Goal: Information Seeking & Learning: Check status

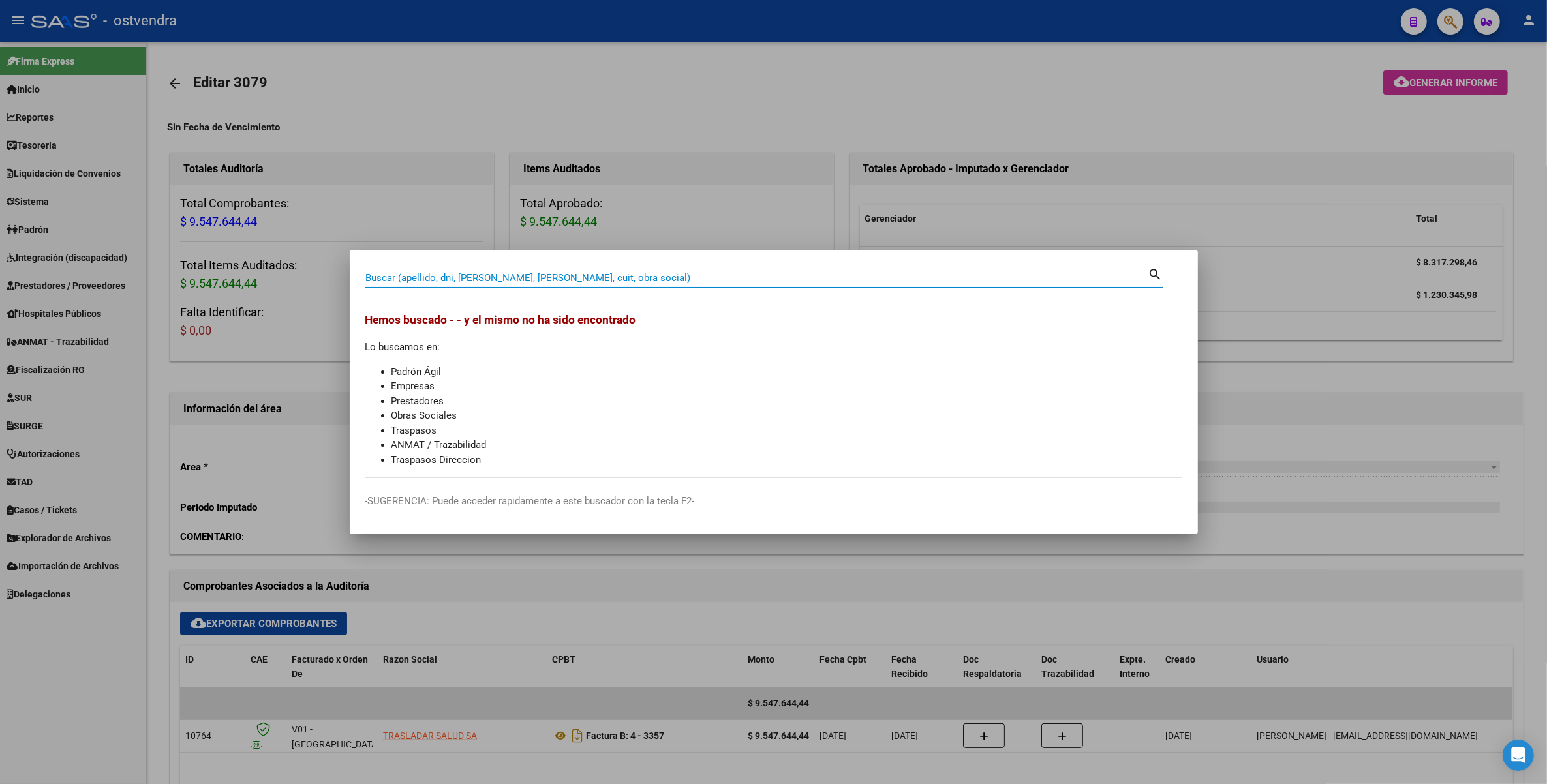
scroll to position [245, 0]
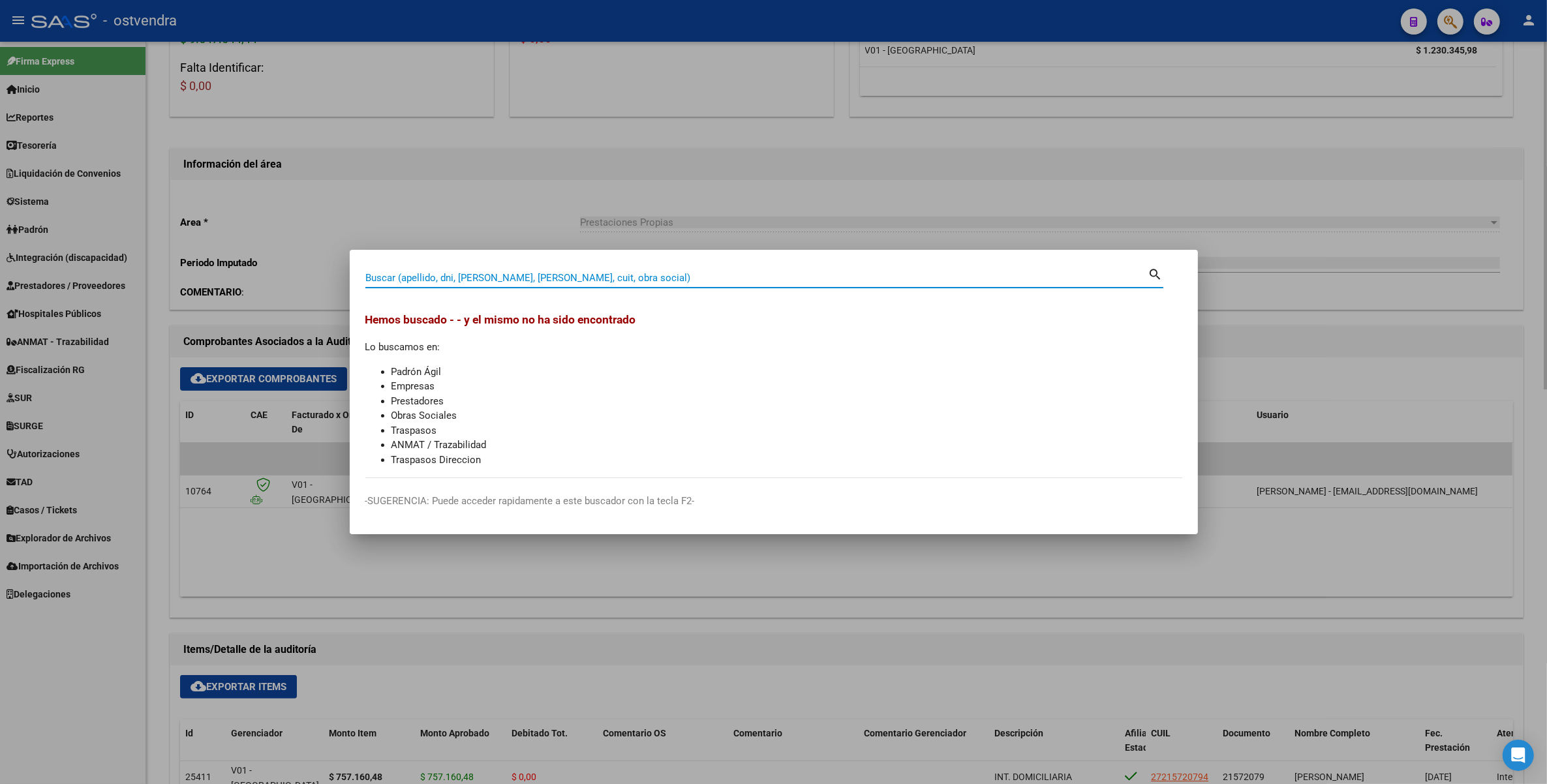
click at [1155, 154] on div at bounding box center [774, 392] width 1547 height 784
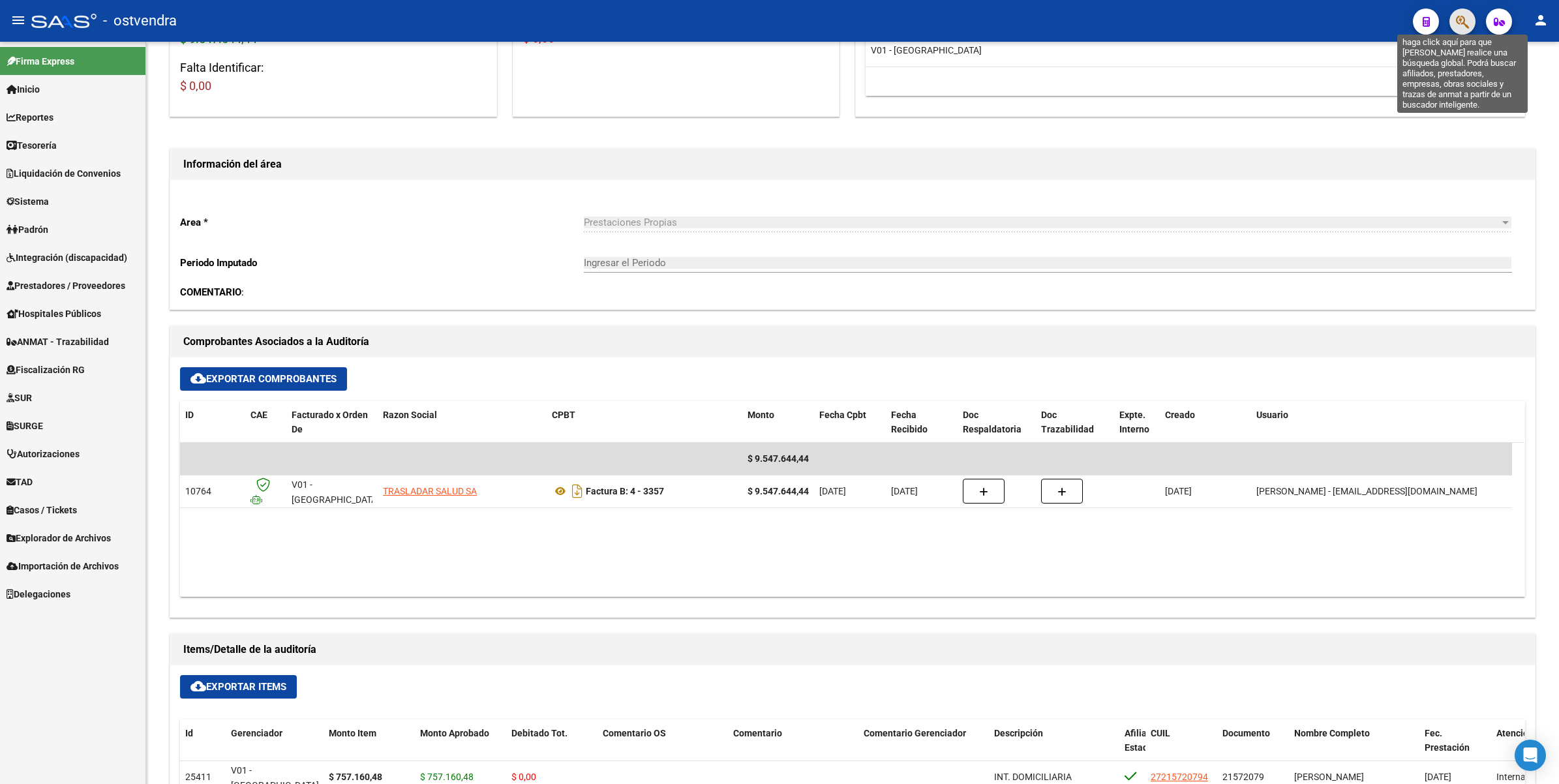
click at [1462, 15] on icon "button" at bounding box center [1463, 22] width 13 height 15
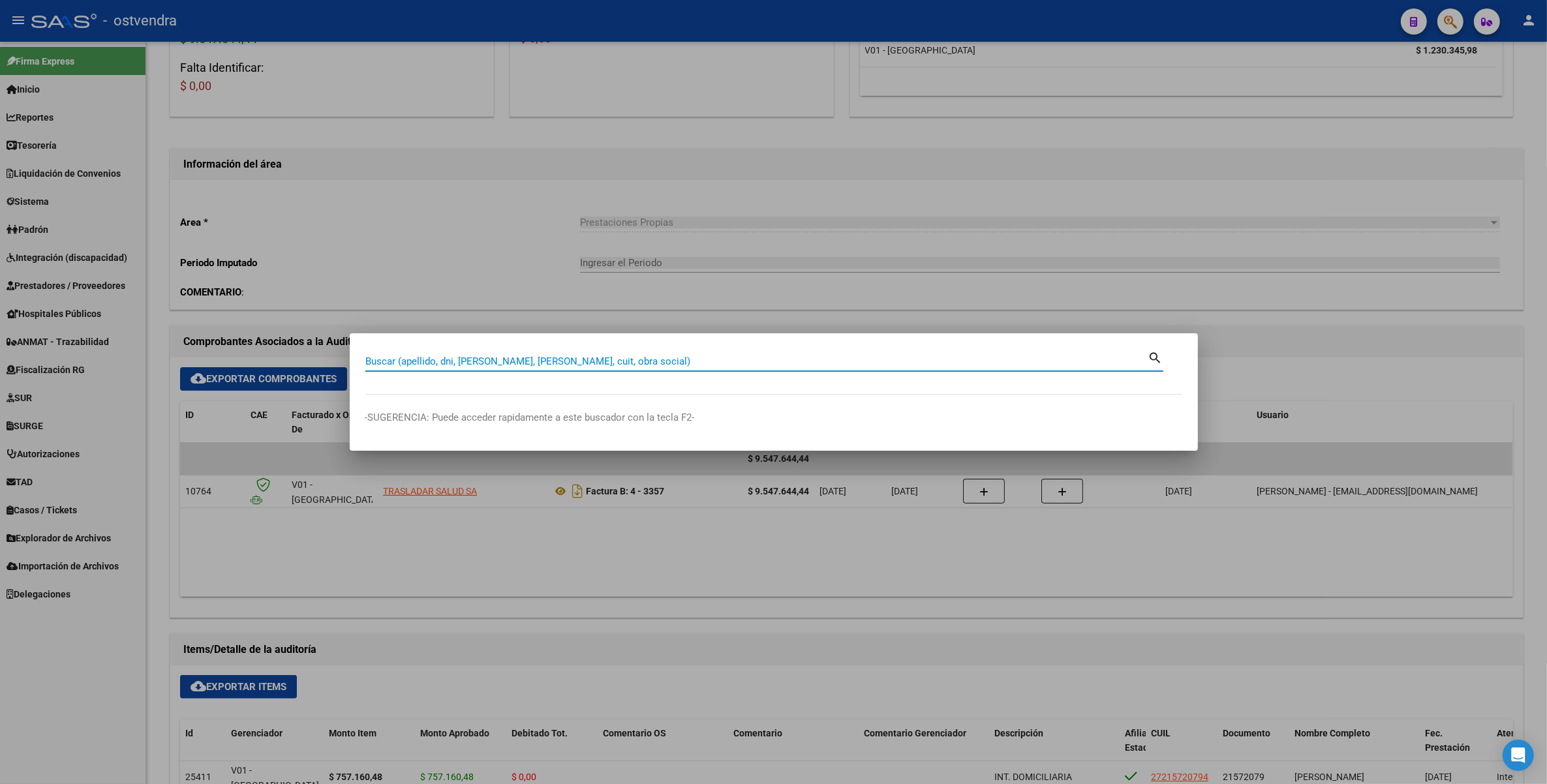
click at [553, 364] on input "Buscar (apellido, dni, cuil, nro traspaso, cuit, obra social)" at bounding box center [757, 361] width 783 height 12
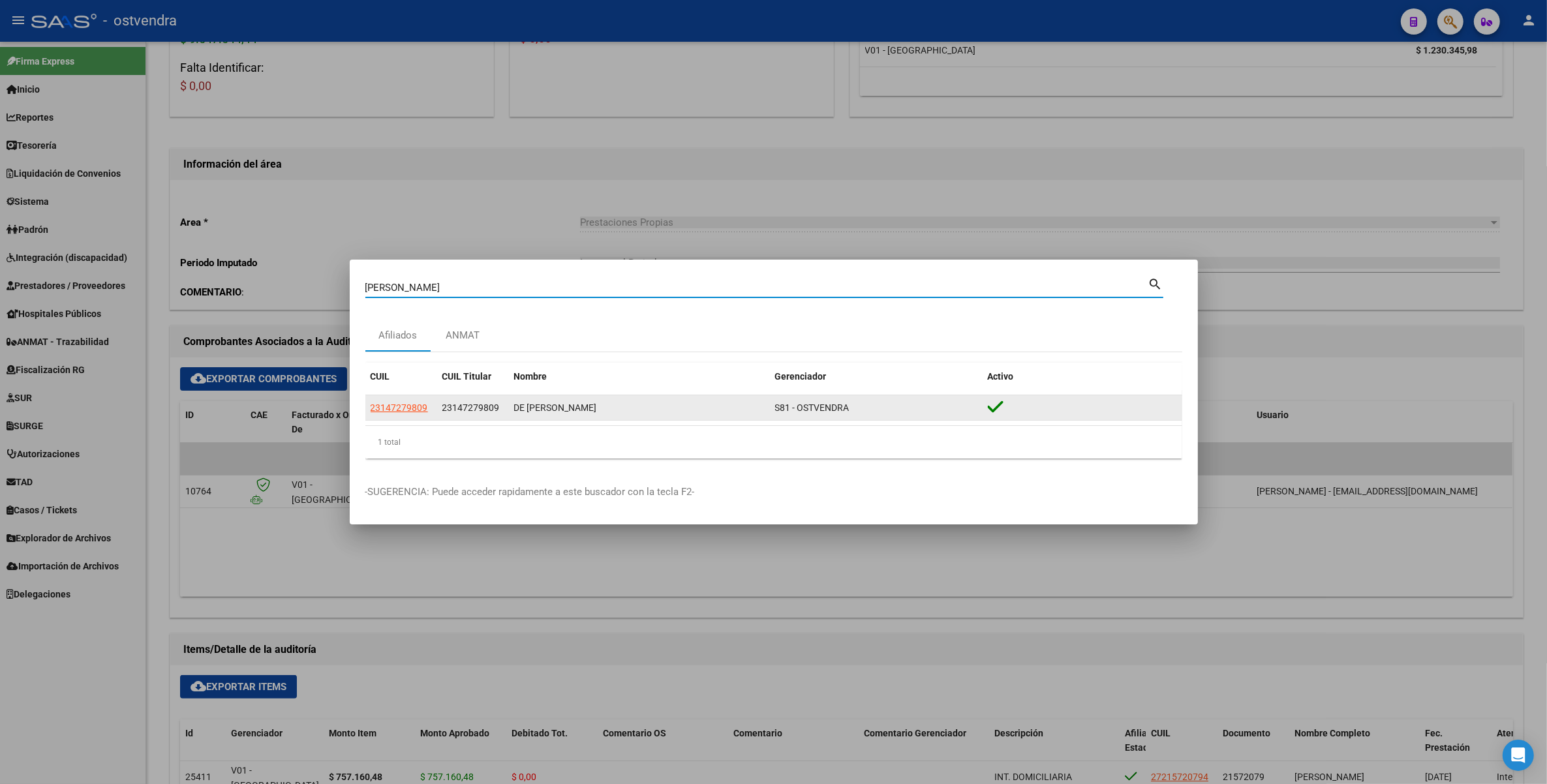
click at [390, 400] on app-link-go-to "23147279809" at bounding box center [399, 408] width 58 height 15
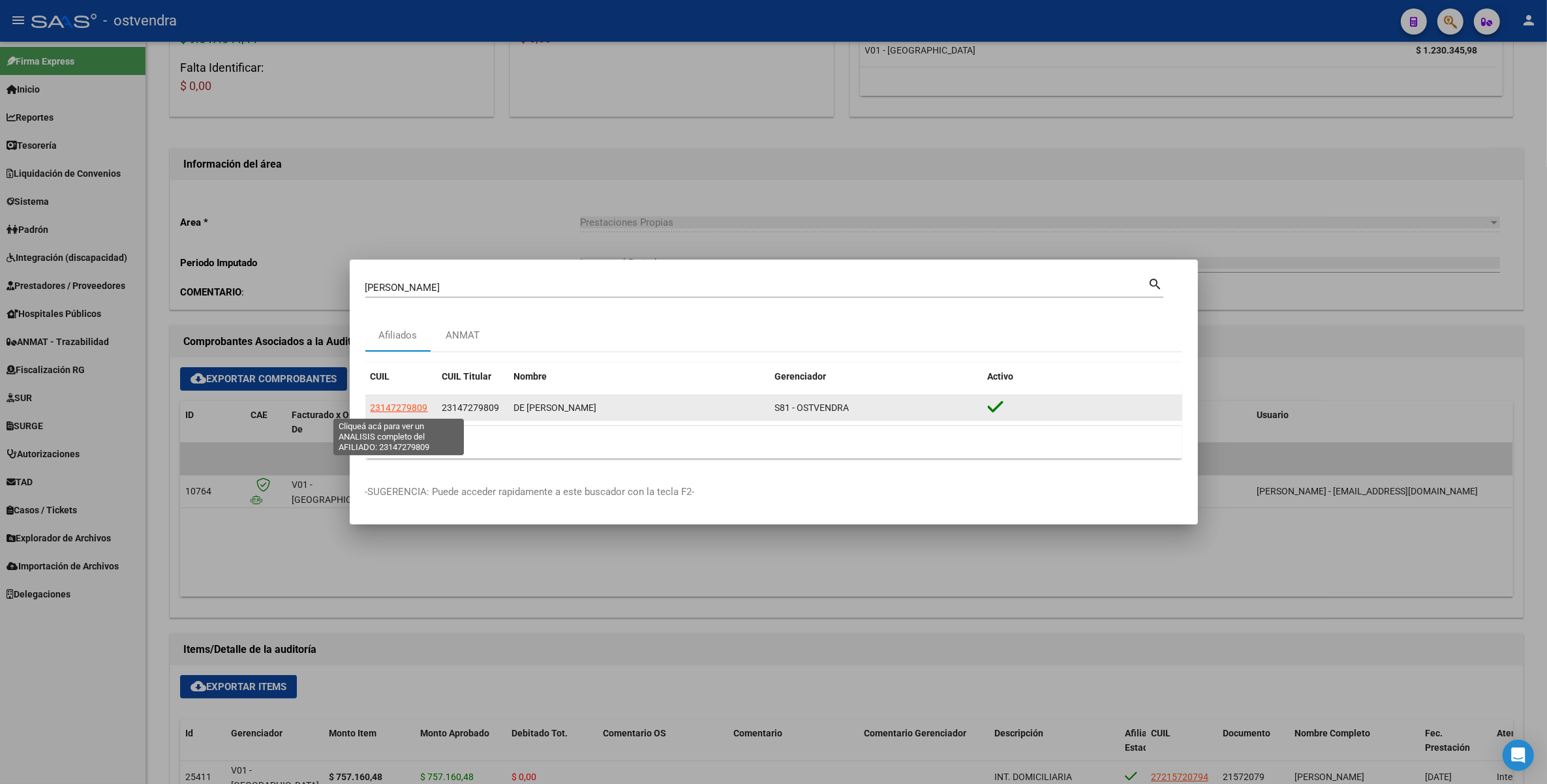
click at [393, 411] on span "23147279809" at bounding box center [399, 408] width 58 height 10
copy span "4"
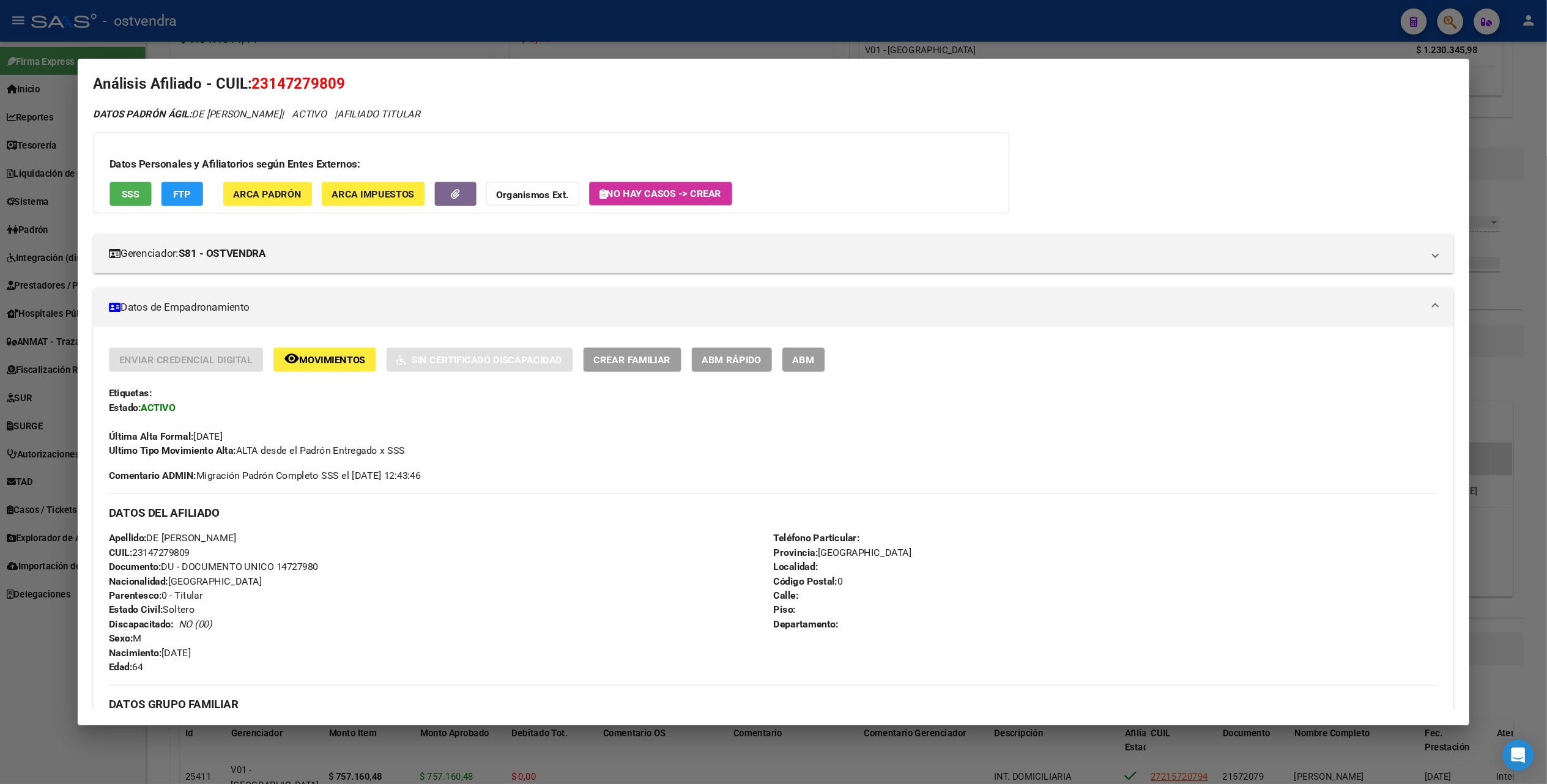
scroll to position [0, 0]
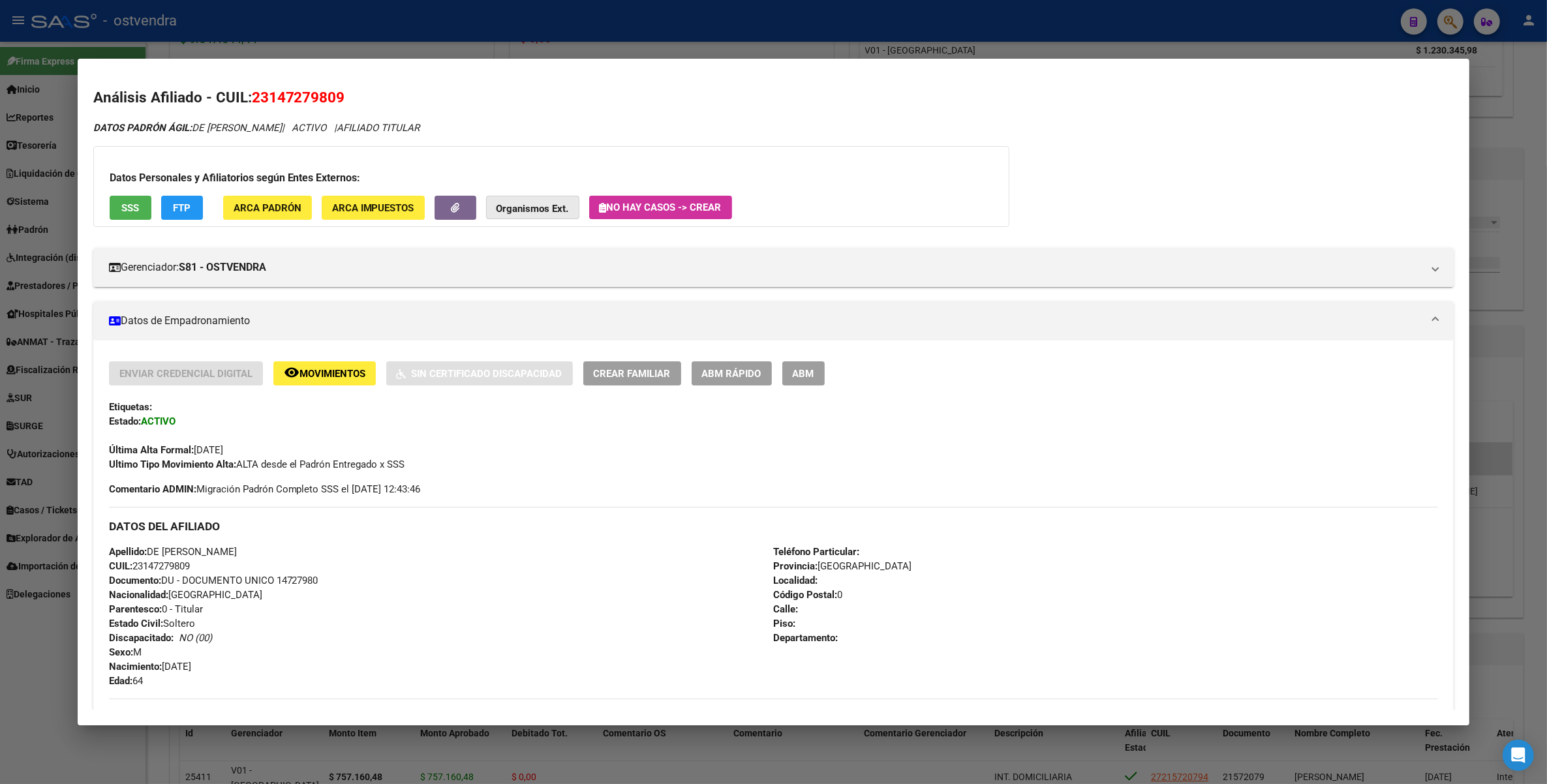
click at [532, 207] on strong "Organismos Ext." at bounding box center [532, 209] width 72 height 12
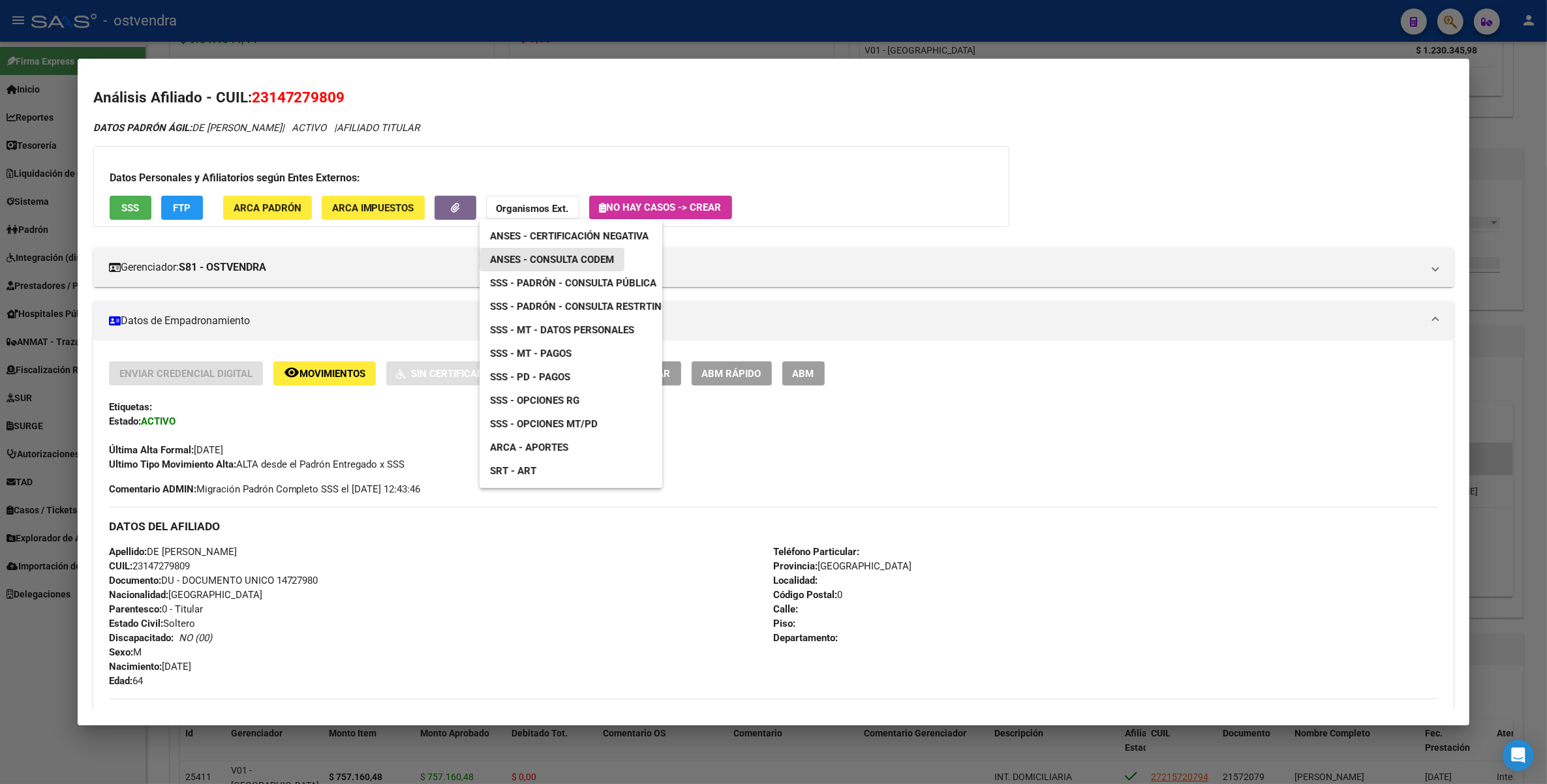
click at [569, 261] on span "ANSES - Consulta CODEM" at bounding box center [552, 260] width 124 height 12
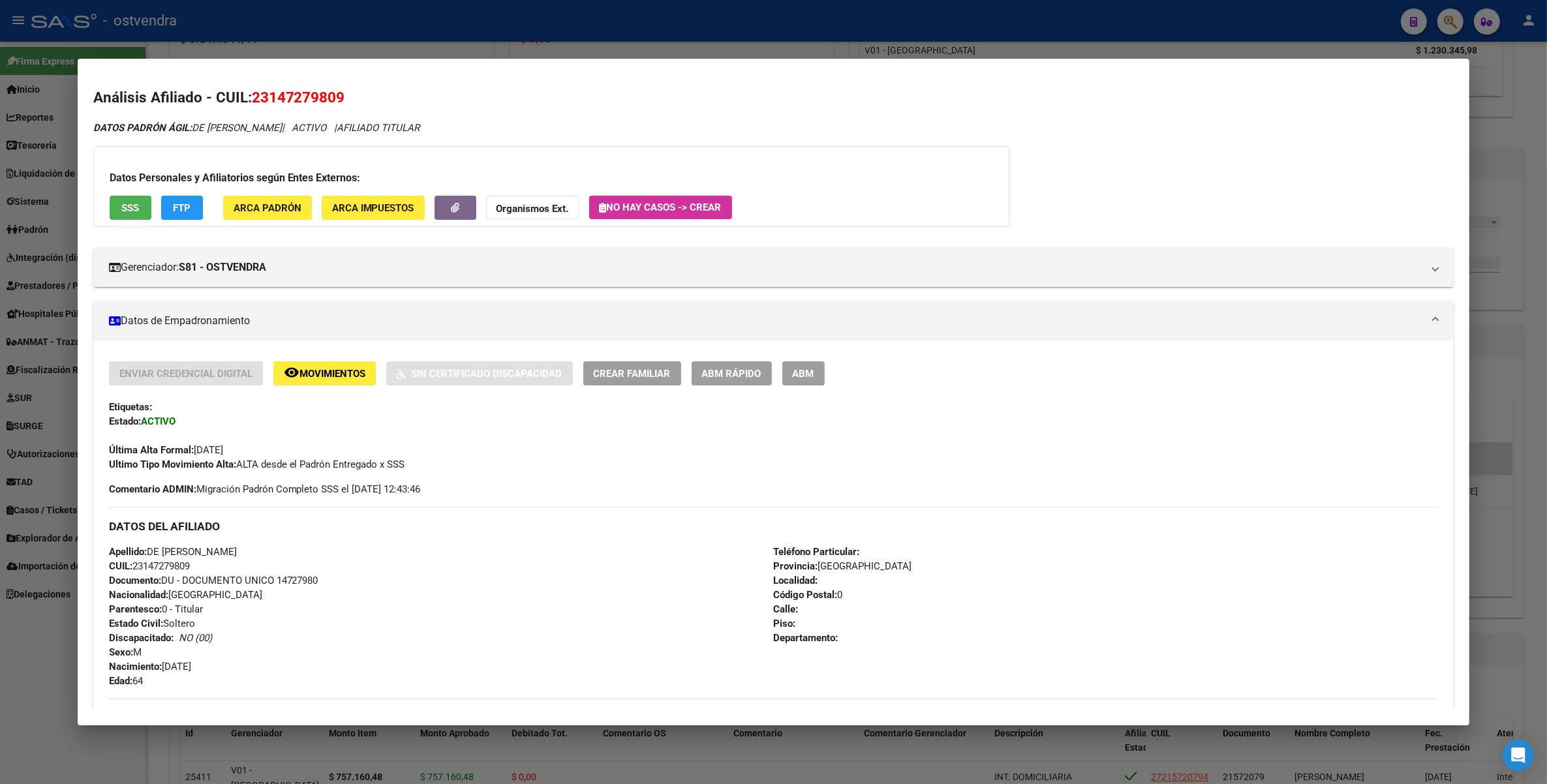
click at [539, 209] on strong "Organismos Ext." at bounding box center [532, 209] width 72 height 12
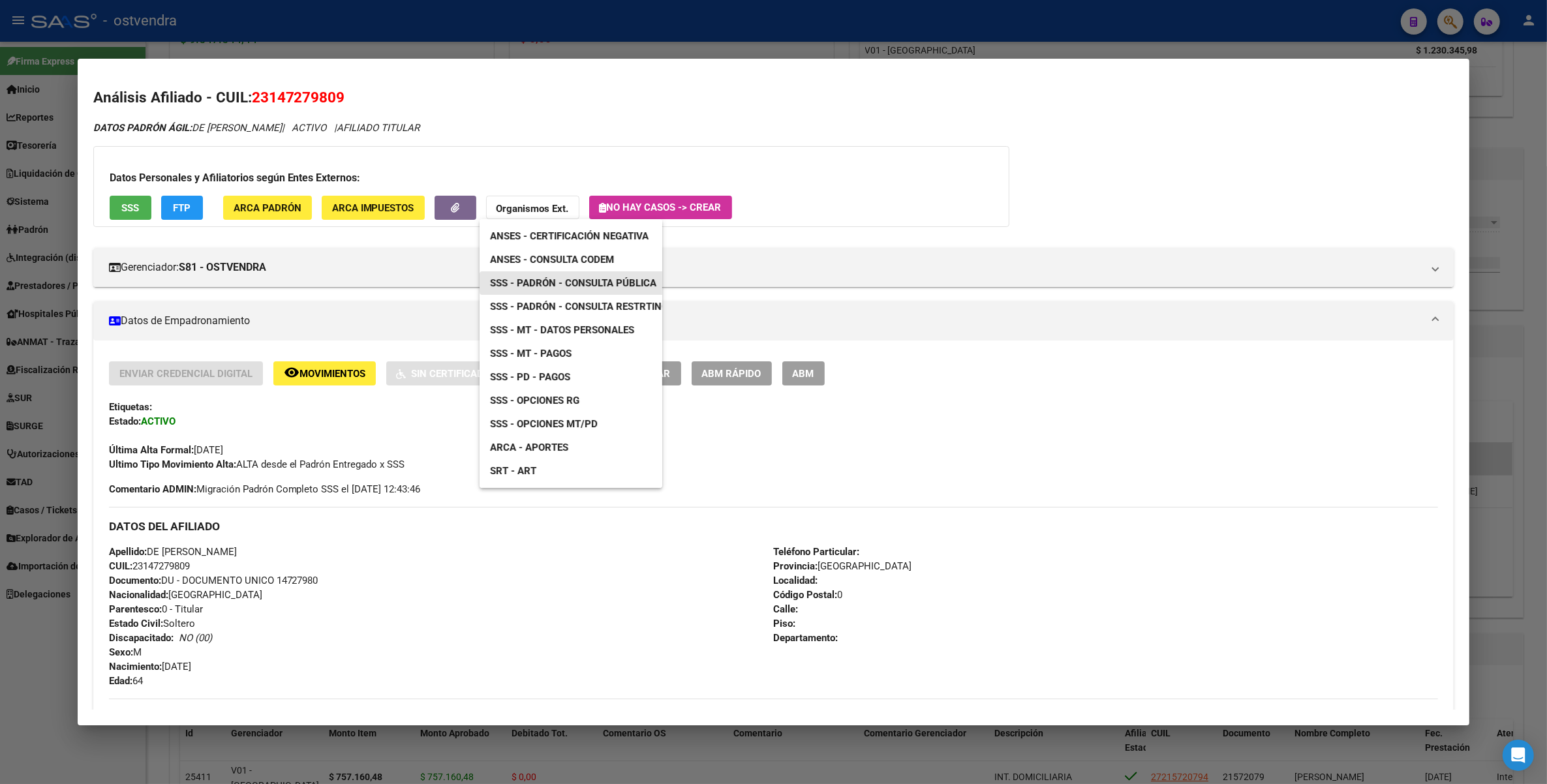
click at [595, 278] on span "SSS - Padrón - Consulta Pública" at bounding box center [573, 283] width 166 height 12
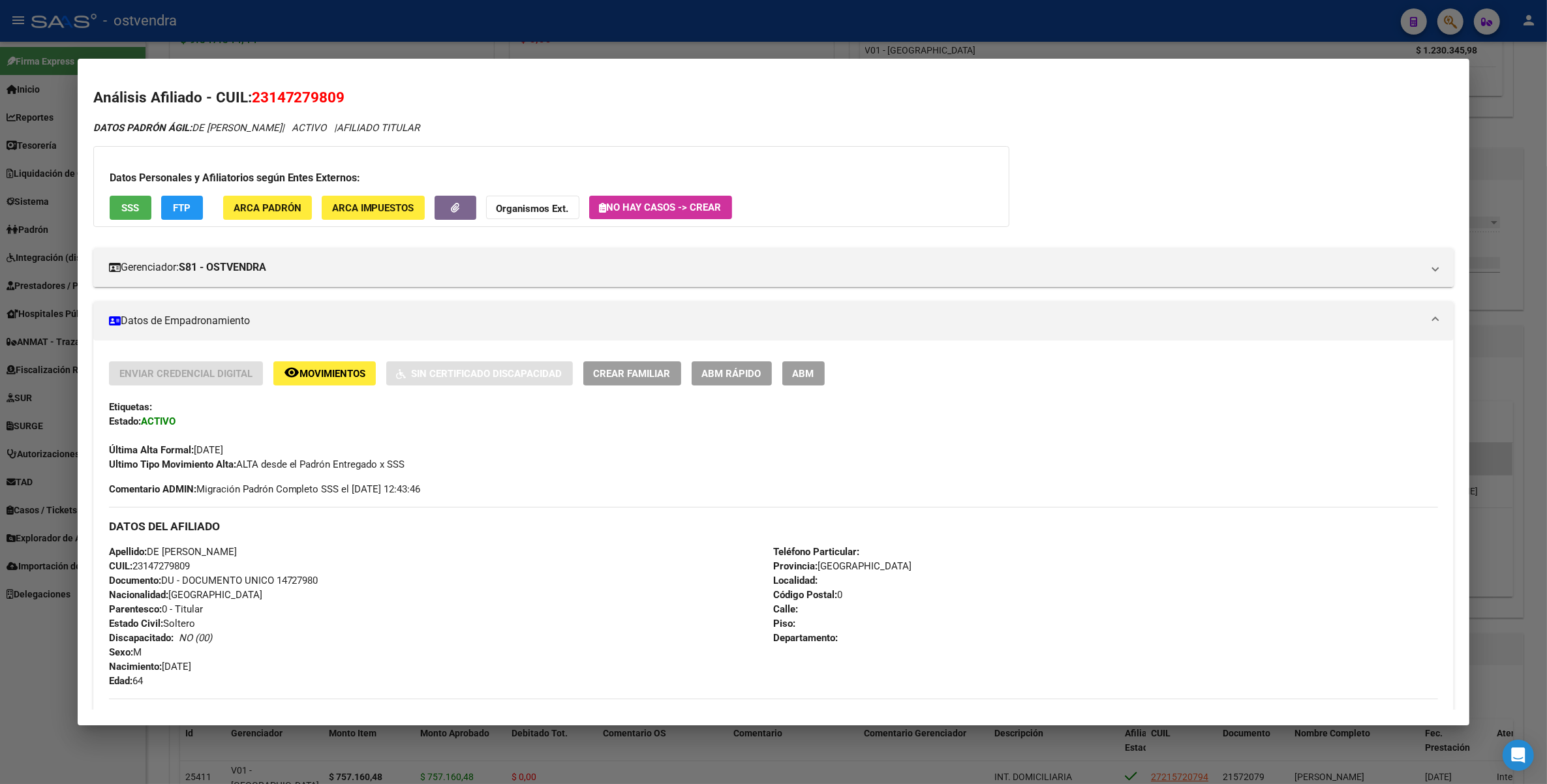
drag, startPoint x: 264, startPoint y: 92, endPoint x: 331, endPoint y: 93, distance: 67.0
click at [331, 93] on span "23147279809" at bounding box center [299, 97] width 93 height 17
copy span "14727980"
click at [1495, 77] on div at bounding box center [774, 392] width 1547 height 784
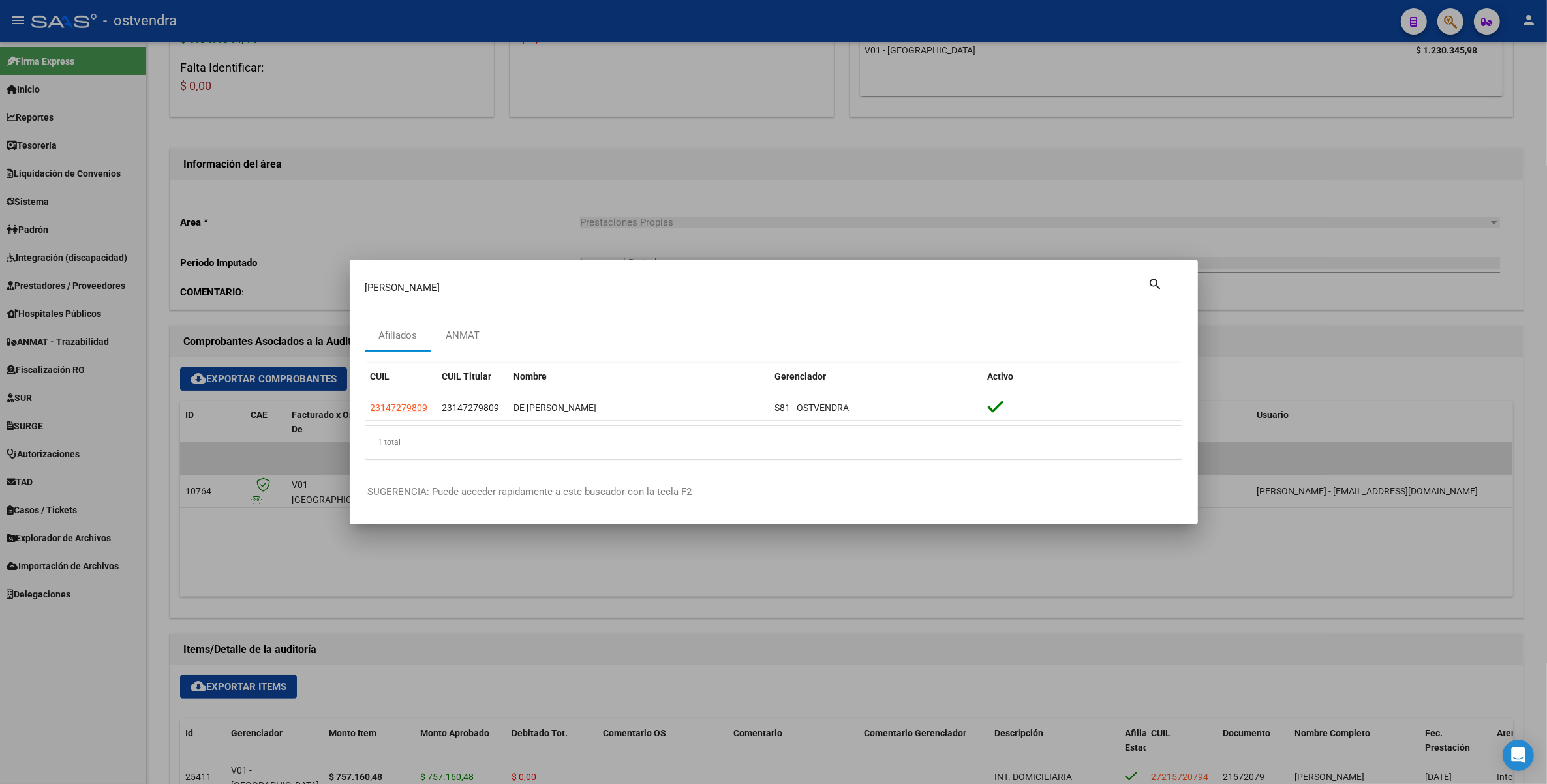
click at [741, 290] on input "de simone" at bounding box center [757, 288] width 783 height 12
type input "d"
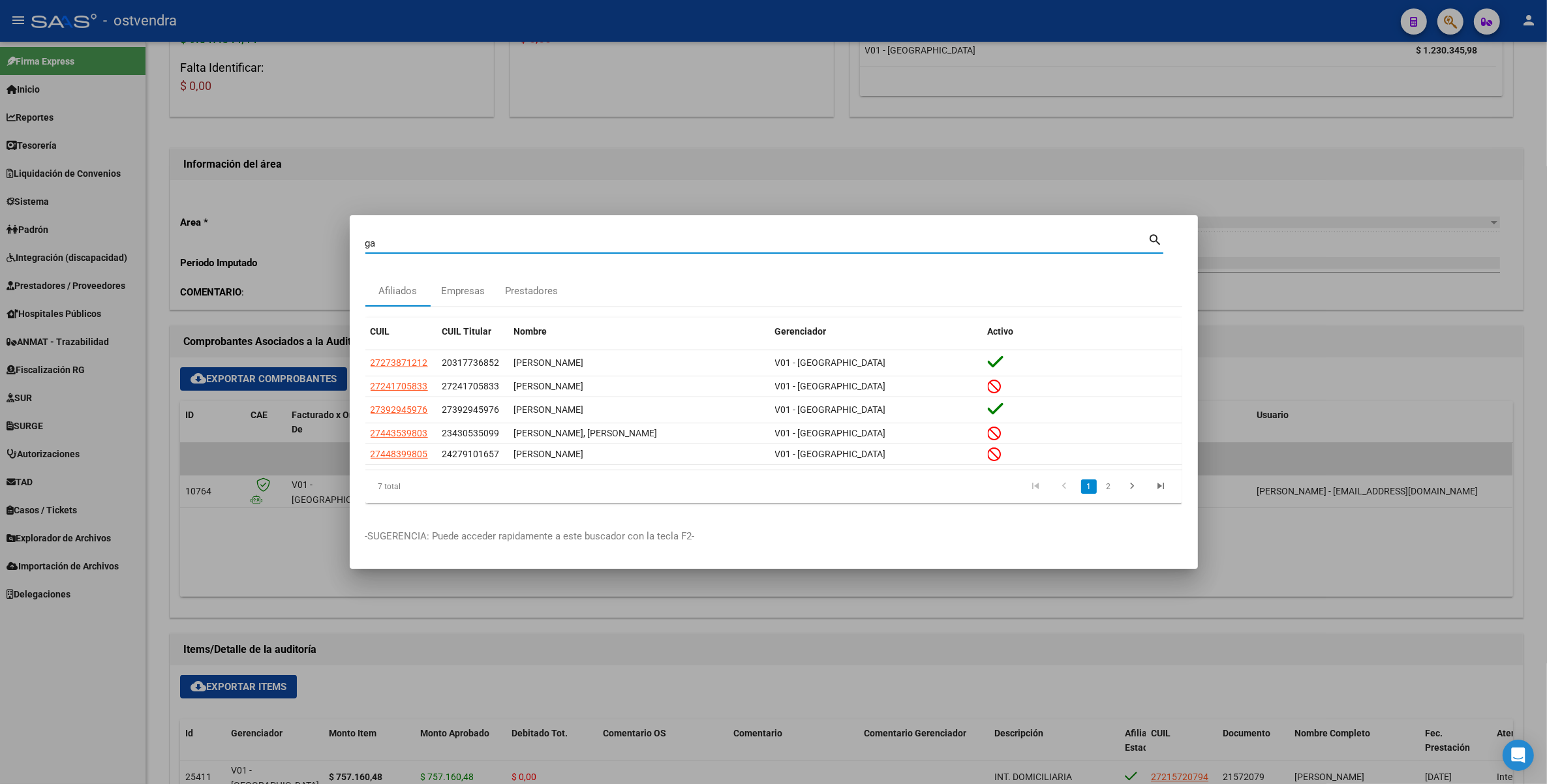
type input "g"
paste input "93988060"
type input "93988060"
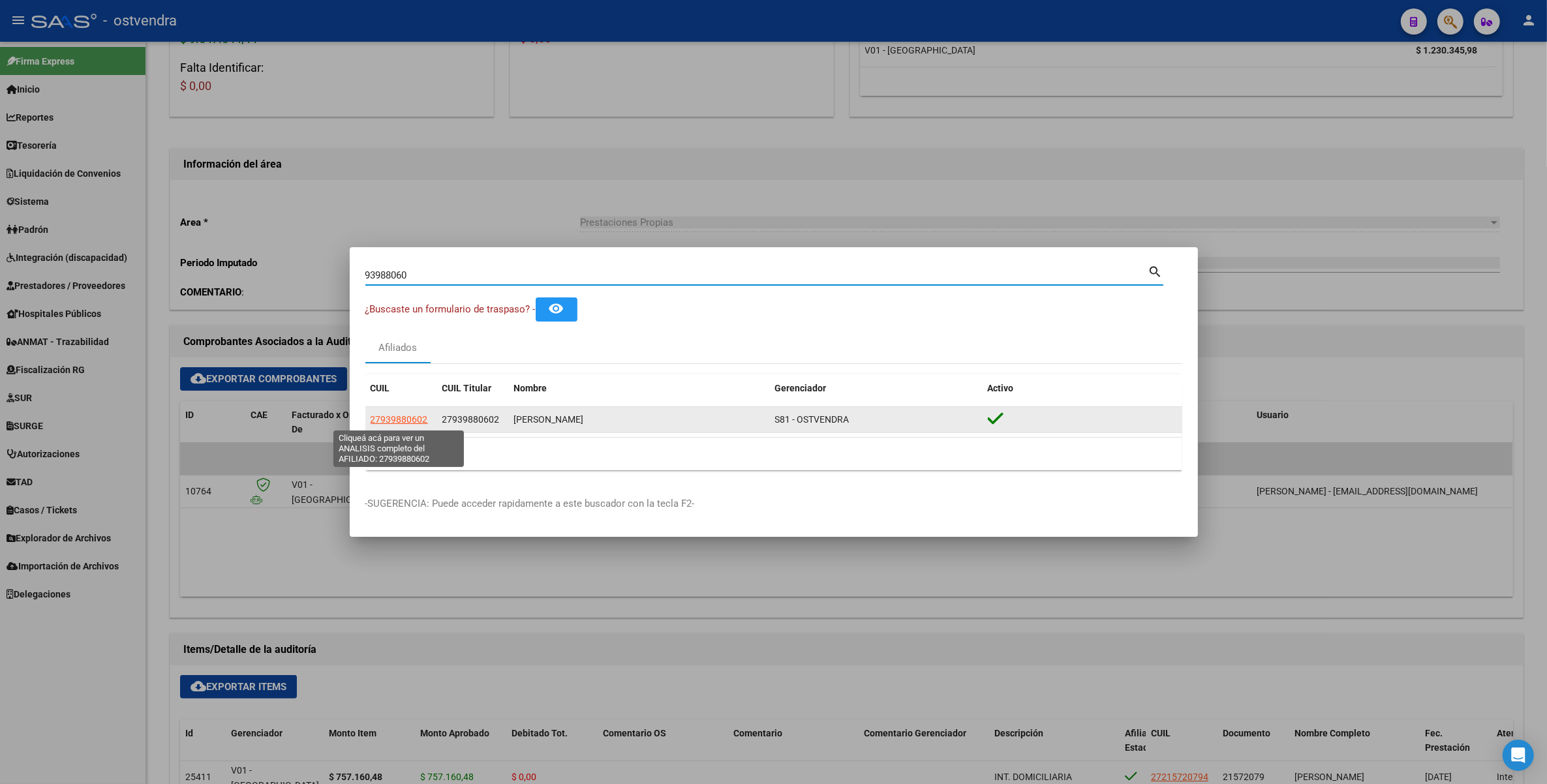
click at [404, 421] on span "27939880602" at bounding box center [399, 419] width 58 height 10
type textarea "27939880602"
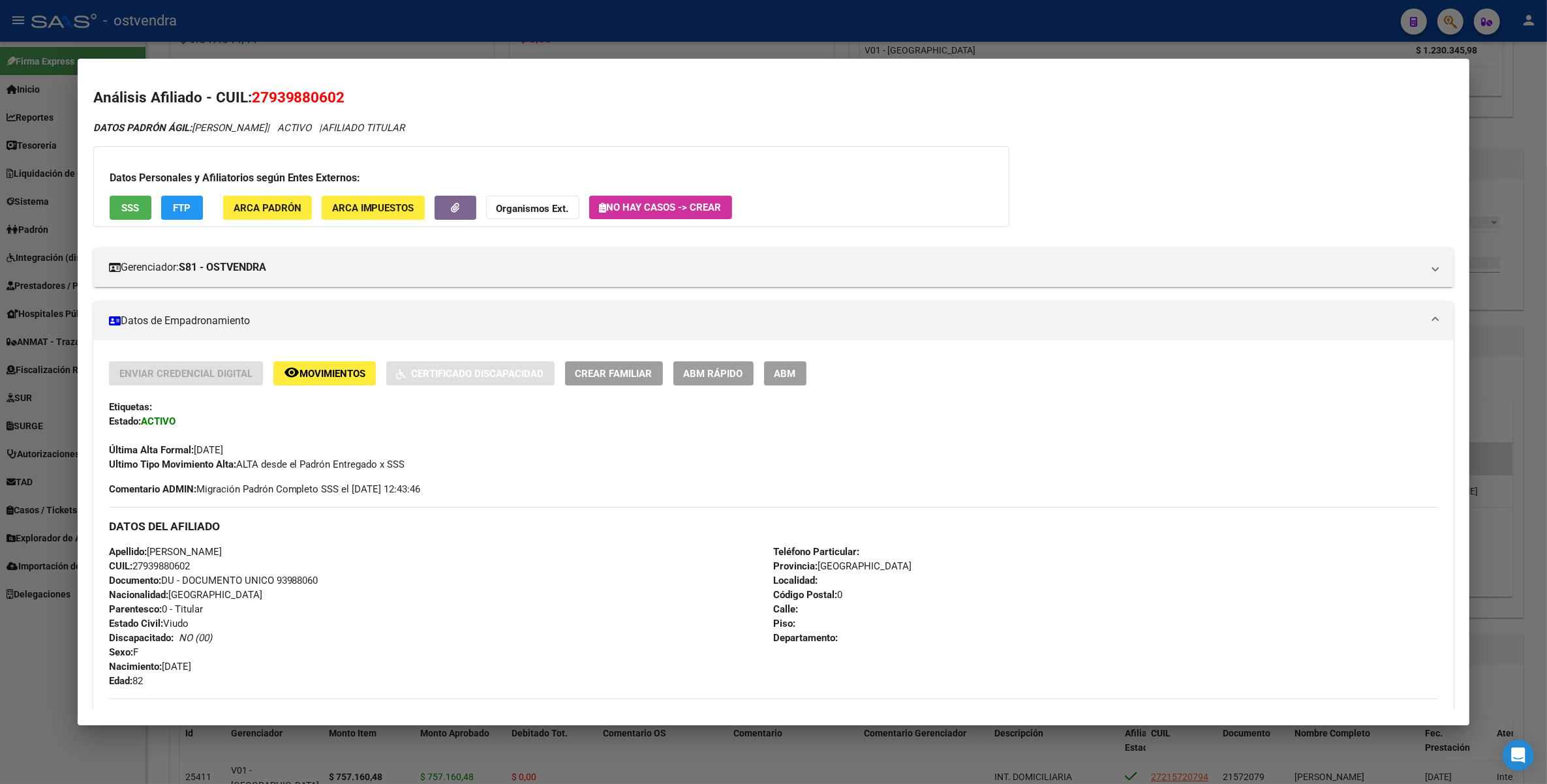
click at [530, 210] on strong "Organismos Ext." at bounding box center [532, 209] width 72 height 12
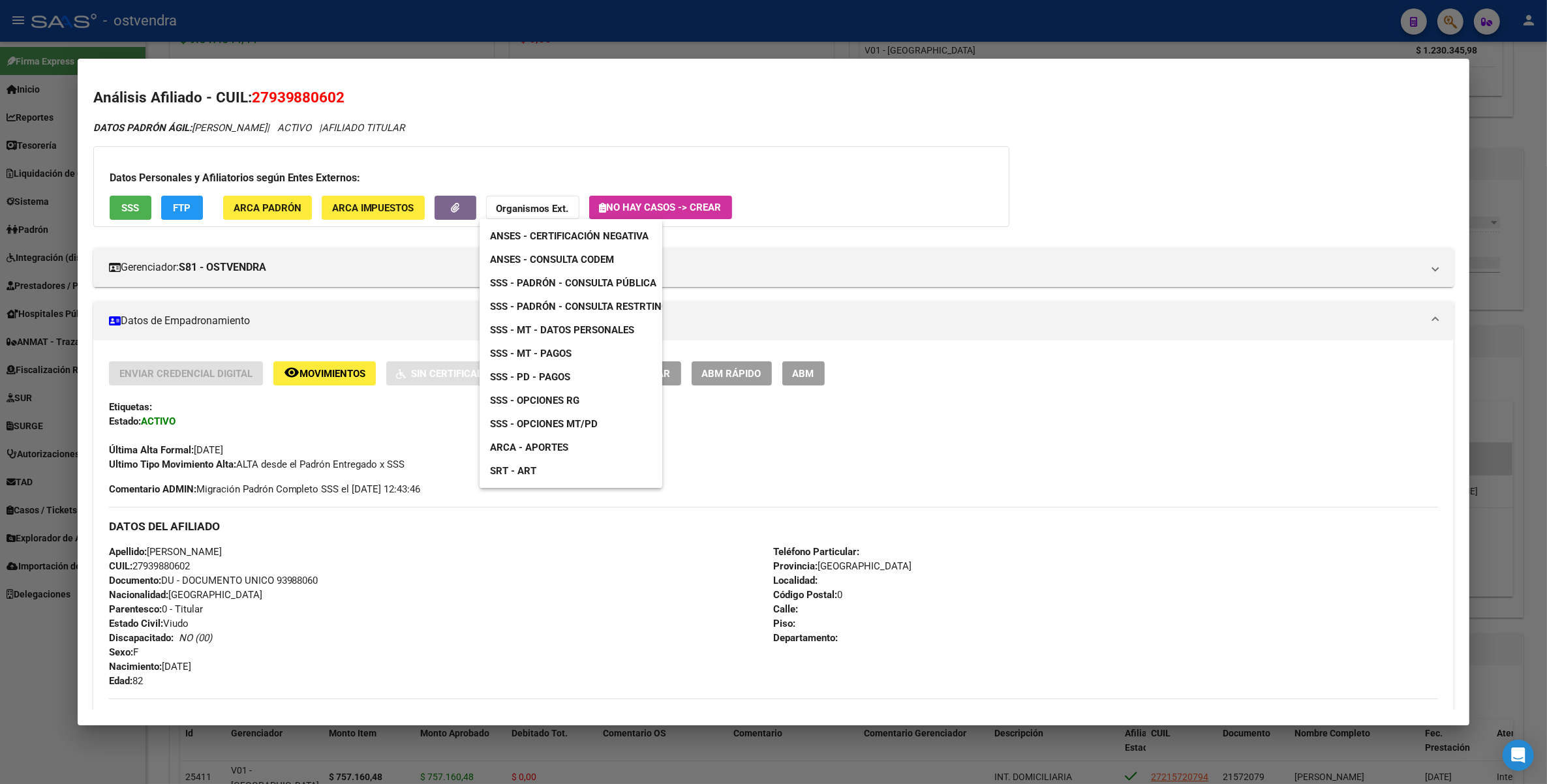
click at [560, 256] on span "ANSES - Consulta CODEM" at bounding box center [552, 260] width 124 height 12
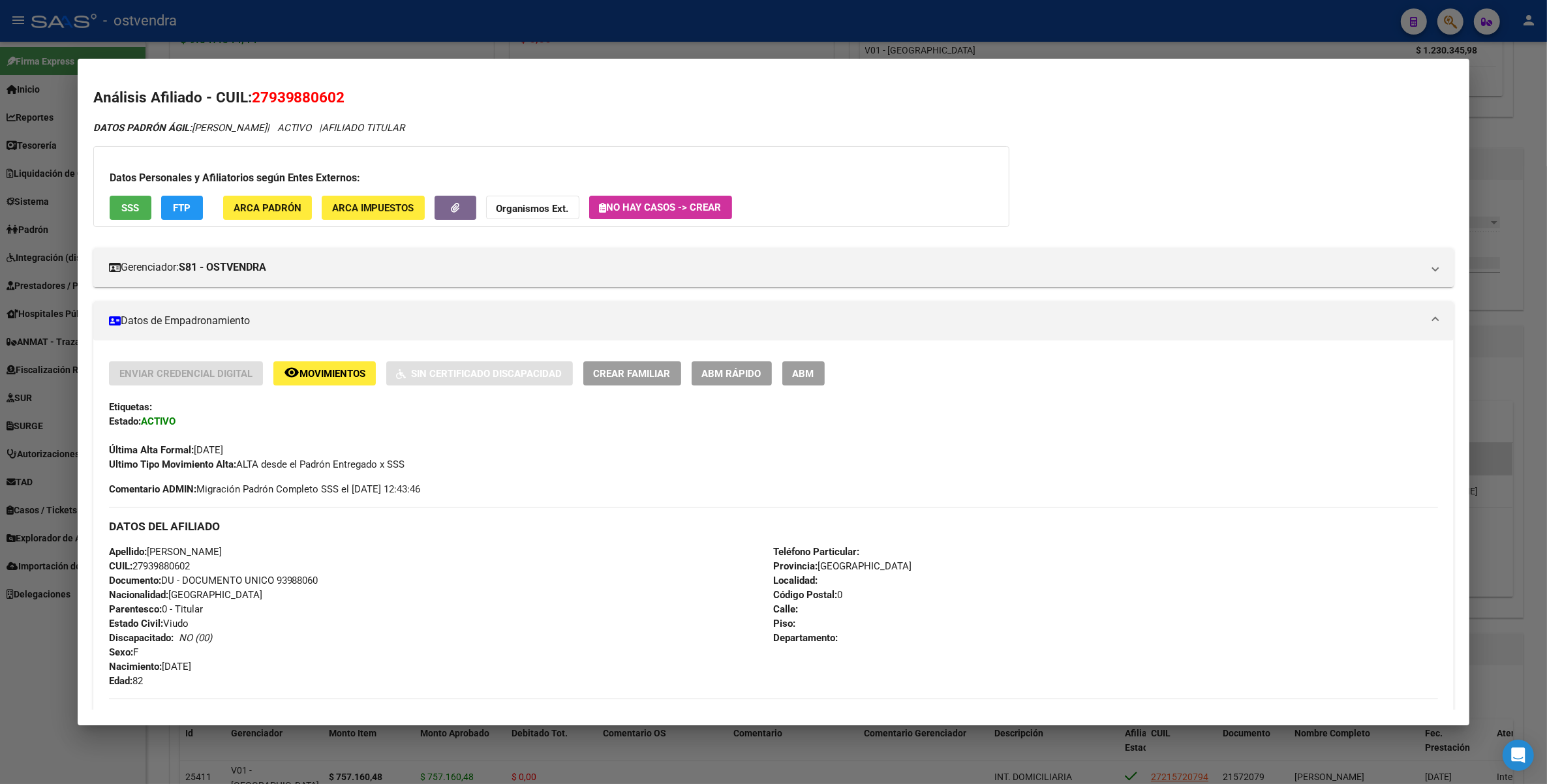
click at [546, 201] on button "Organismos Ext." at bounding box center [533, 207] width 93 height 24
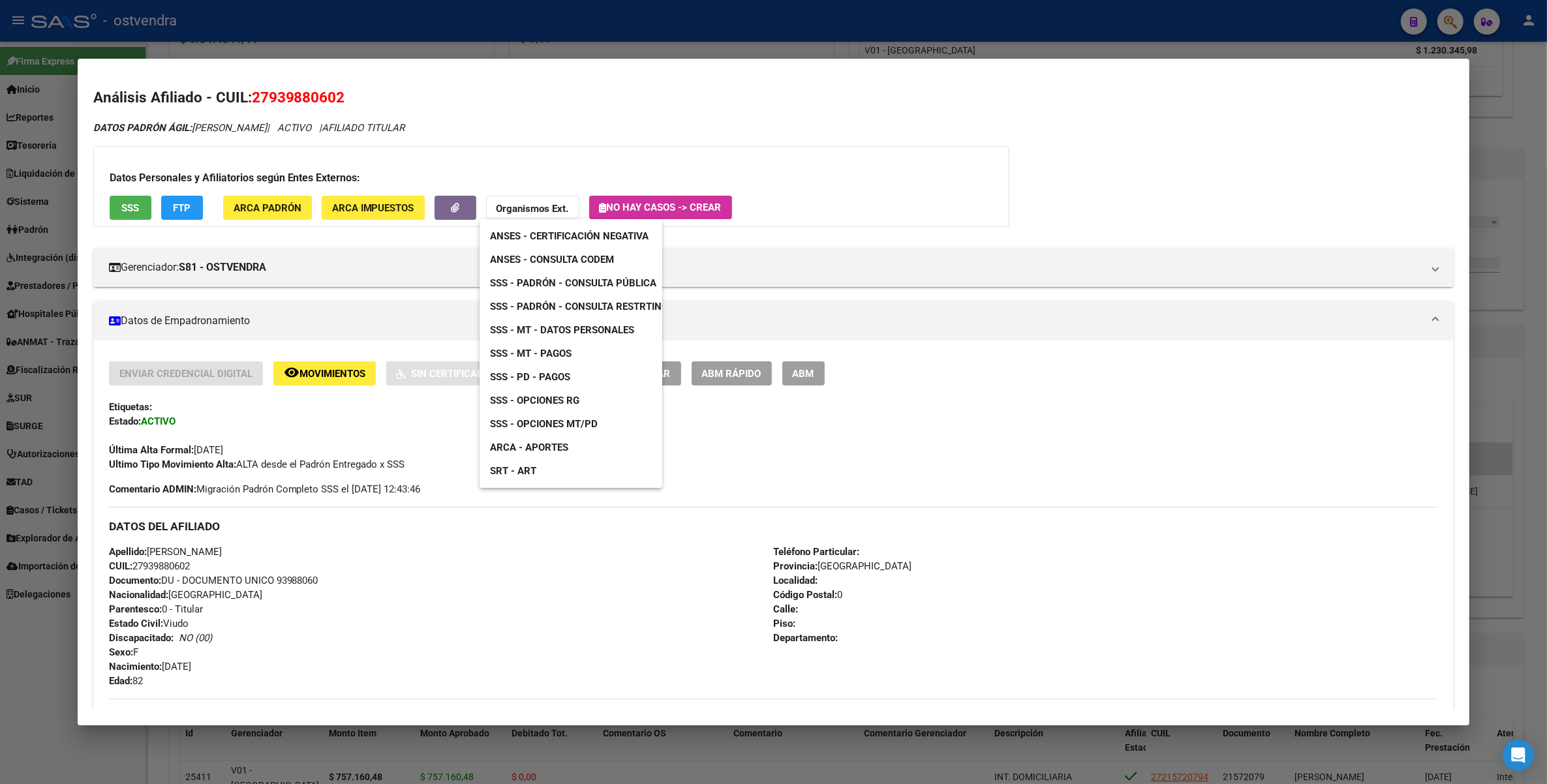
click at [578, 277] on span "SSS - Padrón - Consulta Pública" at bounding box center [573, 283] width 166 height 12
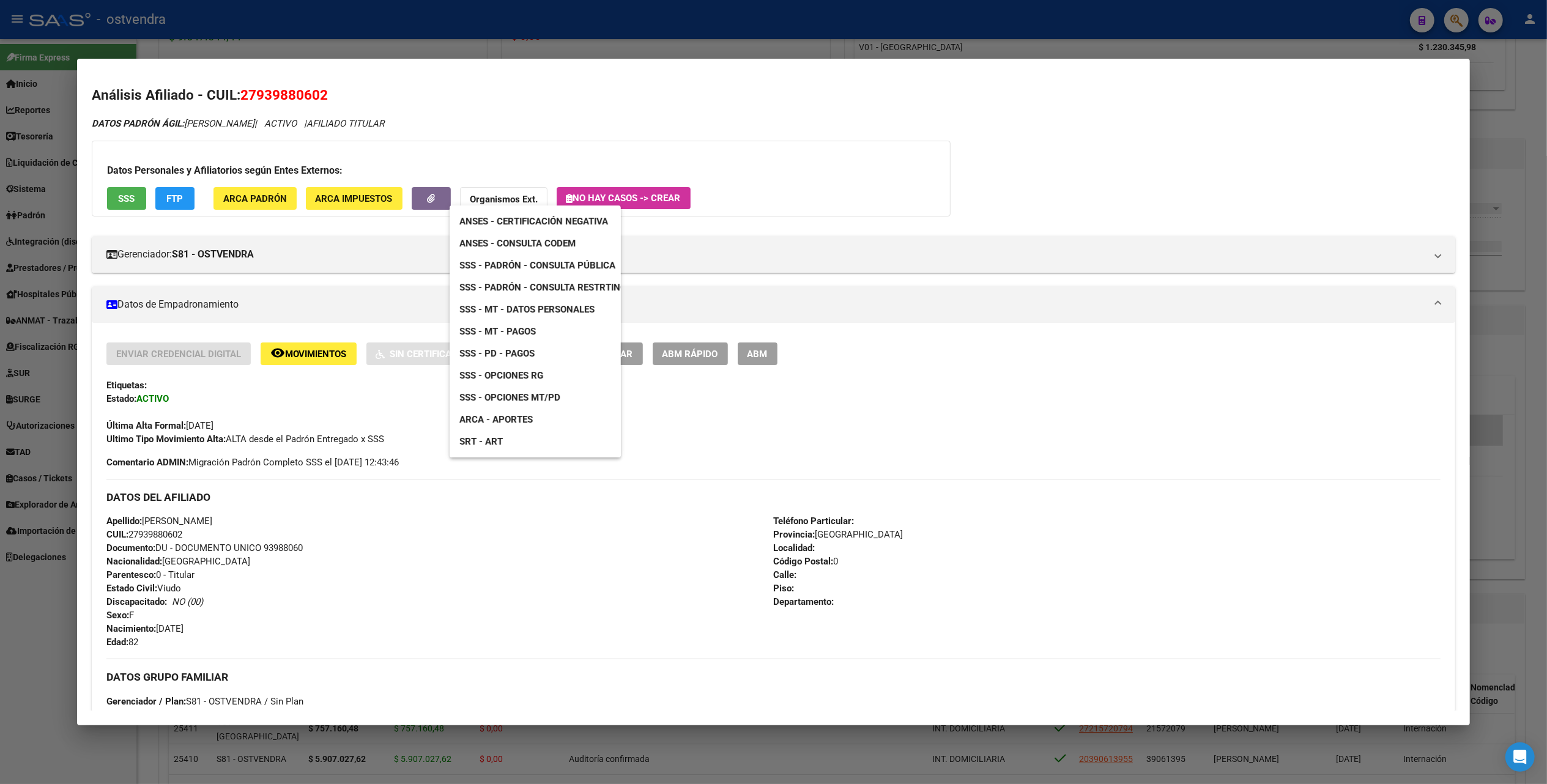
scroll to position [229, 0]
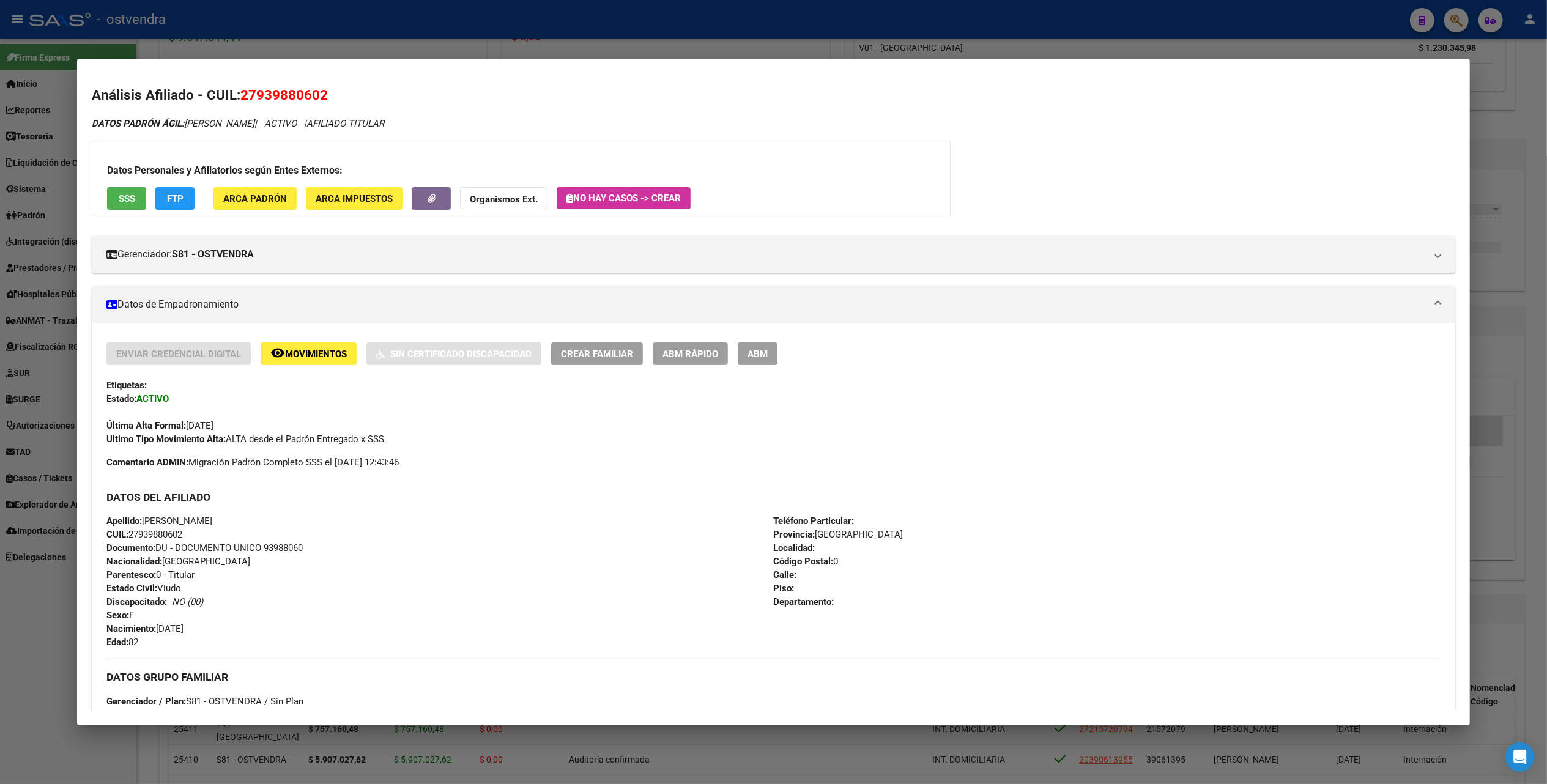
click at [1450, 148] on div at bounding box center [774, 392] width 1547 height 784
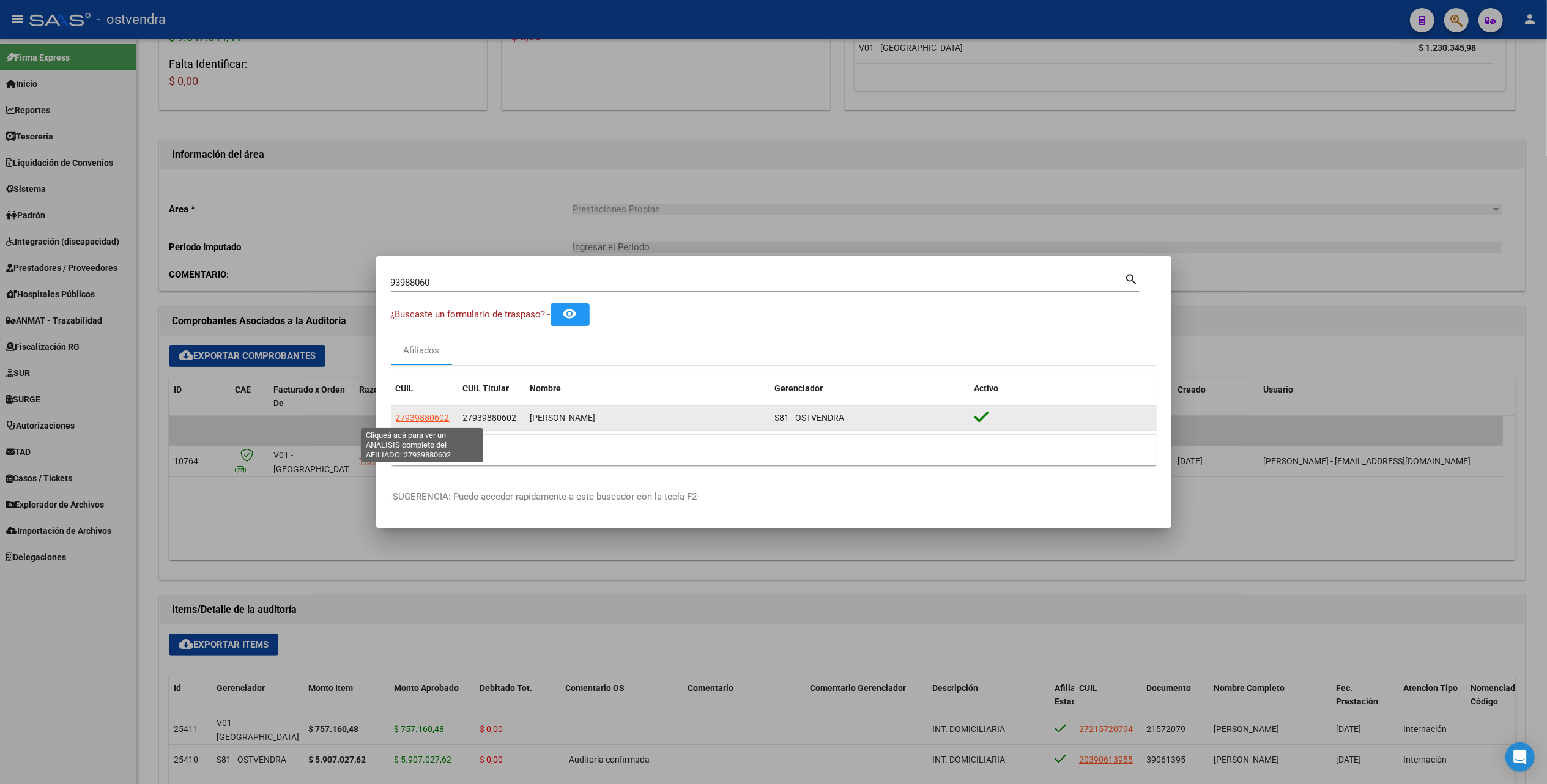
click at [427, 416] on span "27939880602" at bounding box center [423, 418] width 54 height 10
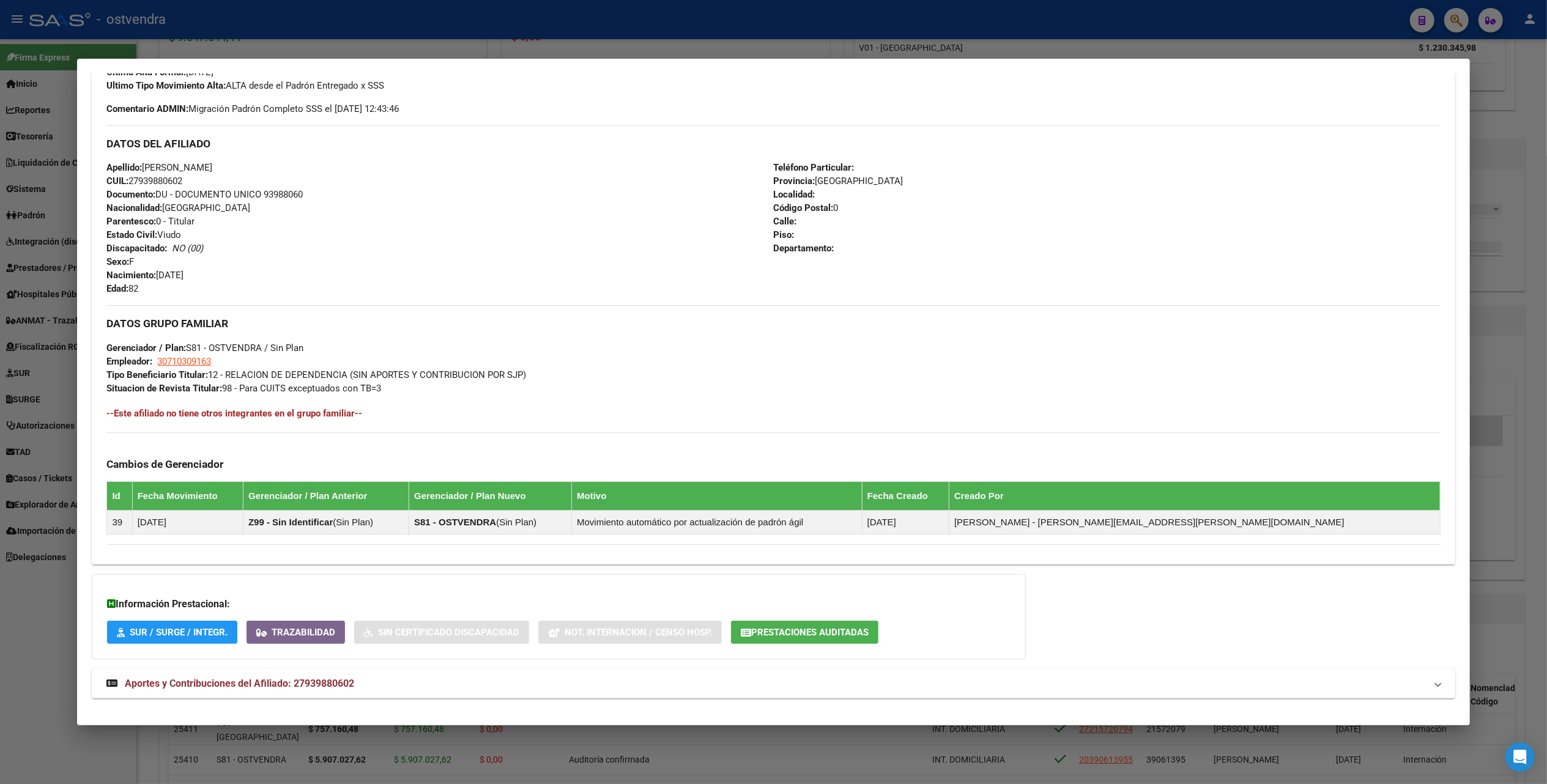
scroll to position [369, 0]
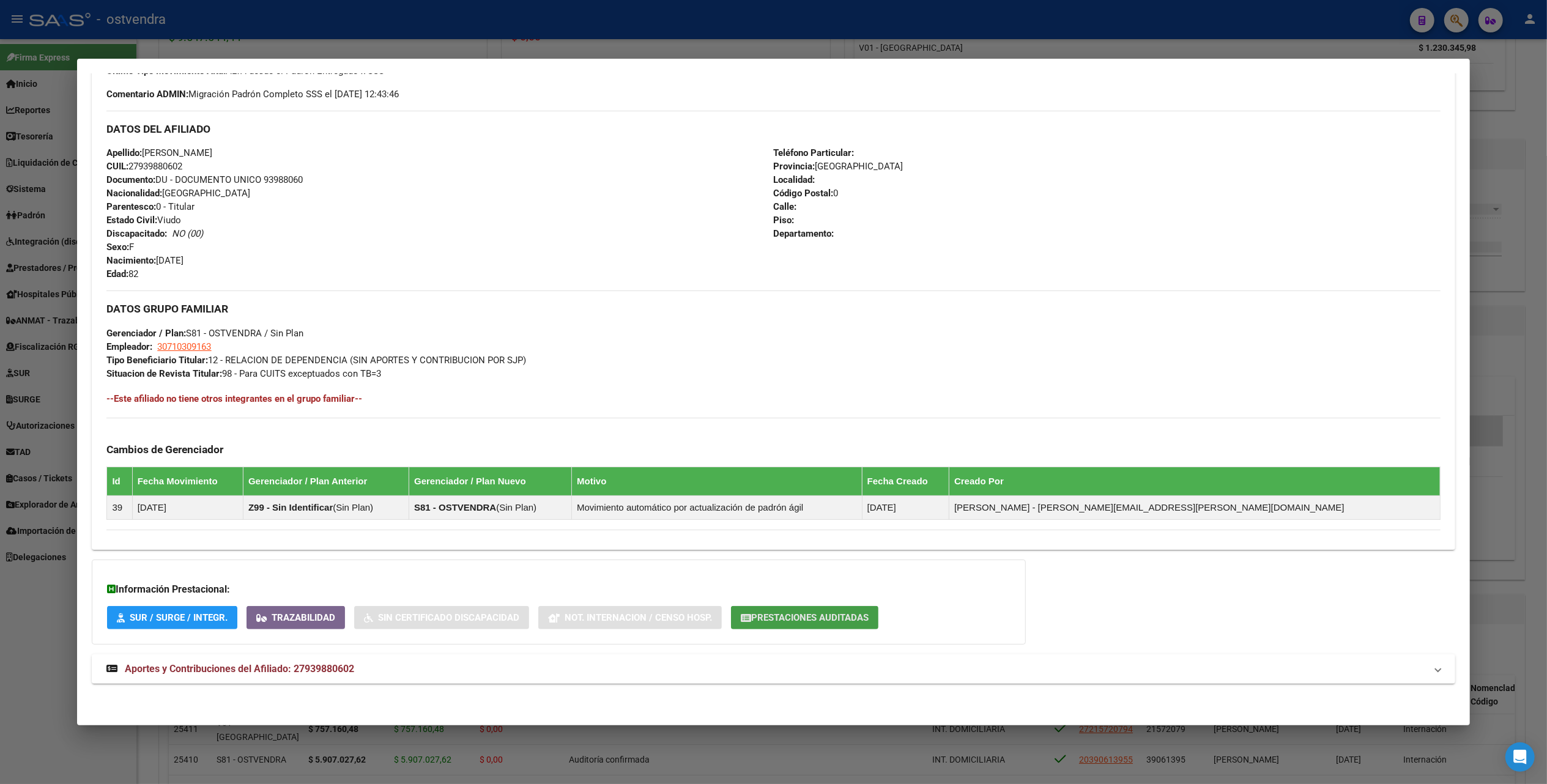
click at [801, 616] on span "Prestaciones Auditadas" at bounding box center [810, 618] width 117 height 11
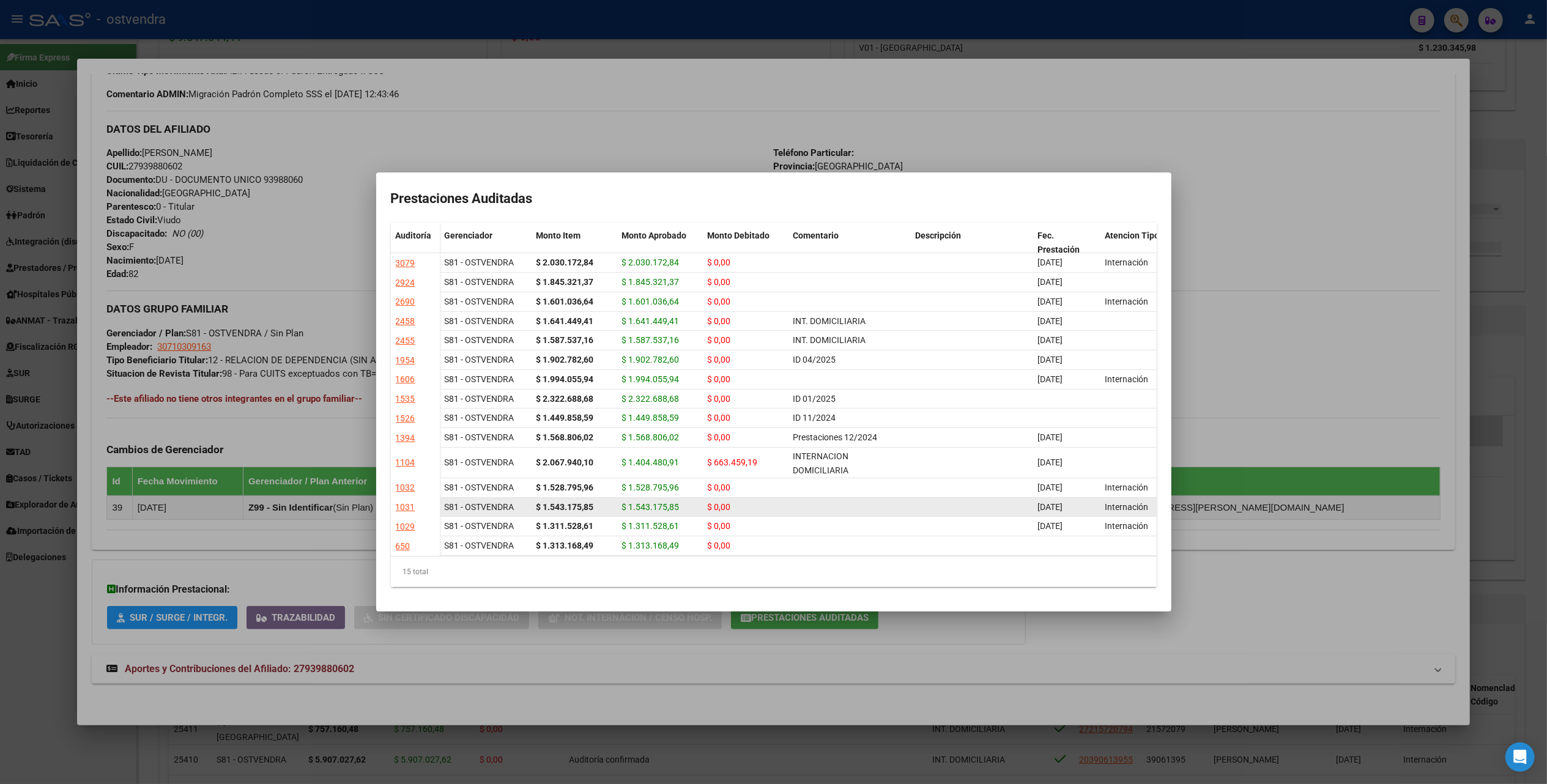
scroll to position [57, 0]
click at [1350, 156] on div at bounding box center [774, 392] width 1547 height 784
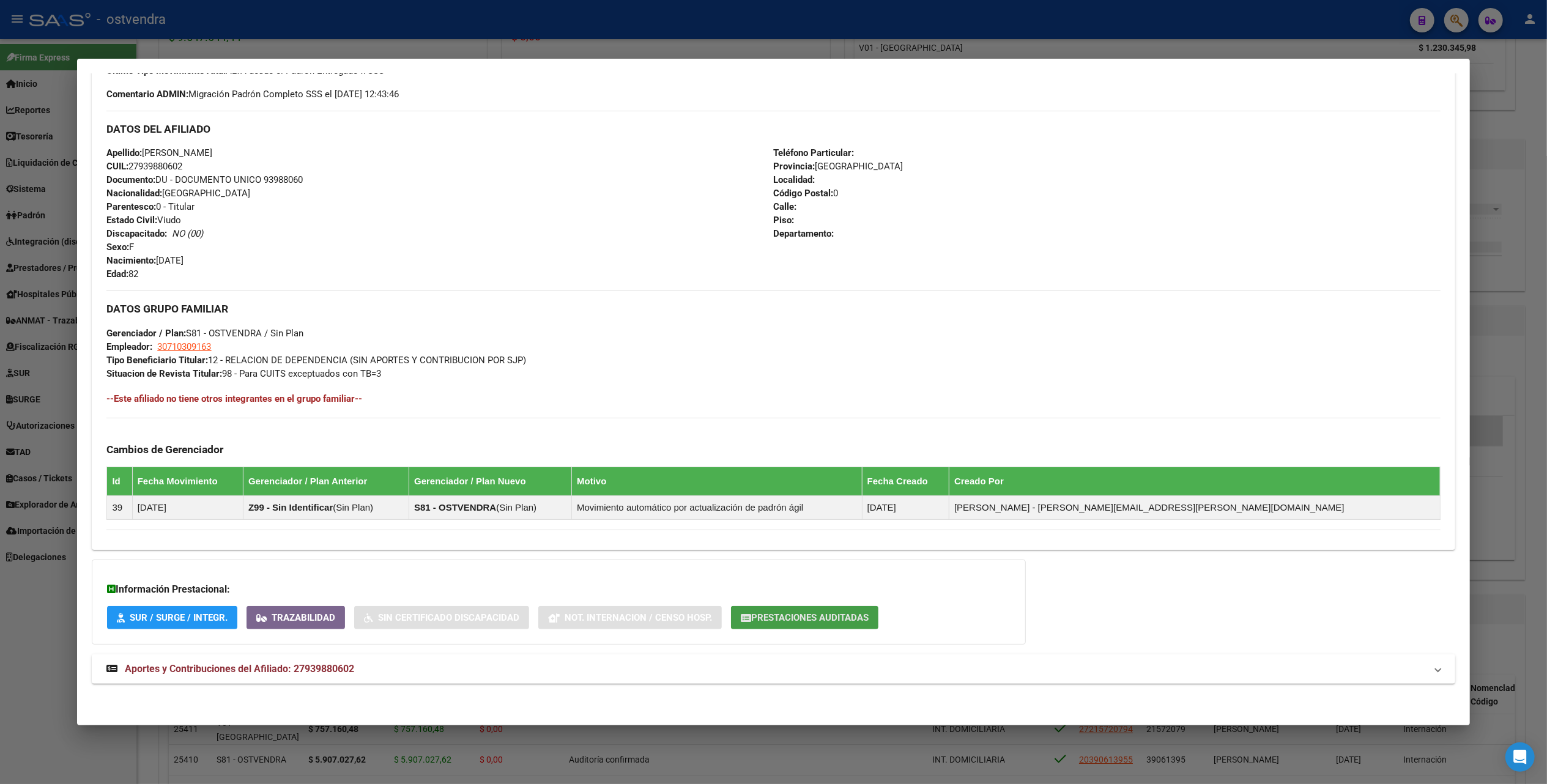
click at [842, 619] on span "Prestaciones Auditadas" at bounding box center [810, 618] width 117 height 11
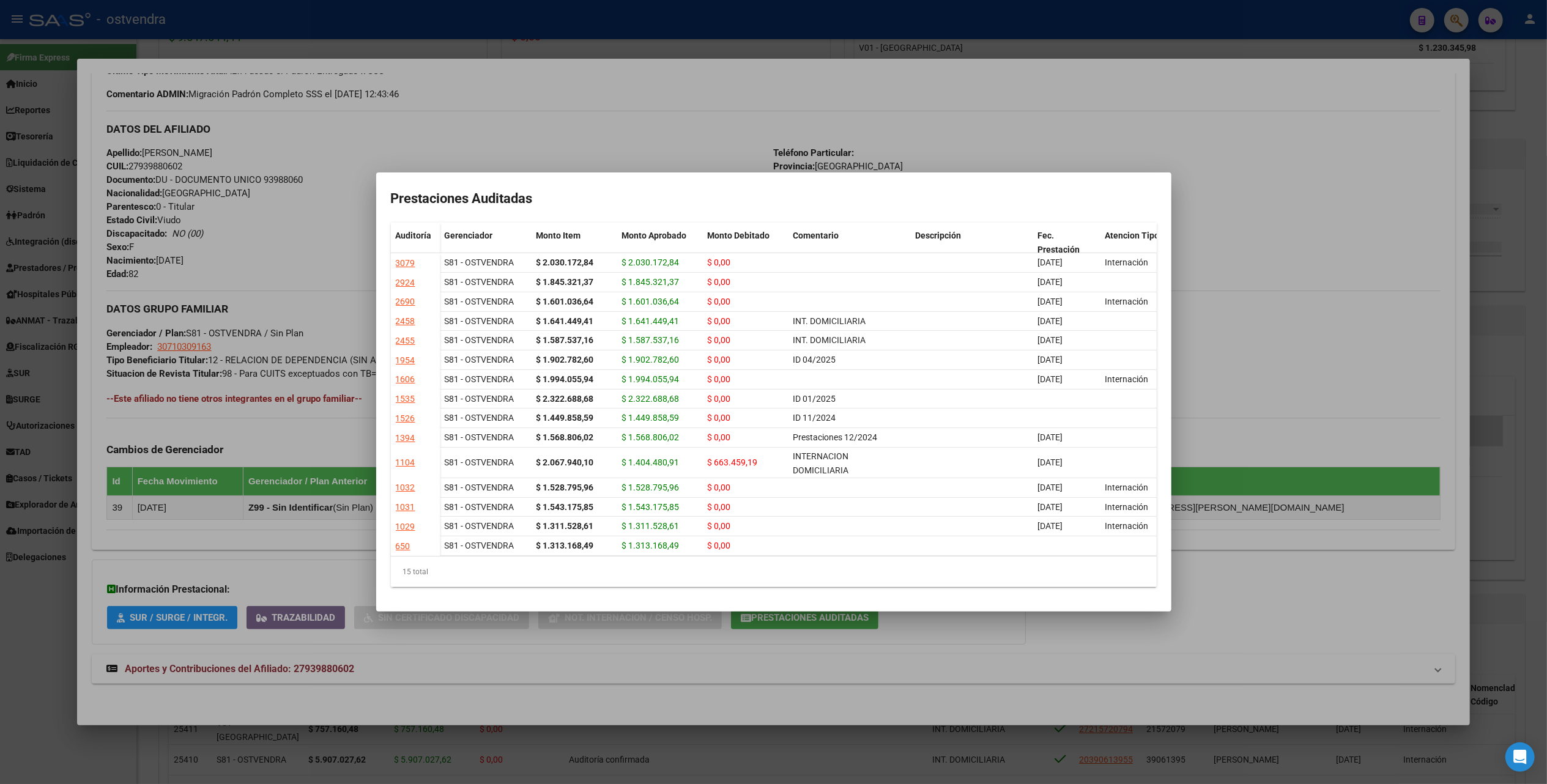
scroll to position [0, 0]
click at [1234, 138] on div at bounding box center [774, 392] width 1547 height 784
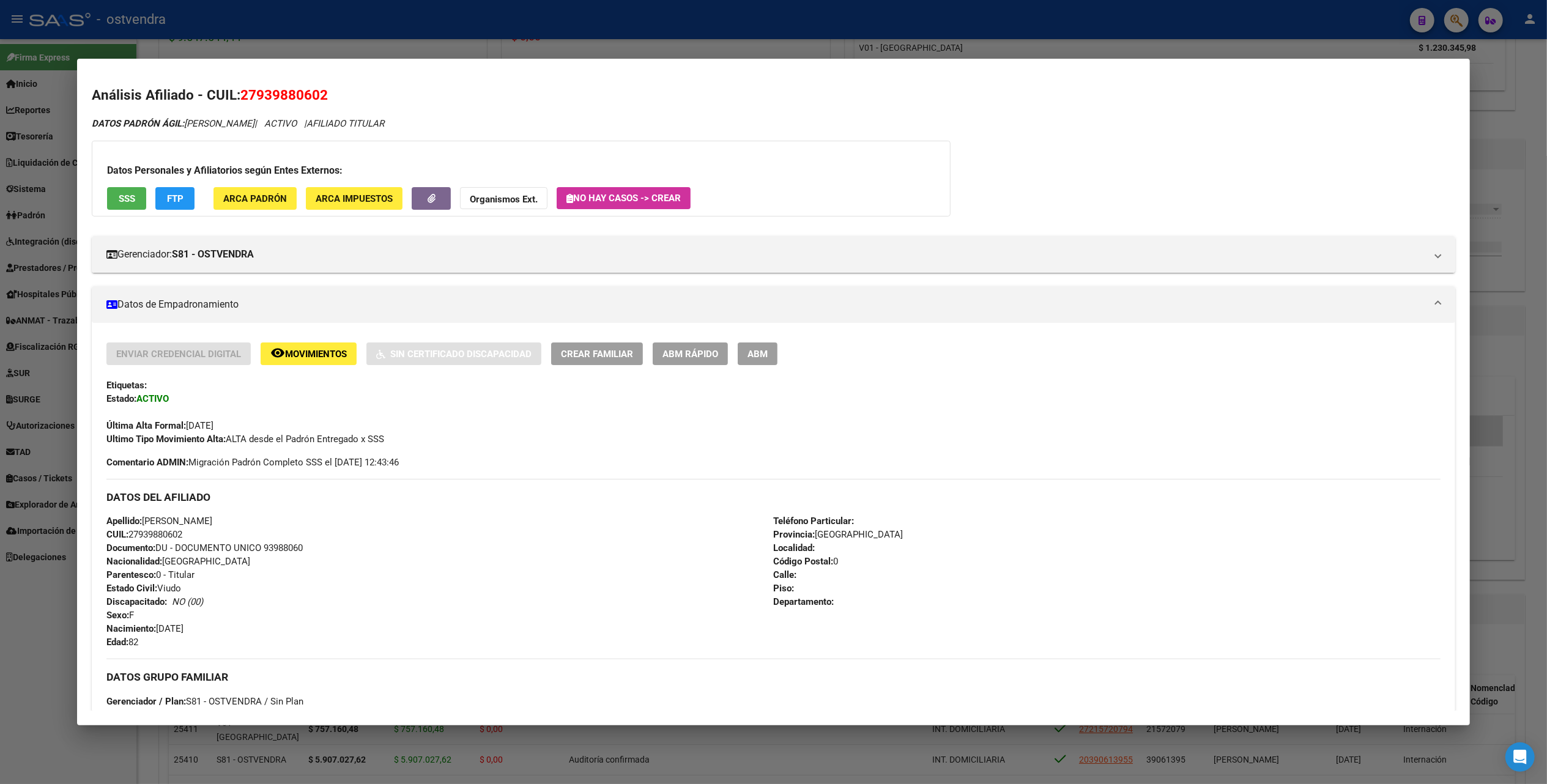
click at [1450, 68] on div at bounding box center [774, 392] width 1547 height 784
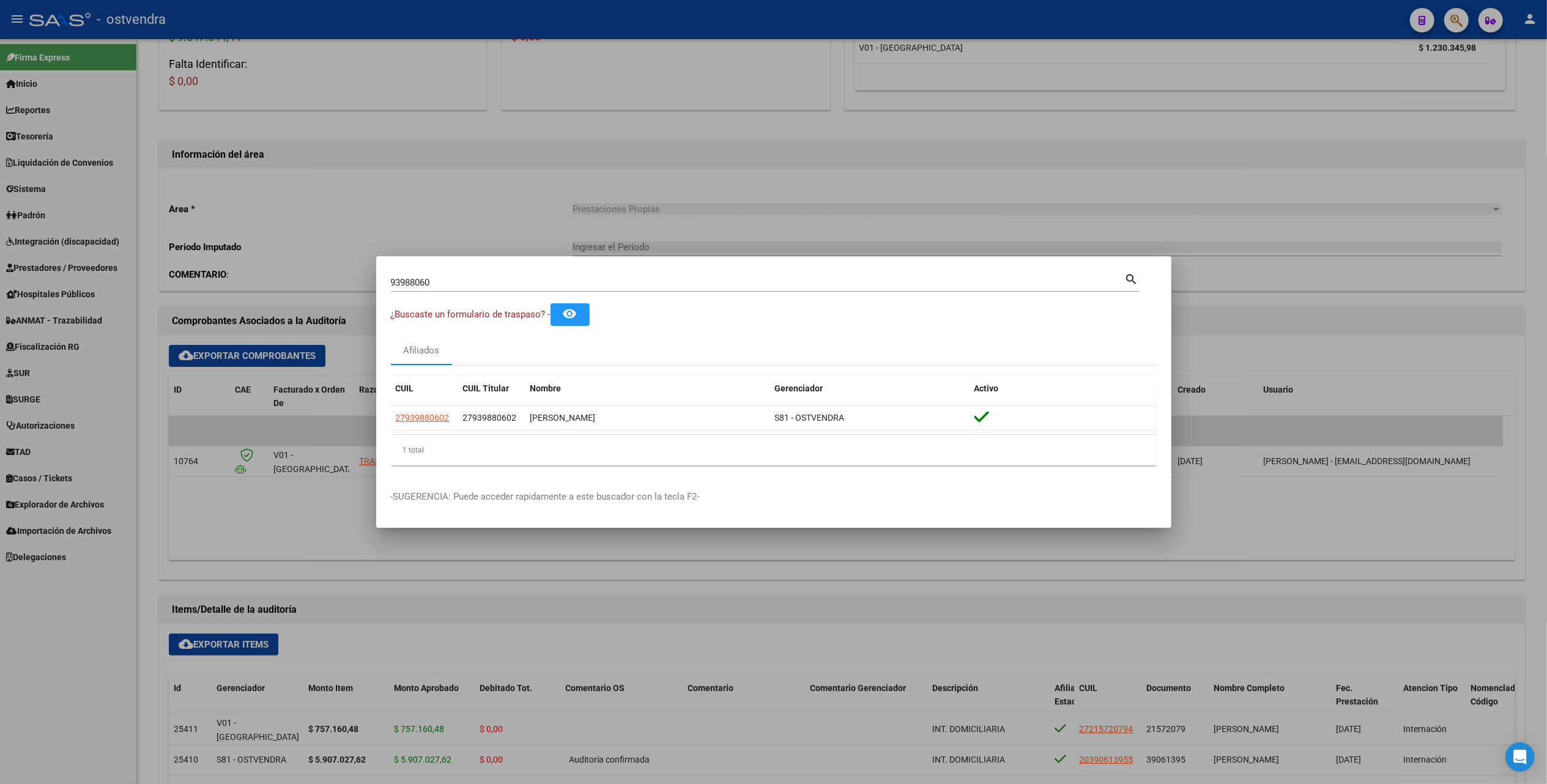
click at [1316, 262] on div at bounding box center [774, 392] width 1547 height 784
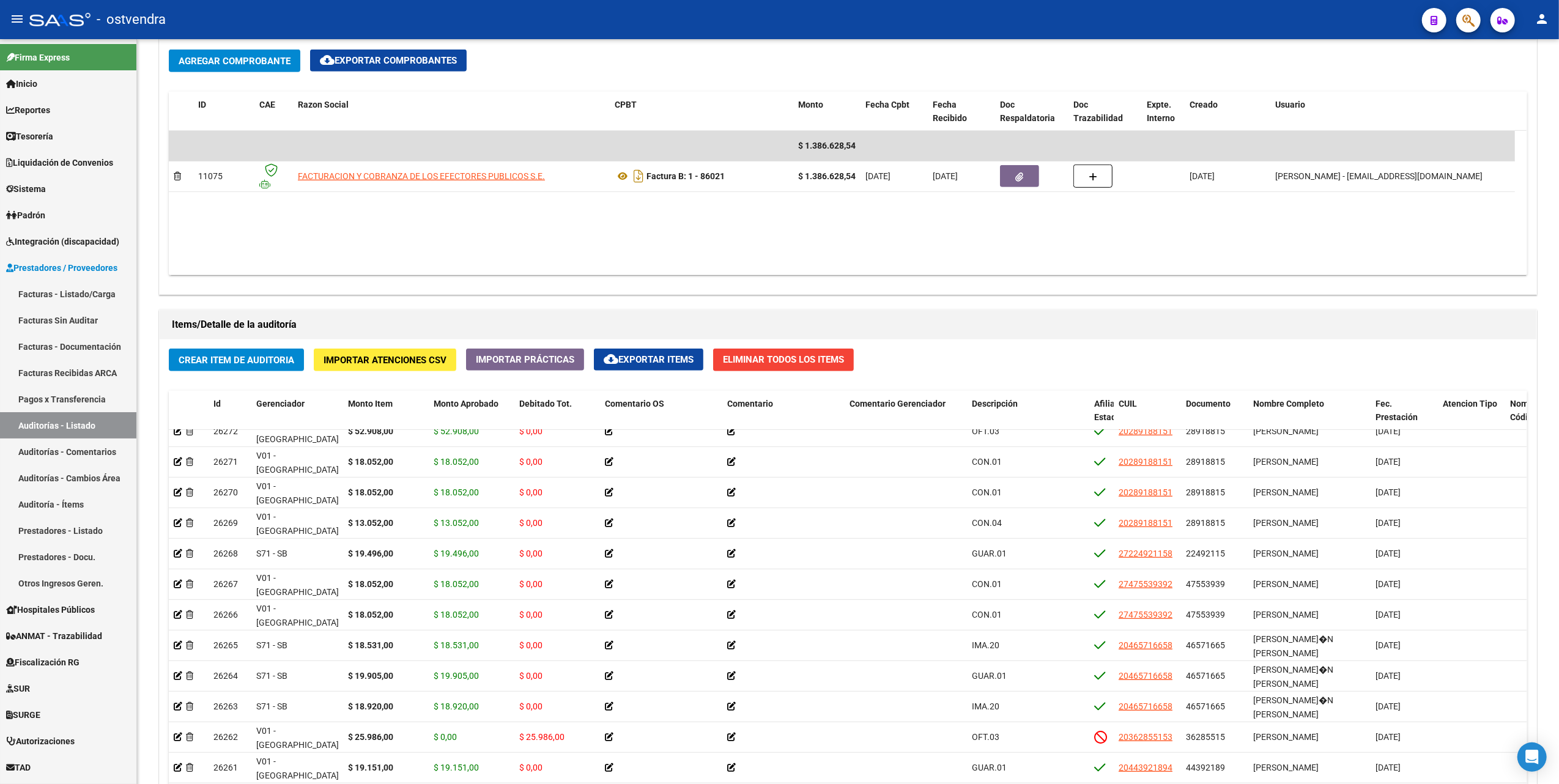
scroll to position [851, 0]
click at [914, 297] on div "Comprobantes Asociados a la Auditoría Agregar Comprobante cloud_download Export…" at bounding box center [848, 153] width 1383 height 289
click at [1171, 224] on datatable-body "$ 1.386.628,54 11075 FACTURACION Y COBRANZA DE LOS EFECTORES PUBLICOS S.E. Fact…" at bounding box center [847, 203] width 1358 height 144
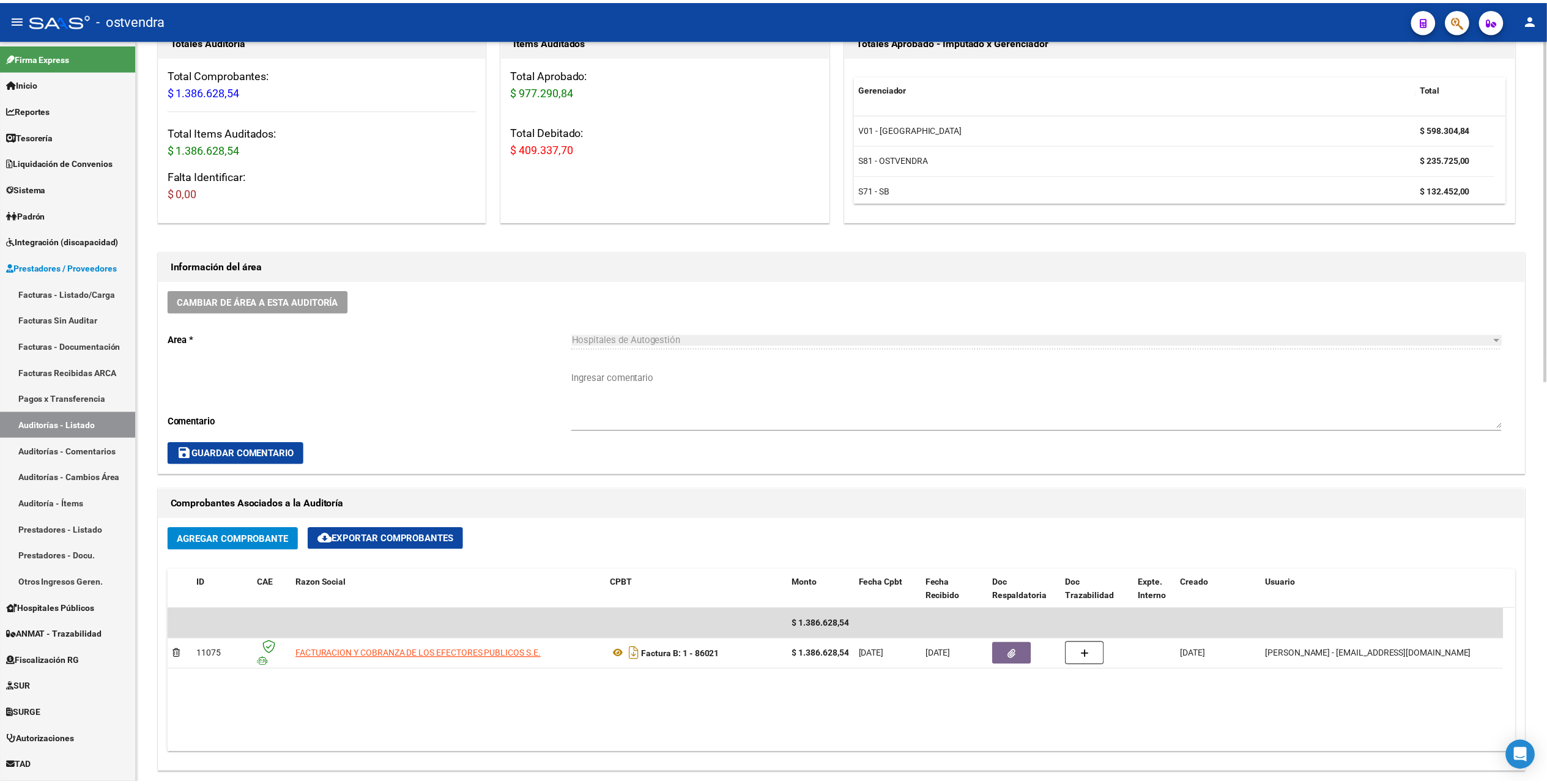
scroll to position [0, 0]
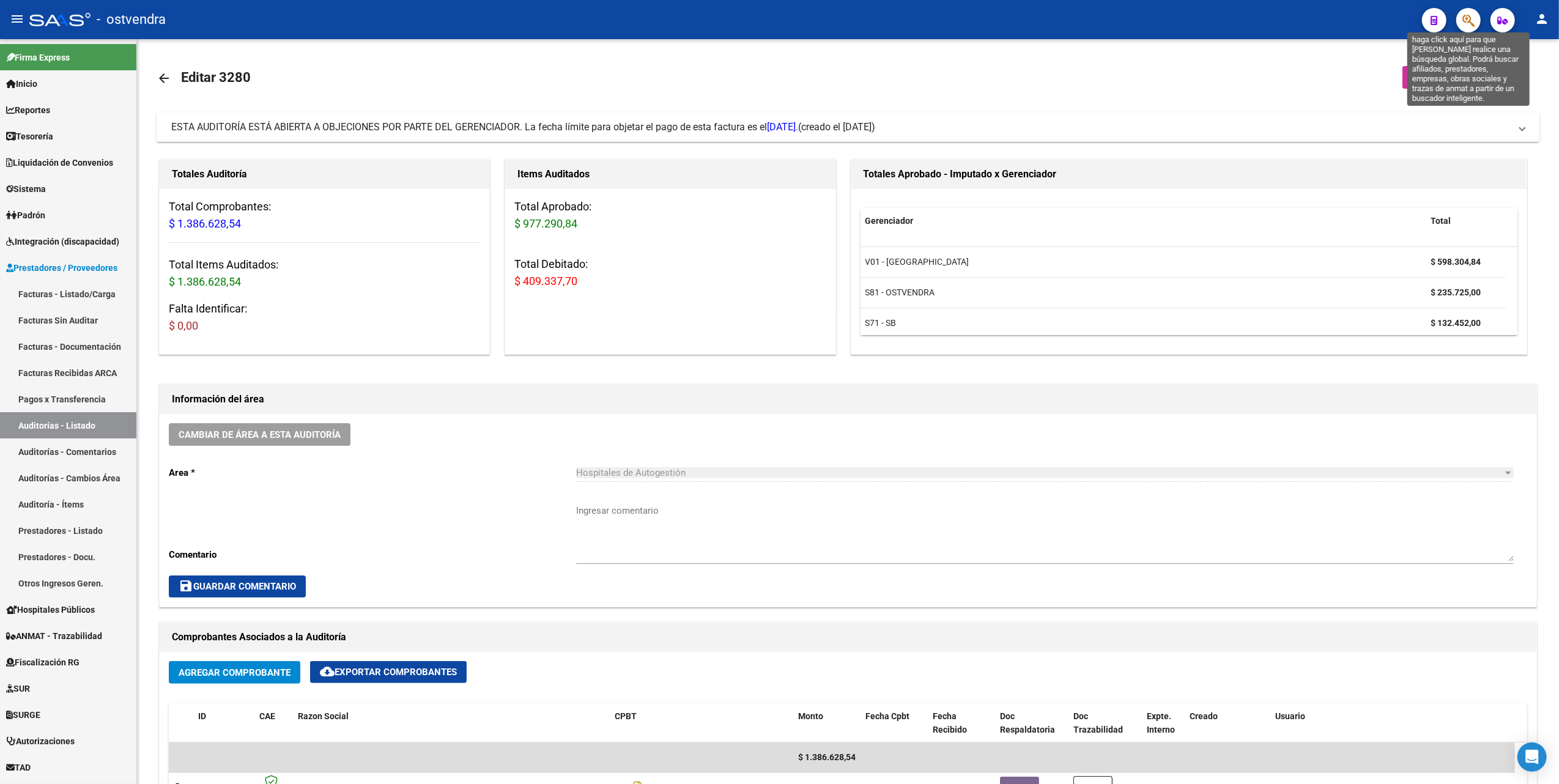
click at [1461, 17] on icon "button" at bounding box center [1468, 20] width 12 height 14
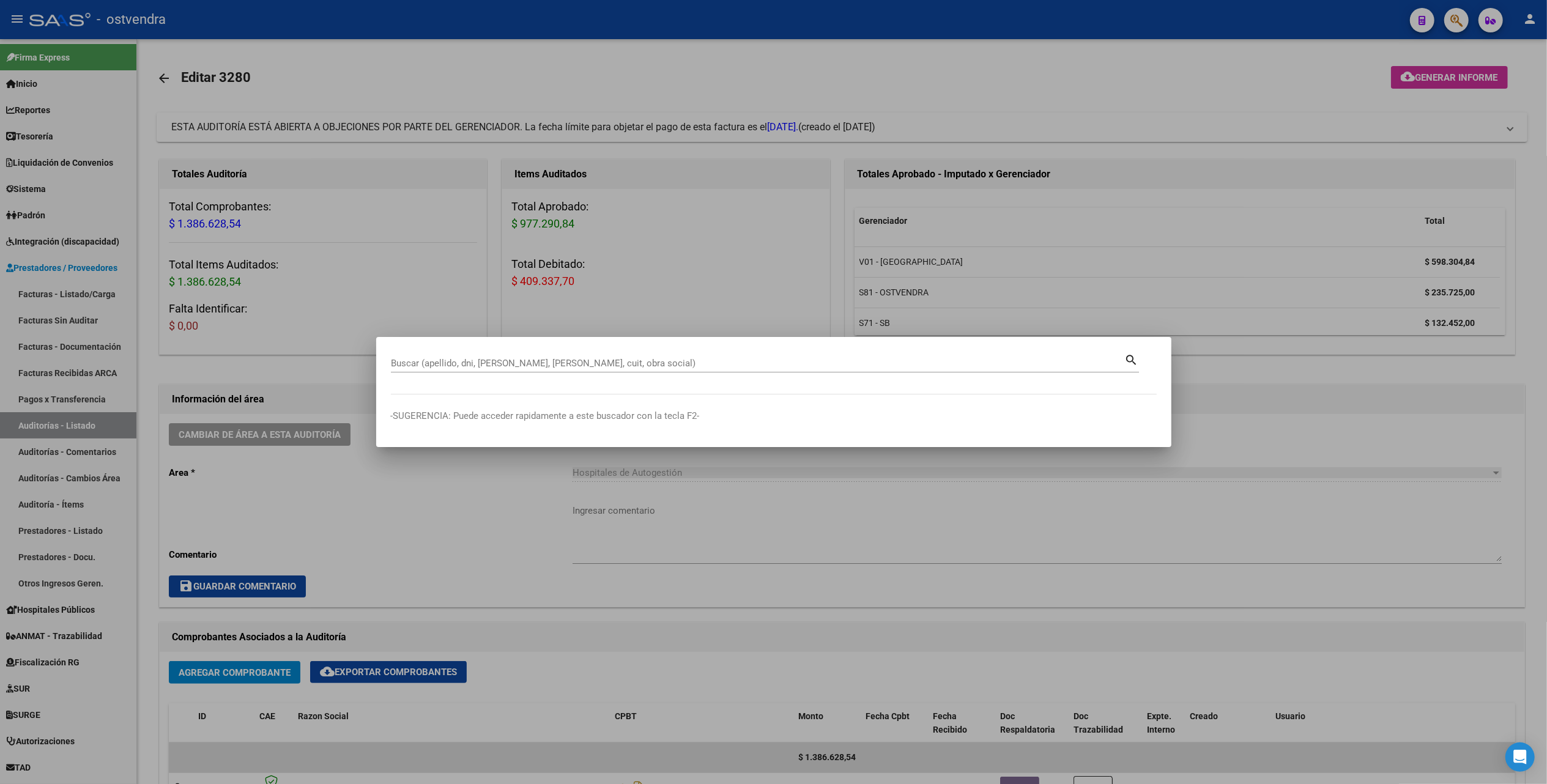
click at [513, 357] on div "Buscar (apellido, dni, cuil, nro traspaso, cuit, obra social)" at bounding box center [758, 363] width 734 height 18
paste input "Buen día Dany y Nori Me dirijo a ustedes a fin de informar la situación de la S…"
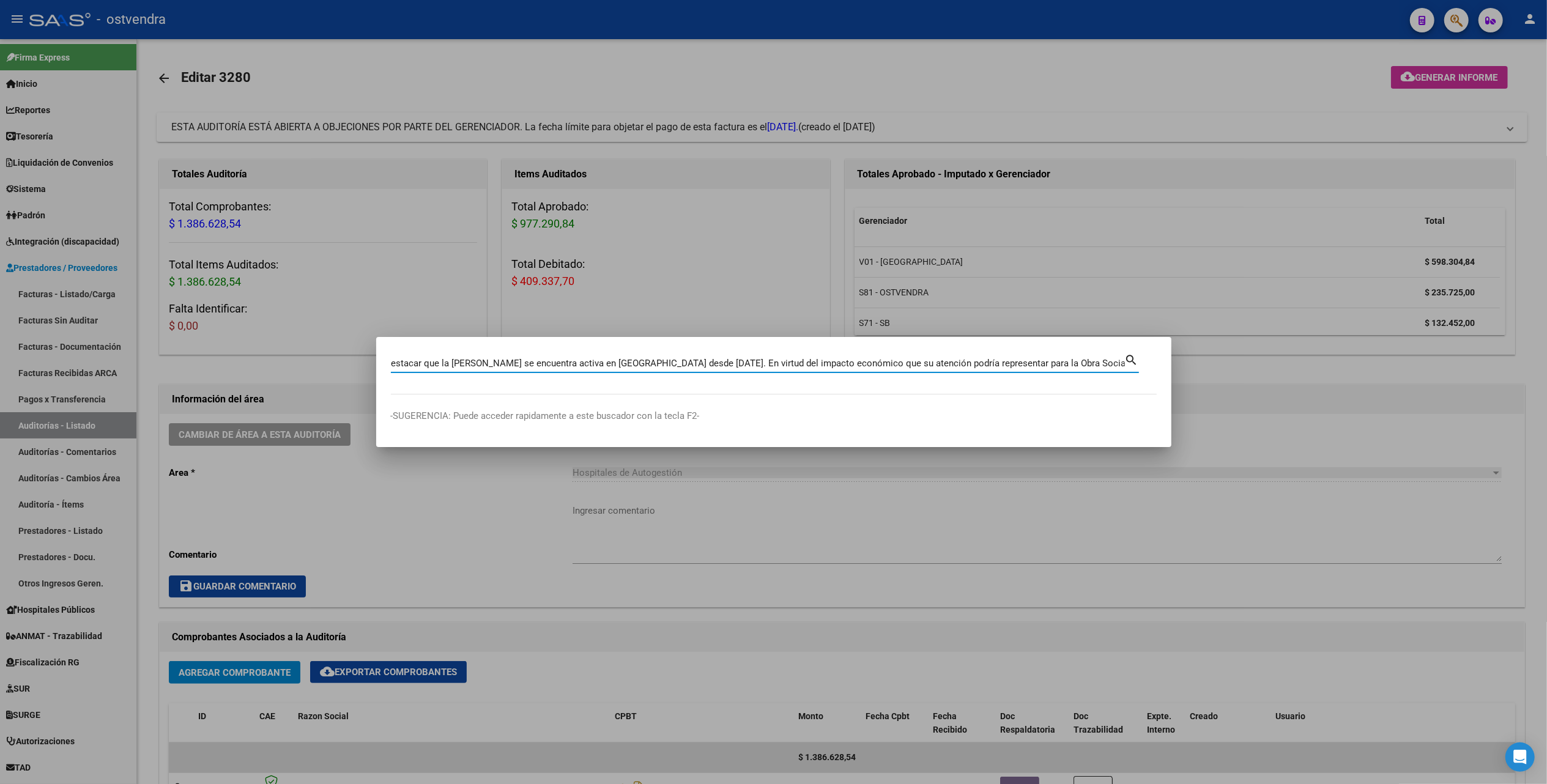
scroll to position [0, 2846]
type input "Buen día Dany y Nori Me dirijo a ustedes a fin de informar la situación de la S…"
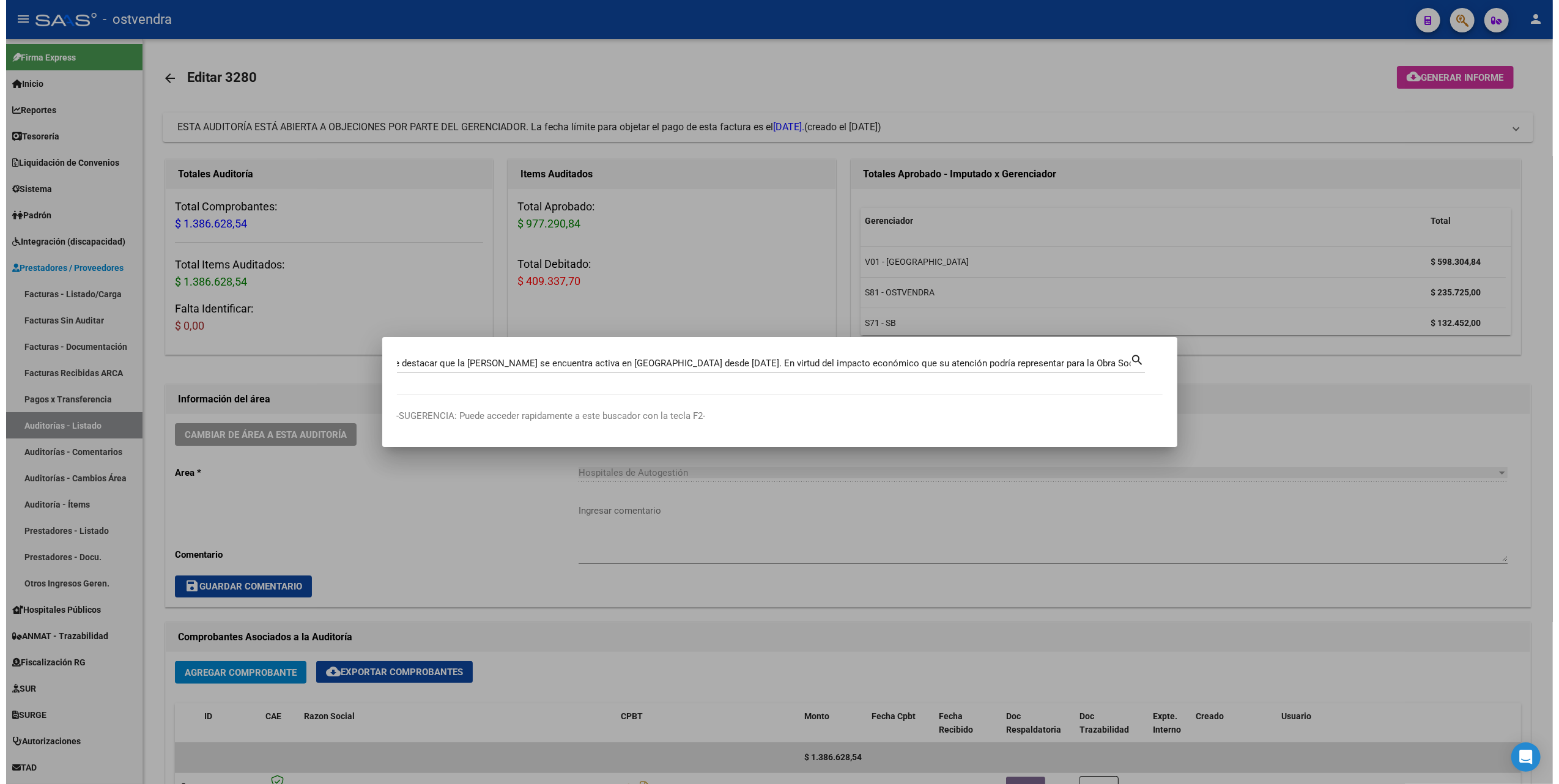
scroll to position [0, 0]
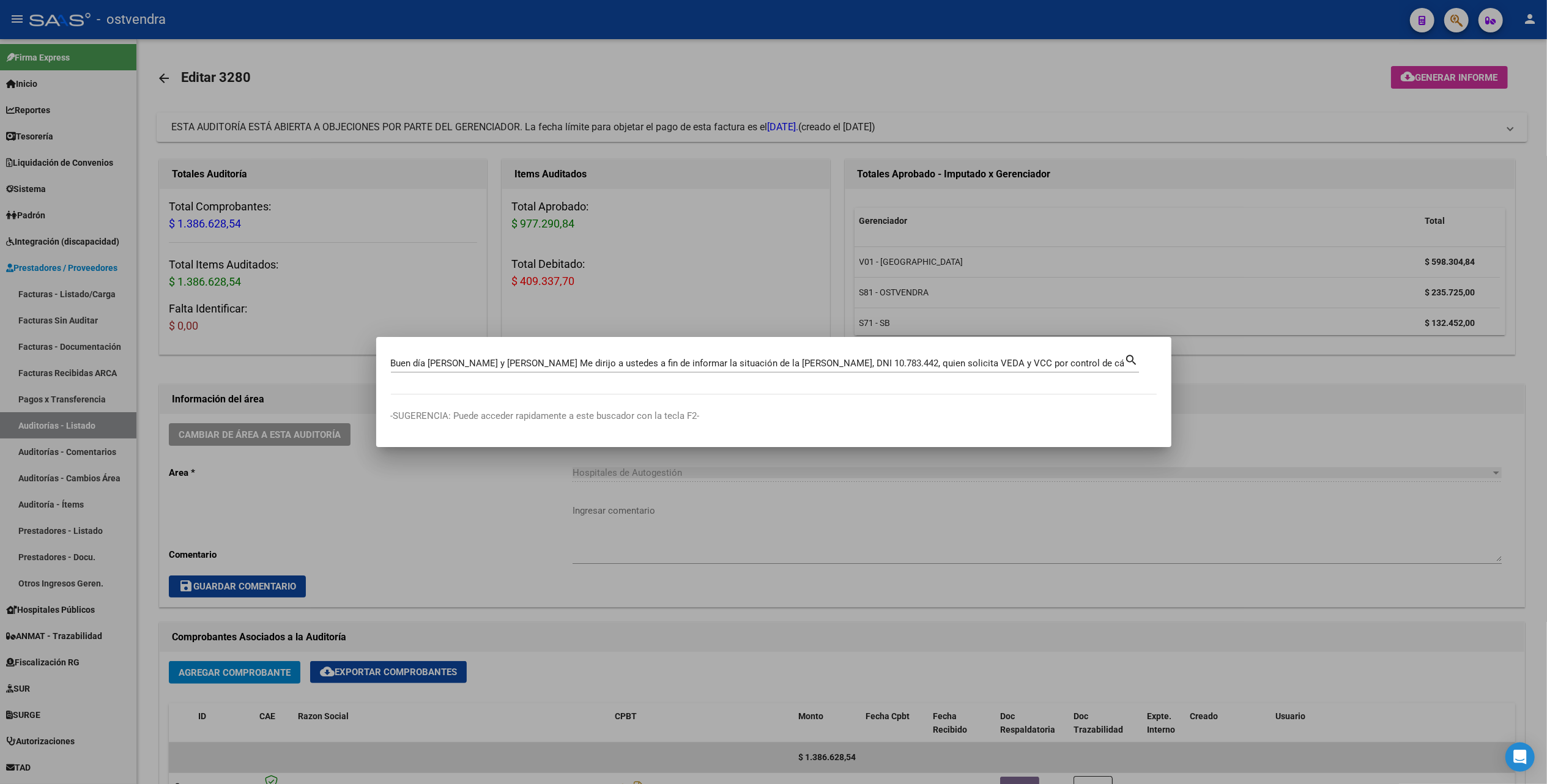
click at [1368, 103] on div at bounding box center [774, 392] width 1547 height 784
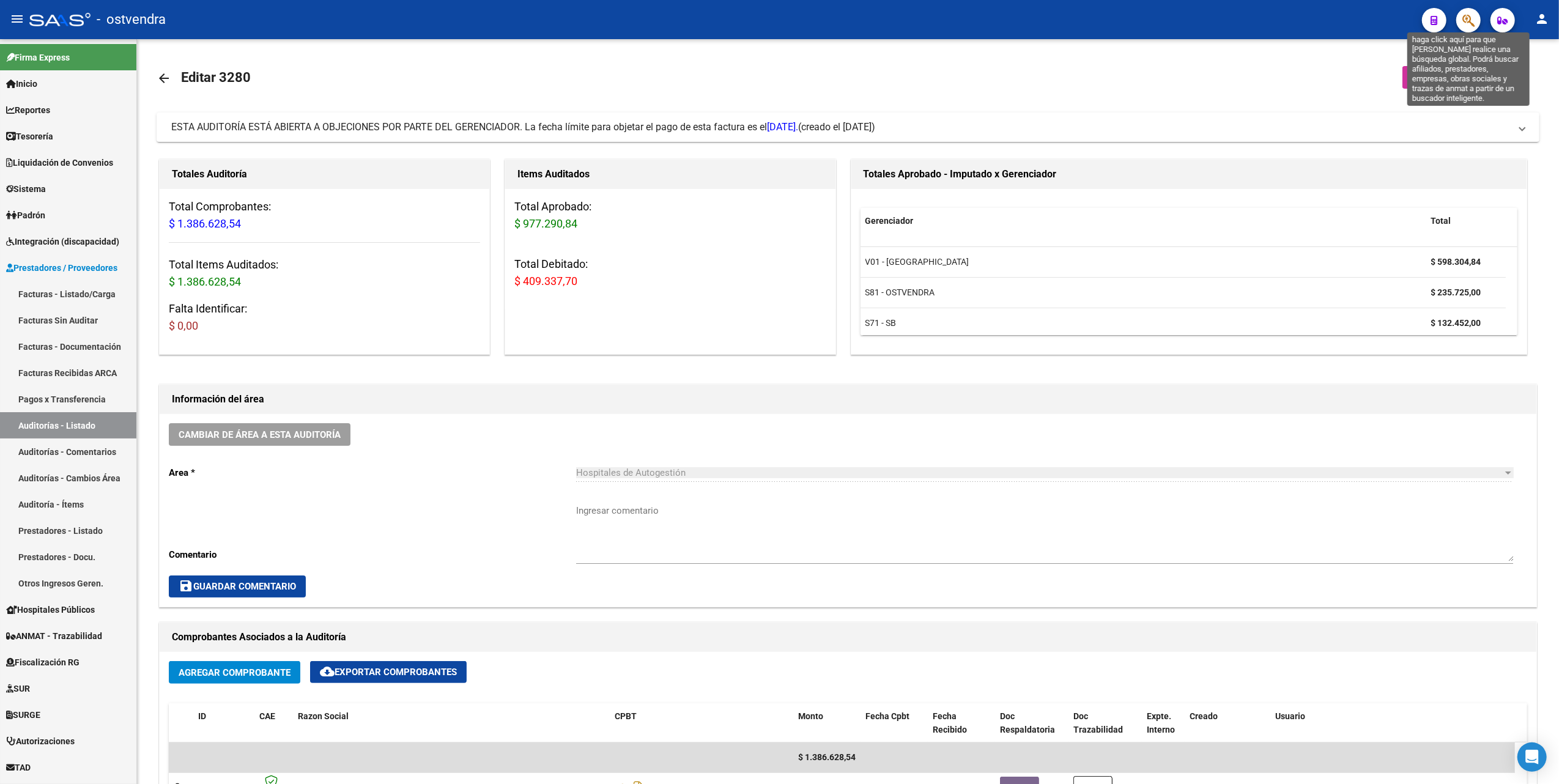
click at [1461, 18] on icon "button" at bounding box center [1468, 20] width 12 height 14
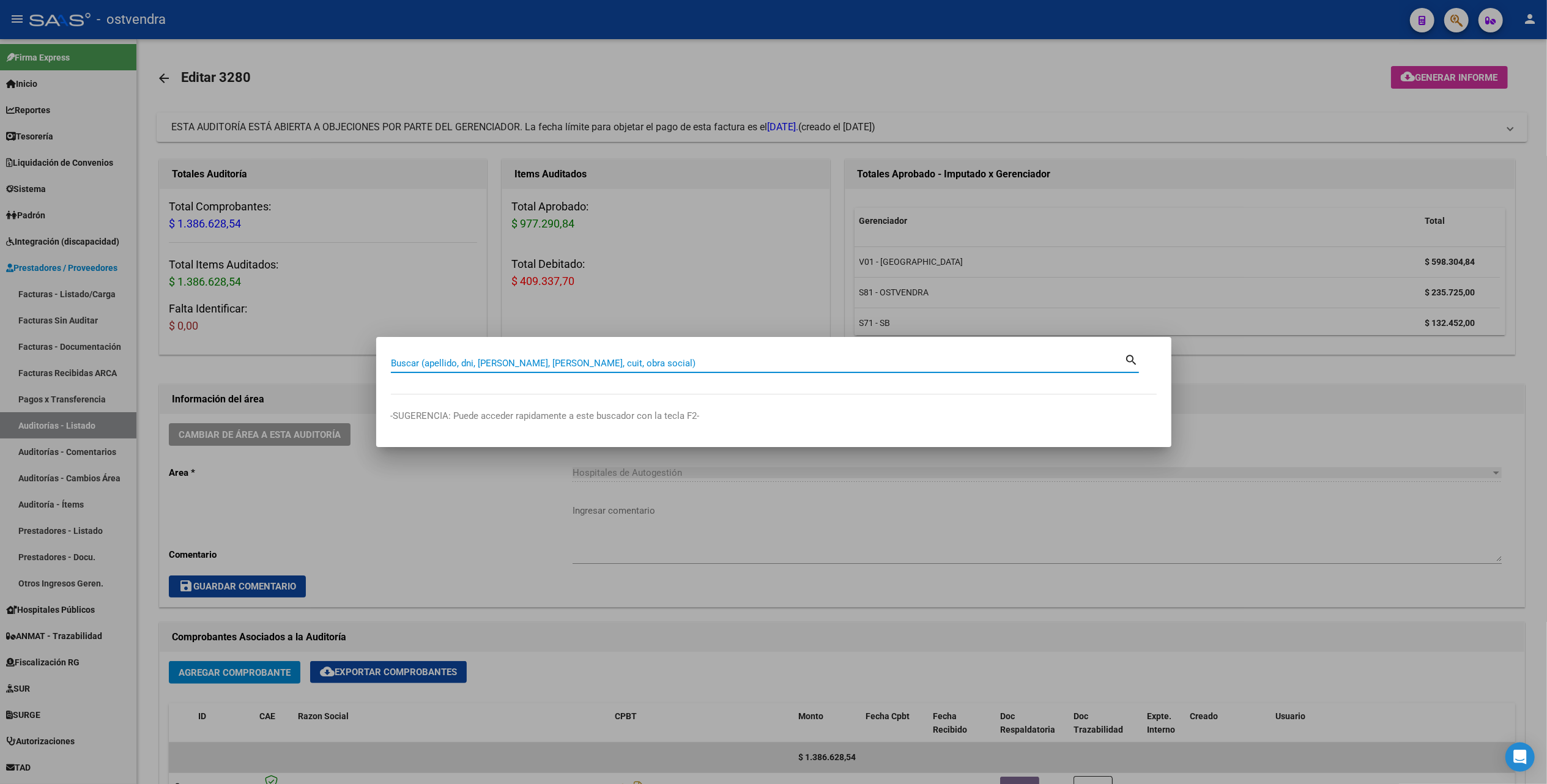
click at [1221, 120] on div at bounding box center [774, 392] width 1547 height 784
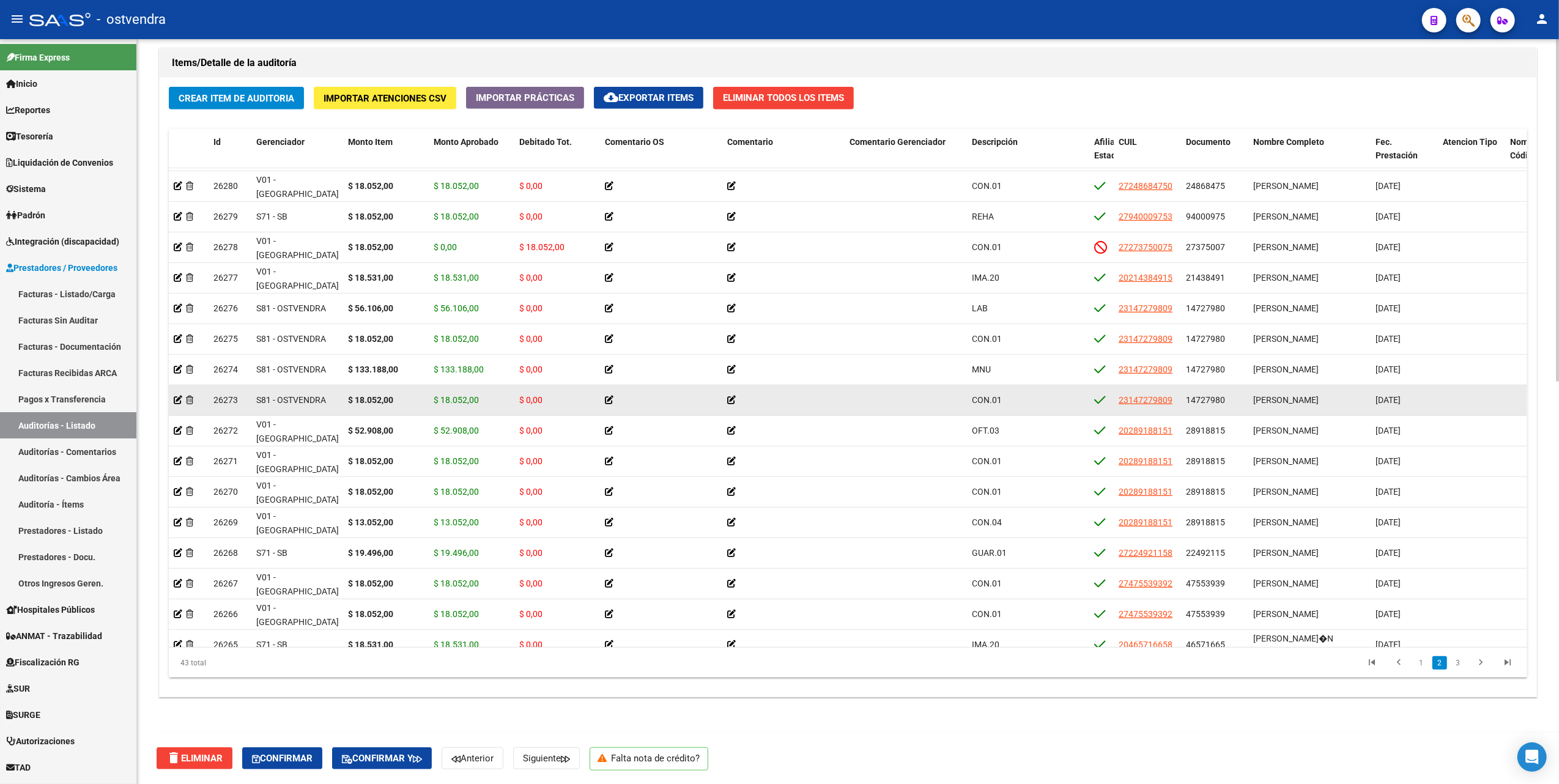
scroll to position [573, 0]
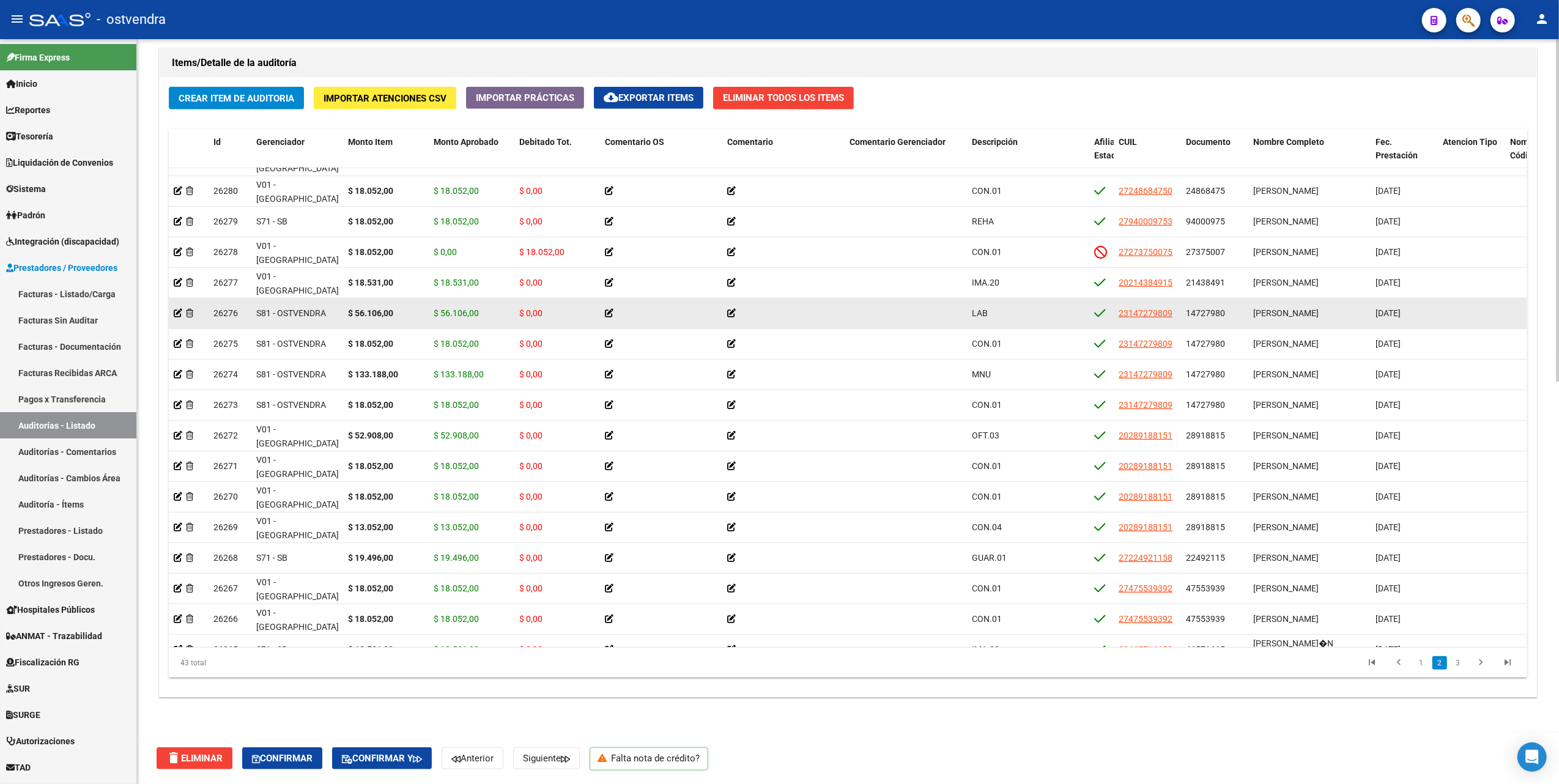
click at [612, 315] on icon at bounding box center [609, 313] width 9 height 9
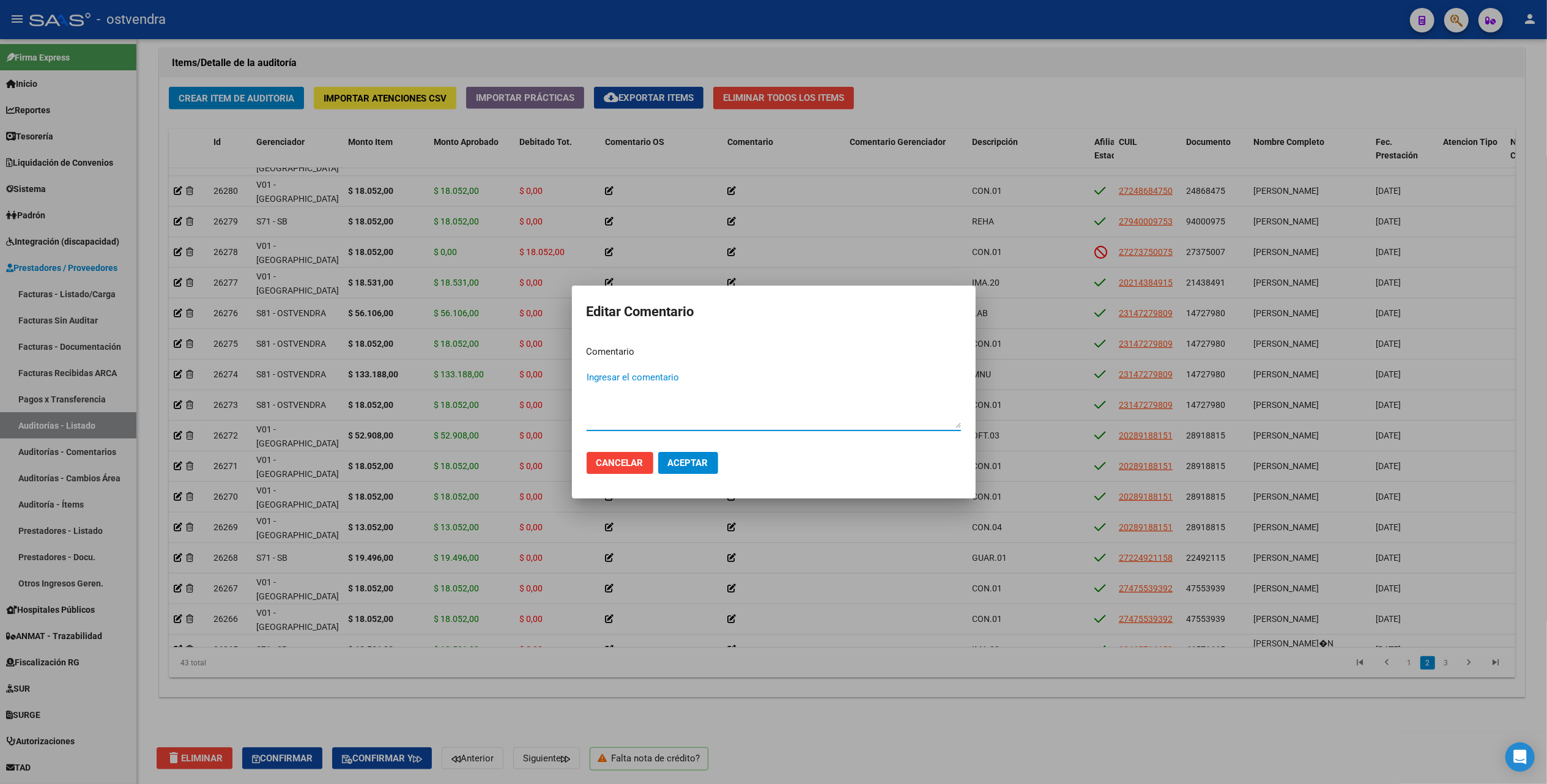
click at [623, 373] on textarea "Ingresar el comentario" at bounding box center [774, 399] width 374 height 57
type textarea "Auditoria confirmada"
click at [679, 461] on span "Aceptar" at bounding box center [687, 463] width 40 height 11
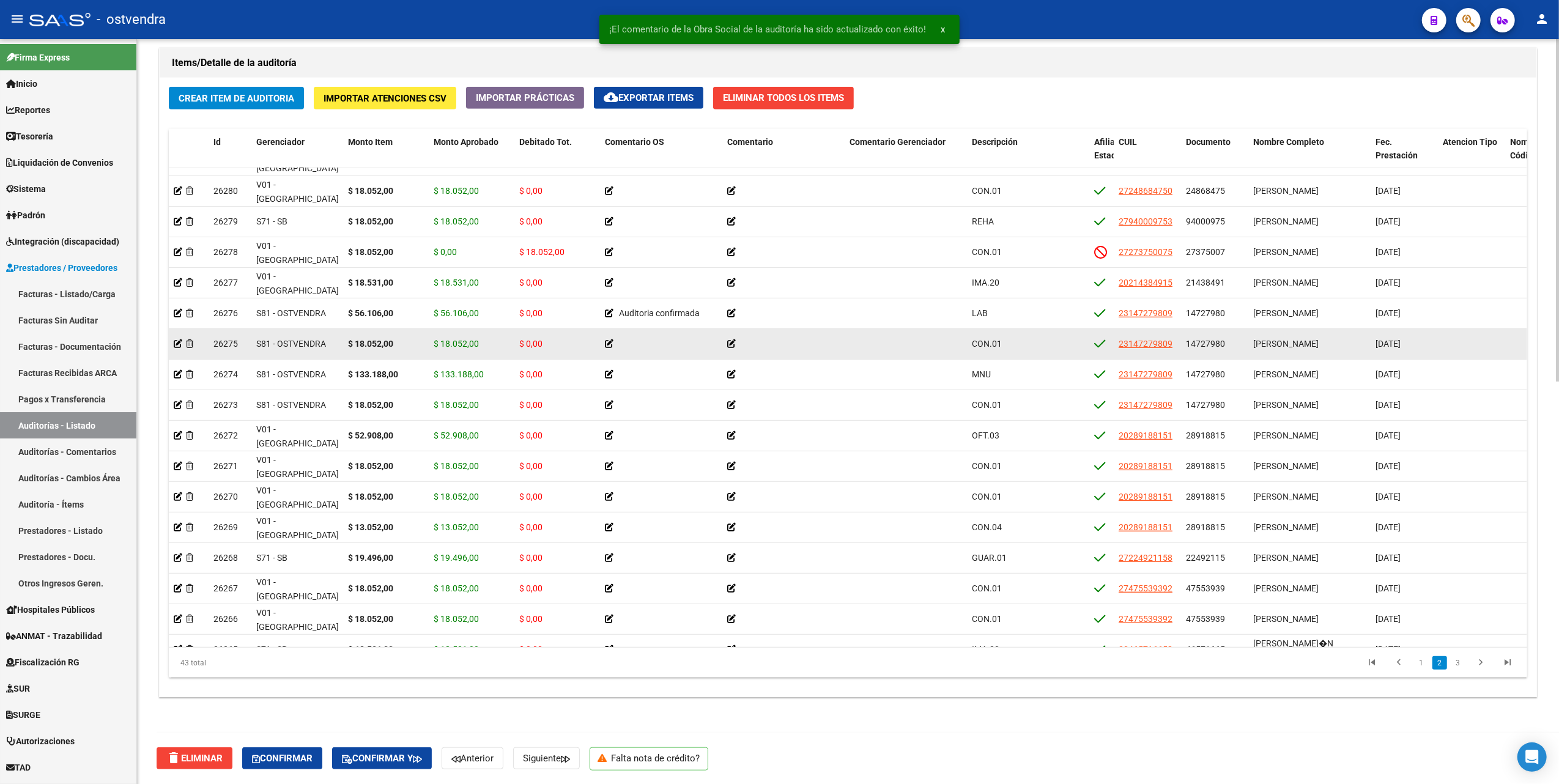
click at [610, 341] on icon at bounding box center [609, 343] width 9 height 9
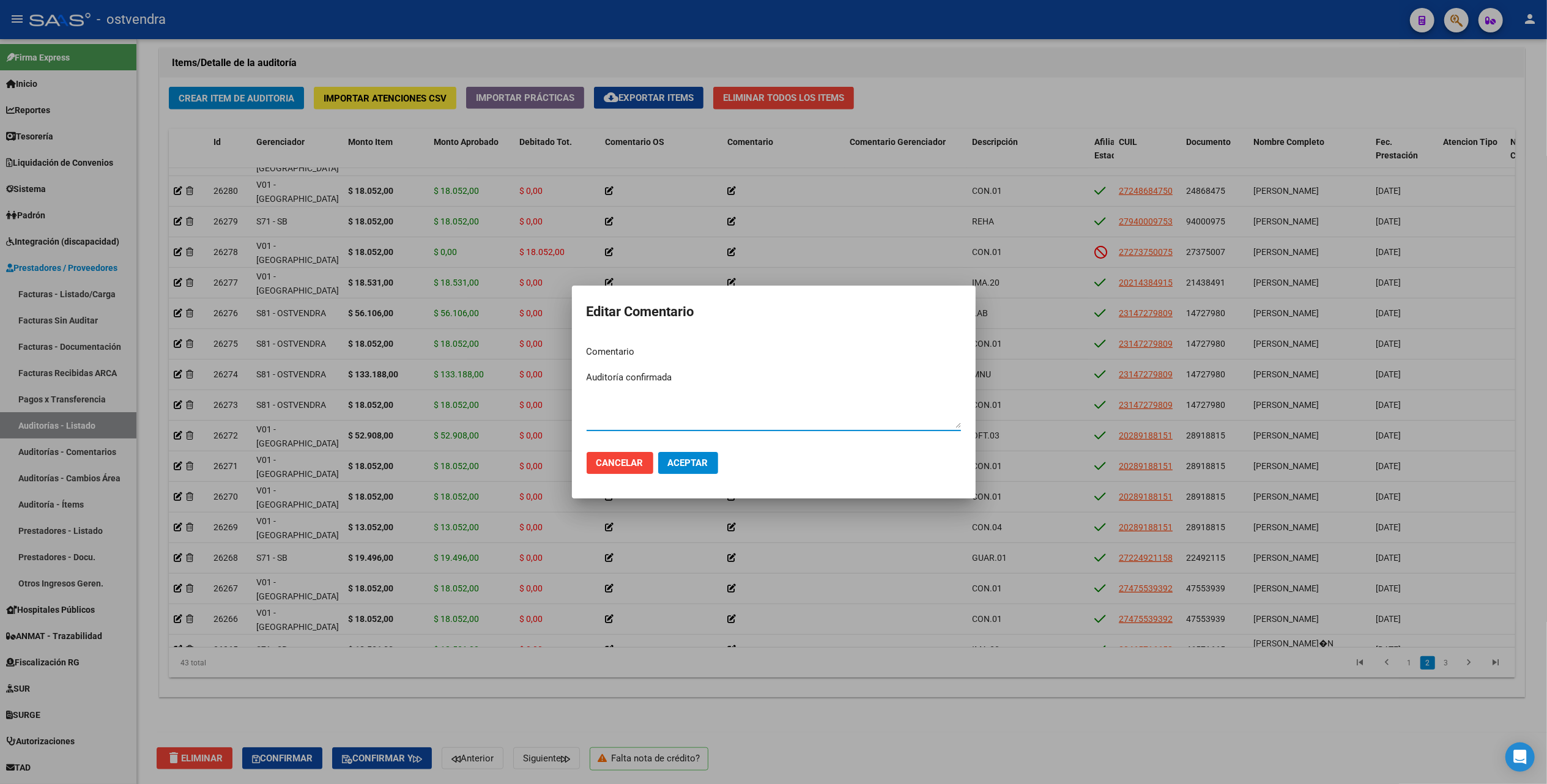
type textarea "Auditoría confirmada"
click at [685, 461] on span "Aceptar" at bounding box center [687, 463] width 40 height 11
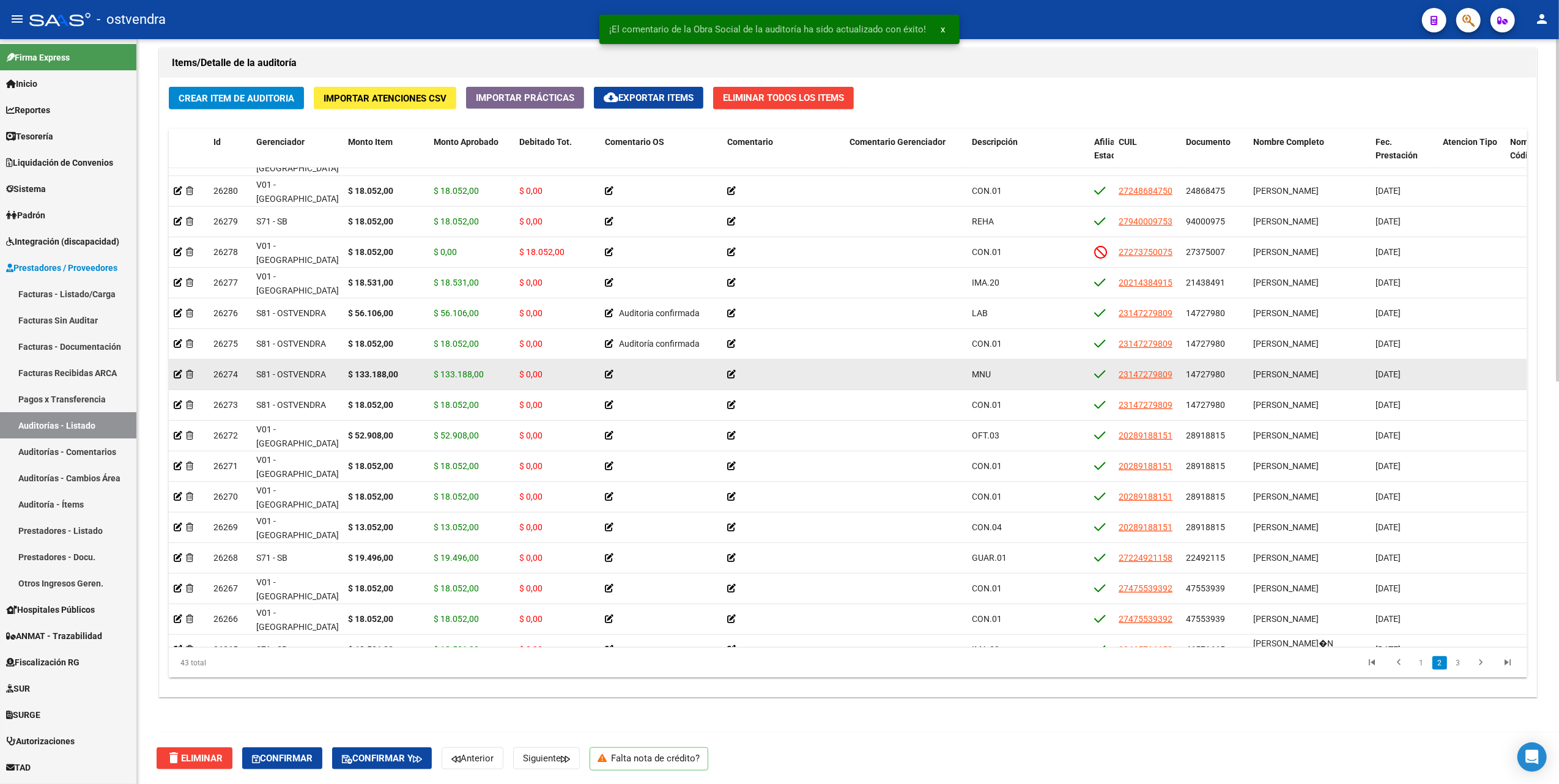
click at [609, 371] on icon at bounding box center [609, 374] width 9 height 9
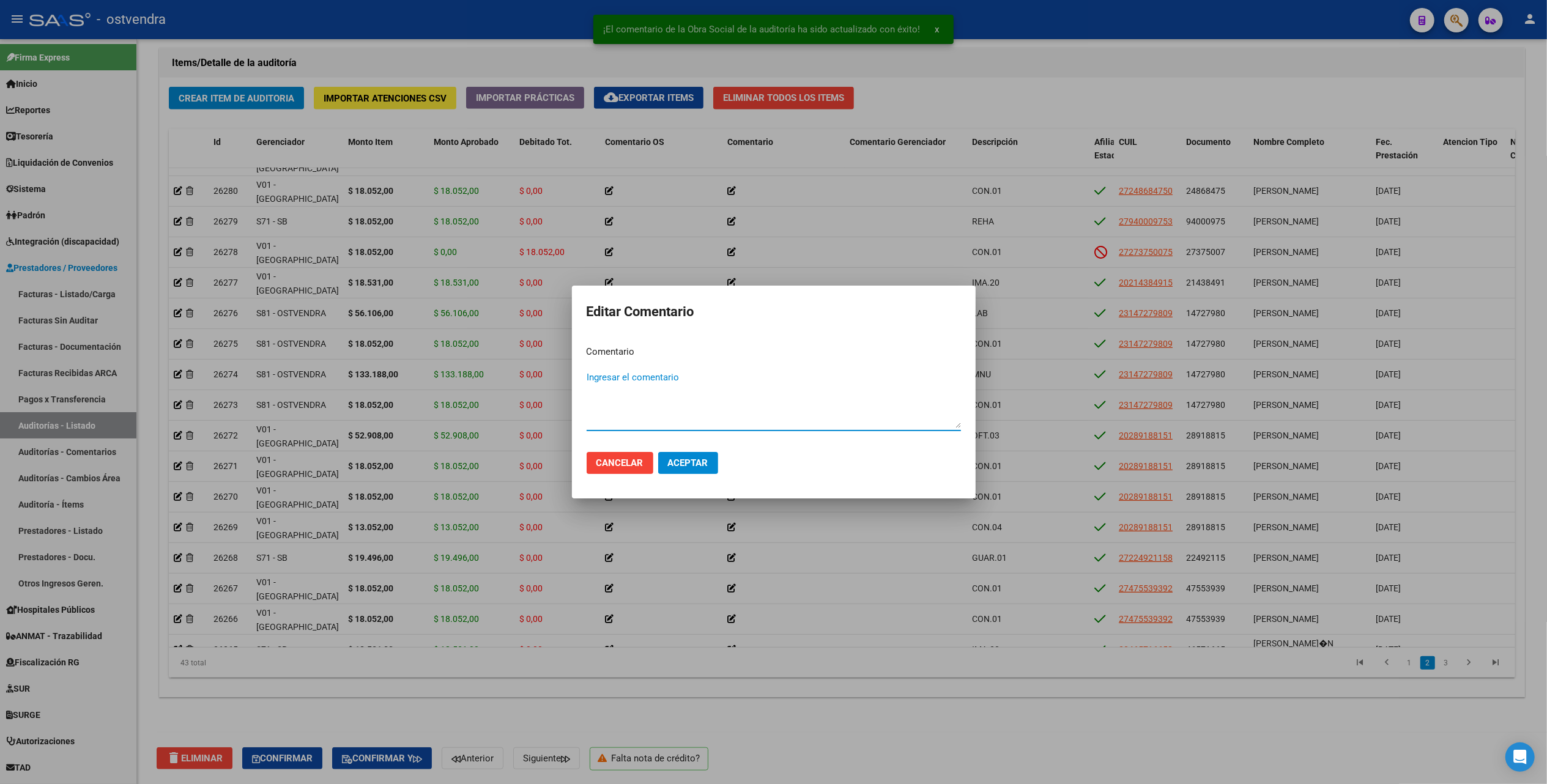
click at [610, 377] on textarea "Ingresar el comentario" at bounding box center [774, 399] width 374 height 57
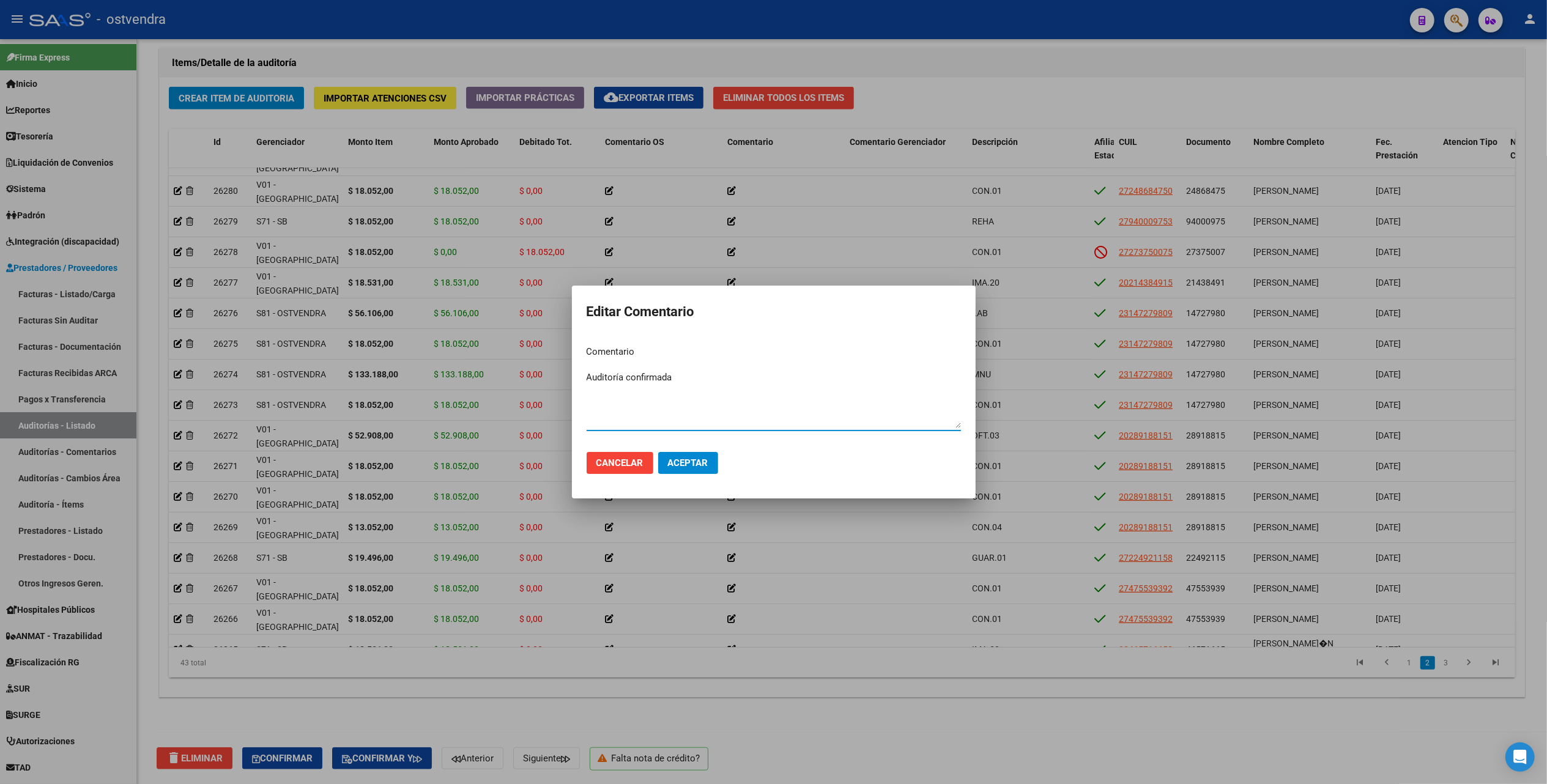
type textarea "Auditoría confirmada"
click at [683, 462] on span "Aceptar" at bounding box center [687, 463] width 40 height 11
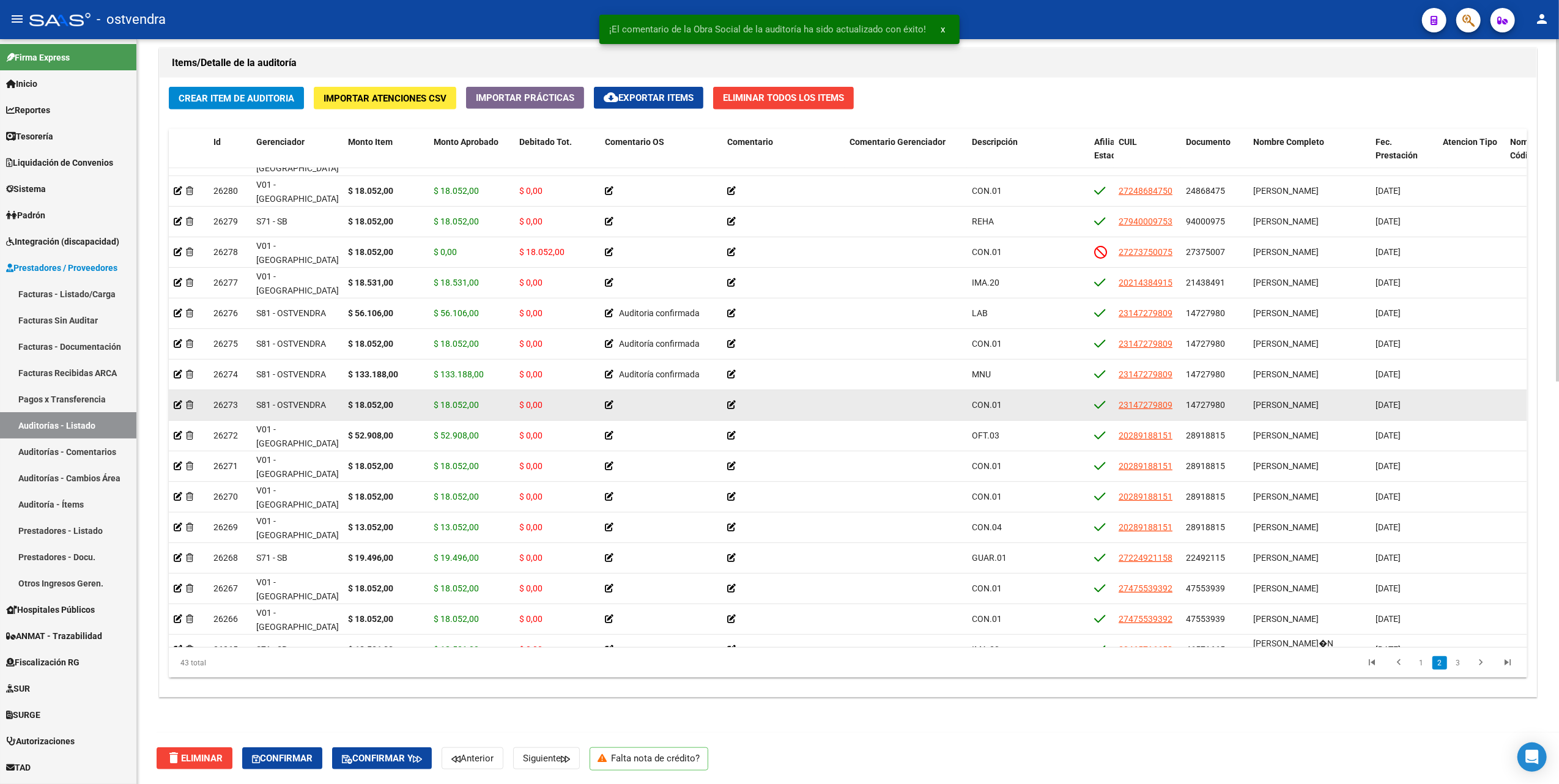
click at [610, 403] on icon at bounding box center [609, 405] width 9 height 9
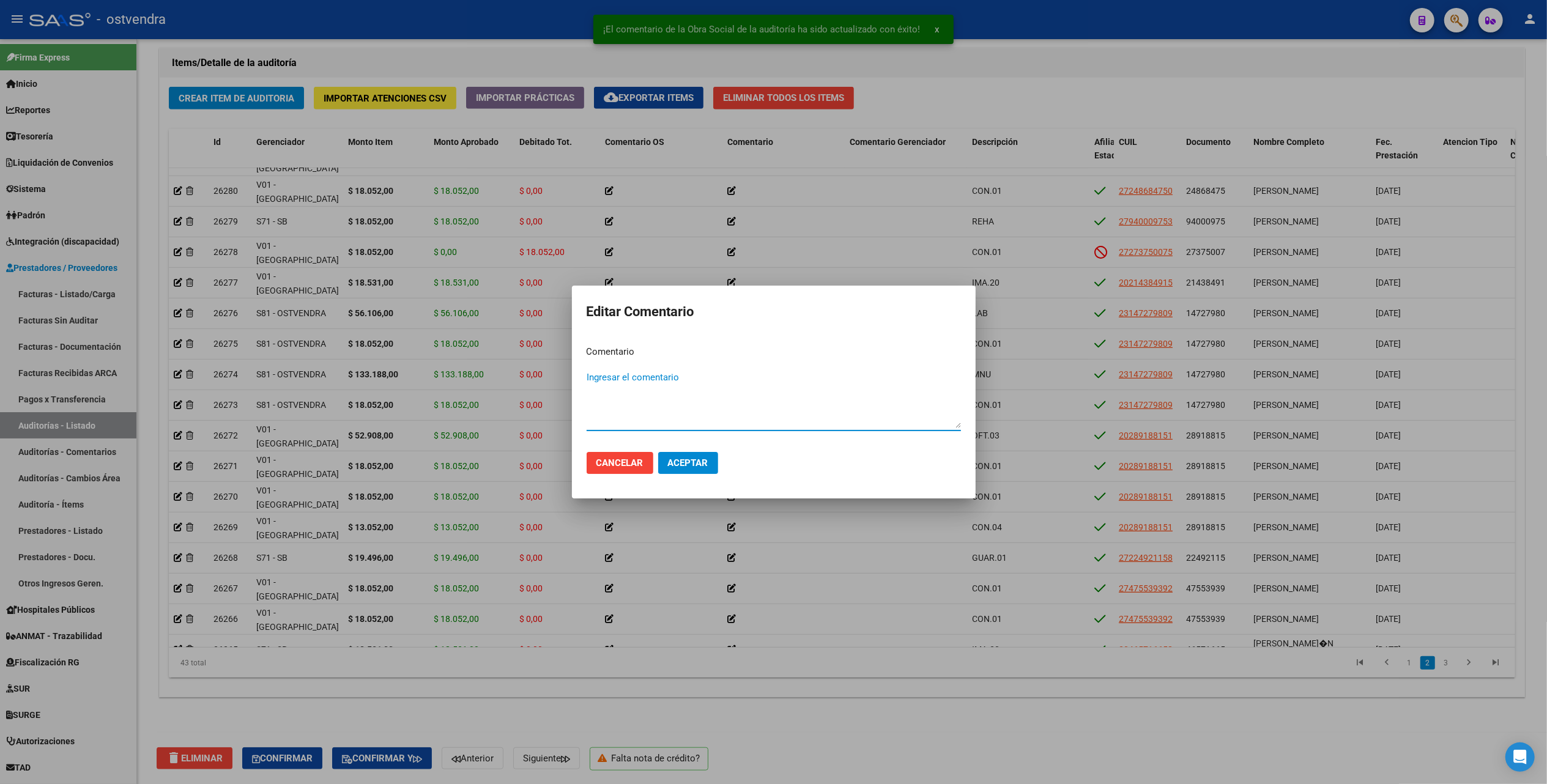
drag, startPoint x: 636, startPoint y: 370, endPoint x: 629, endPoint y: 382, distance: 13.9
click at [637, 373] on textarea "Ingresar el comentario" at bounding box center [774, 399] width 374 height 57
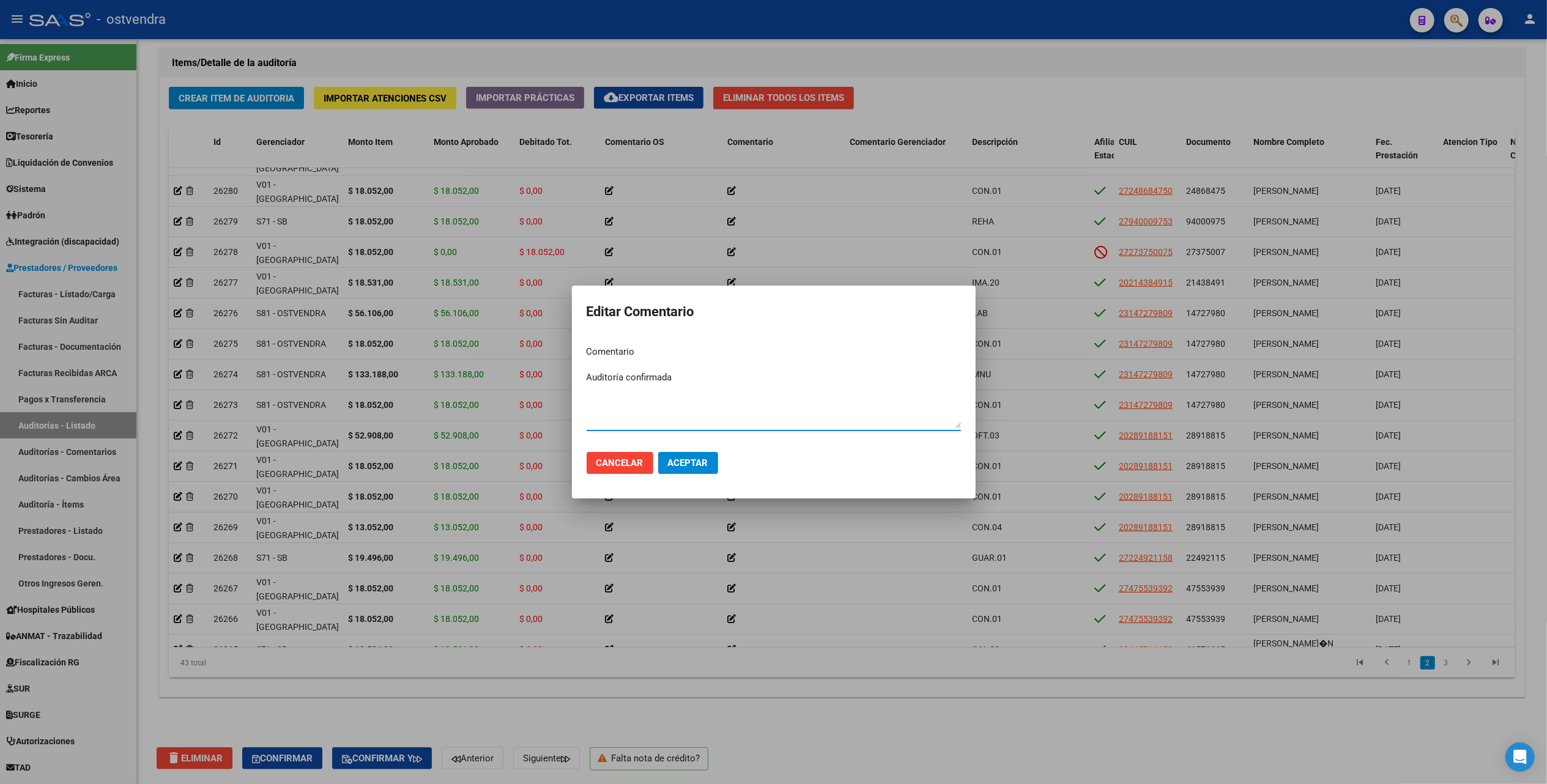
type textarea "Auditoría confirmada"
click at [705, 458] on span "Aceptar" at bounding box center [687, 463] width 40 height 11
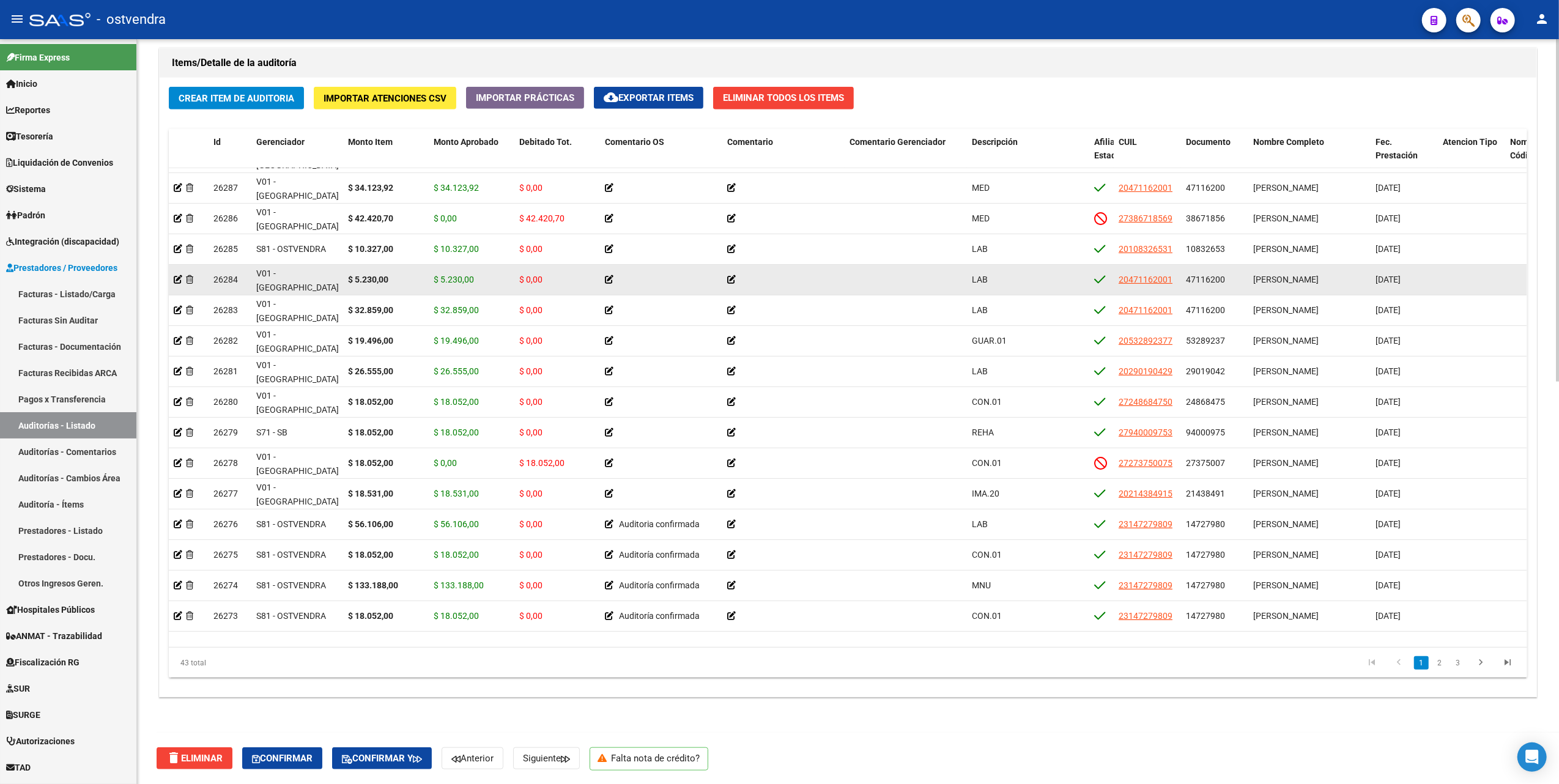
scroll to position [280, 0]
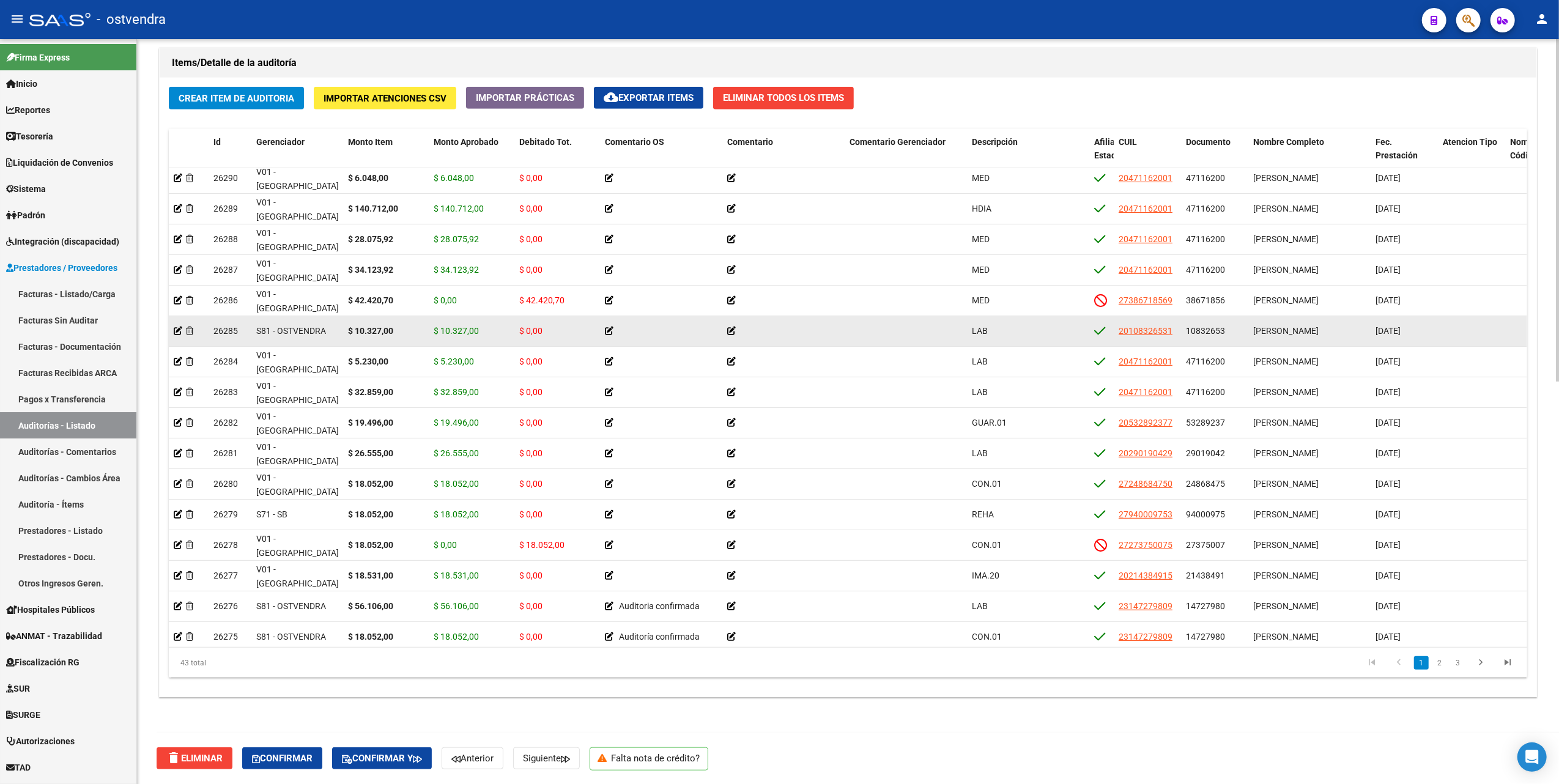
click at [607, 330] on icon at bounding box center [609, 330] width 9 height 9
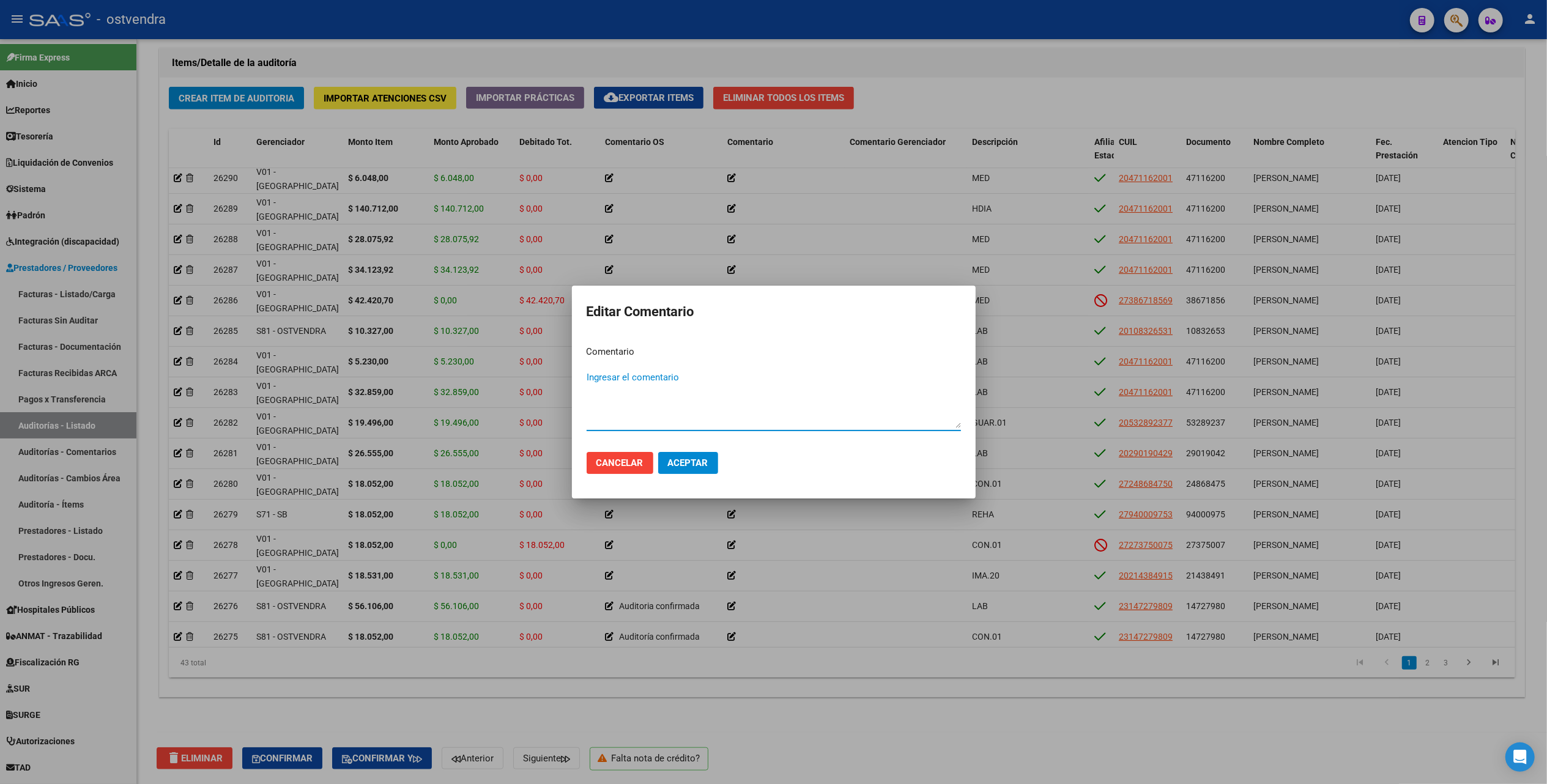
click at [610, 375] on textarea "Ingresar el comentario" at bounding box center [774, 399] width 374 height 57
type textarea "Auditoría confirmada"
click at [695, 455] on button "Aceptar" at bounding box center [688, 463] width 60 height 22
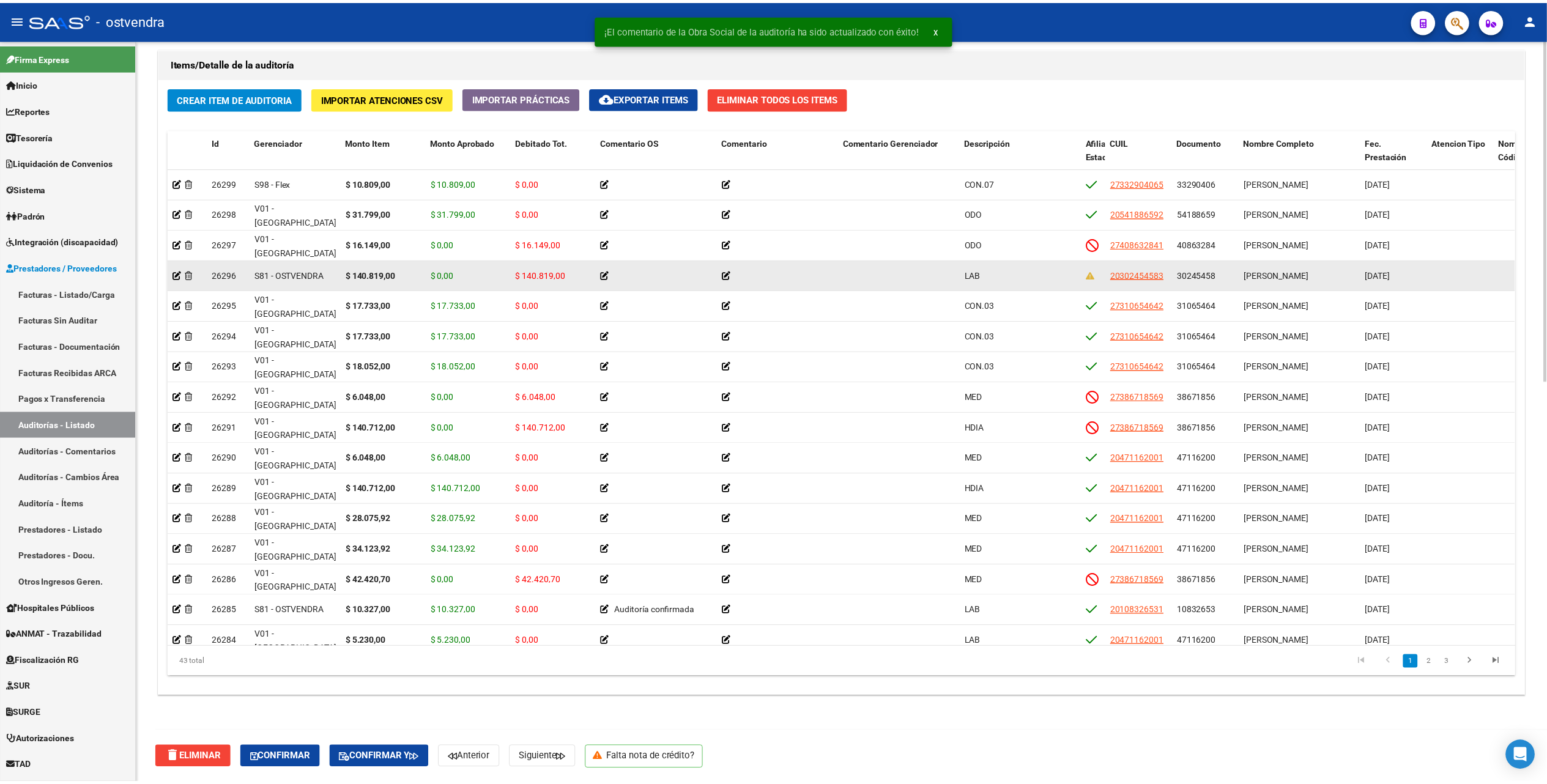
scroll to position [793, 0]
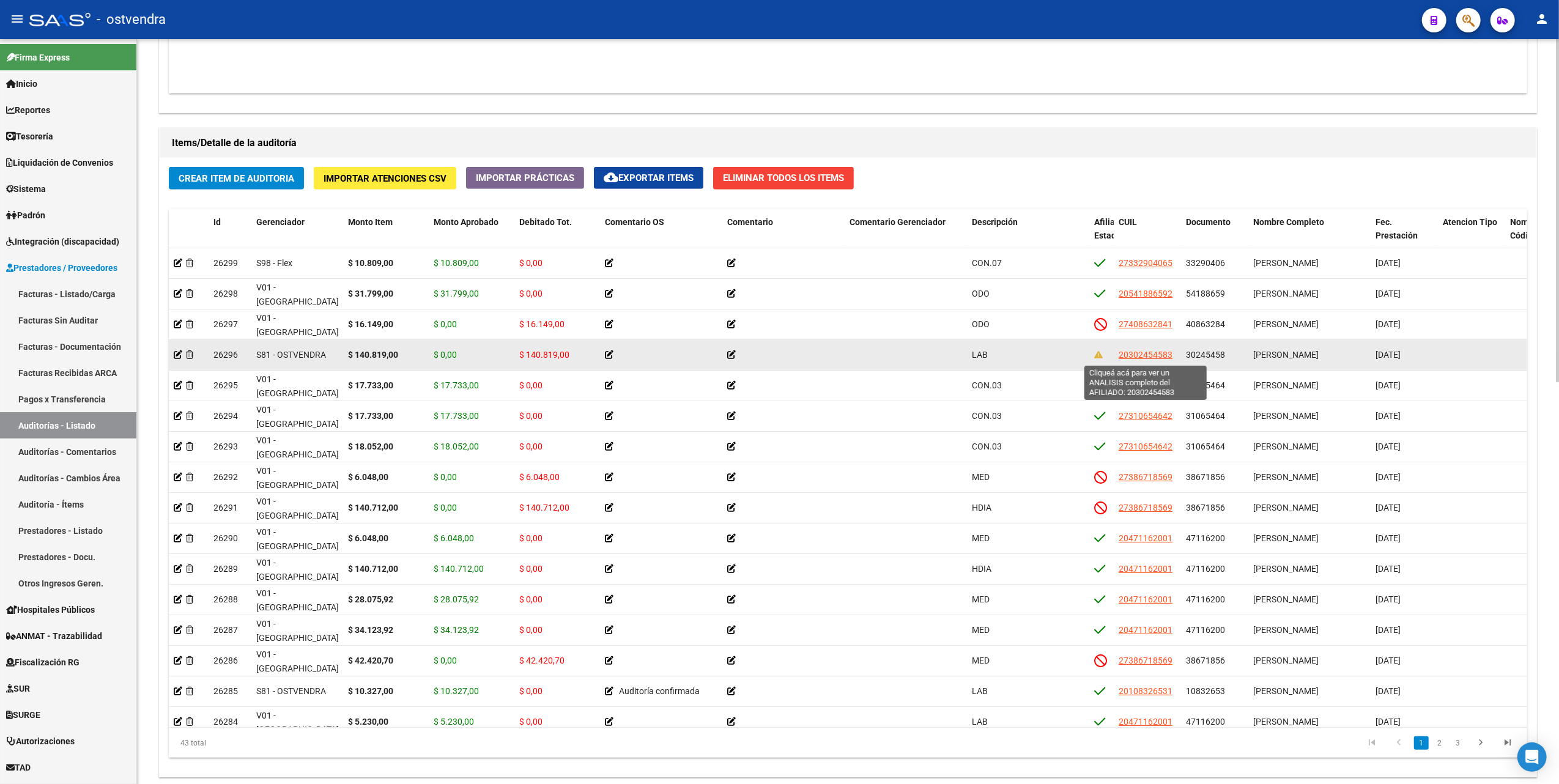
click at [1140, 355] on span "20302454583" at bounding box center [1145, 355] width 54 height 10
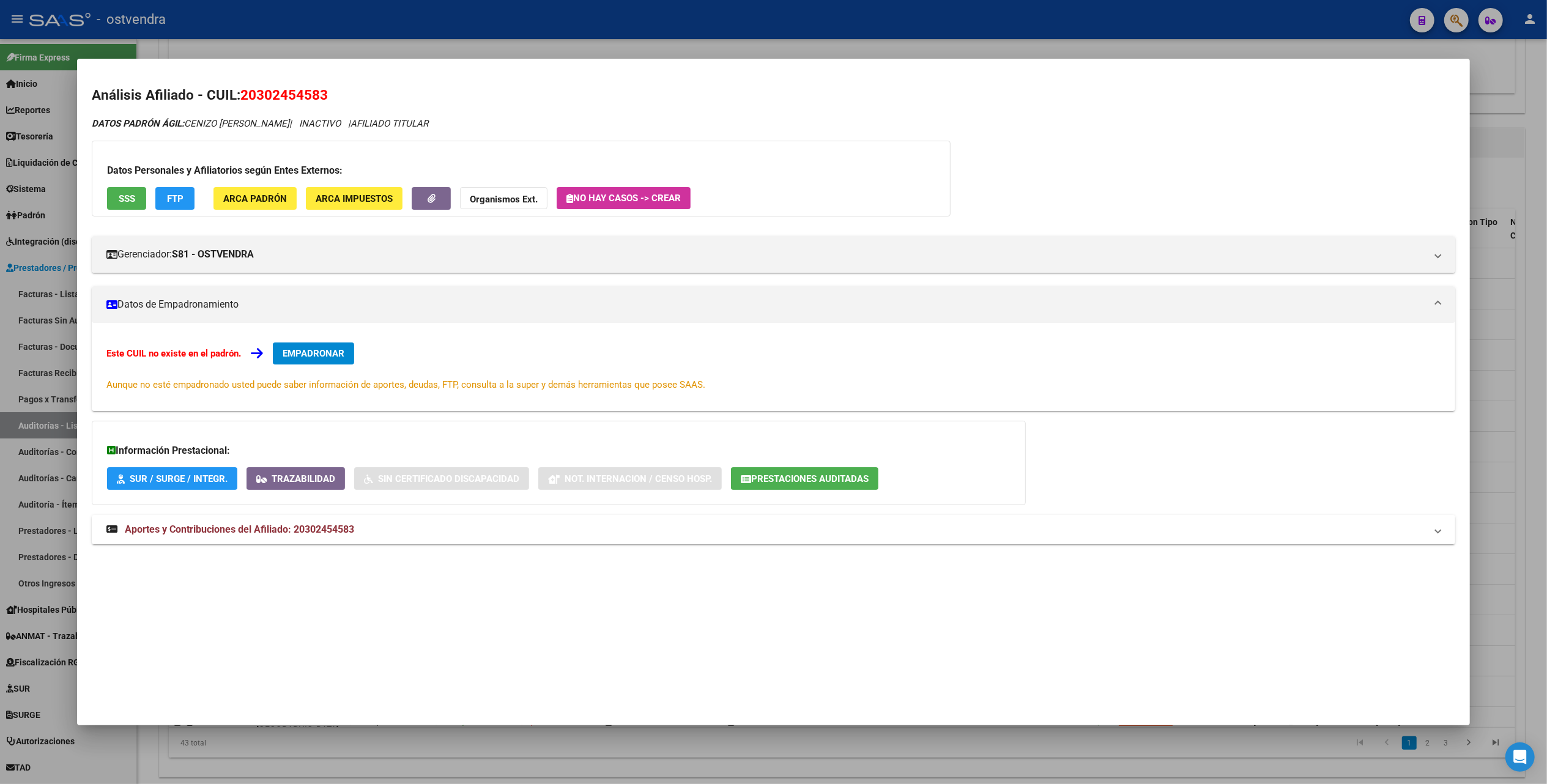
drag, startPoint x: 1516, startPoint y: 113, endPoint x: 1508, endPoint y: 114, distance: 8.1
click at [1462, 113] on div at bounding box center [774, 392] width 1547 height 784
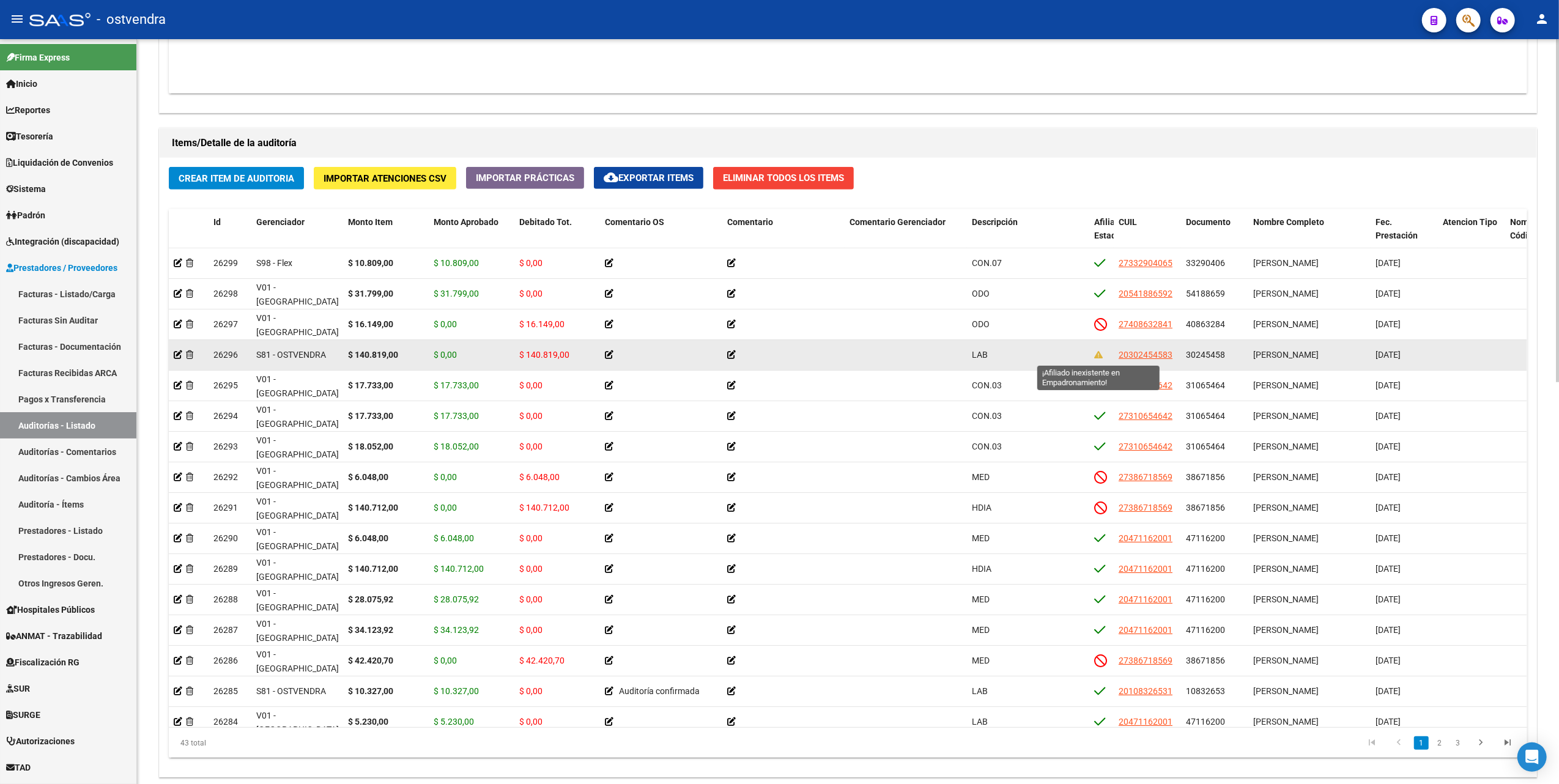
click at [1099, 355] on icon at bounding box center [1098, 354] width 9 height 9
click at [1098, 355] on icon at bounding box center [1098, 354] width 9 height 9
click at [1097, 355] on icon at bounding box center [1098, 354] width 9 height 9
click at [1143, 353] on span "20302454583" at bounding box center [1145, 355] width 54 height 10
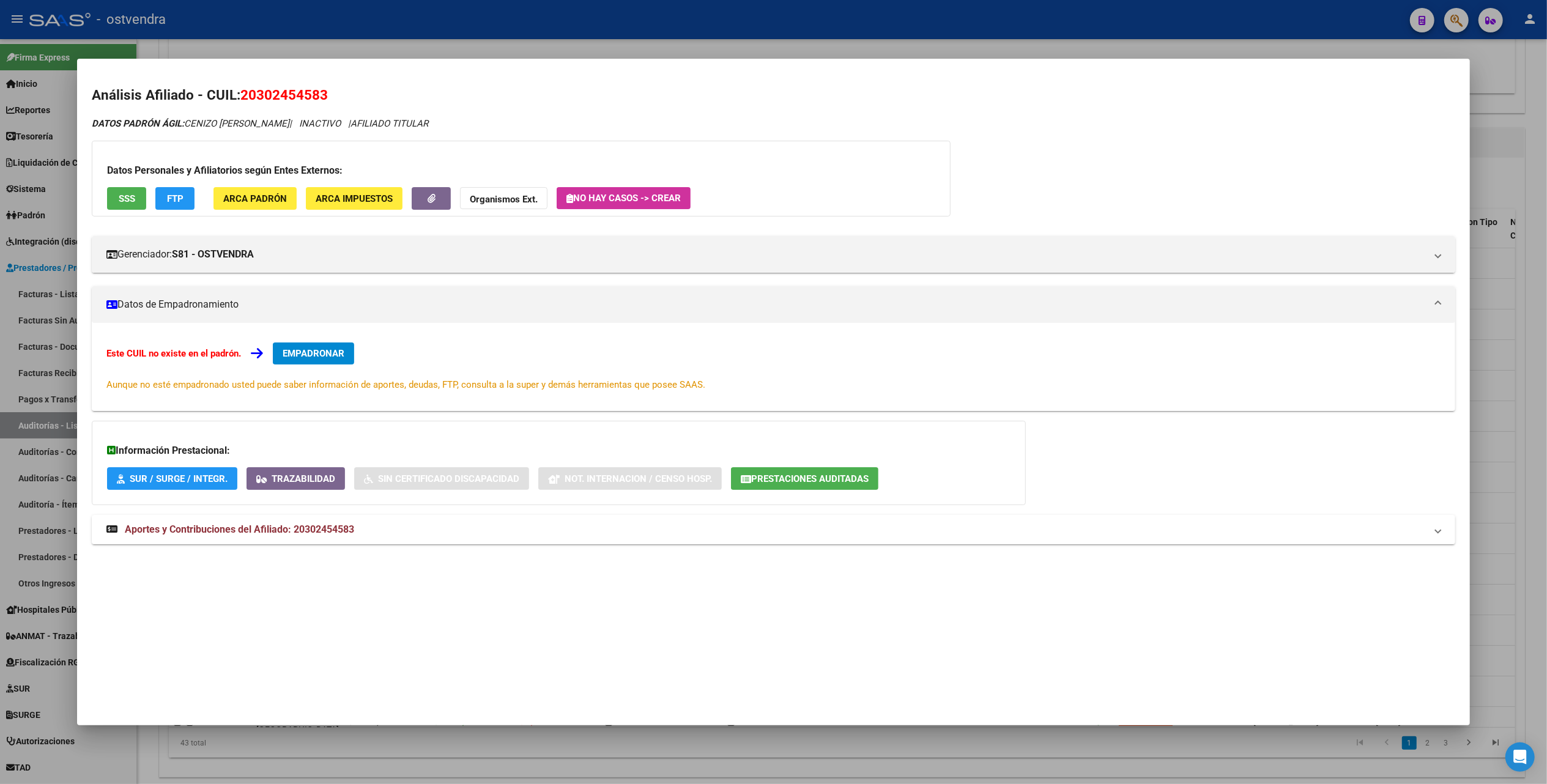
click at [1462, 130] on div at bounding box center [774, 392] width 1547 height 784
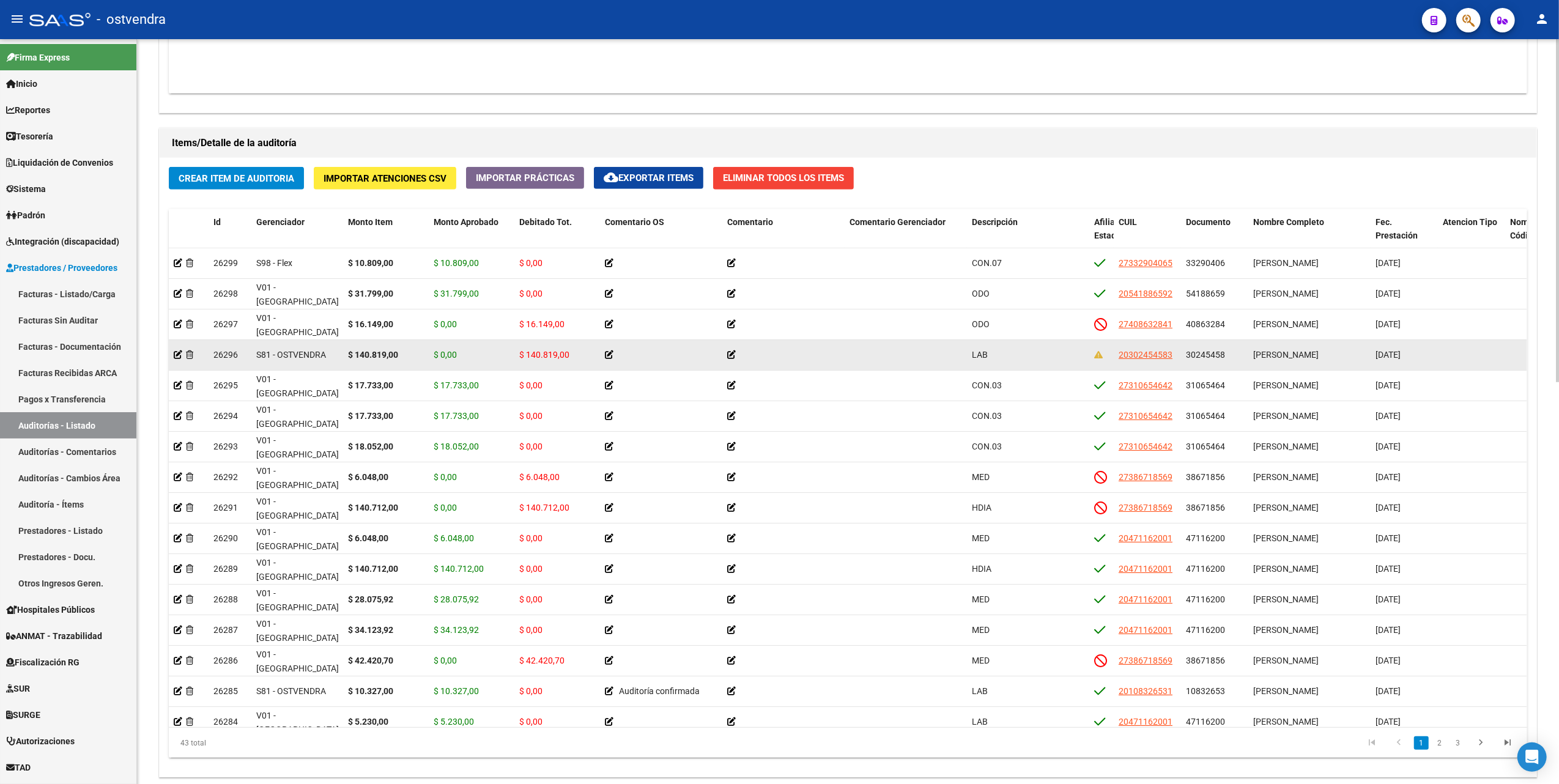
click at [608, 355] on icon at bounding box center [609, 354] width 9 height 9
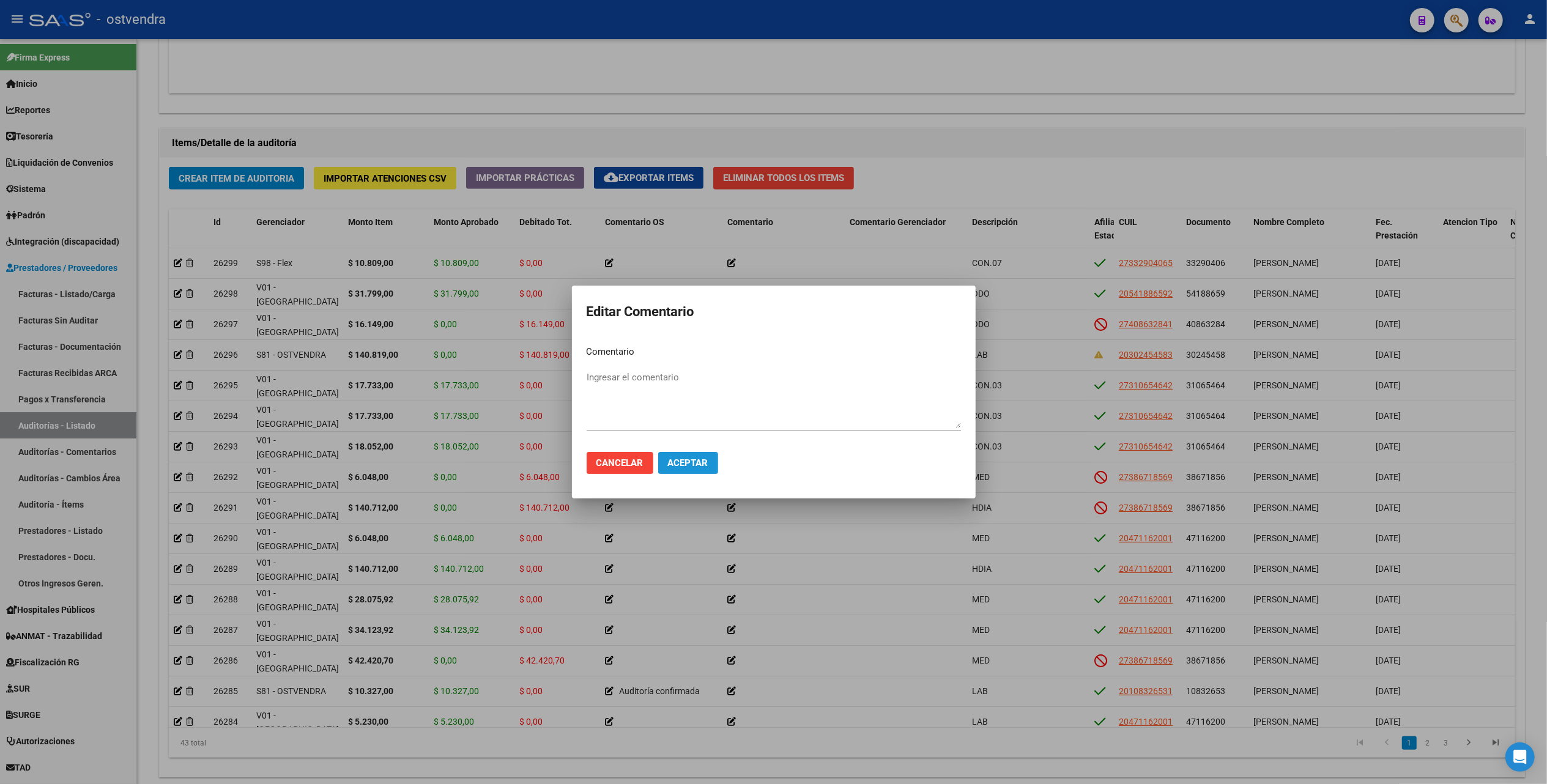
click at [688, 466] on span "Aceptar" at bounding box center [687, 463] width 40 height 11
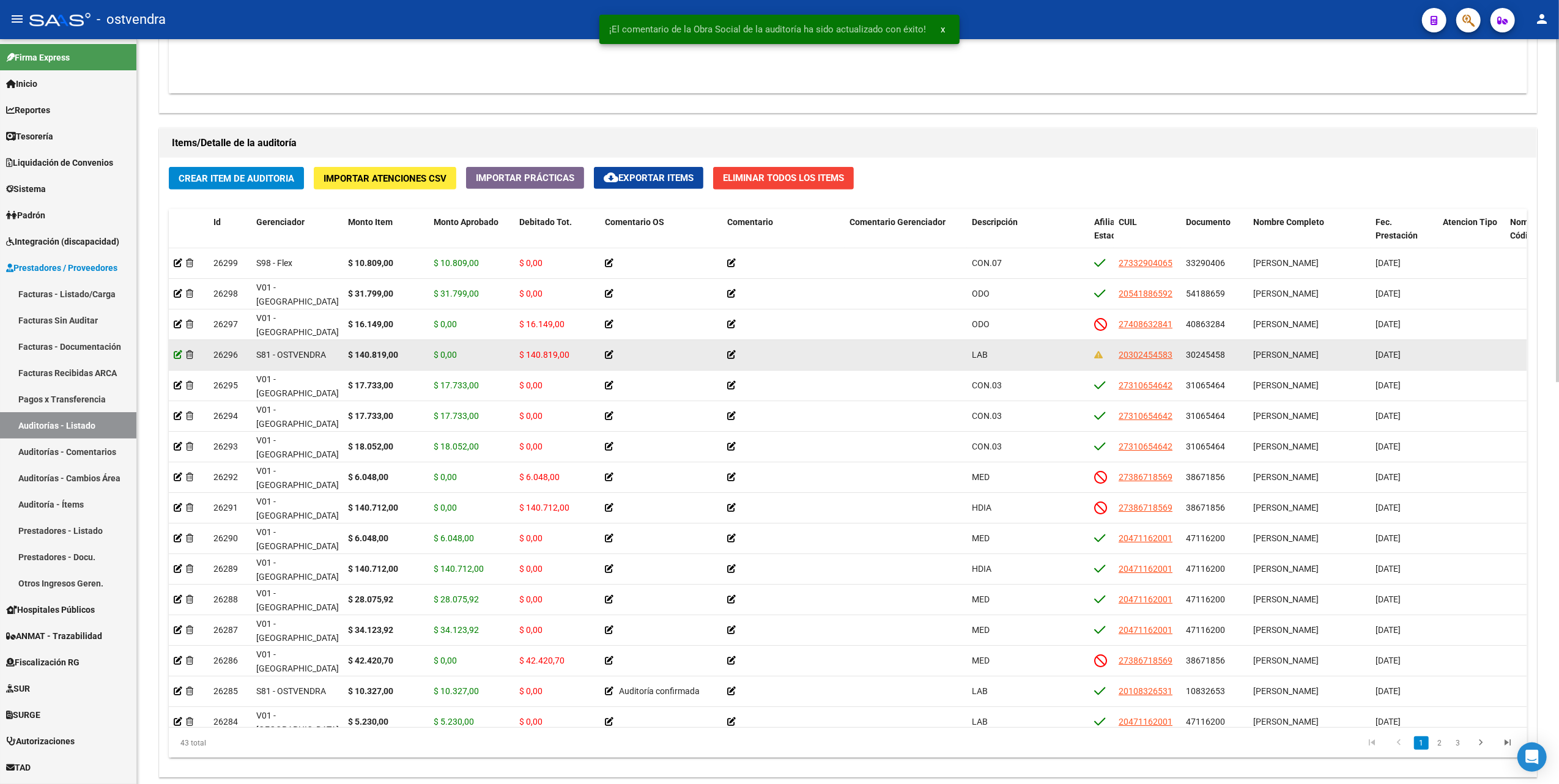
click at [175, 357] on icon at bounding box center [177, 354] width 9 height 9
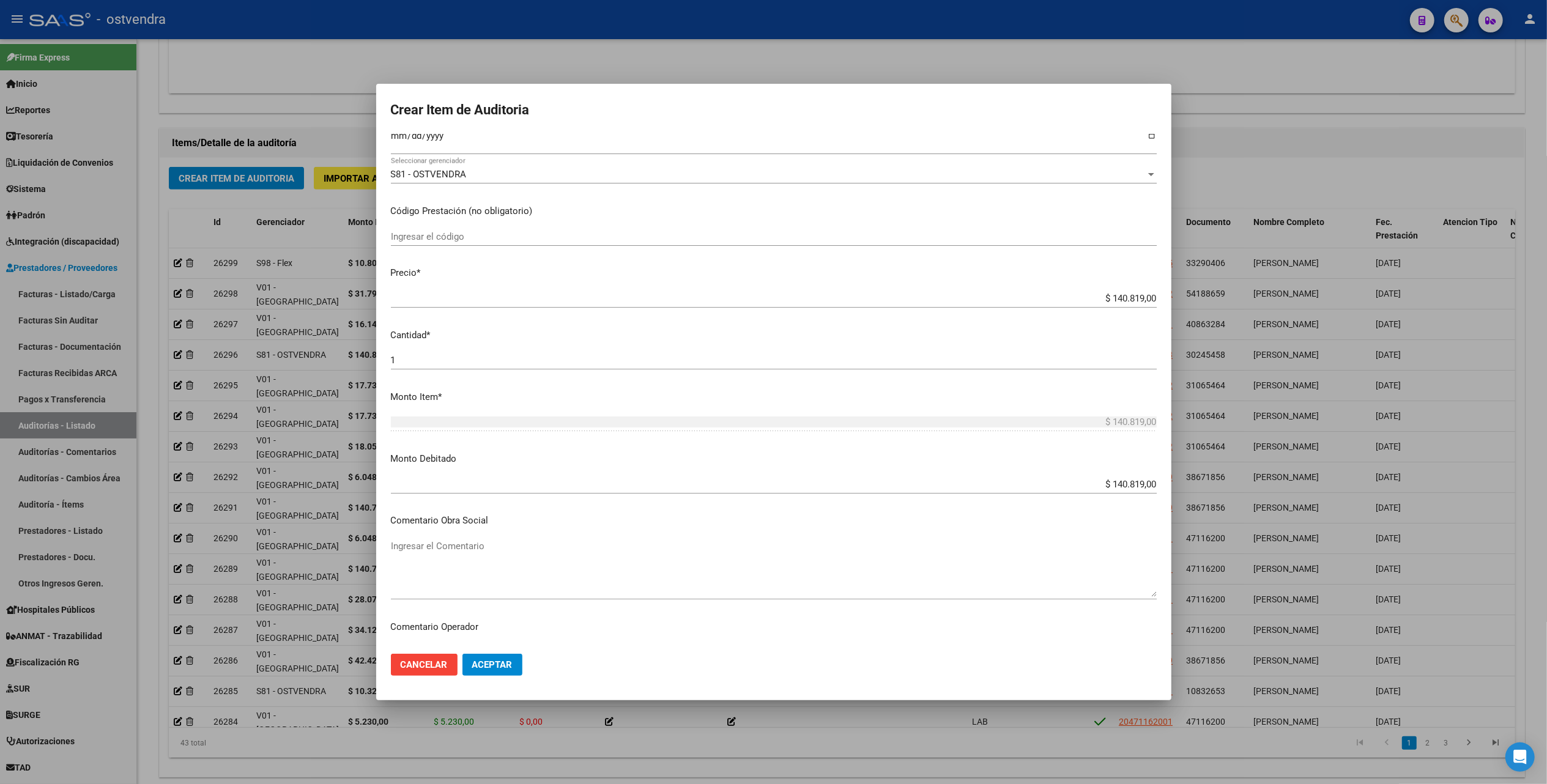
scroll to position [162, 0]
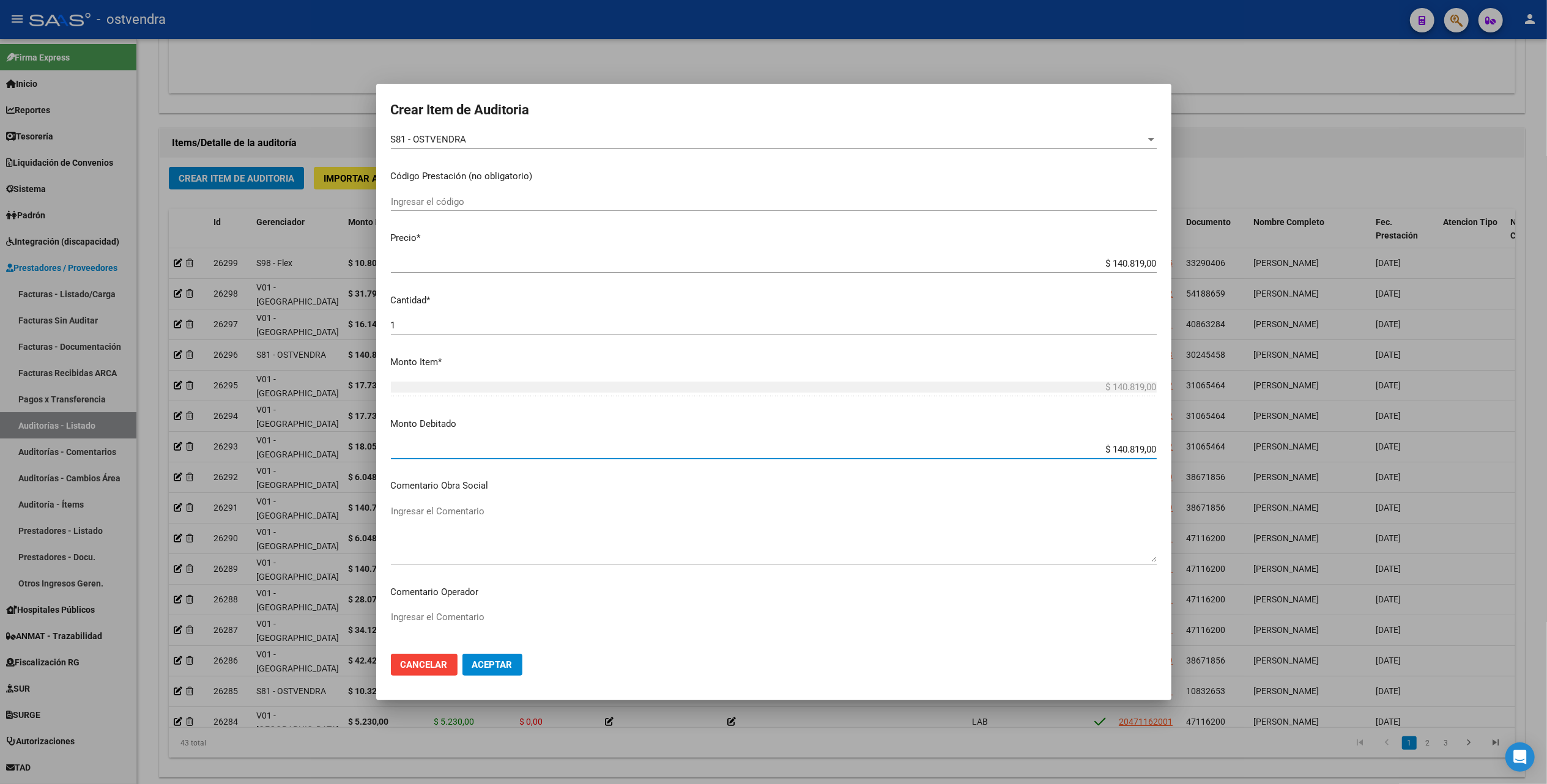
click at [1040, 444] on input "$ 140.819,00" at bounding box center [774, 450] width 766 height 11
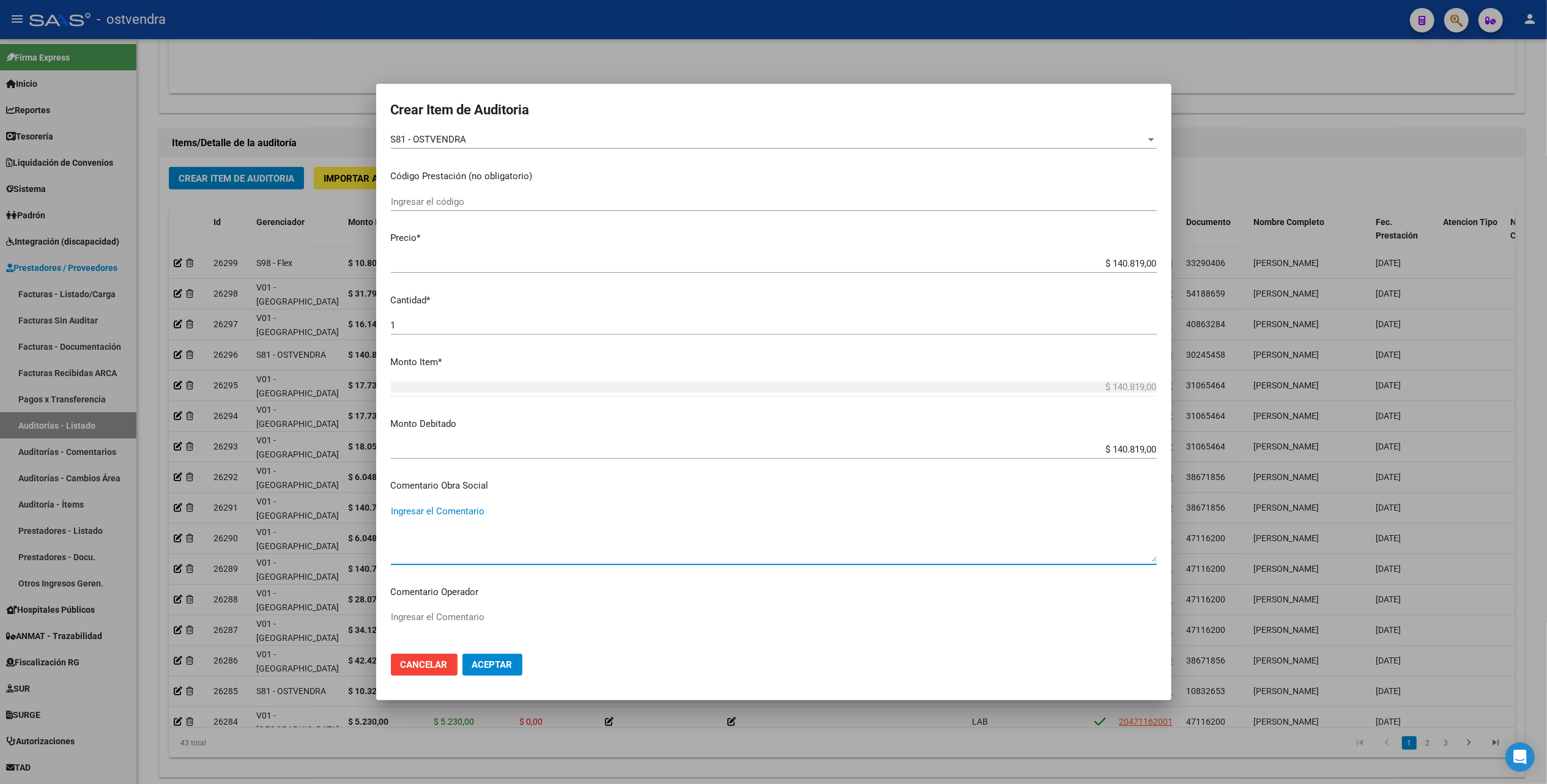
click at [466, 508] on textarea "Ingresar el Comentario" at bounding box center [774, 533] width 766 height 57
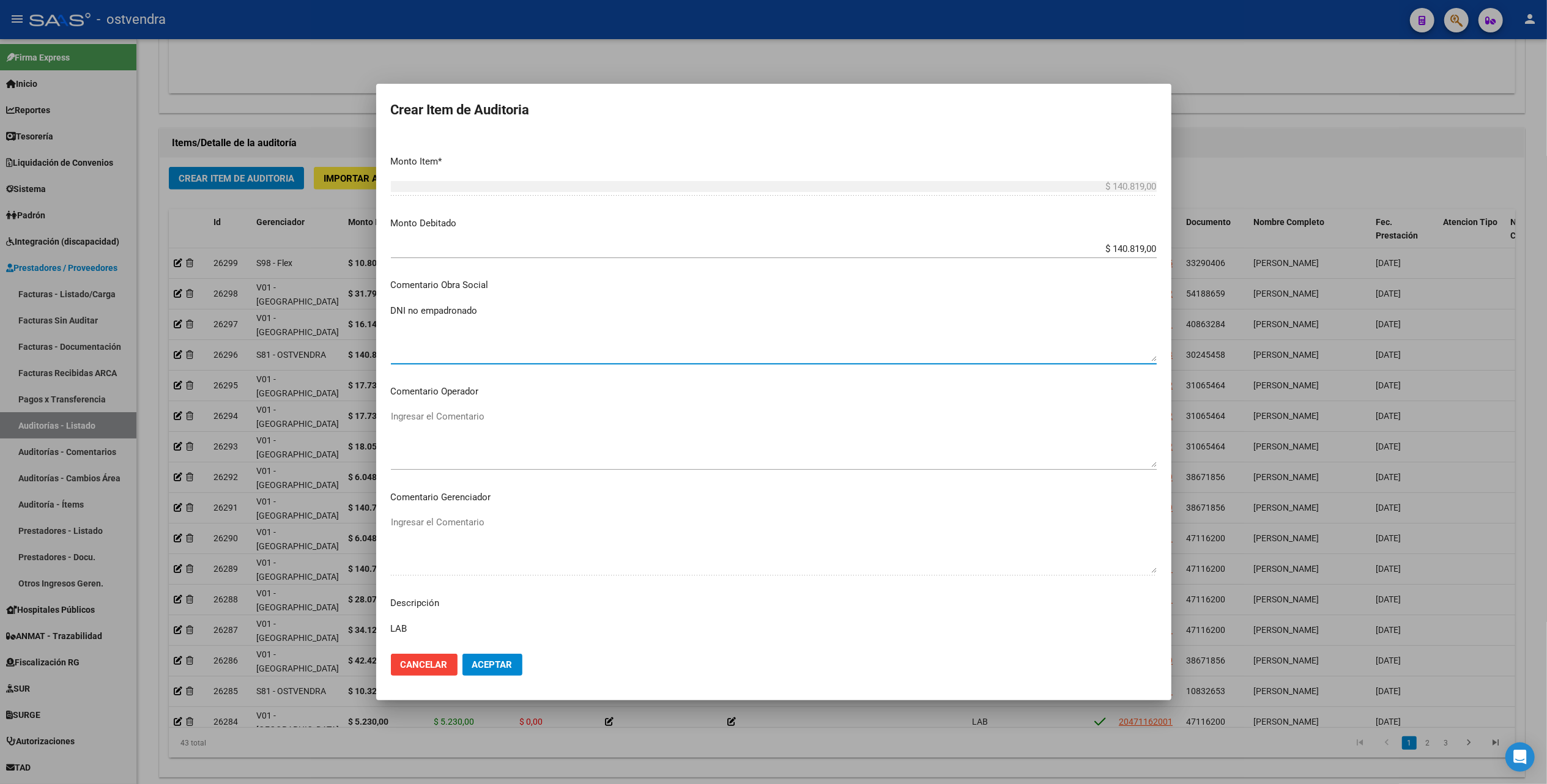
scroll to position [407, 0]
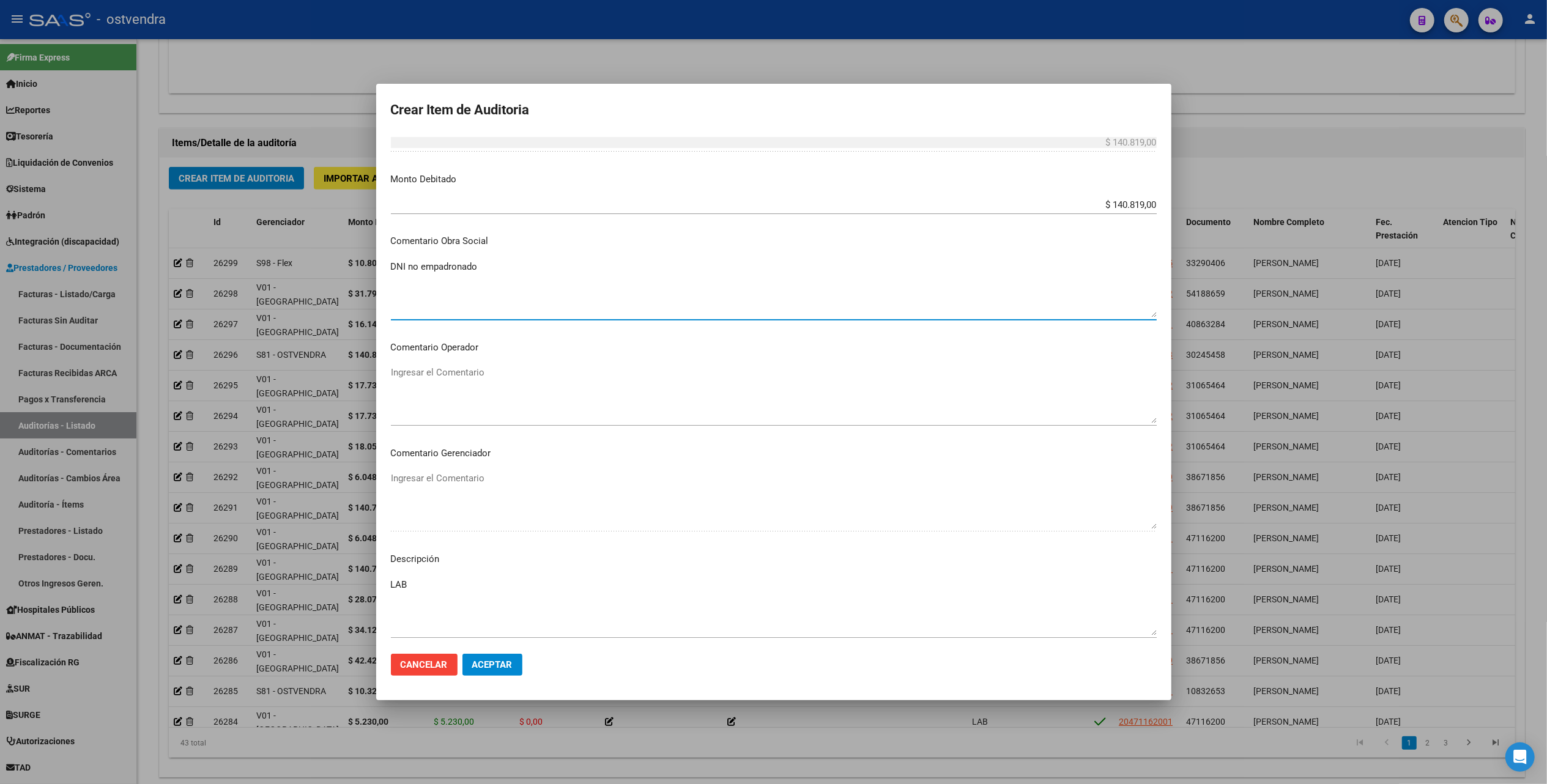
type textarea "DNI no empadronado"
click at [494, 660] on span "Aceptar" at bounding box center [492, 665] width 40 height 11
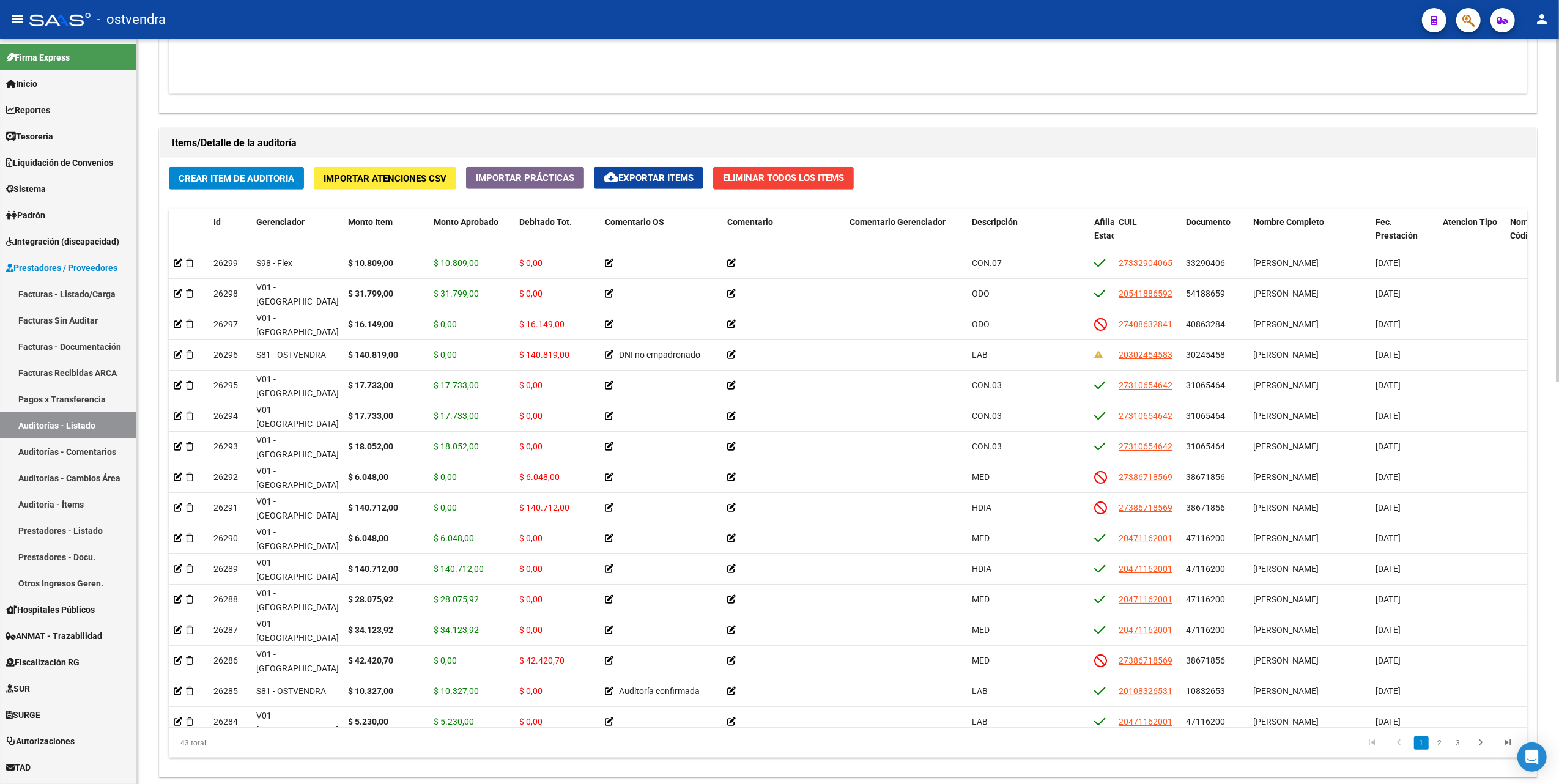
scroll to position [0, 1]
click at [932, 72] on datatable-body "$ 1.386.628,54 11075 FACTURACION Y COBRANZA DE LOS EFECTORES PUBLICOS S.E. Fact…" at bounding box center [847, 21] width 1358 height 144
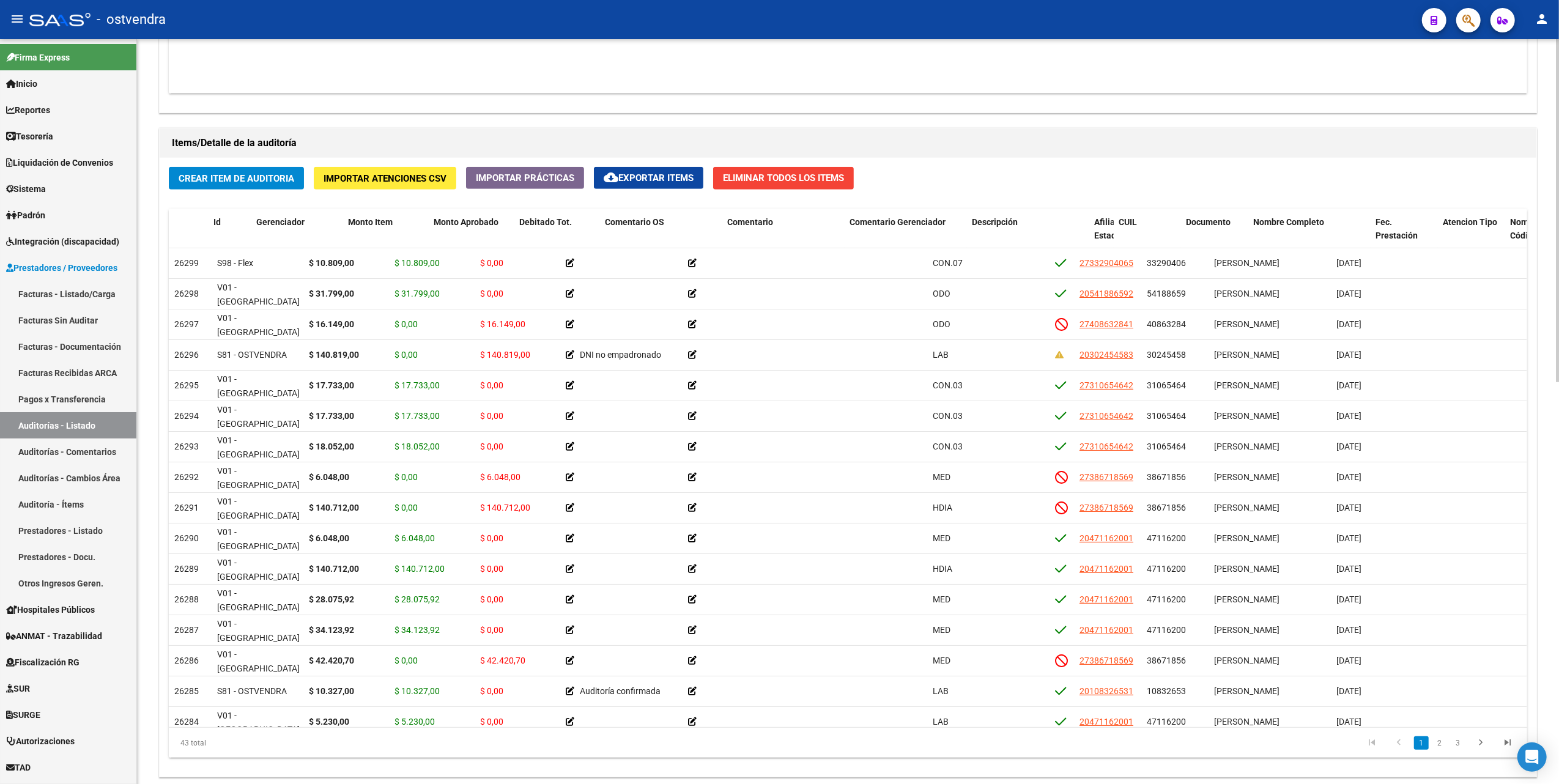
scroll to position [0, 0]
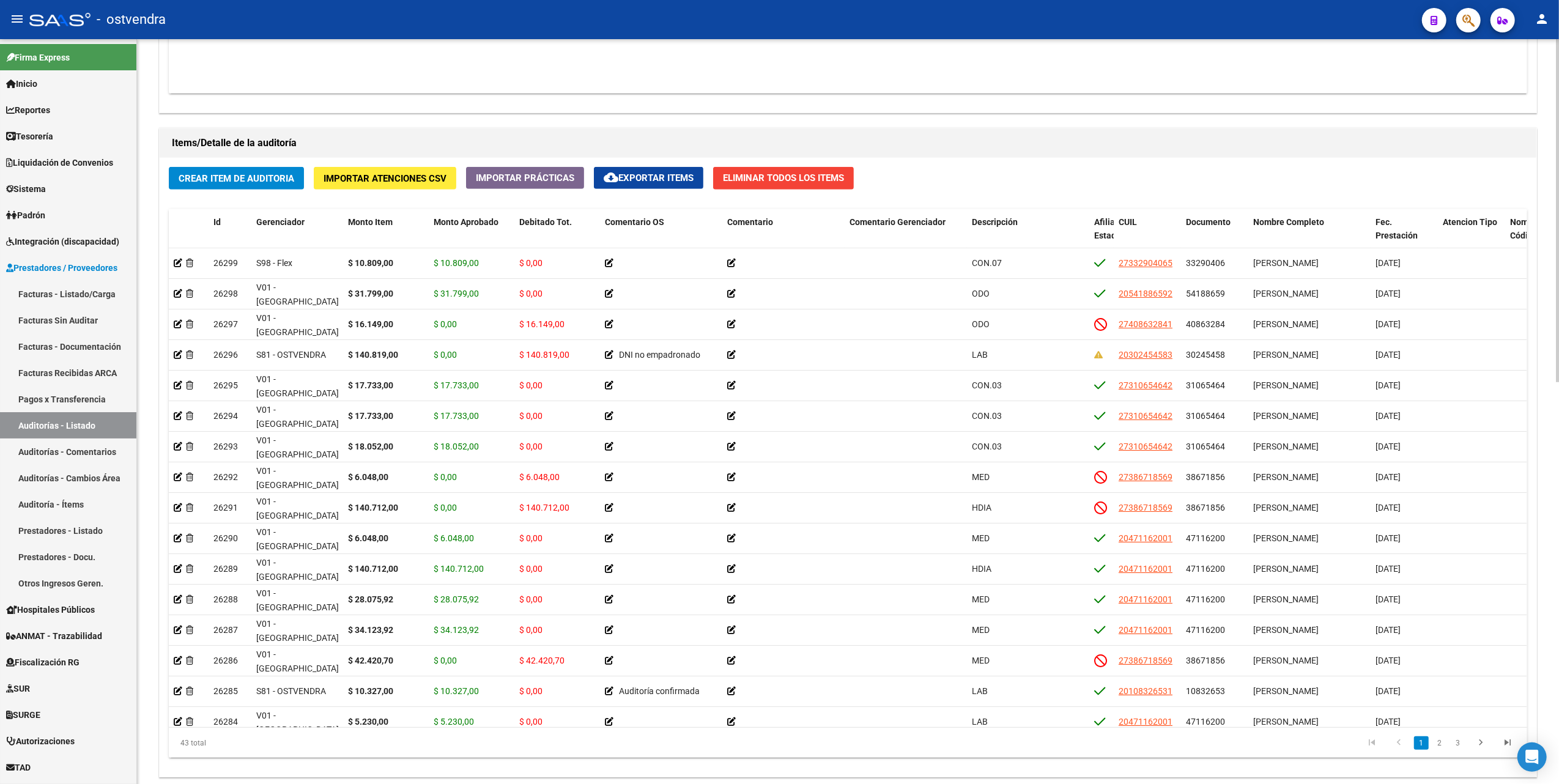
click at [468, 734] on div "Crear Item de Auditoria Importar Atenciones CSV Importar Prácticas cloud_downlo…" at bounding box center [848, 467] width 1377 height 619
click at [34, 215] on span "Padrón" at bounding box center [25, 216] width 39 height 14
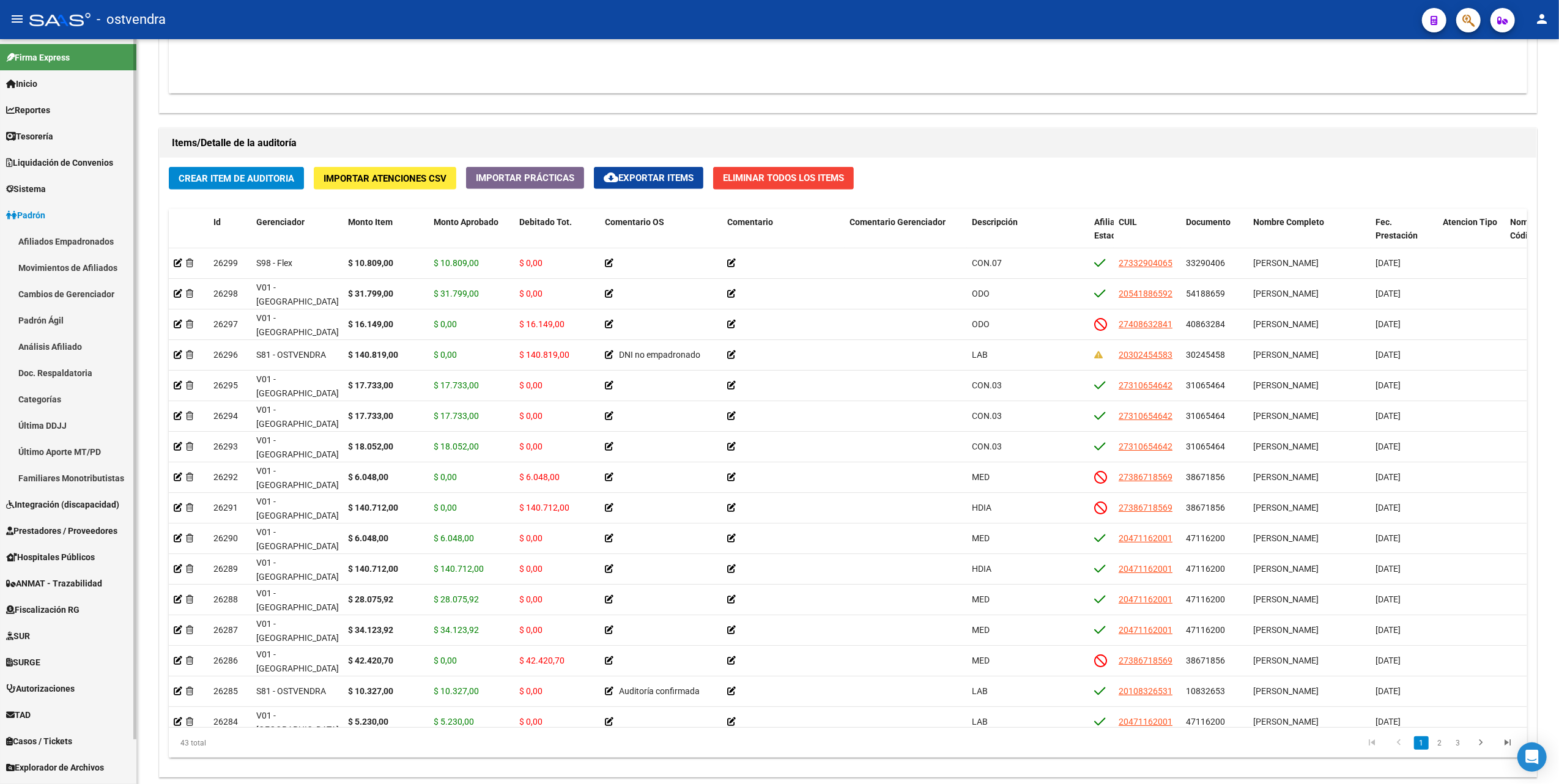
drag, startPoint x: 45, startPoint y: 241, endPoint x: 49, endPoint y: 233, distance: 8.9
click at [47, 239] on link "Afiliados Empadronados" at bounding box center [68, 241] width 137 height 27
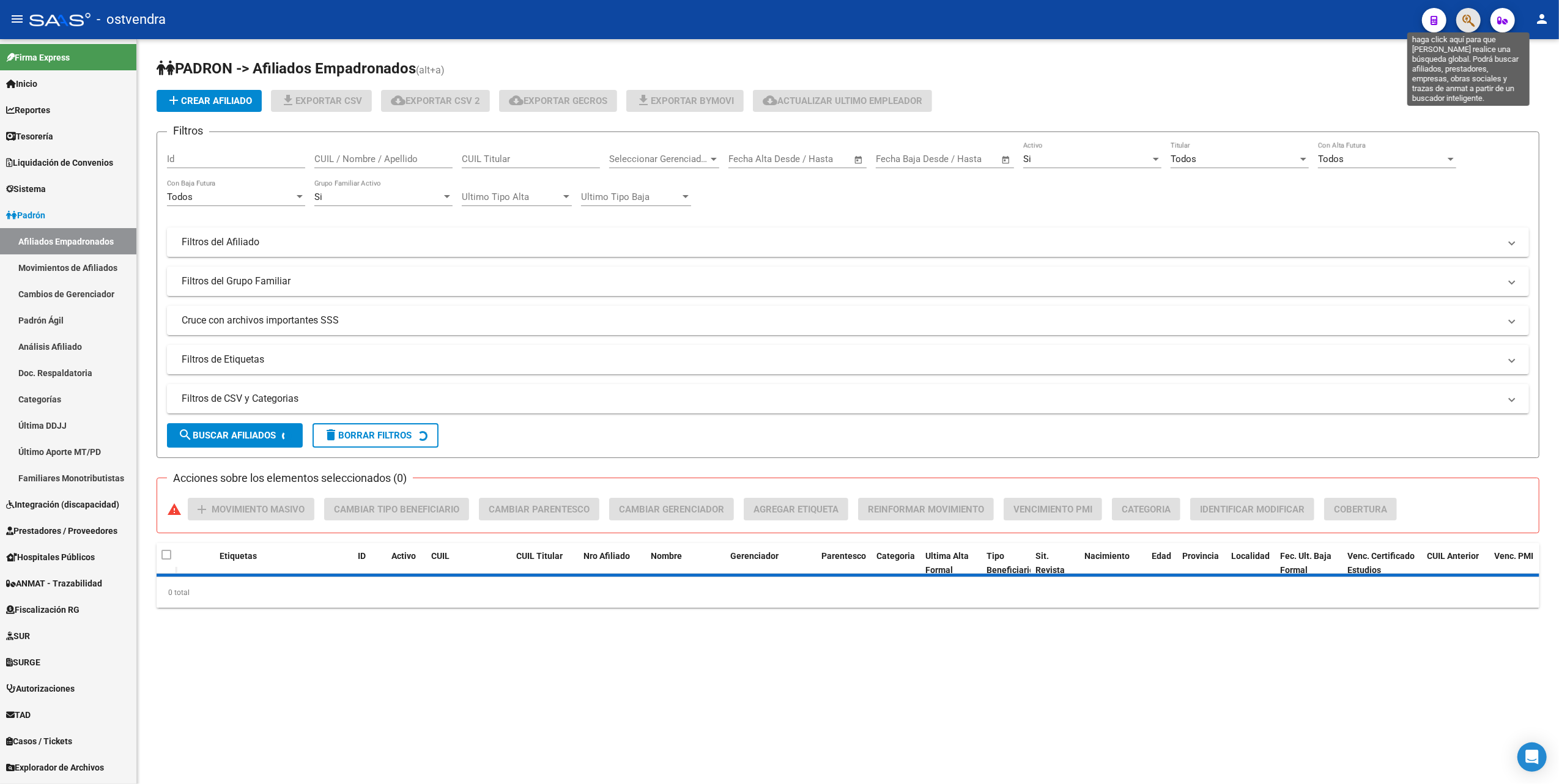
click at [1461, 16] on icon "button" at bounding box center [1468, 20] width 12 height 14
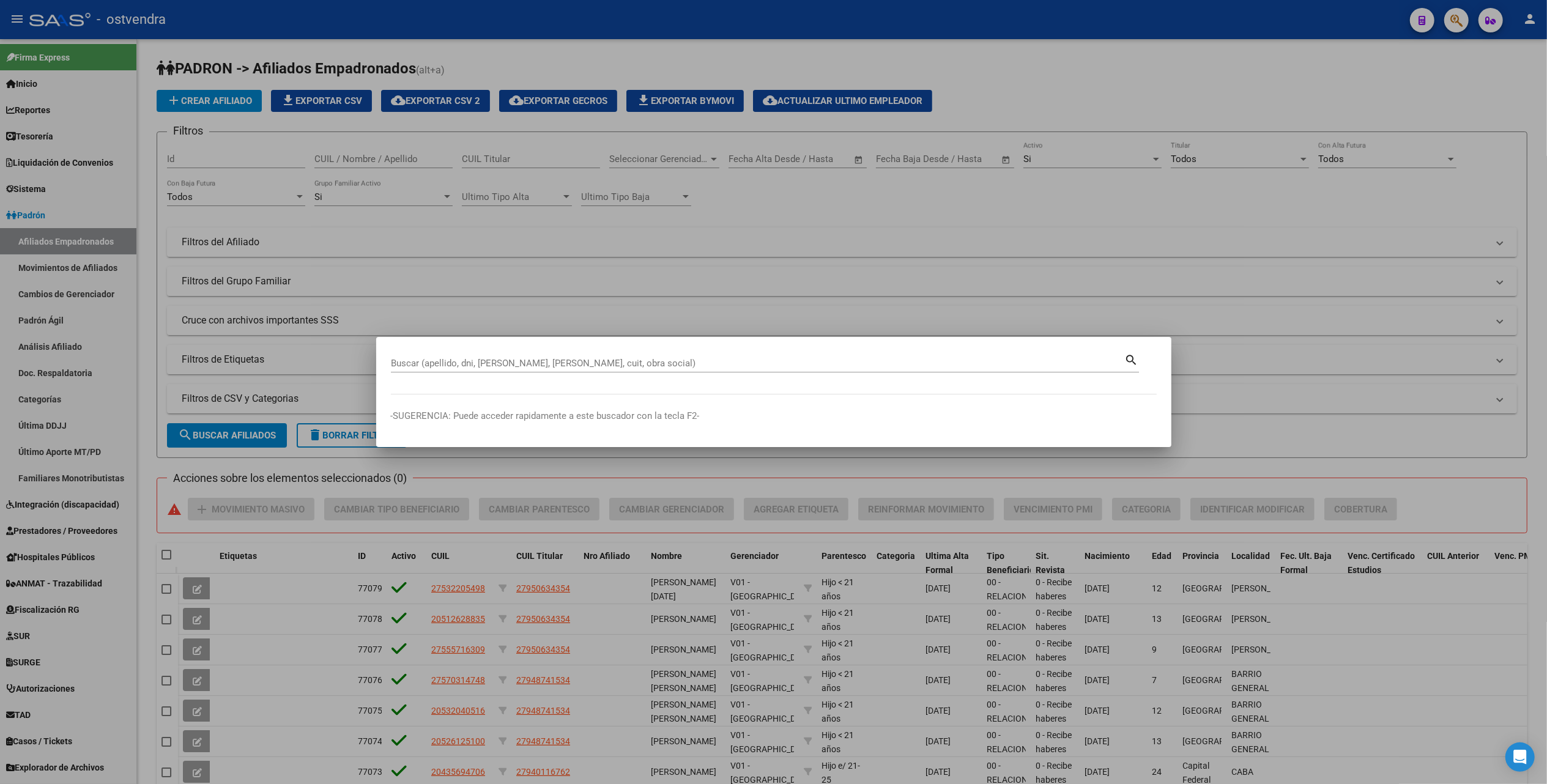
click at [916, 350] on mat-dialog-container "Buscar (apellido, dni, cuil, nro traspaso, cuit, obra social) search -SUGERENCI…" at bounding box center [774, 392] width 795 height 109
click at [913, 362] on input "Buscar (apellido, dni, [PERSON_NAME], [PERSON_NAME], cuit, obra social)" at bounding box center [758, 363] width 734 height 11
type input "10832653"
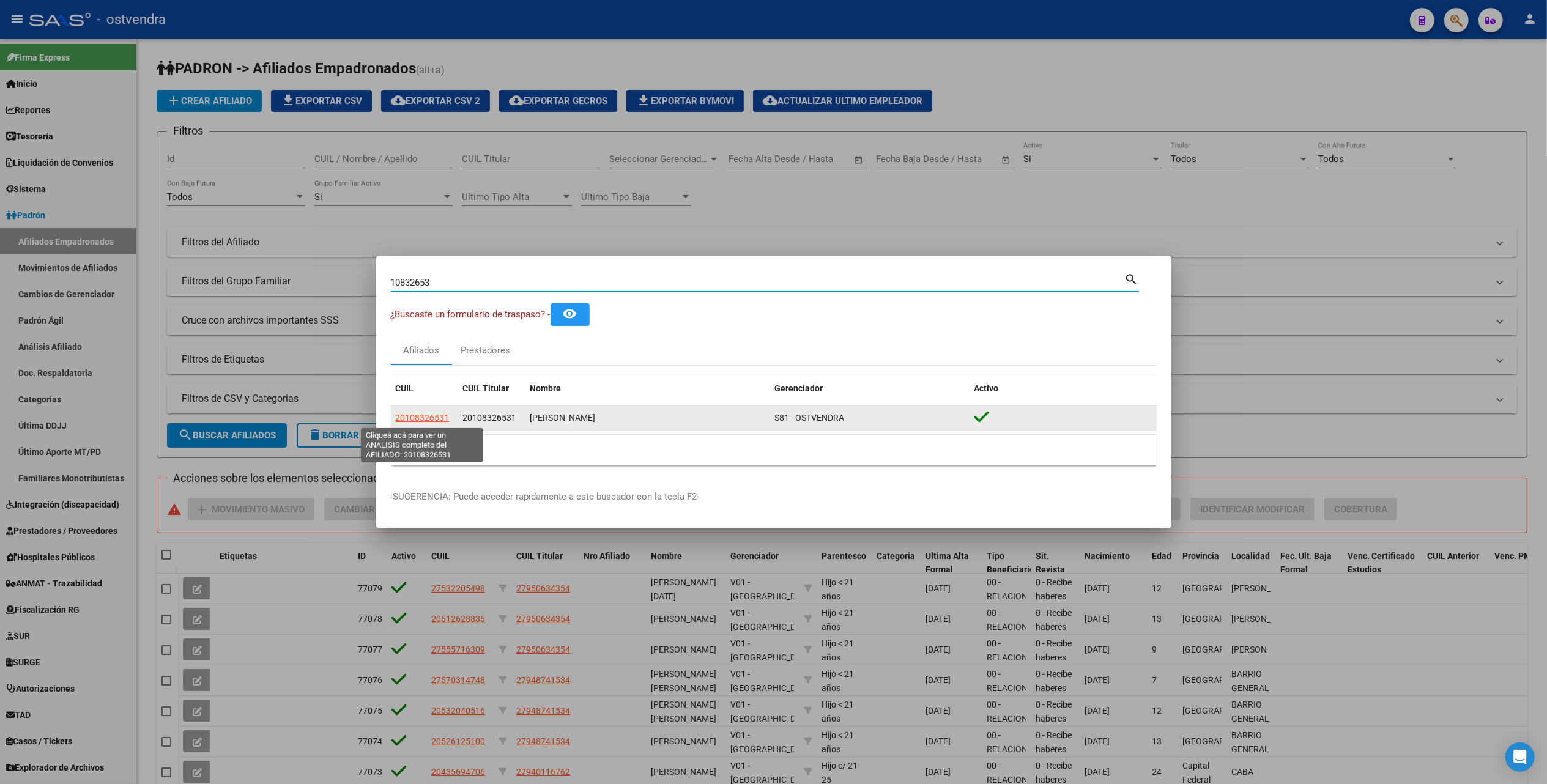
click at [416, 420] on span "20108326531" at bounding box center [423, 418] width 54 height 10
type textarea "20108326531"
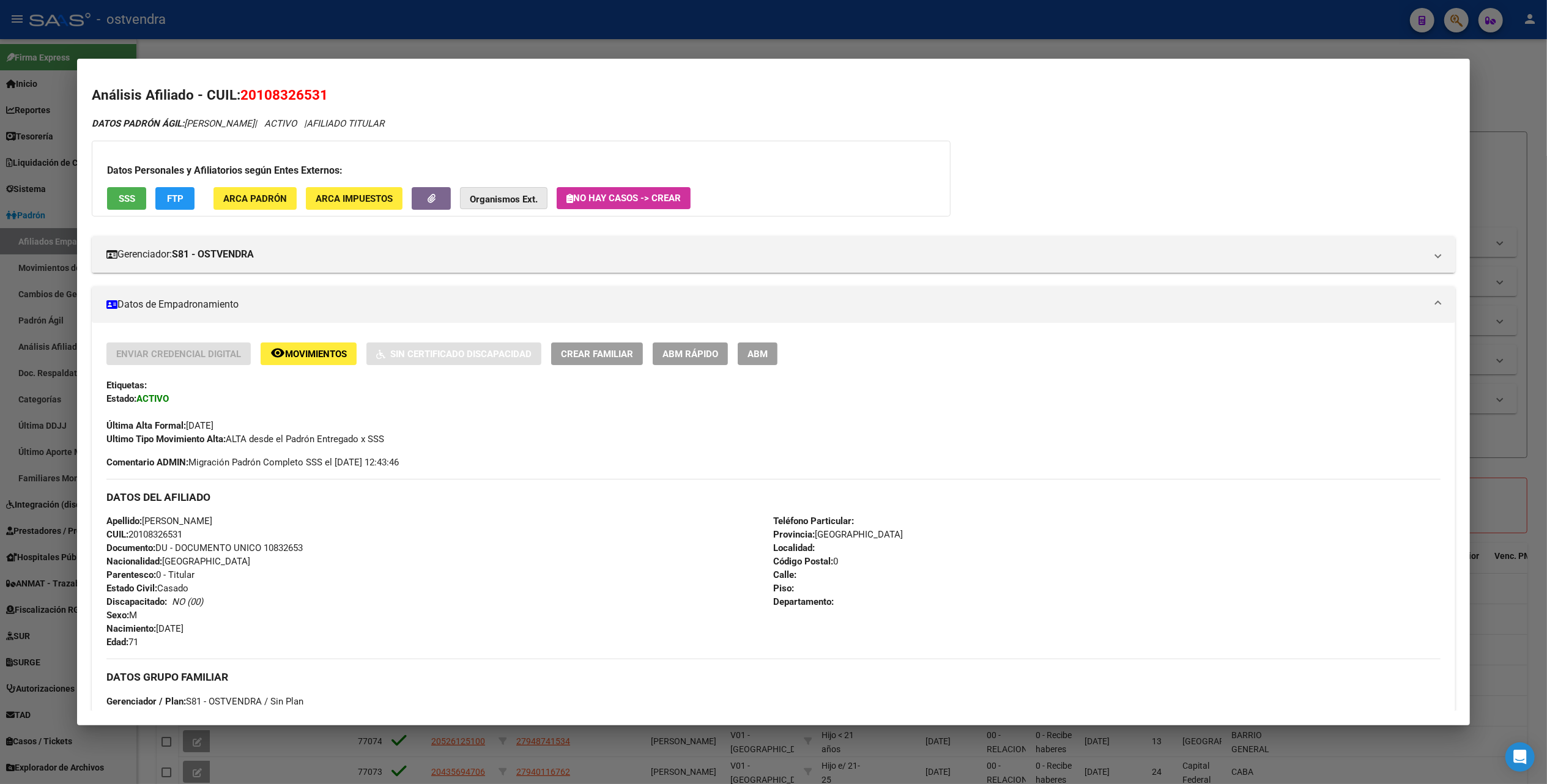
click at [522, 197] on strong "Organismos Ext." at bounding box center [503, 199] width 68 height 11
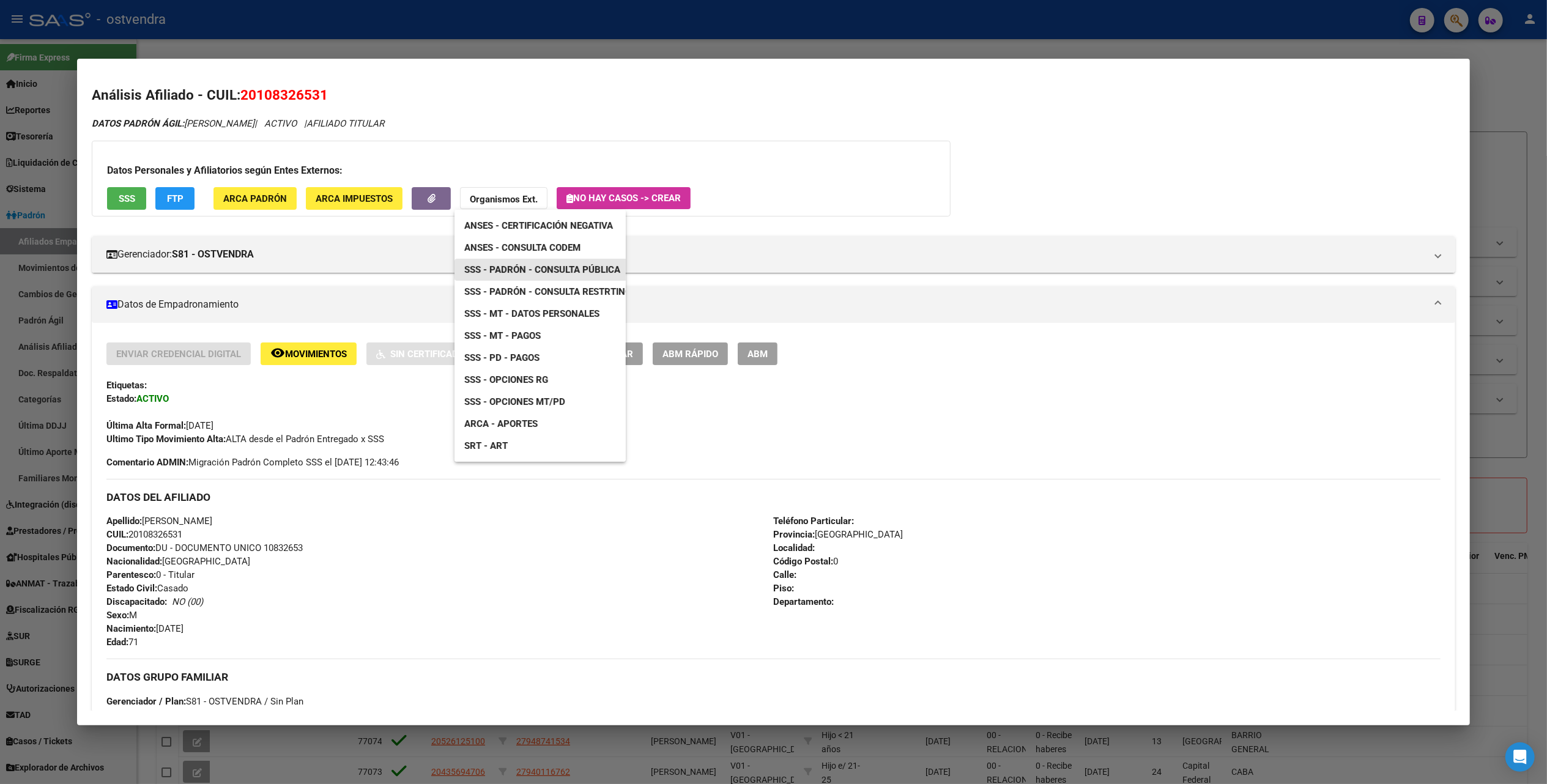
click at [584, 264] on span "SSS - Padrón - Consulta Pública" at bounding box center [542, 270] width 156 height 11
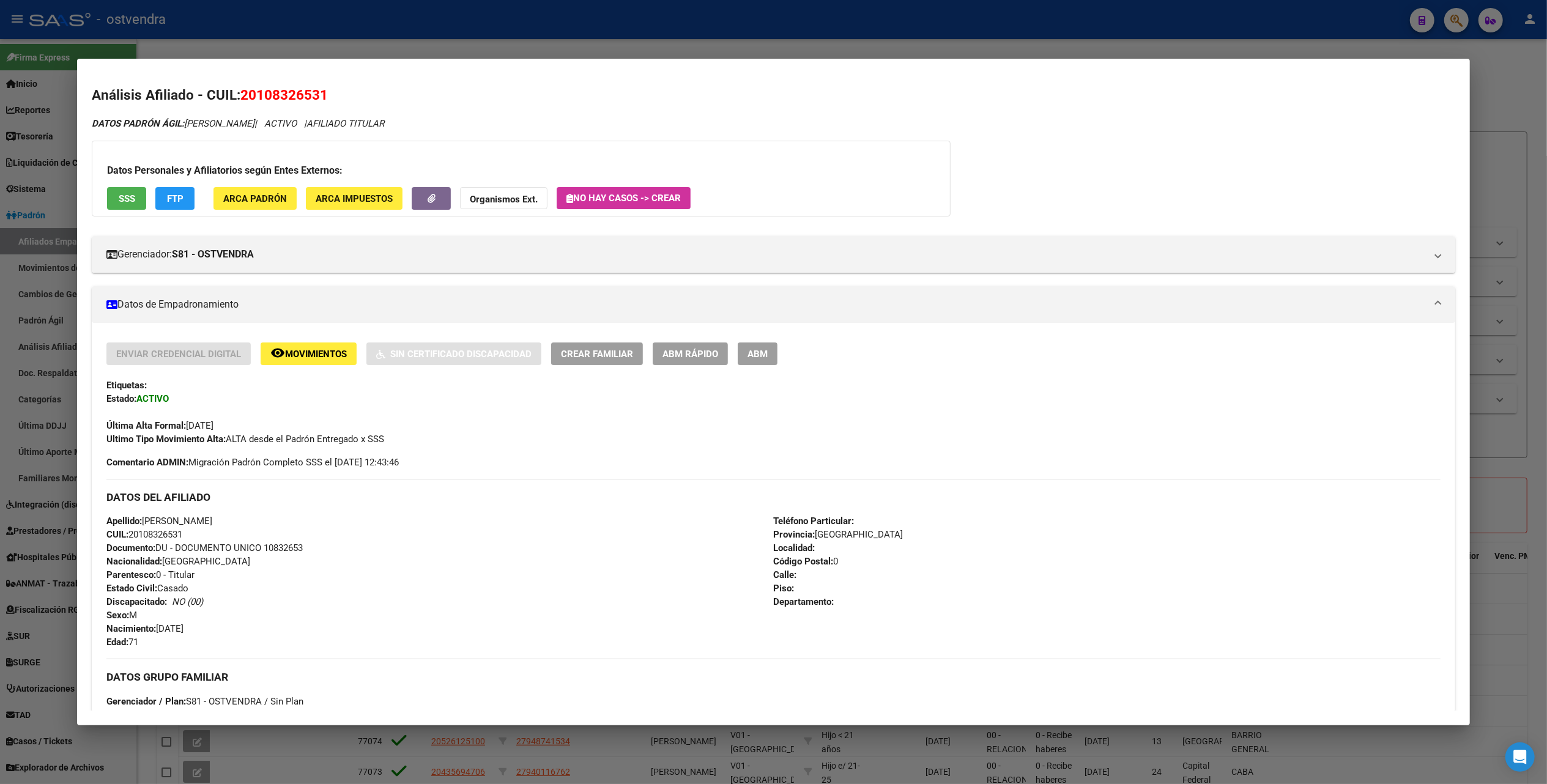
click at [478, 201] on strong "Organismos Ext." at bounding box center [503, 199] width 68 height 11
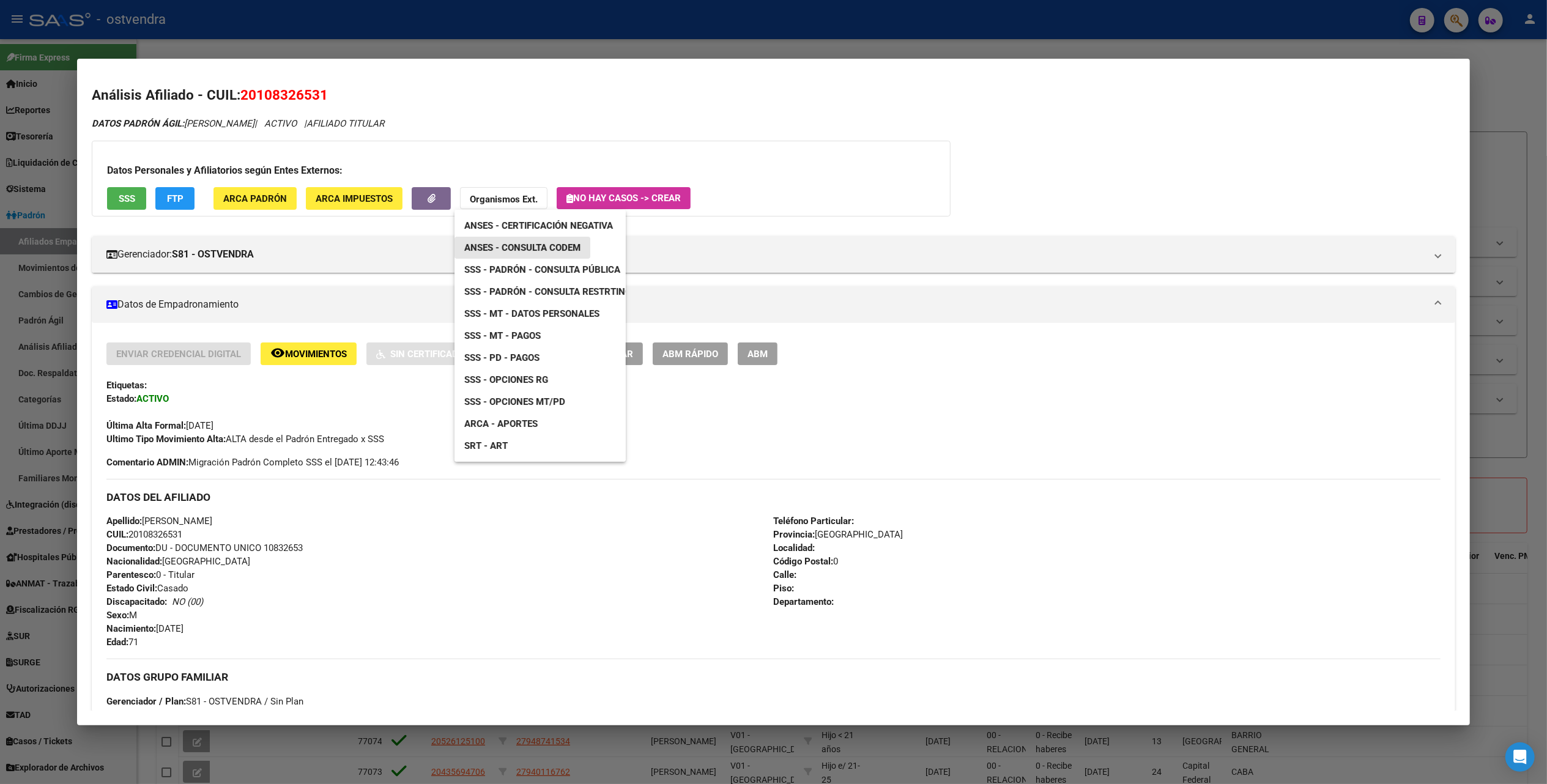
click at [556, 250] on span "ANSES - Consulta CODEM" at bounding box center [522, 248] width 116 height 11
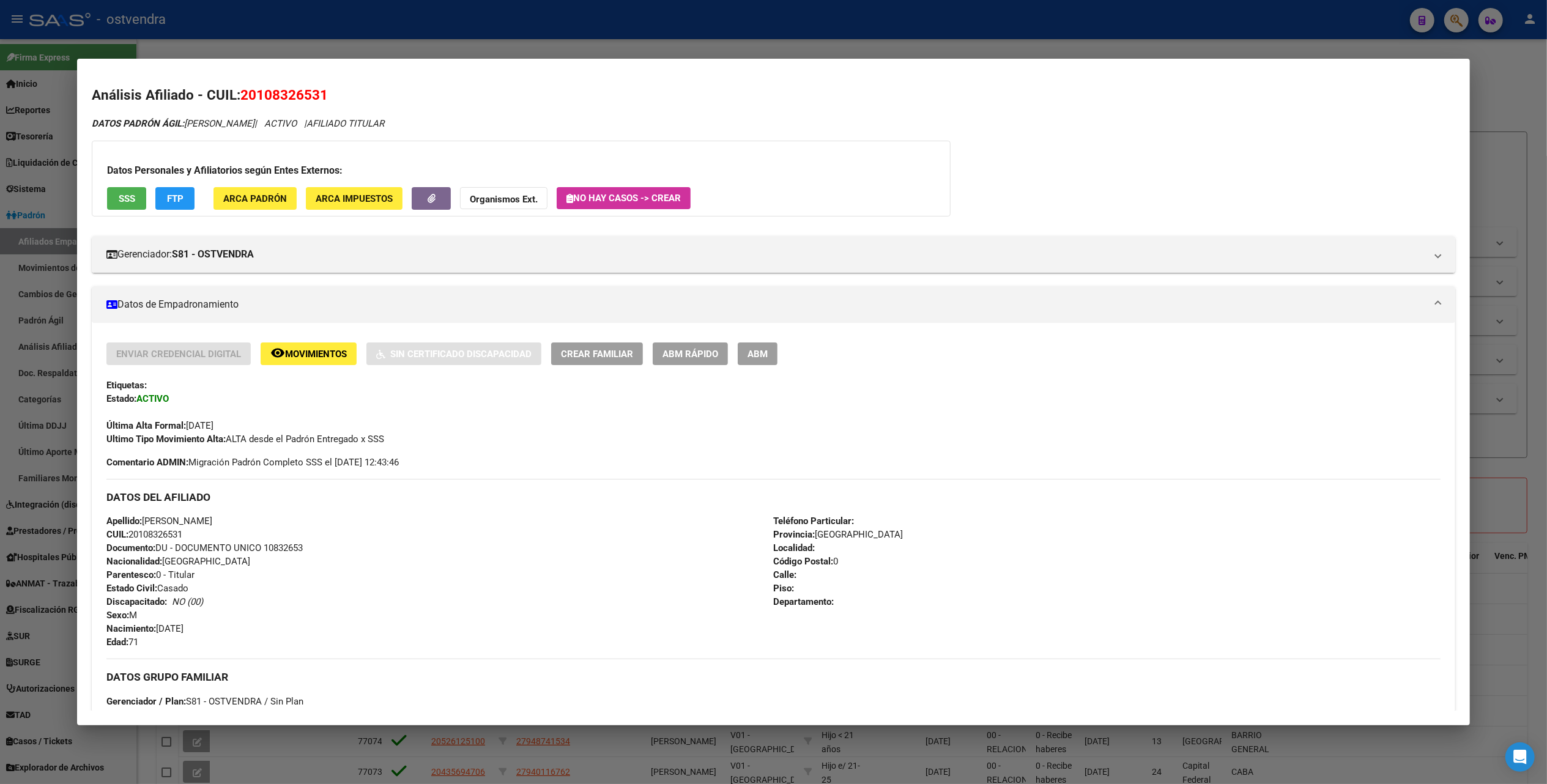
click at [1462, 111] on div at bounding box center [774, 392] width 1547 height 784
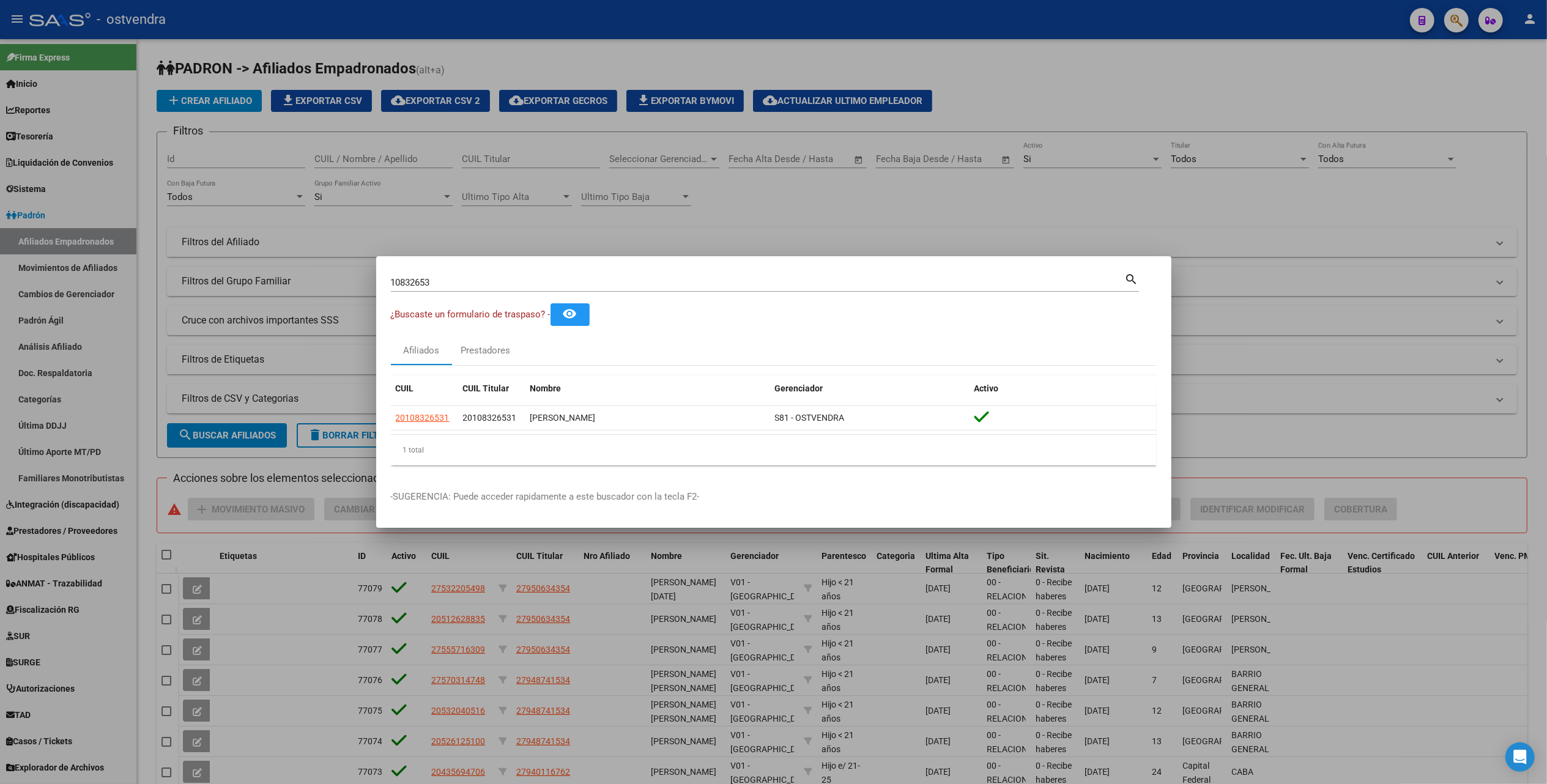
click at [650, 275] on div "10832653 Buscar (apellido, dni, cuil, nro traspaso, cuit, obra social)" at bounding box center [758, 282] width 734 height 18
type input "1"
type input "orlando leandro"
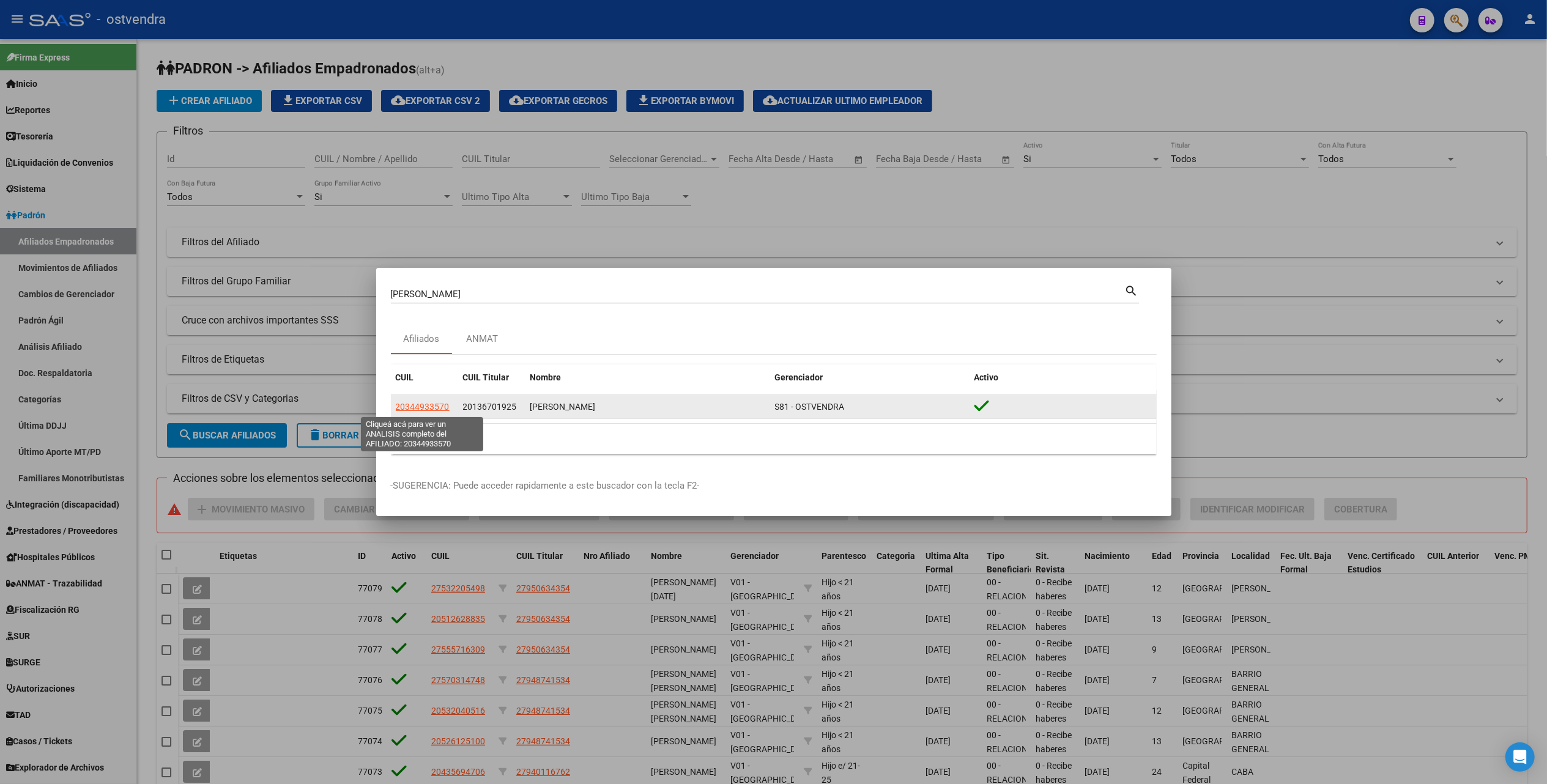
click at [422, 406] on span "20344933570" at bounding box center [423, 407] width 54 height 10
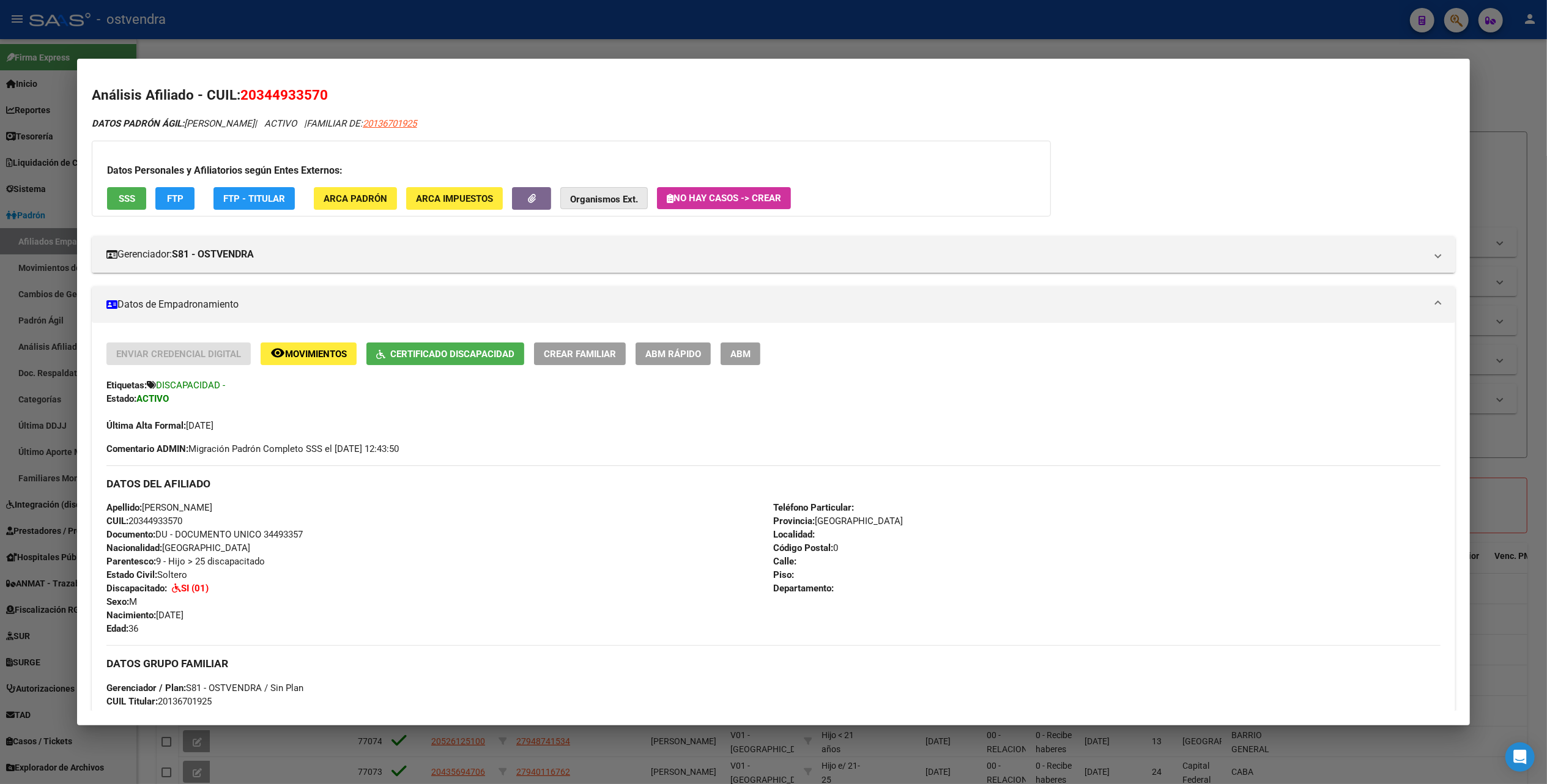
click at [587, 202] on strong "Organismos Ext." at bounding box center [604, 199] width 68 height 11
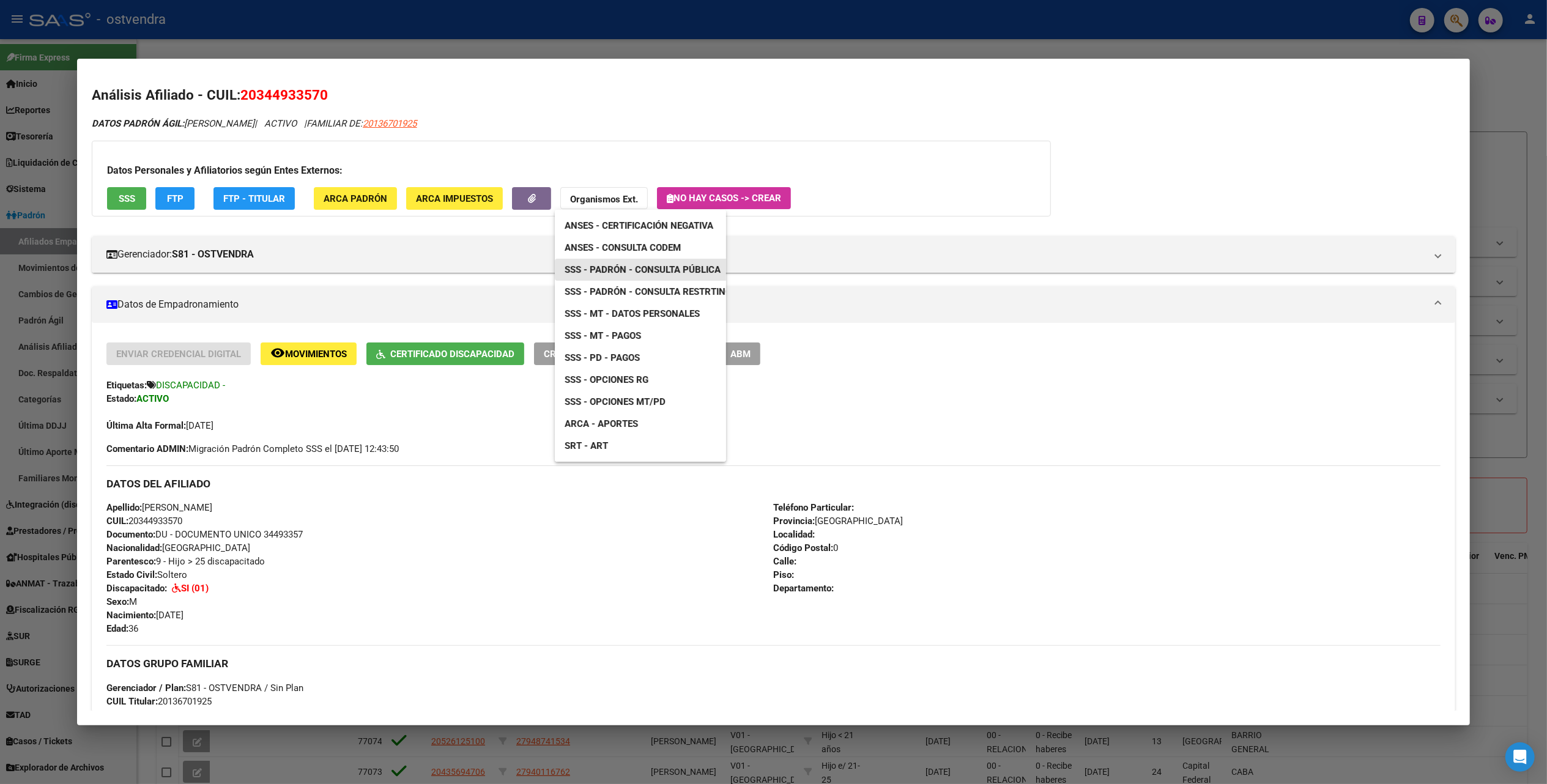
click at [622, 264] on span "SSS - Padrón - Consulta Pública" at bounding box center [642, 270] width 156 height 11
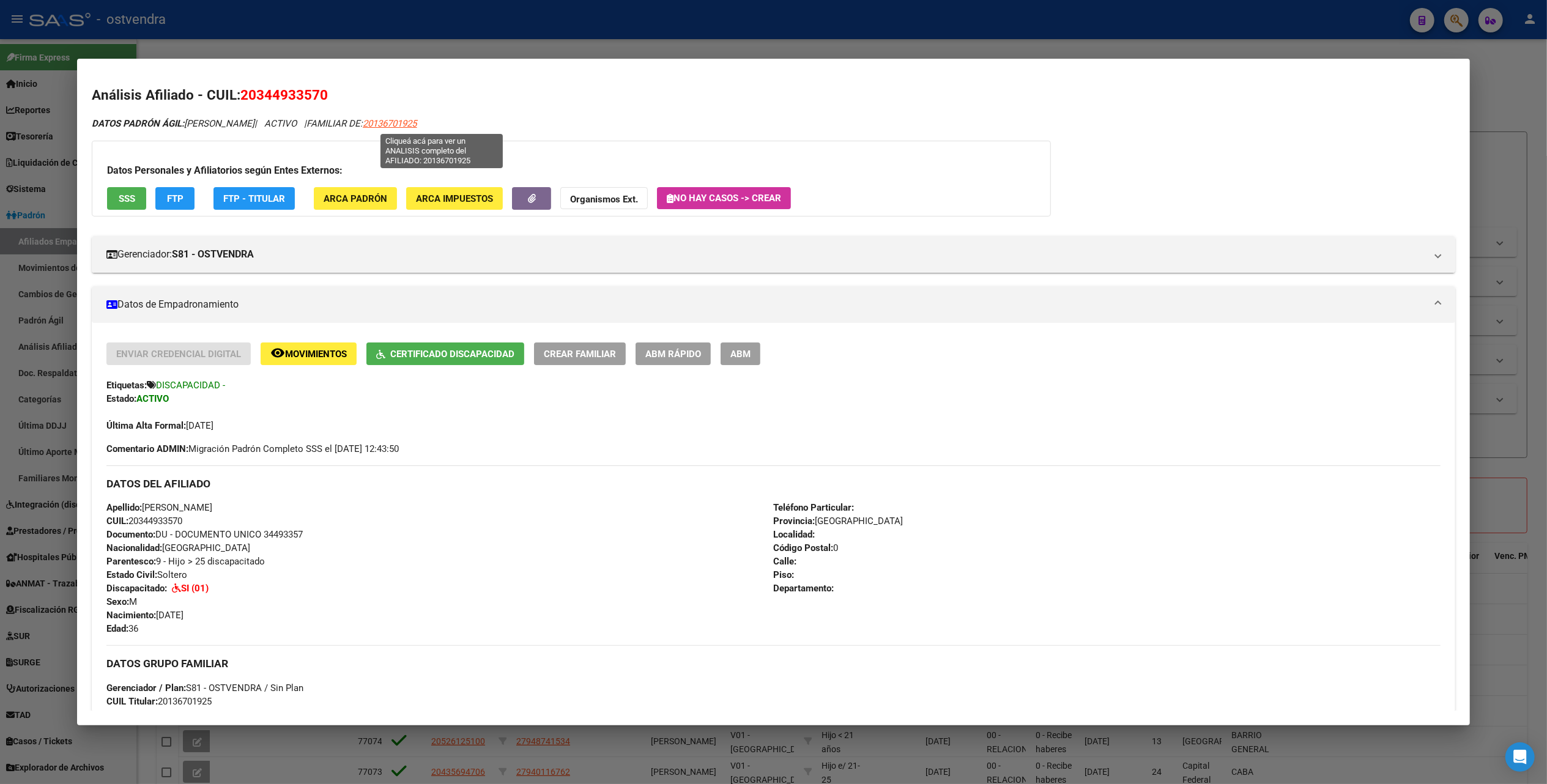
click at [416, 126] on span "20136701925" at bounding box center [389, 124] width 54 height 11
type textarea "20136701925"
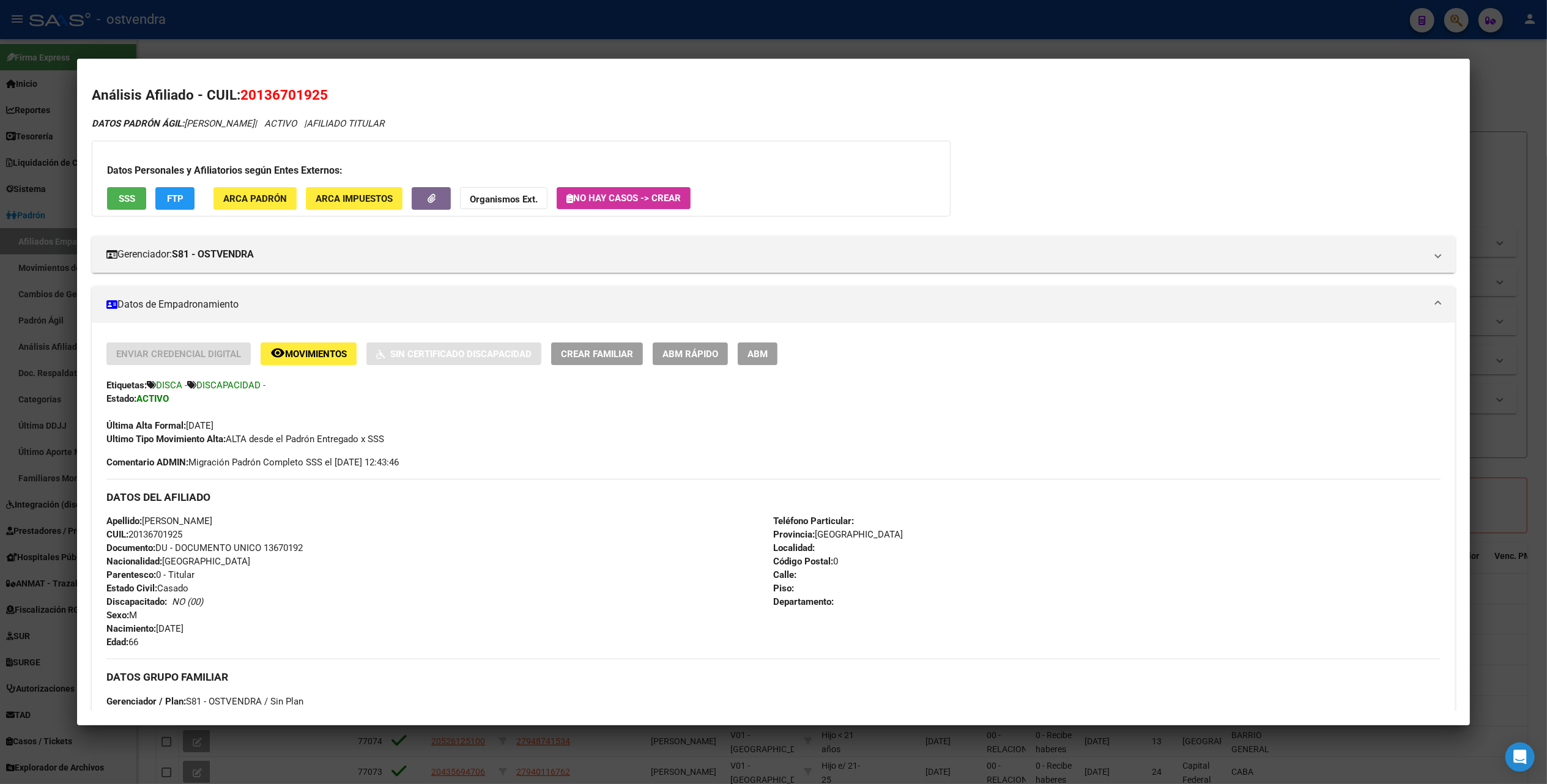
click at [516, 197] on strong "Organismos Ext." at bounding box center [503, 199] width 68 height 11
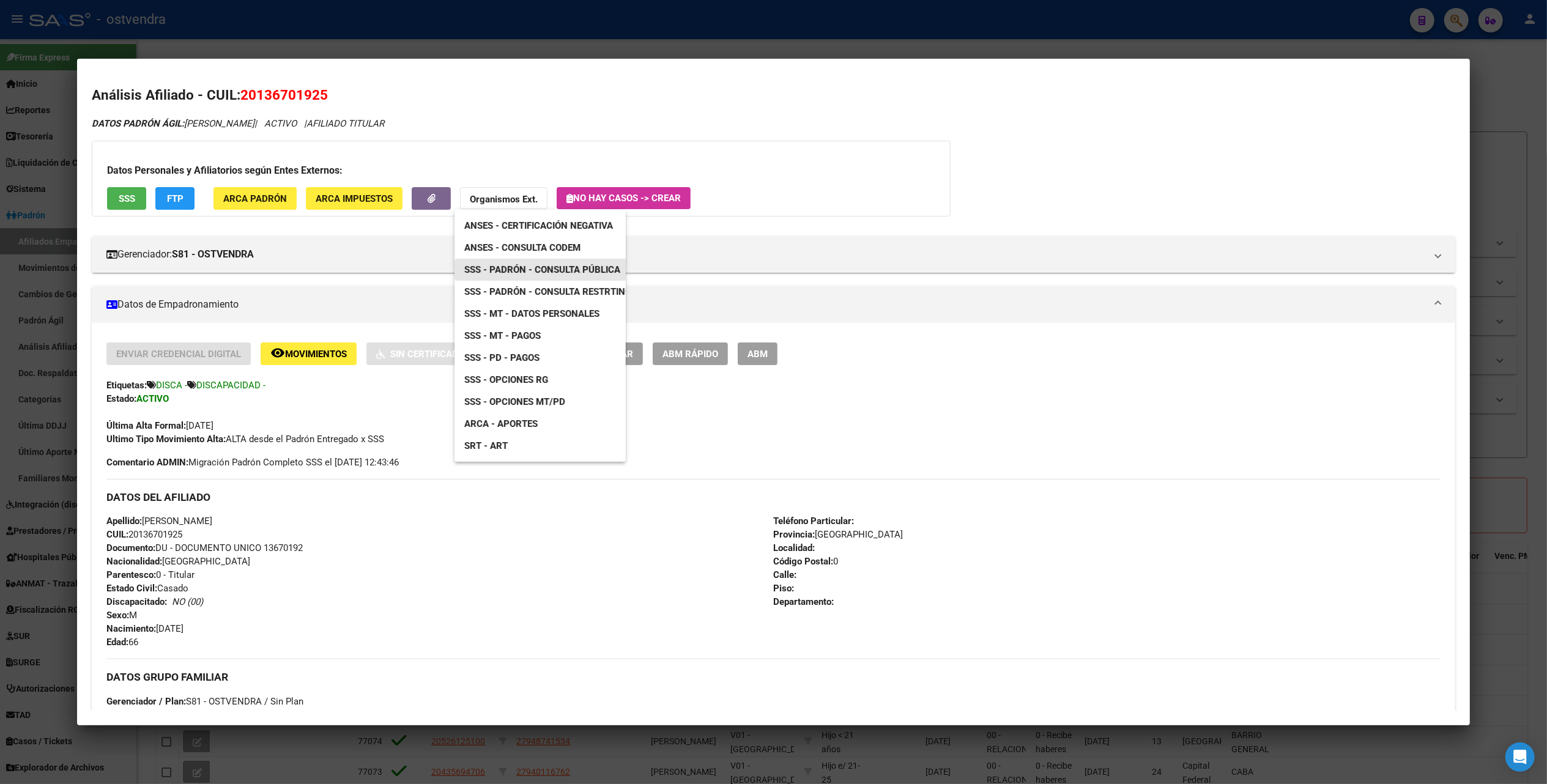
click at [573, 267] on span "SSS - Padrón - Consulta Pública" at bounding box center [542, 270] width 156 height 11
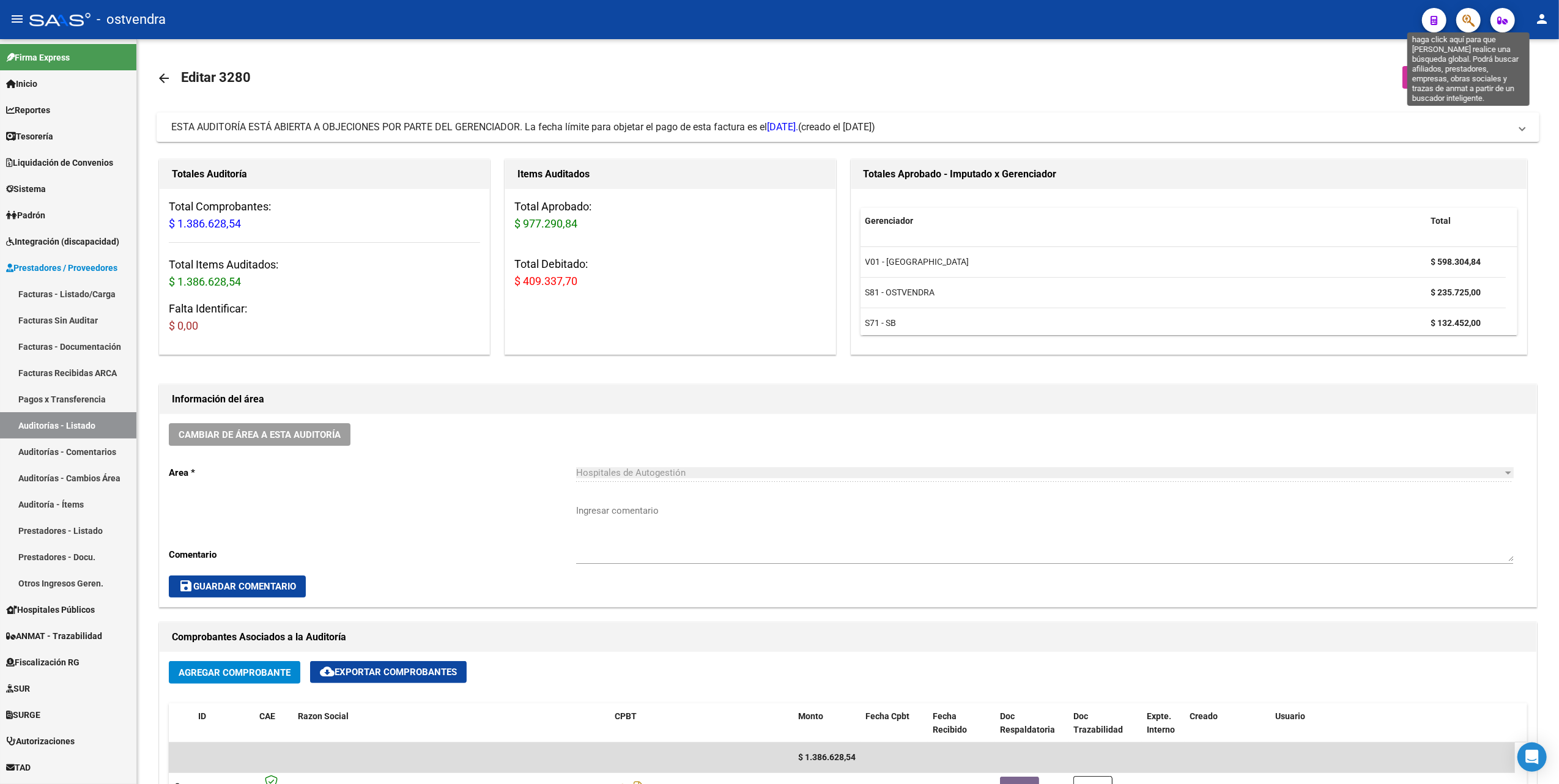
click at [1461, 17] on icon "button" at bounding box center [1468, 20] width 12 height 14
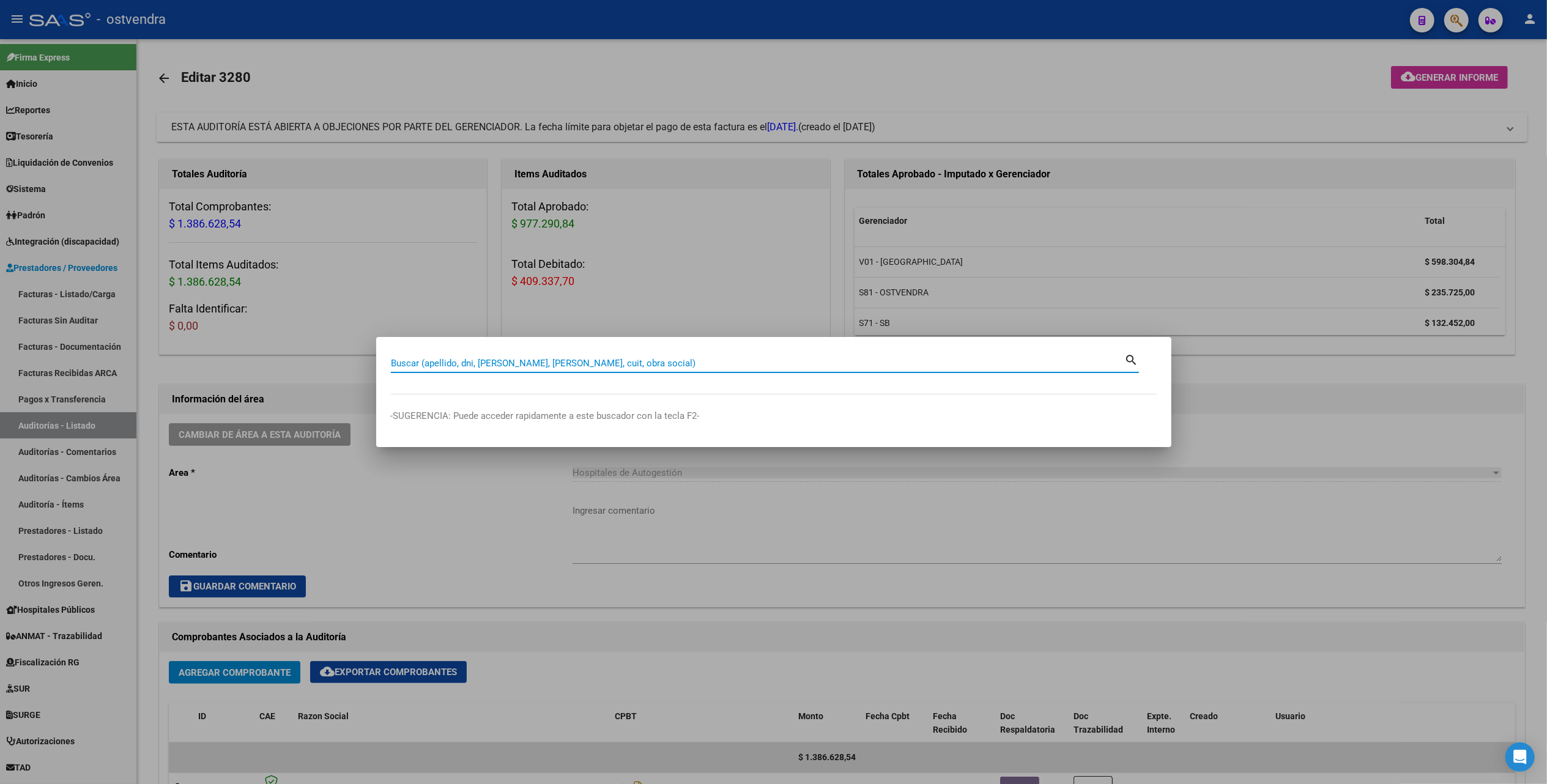
click at [748, 362] on input "Buscar (apellido, dni, [PERSON_NAME], [PERSON_NAME], cuit, obra social)" at bounding box center [758, 363] width 734 height 11
type input "orlando leandro"
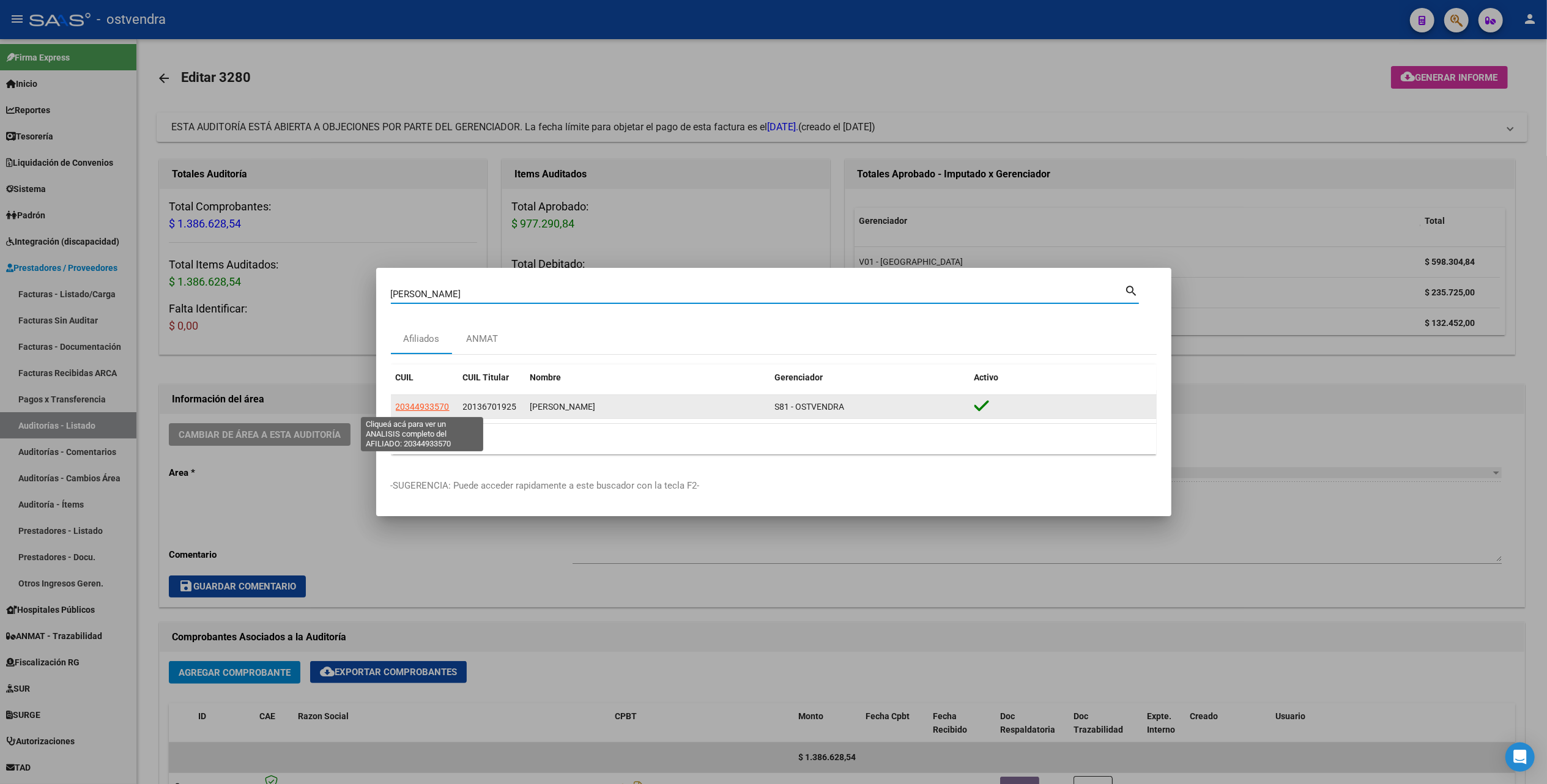
click at [428, 402] on span "20344933570" at bounding box center [423, 407] width 54 height 10
type textarea "20344933570"
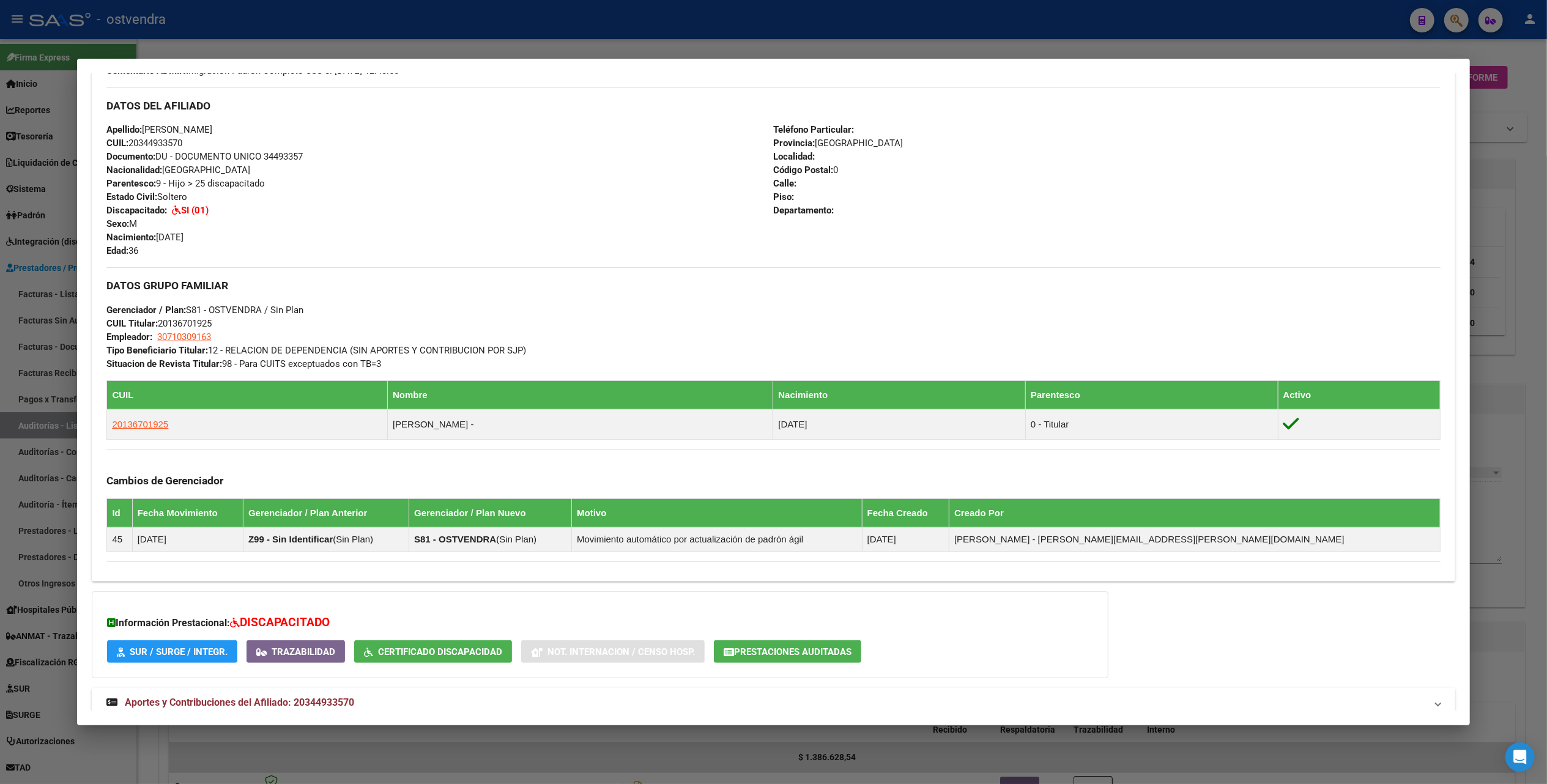
scroll to position [443, 0]
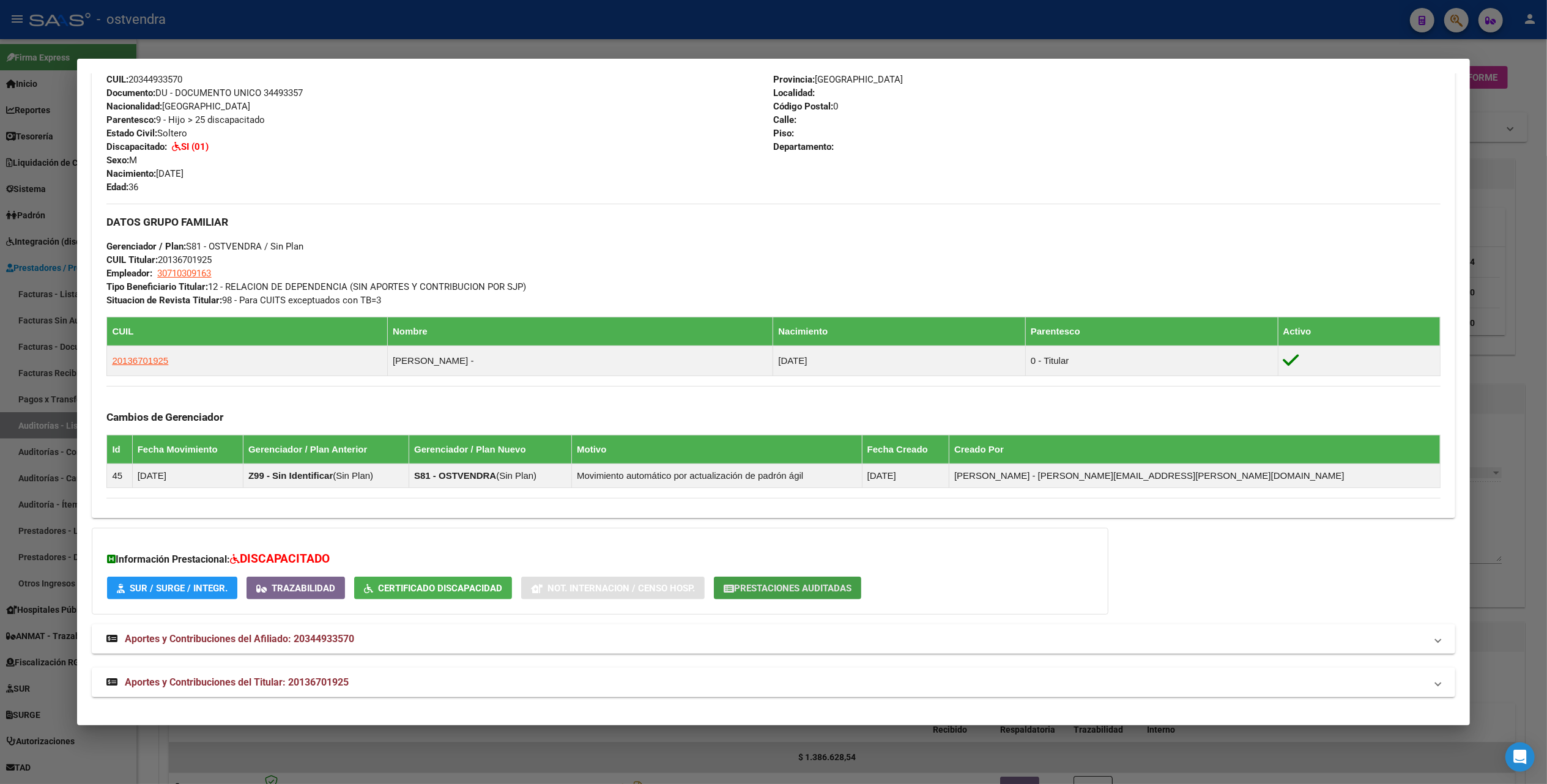
click at [772, 582] on button "Prestaciones Auditadas" at bounding box center [788, 587] width 147 height 23
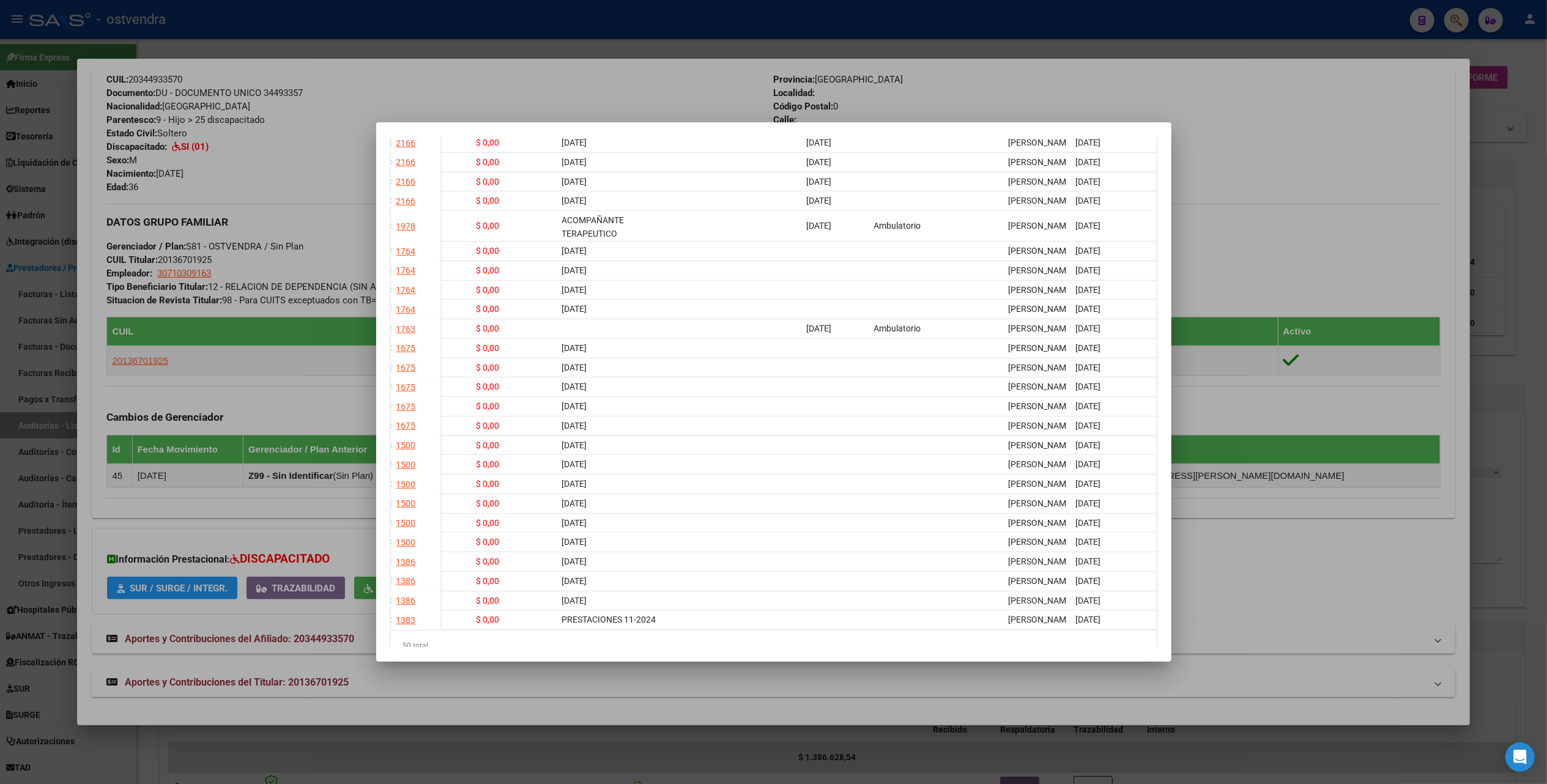
scroll to position [1116, 0]
click at [1342, 206] on div at bounding box center [774, 392] width 1547 height 784
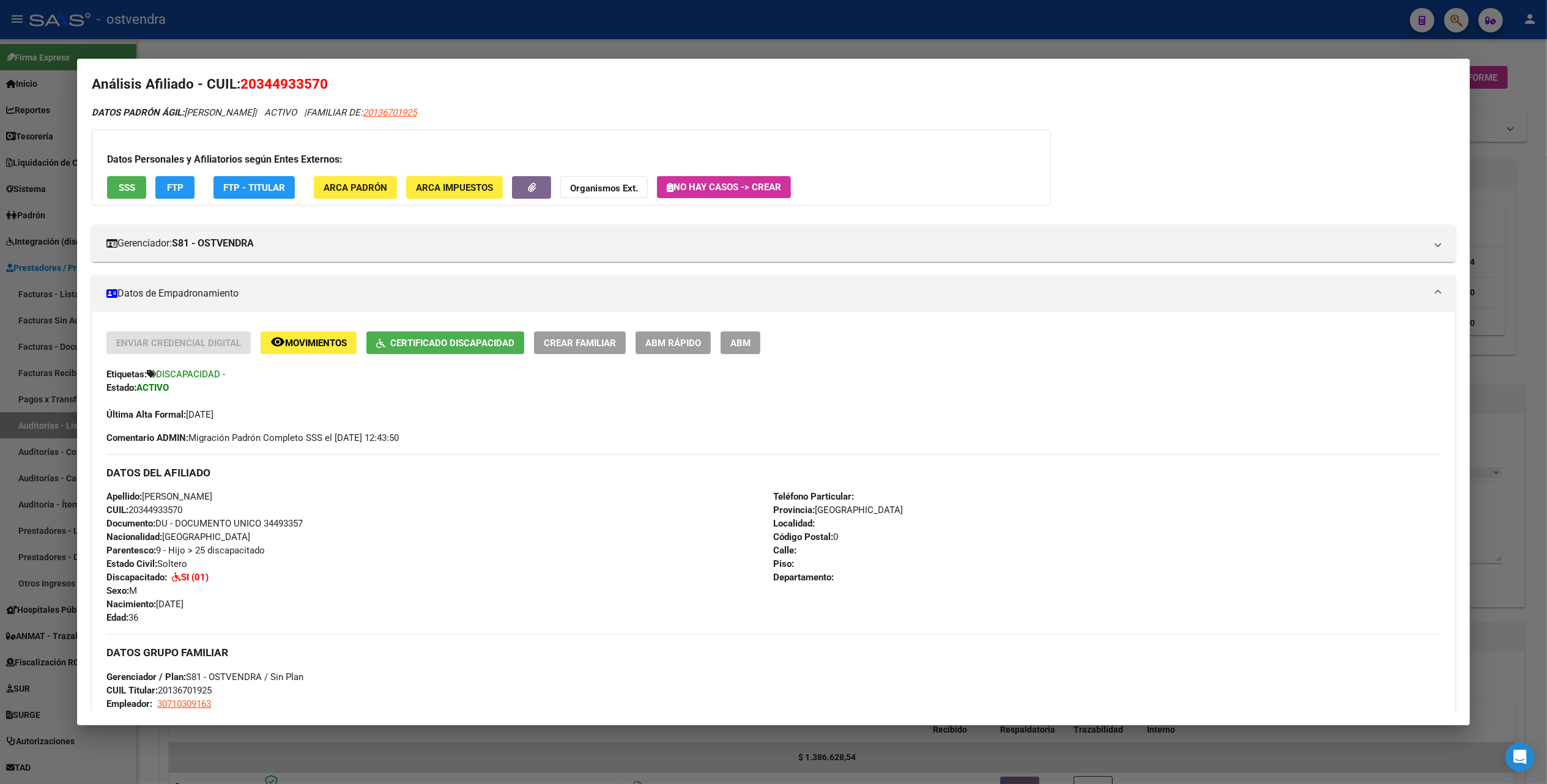
scroll to position [0, 0]
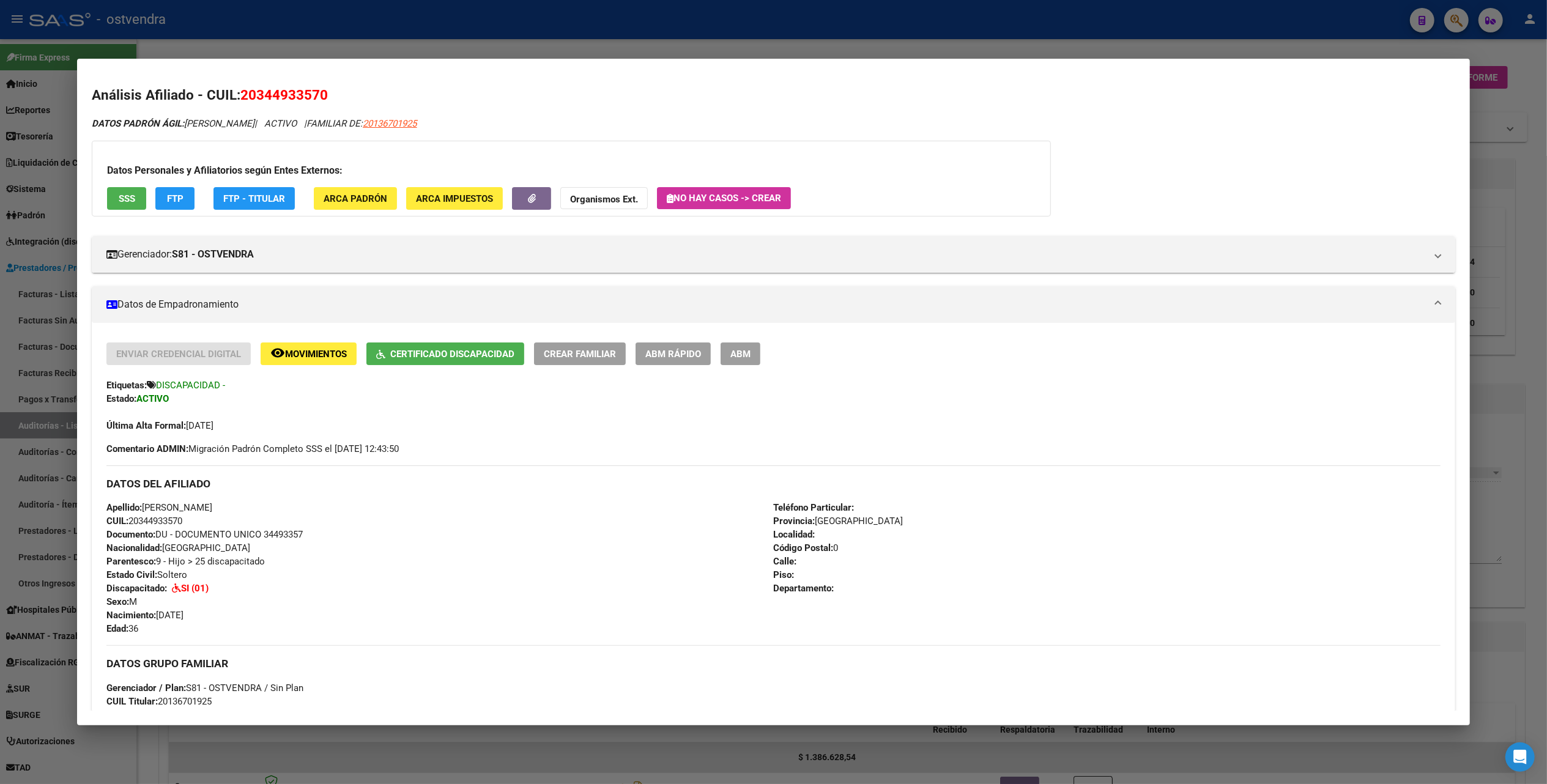
click at [1462, 63] on div at bounding box center [774, 392] width 1547 height 784
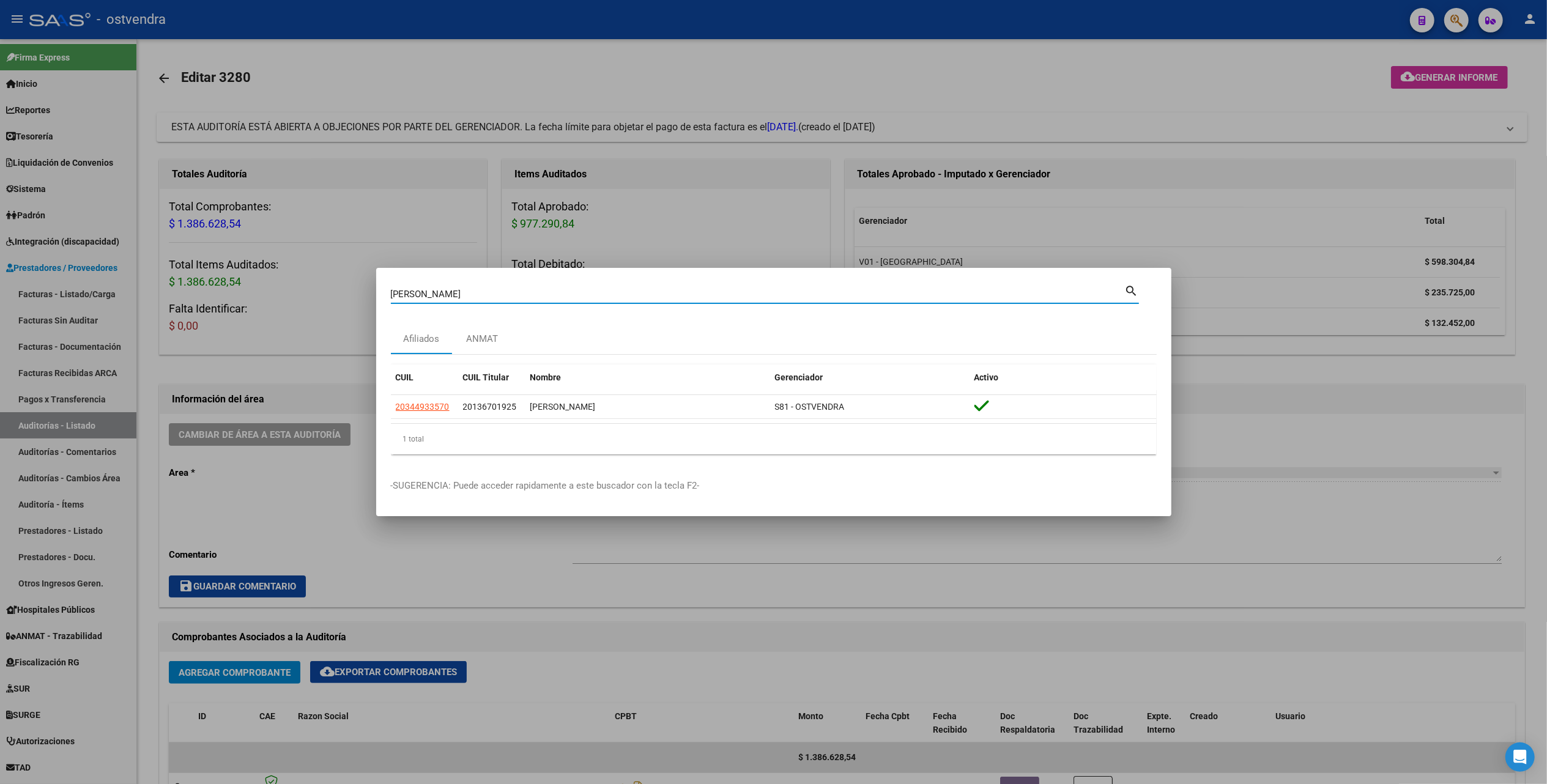
click at [479, 289] on input "orlando leandro" at bounding box center [758, 294] width 734 height 11
type input "o"
type input "10832653"
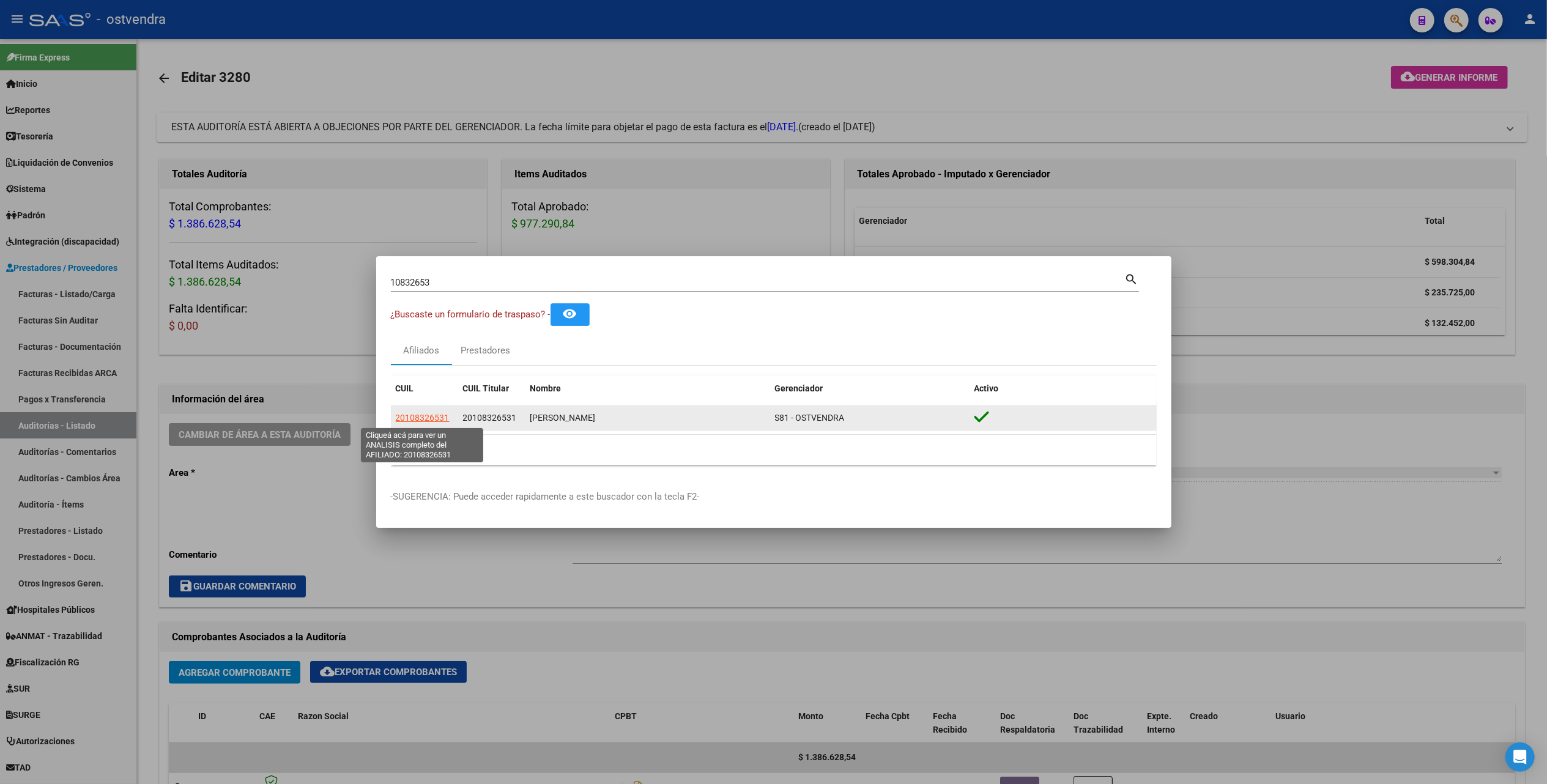
click at [412, 418] on span "20108326531" at bounding box center [423, 418] width 54 height 10
type textarea "20108326531"
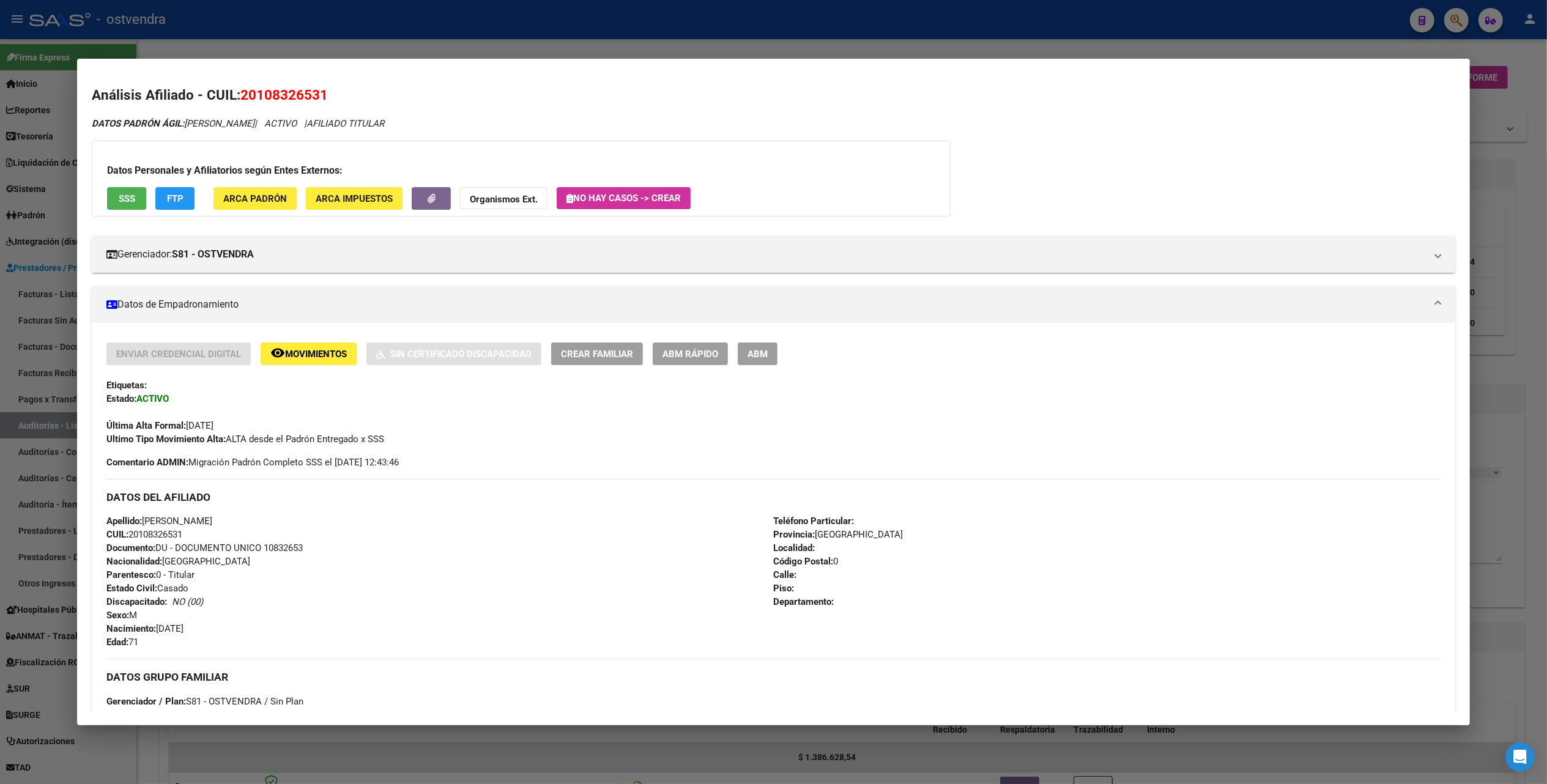
click at [827, 143] on div "Datos Personales y Afiliatorios según Entes Externos: SSS FTP ARCA Padrón ARCA …" at bounding box center [521, 178] width 859 height 76
click at [1462, 100] on div at bounding box center [774, 392] width 1547 height 784
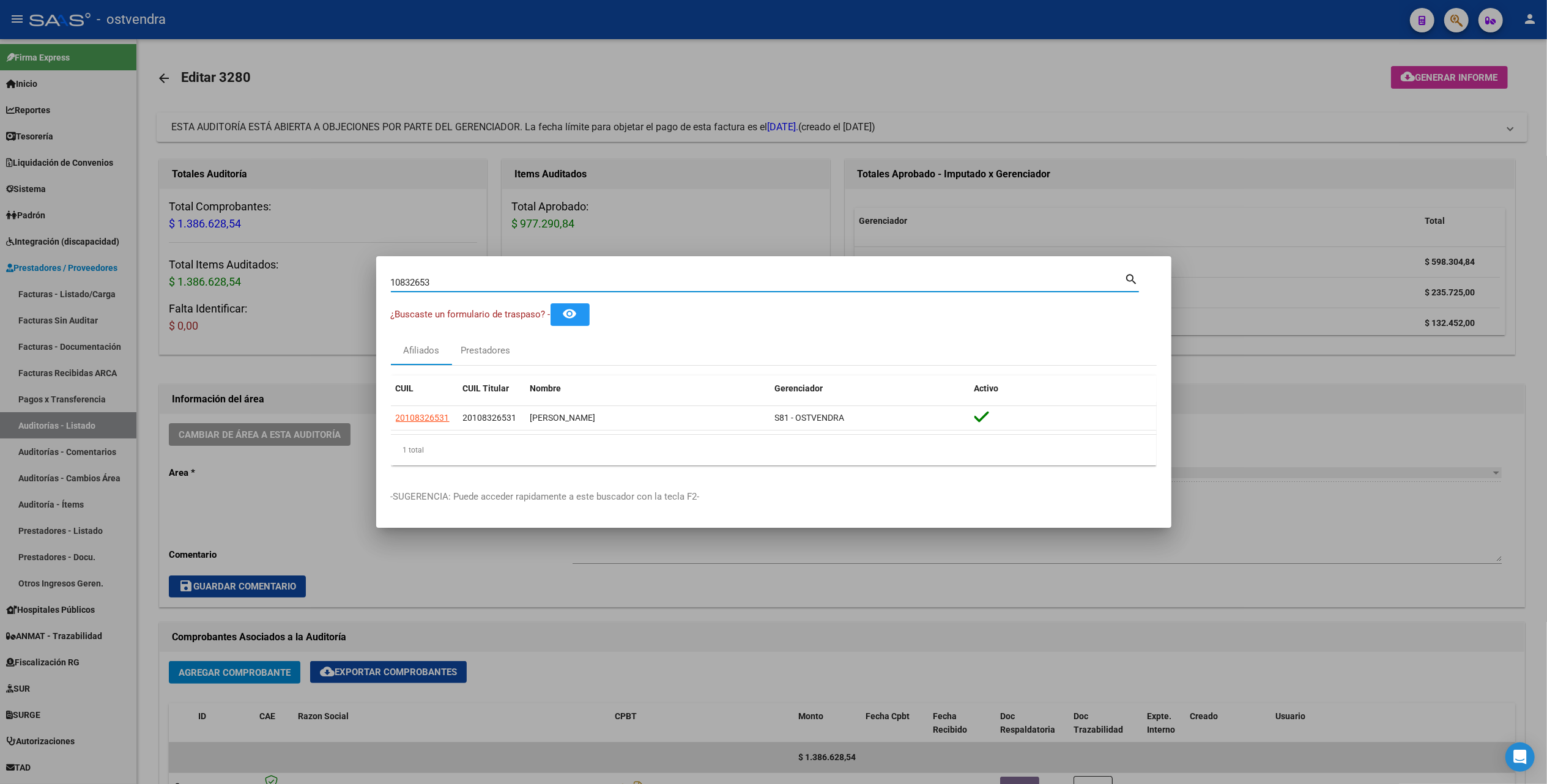
click at [622, 279] on input "10832653" at bounding box center [758, 282] width 734 height 11
type input "1"
type input "de simone"
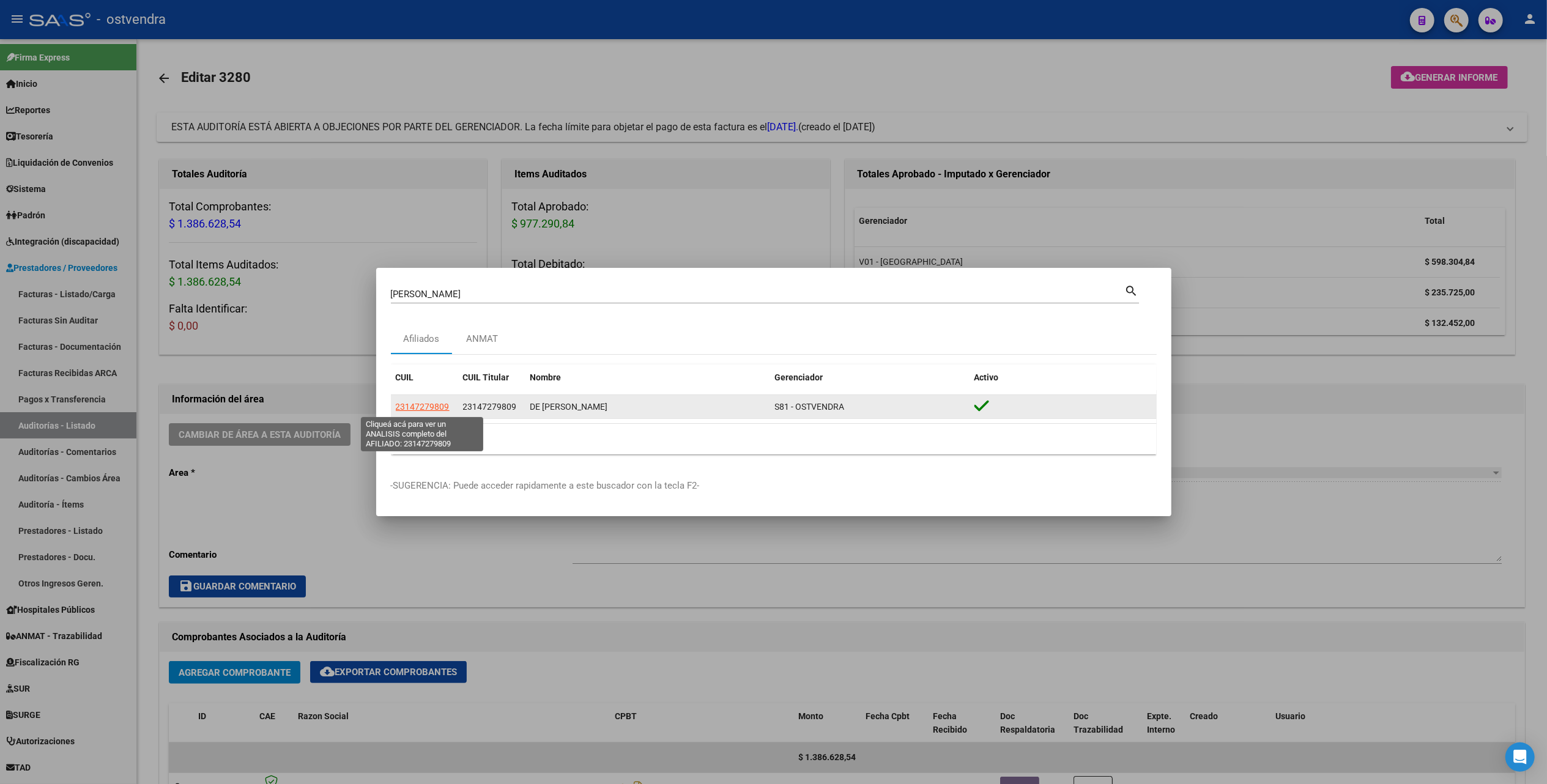
click at [421, 403] on span "23147279809" at bounding box center [423, 407] width 54 height 10
type textarea "23147279809"
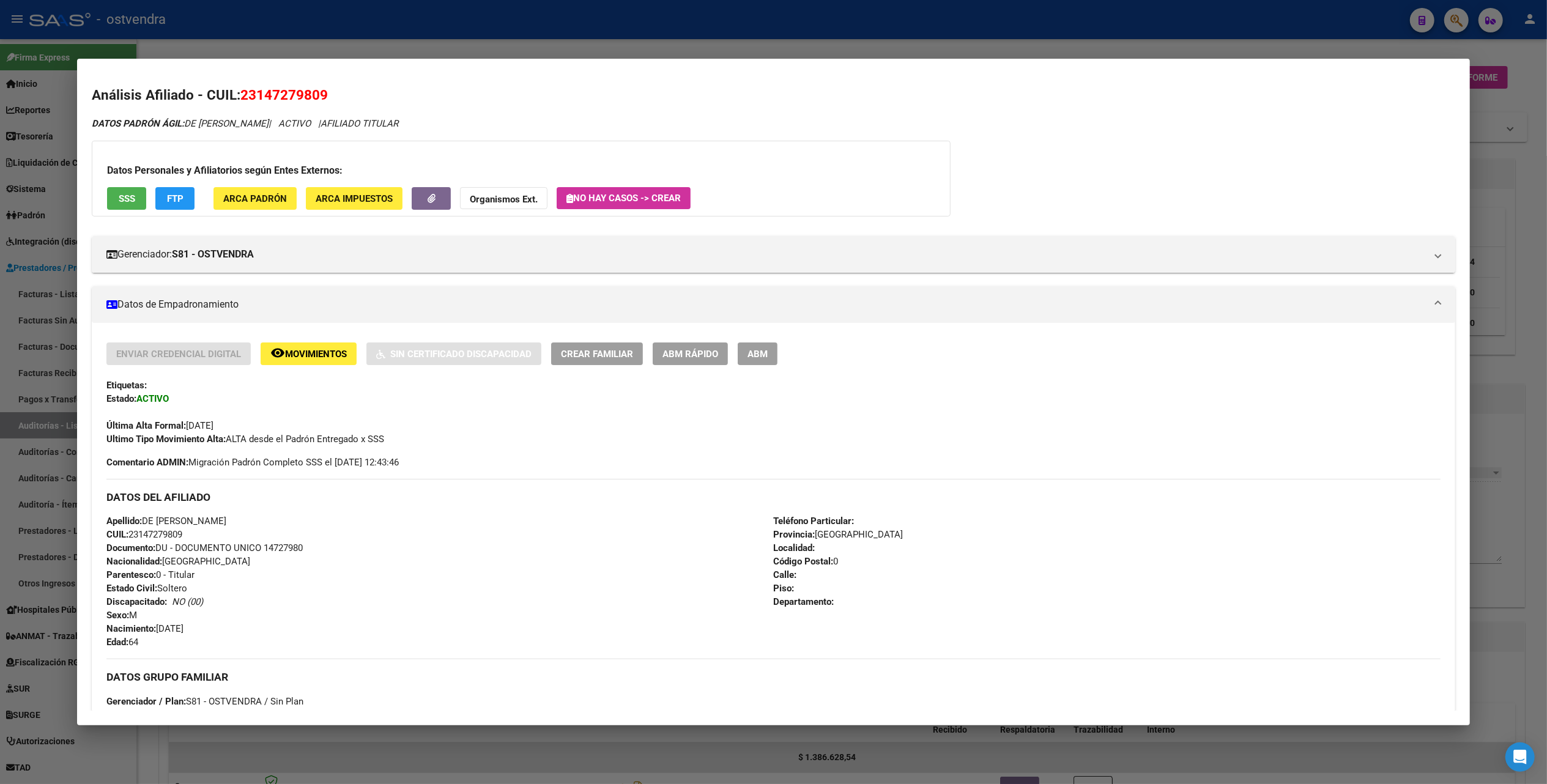
drag, startPoint x: 255, startPoint y: 91, endPoint x: 314, endPoint y: 102, distance: 60.0
click at [314, 102] on span "23147279809" at bounding box center [284, 94] width 87 height 16
copy span "14727980"
click at [838, 365] on div "Enviar Credencial Digital remove_red_eye Movimientos Sin Certificado Discapacid…" at bounding box center [773, 394] width 1333 height 103
drag, startPoint x: 1529, startPoint y: 81, endPoint x: 1523, endPoint y: 79, distance: 6.3
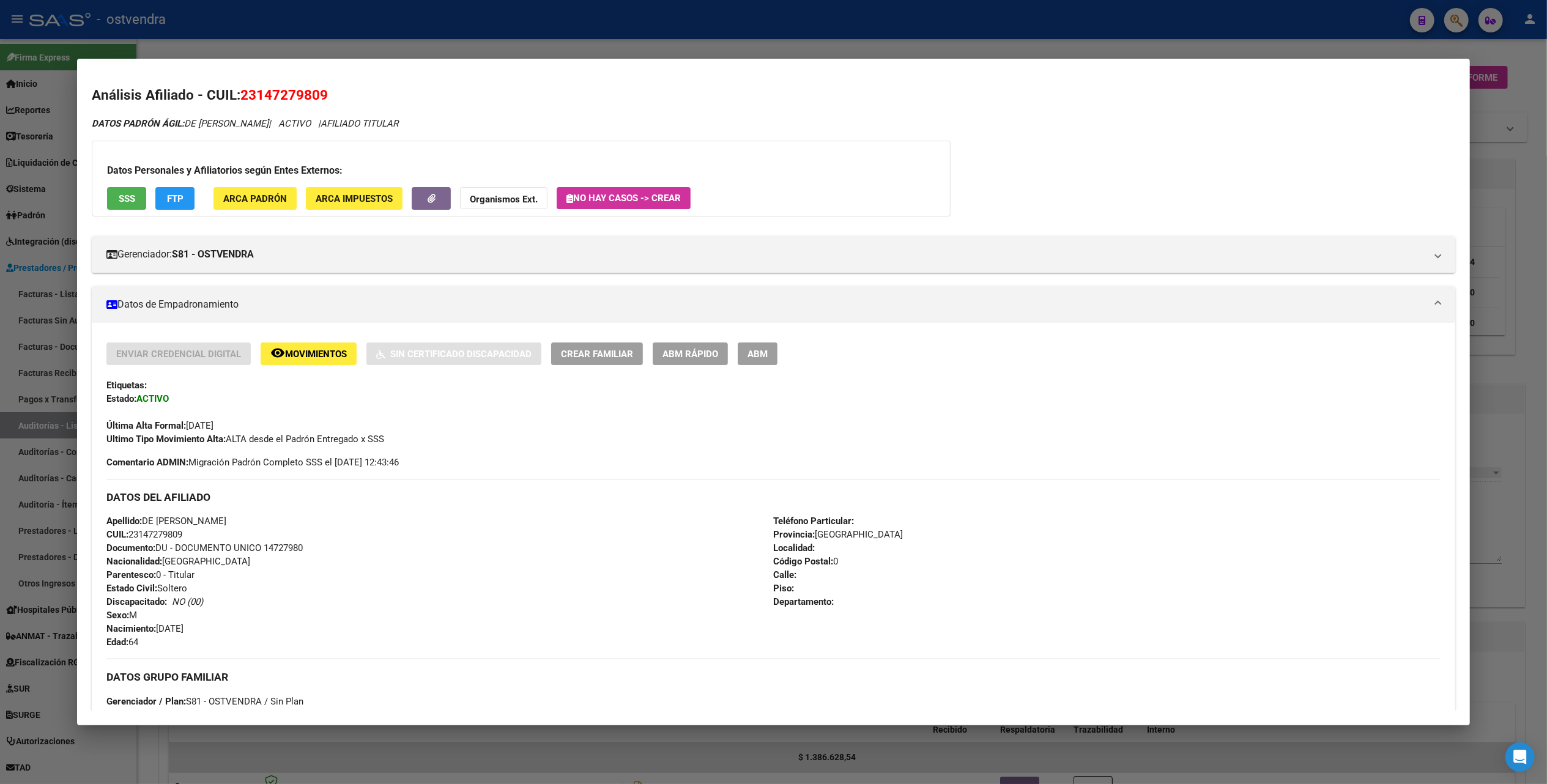
click at [1462, 81] on div at bounding box center [774, 392] width 1547 height 784
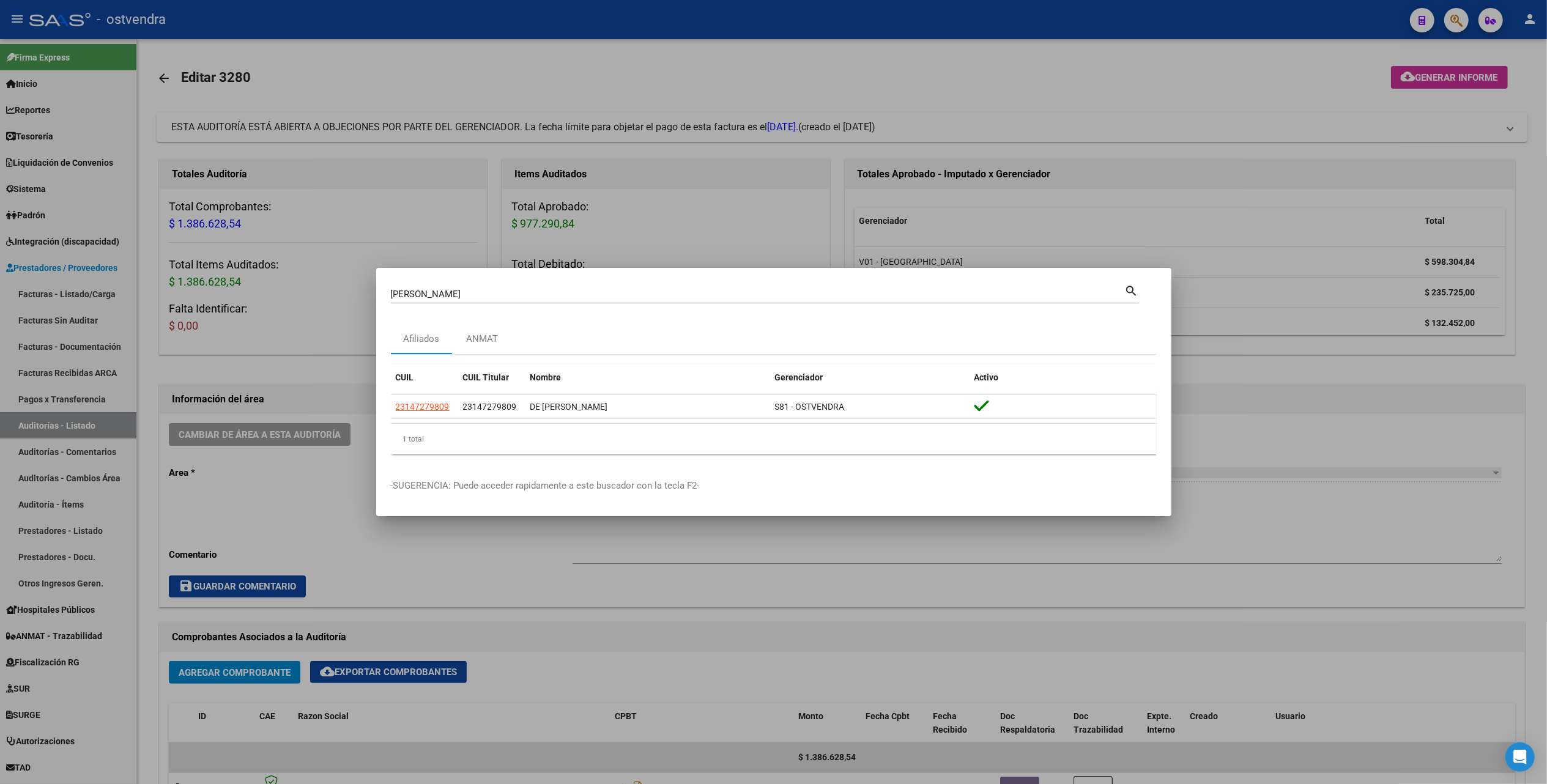
click at [1184, 98] on div at bounding box center [774, 392] width 1547 height 784
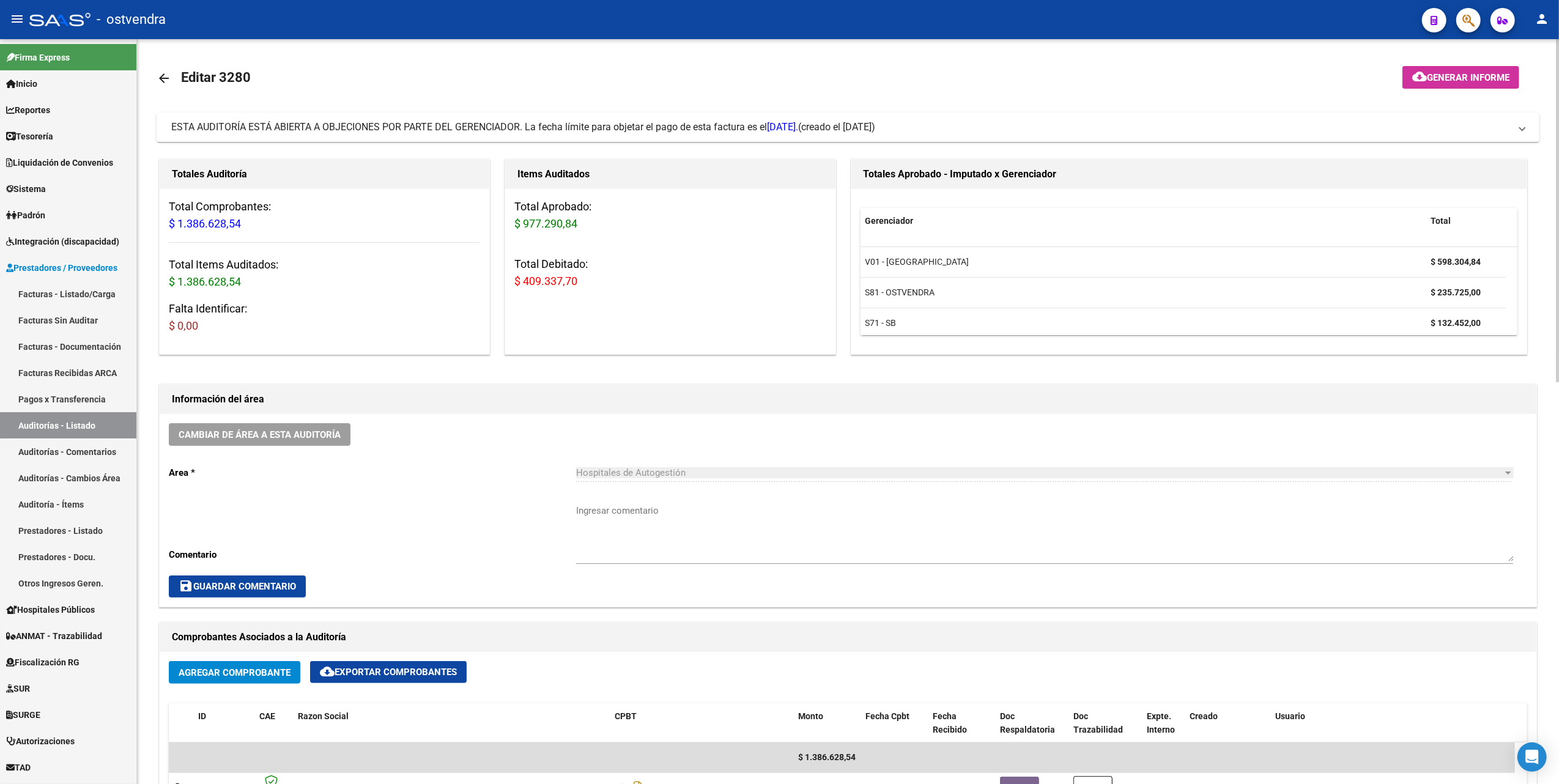
click at [1170, 77] on mat-toolbar-row "arrow_back Editar 3280" at bounding box center [696, 78] width 1079 height 39
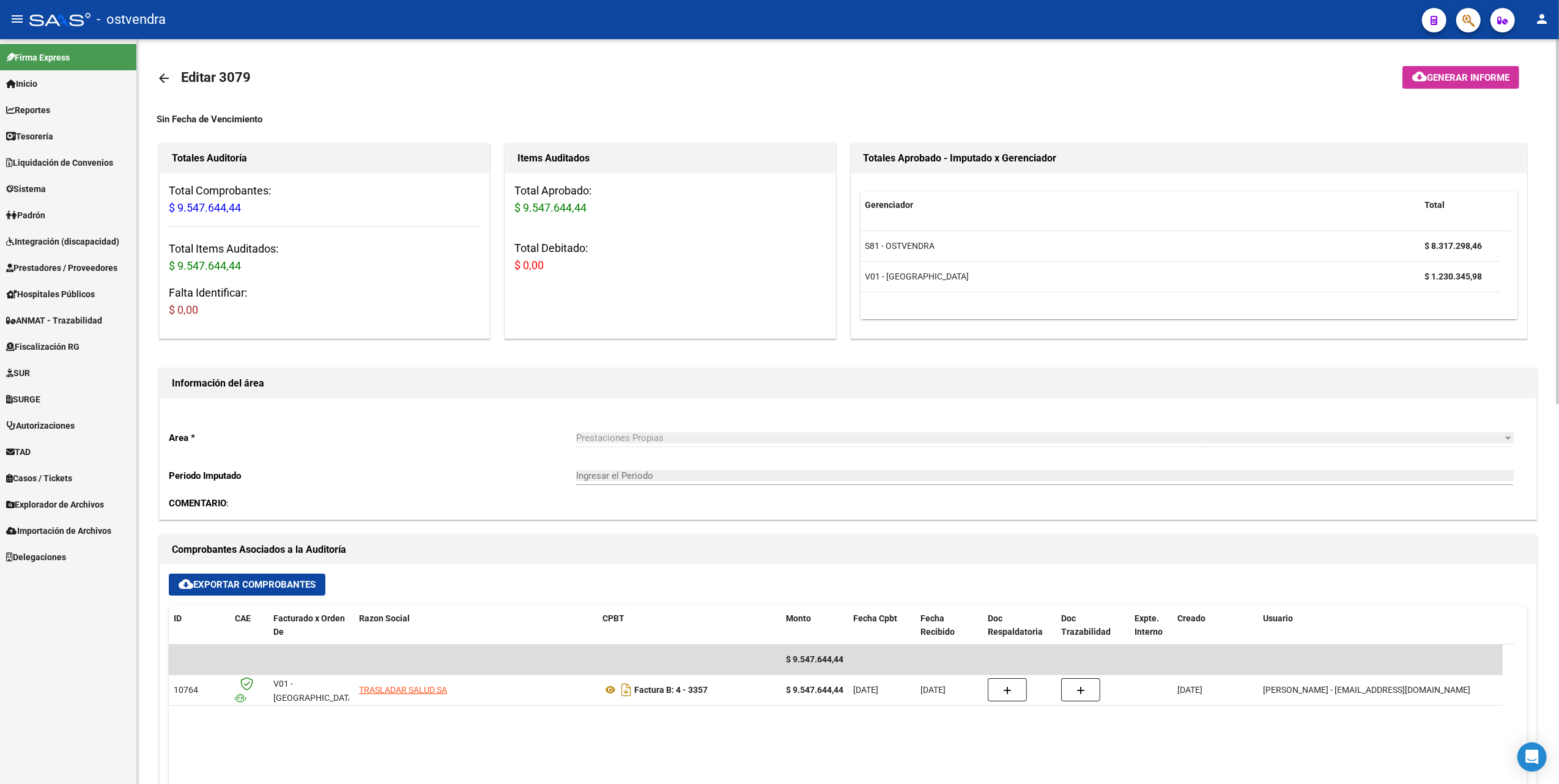
scroll to position [229, 0]
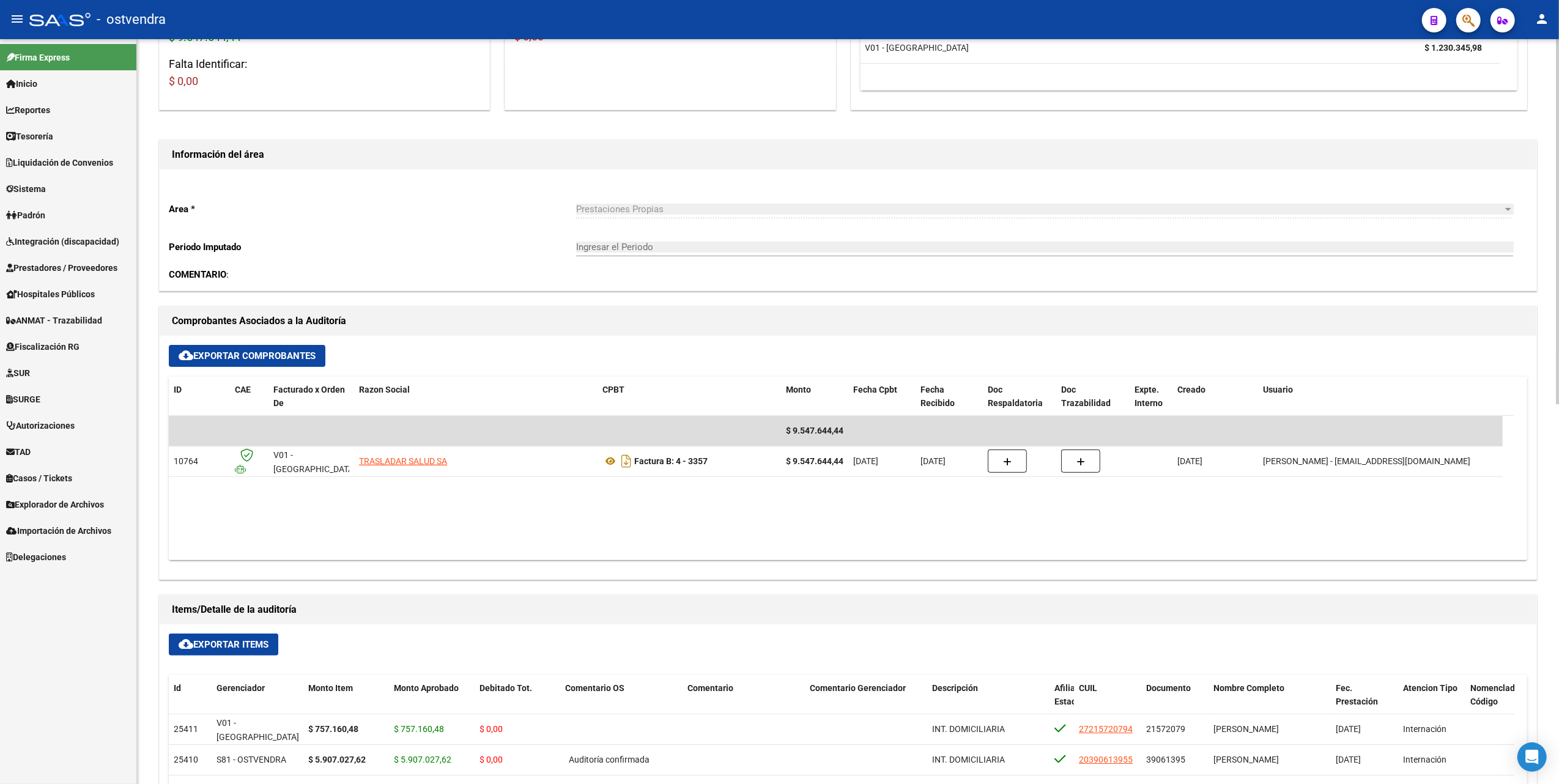
click at [1038, 534] on datatable-body "$ 9.547.644,44 10764 V01 - Viasano TRASLADAR SALUD SA Factura B: 4 - 3357 $ 9.5…" at bounding box center [841, 487] width 1345 height 144
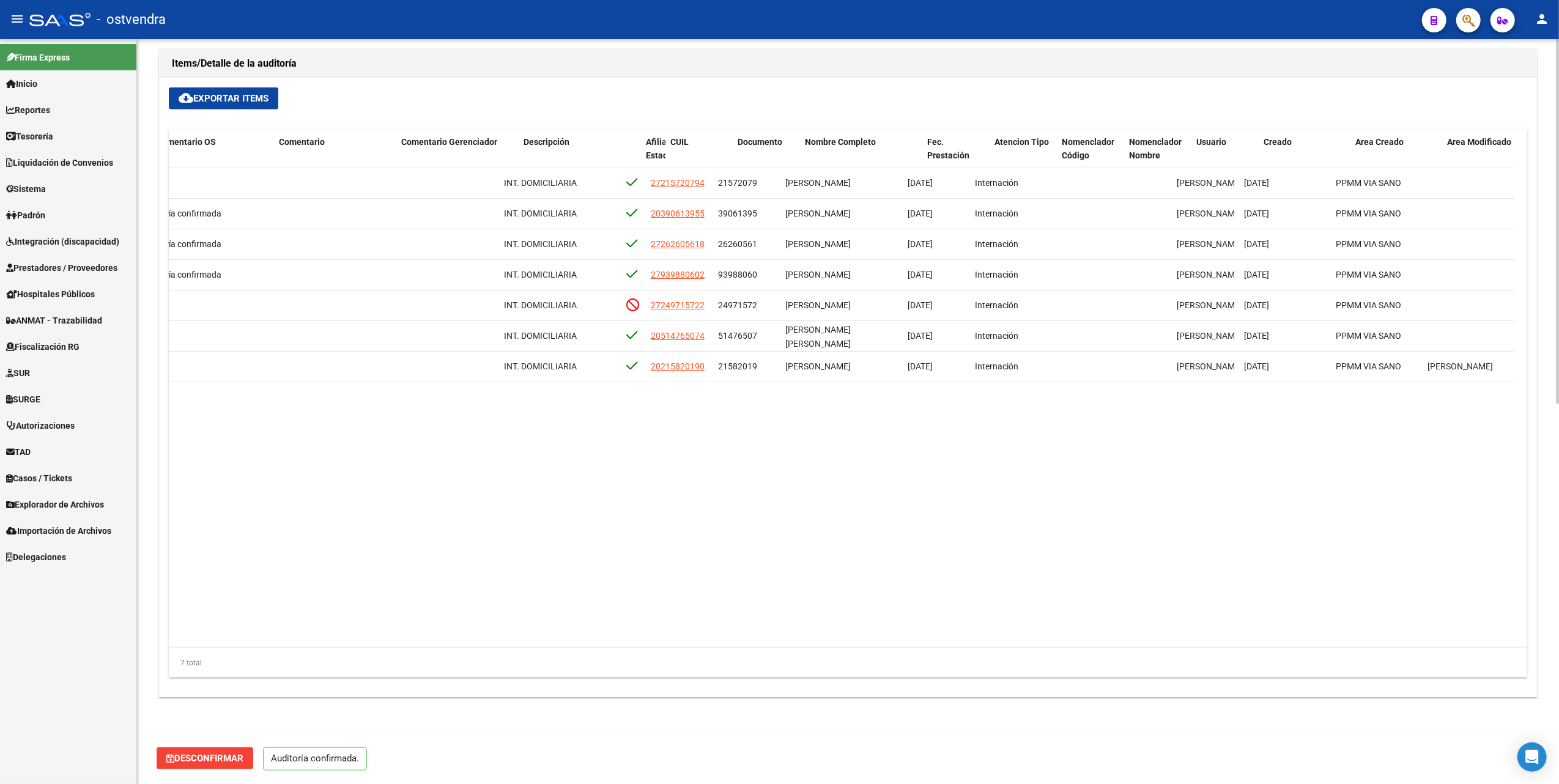
scroll to position [0, 0]
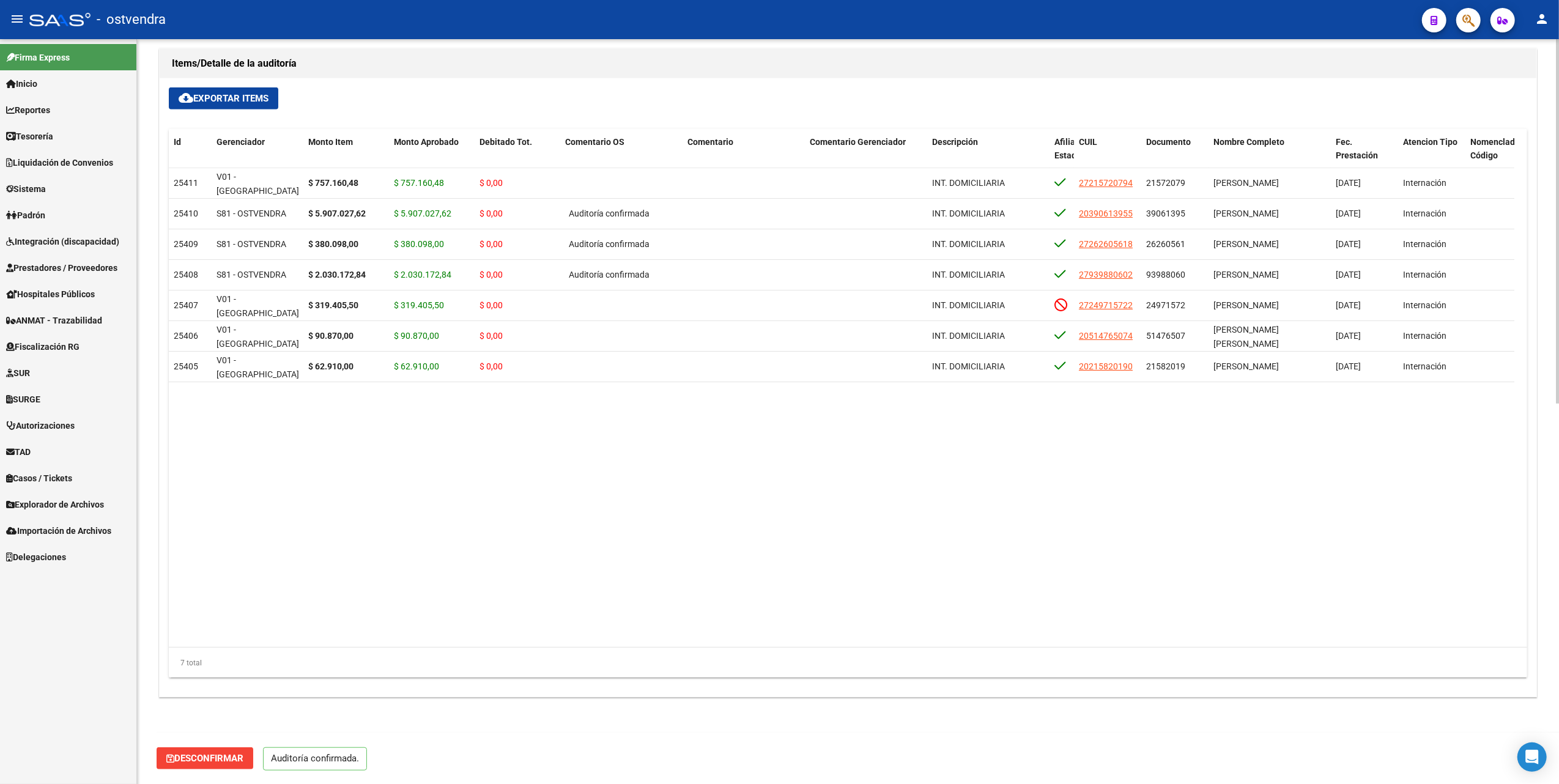
drag, startPoint x: 566, startPoint y: 529, endPoint x: 566, endPoint y: 502, distance: 27.0
click at [566, 531] on datatable-body "25411 V01 - Viasano $ 757.160,48 $ 757.160,48 $ 0,00 INT. DOMICILIARIA 27215720…" at bounding box center [841, 407] width 1345 height 479
click at [732, 596] on datatable-body "25411 V01 - Viasano $ 757.160,48 $ 757.160,48 $ 0,00 INT. DOMICILIARIA 27215720…" at bounding box center [841, 407] width 1345 height 479
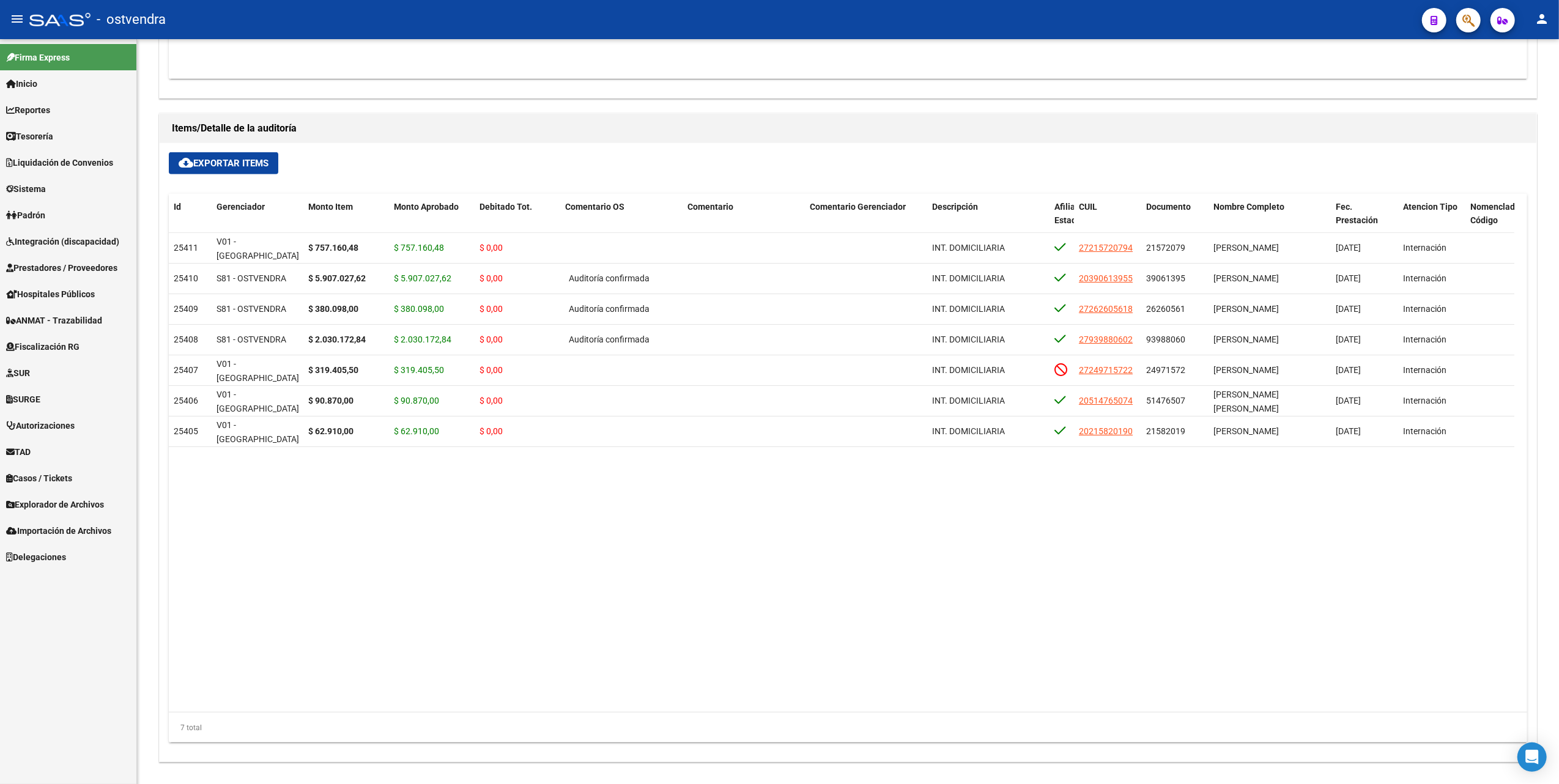
scroll to position [532, 0]
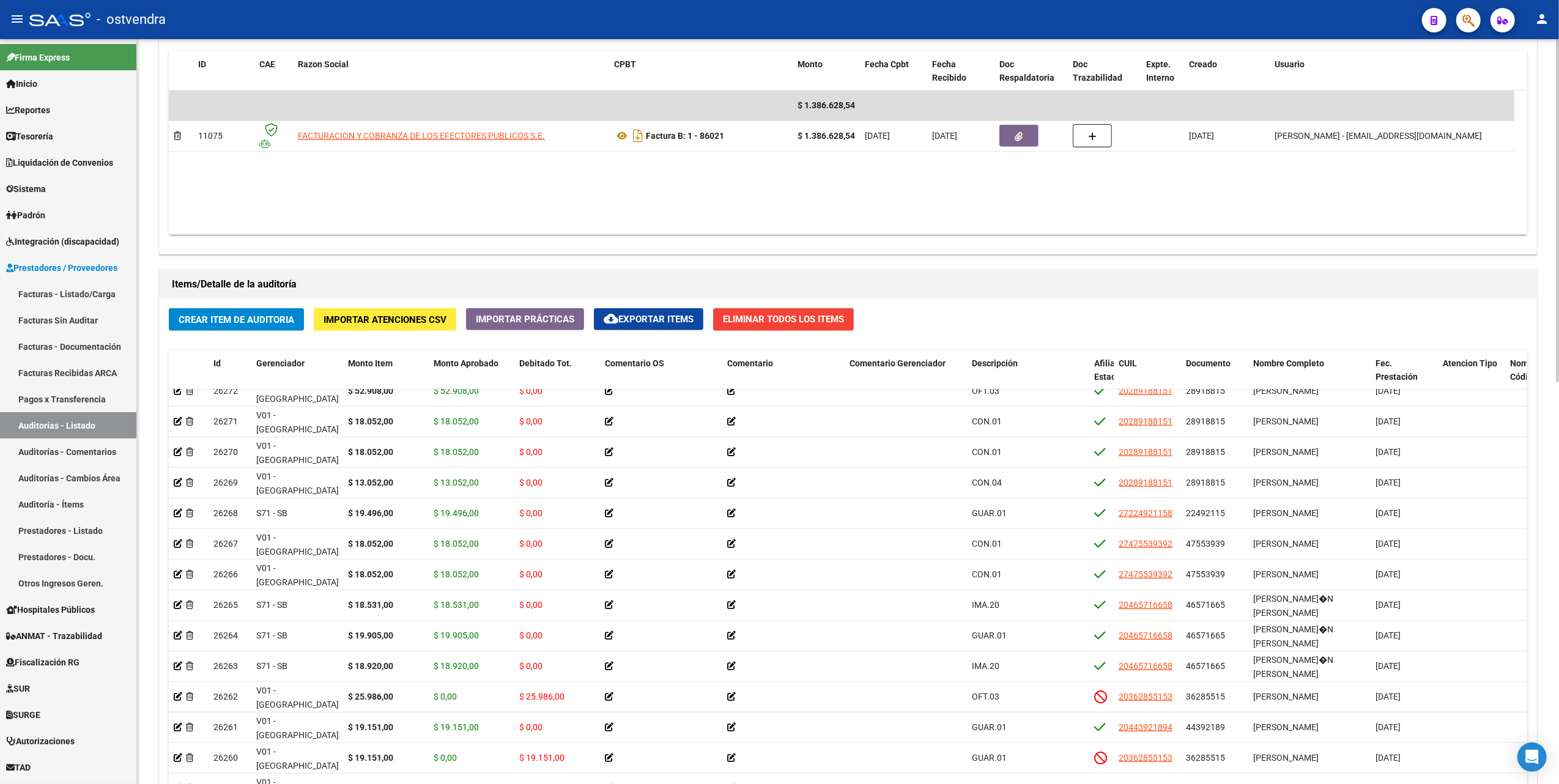
scroll to position [874, 0]
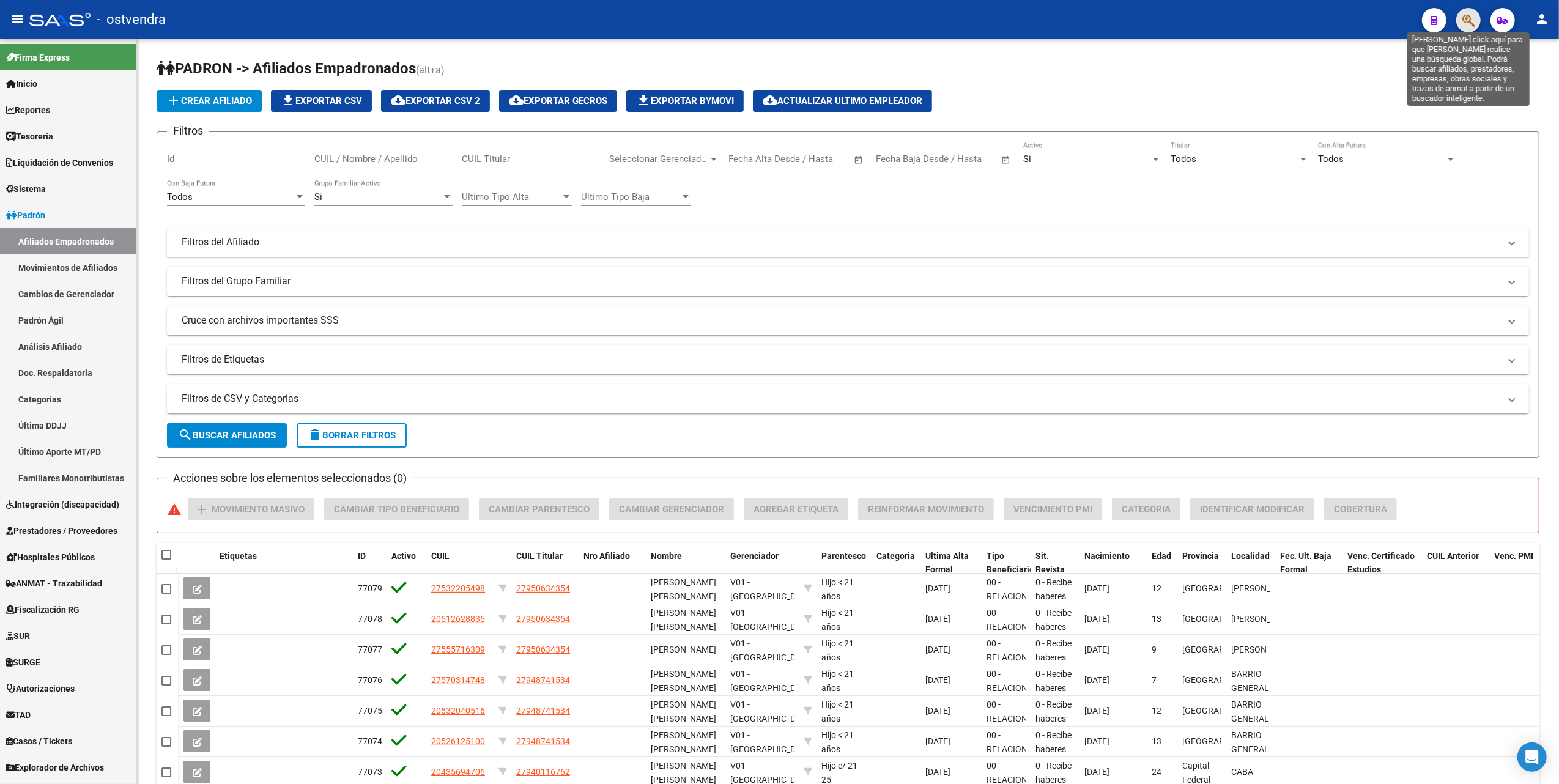
drag, startPoint x: 1466, startPoint y: 16, endPoint x: 1466, endPoint y: 32, distance: 16.0
click at [1466, 32] on span "button" at bounding box center [1468, 20] width 12 height 25
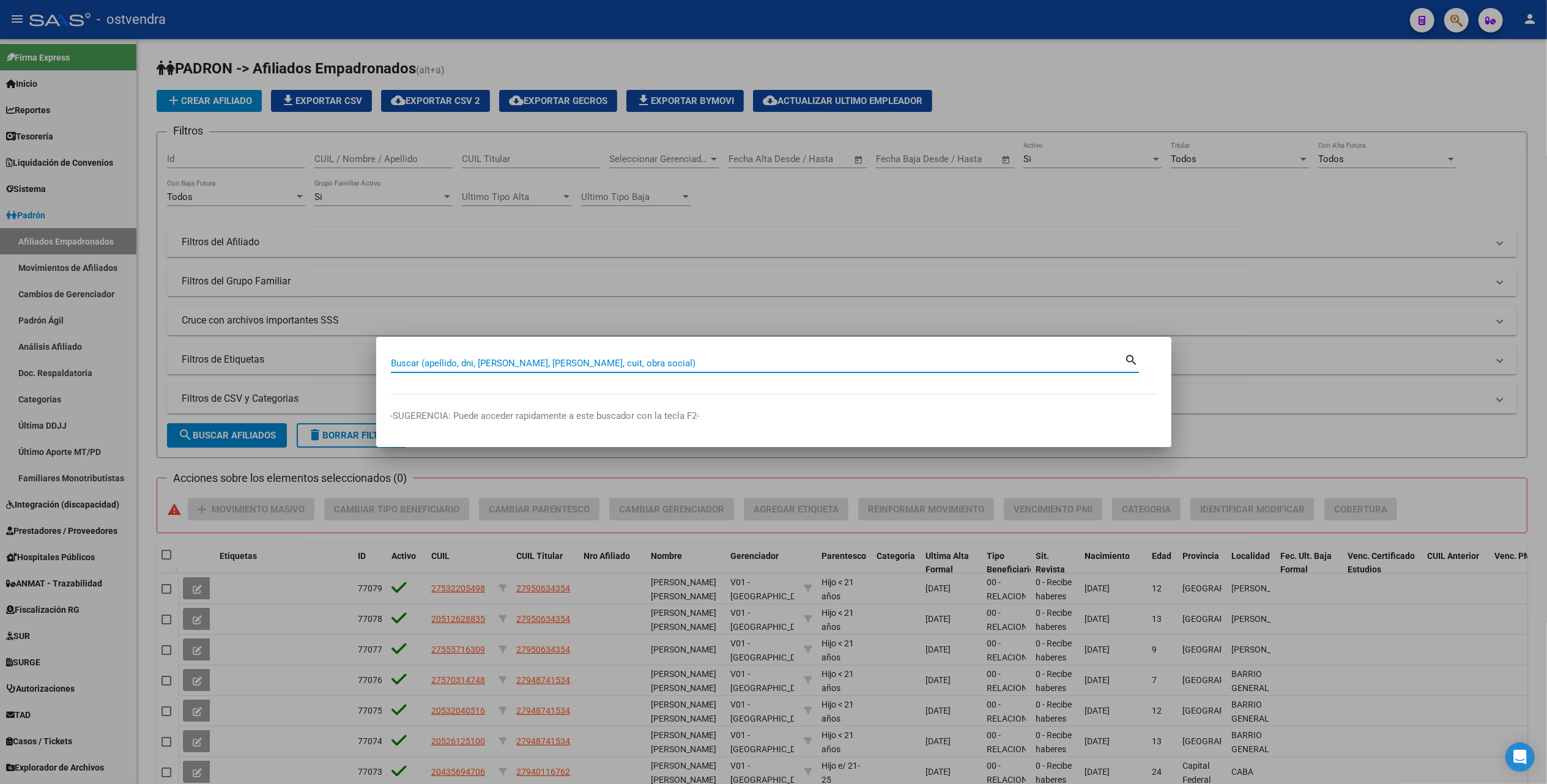
paste input "10465409"
type input "10465409"
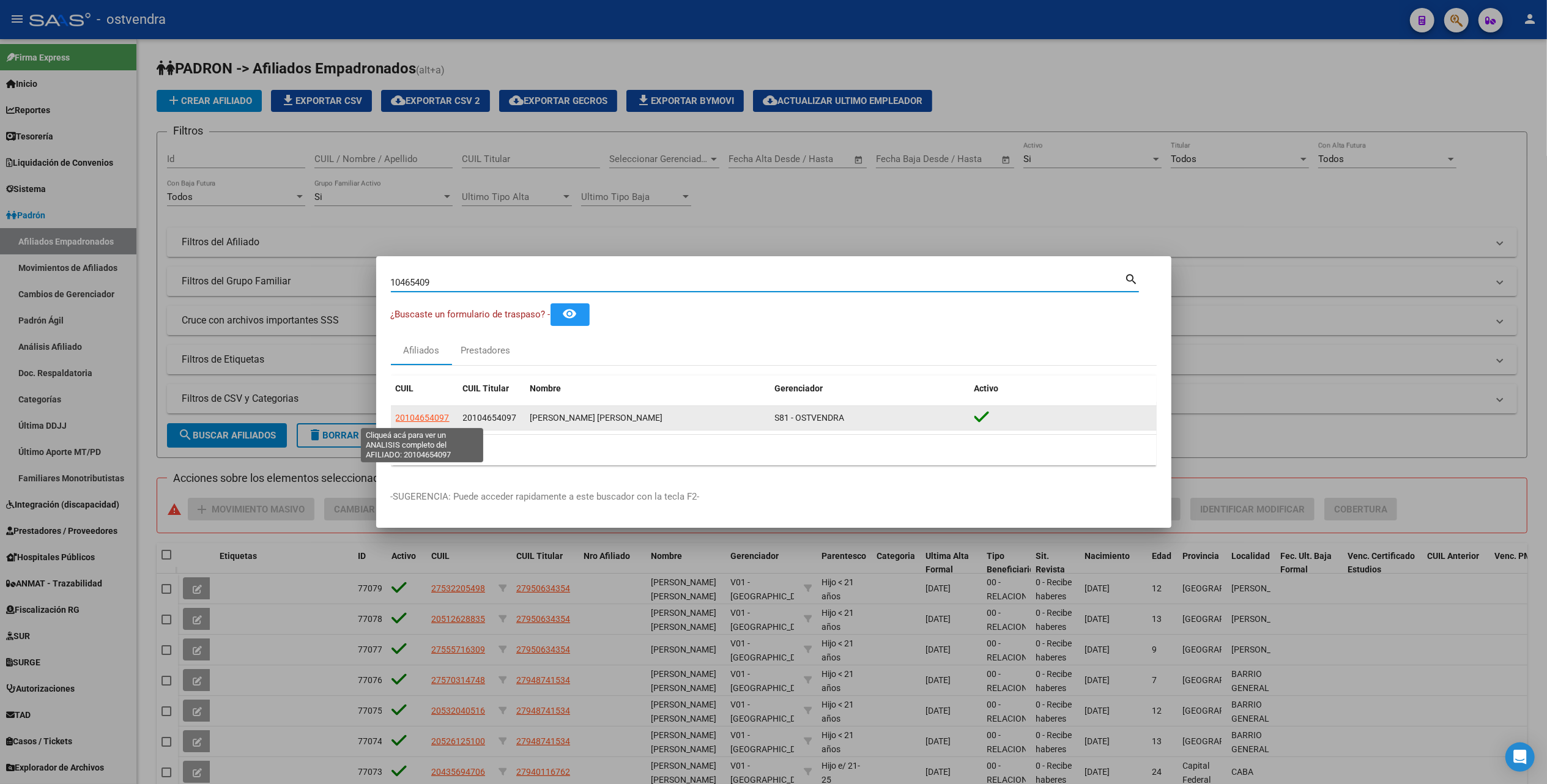
click at [426, 419] on span "20104654097" at bounding box center [423, 418] width 54 height 10
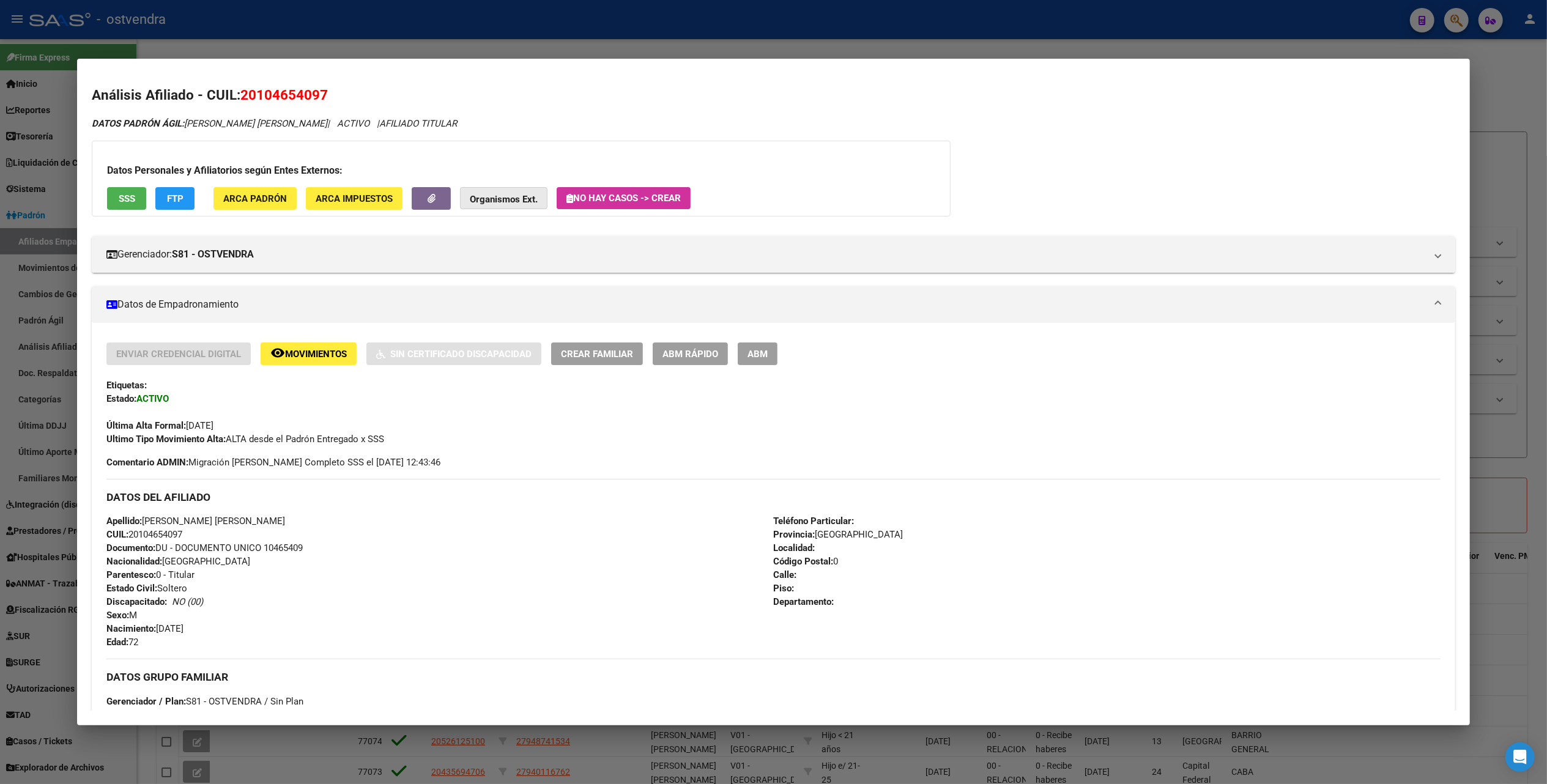
click at [508, 196] on strong "Organismos Ext." at bounding box center [503, 199] width 68 height 11
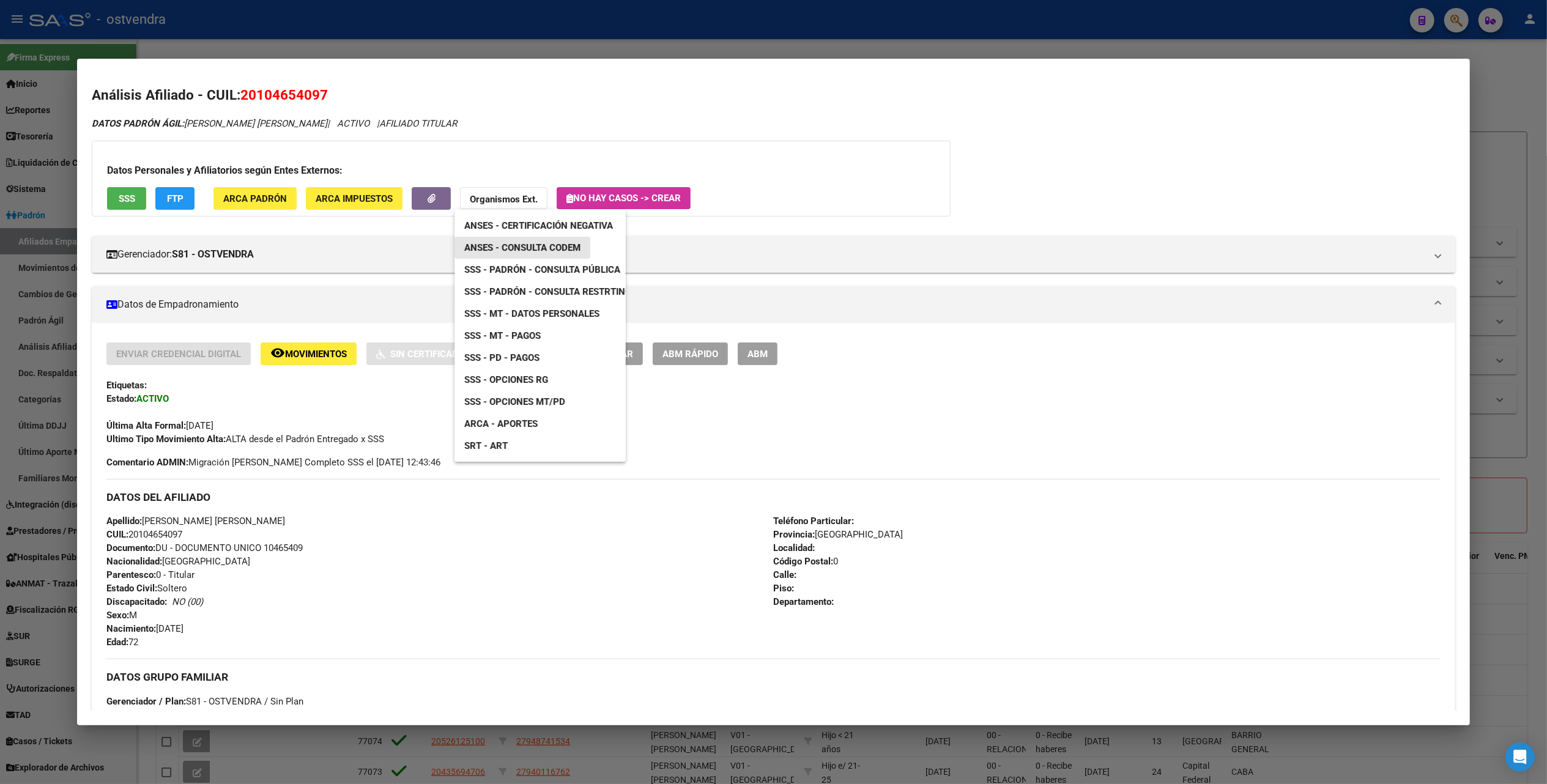
click at [554, 244] on span "ANSES - Consulta CODEM" at bounding box center [522, 248] width 116 height 11
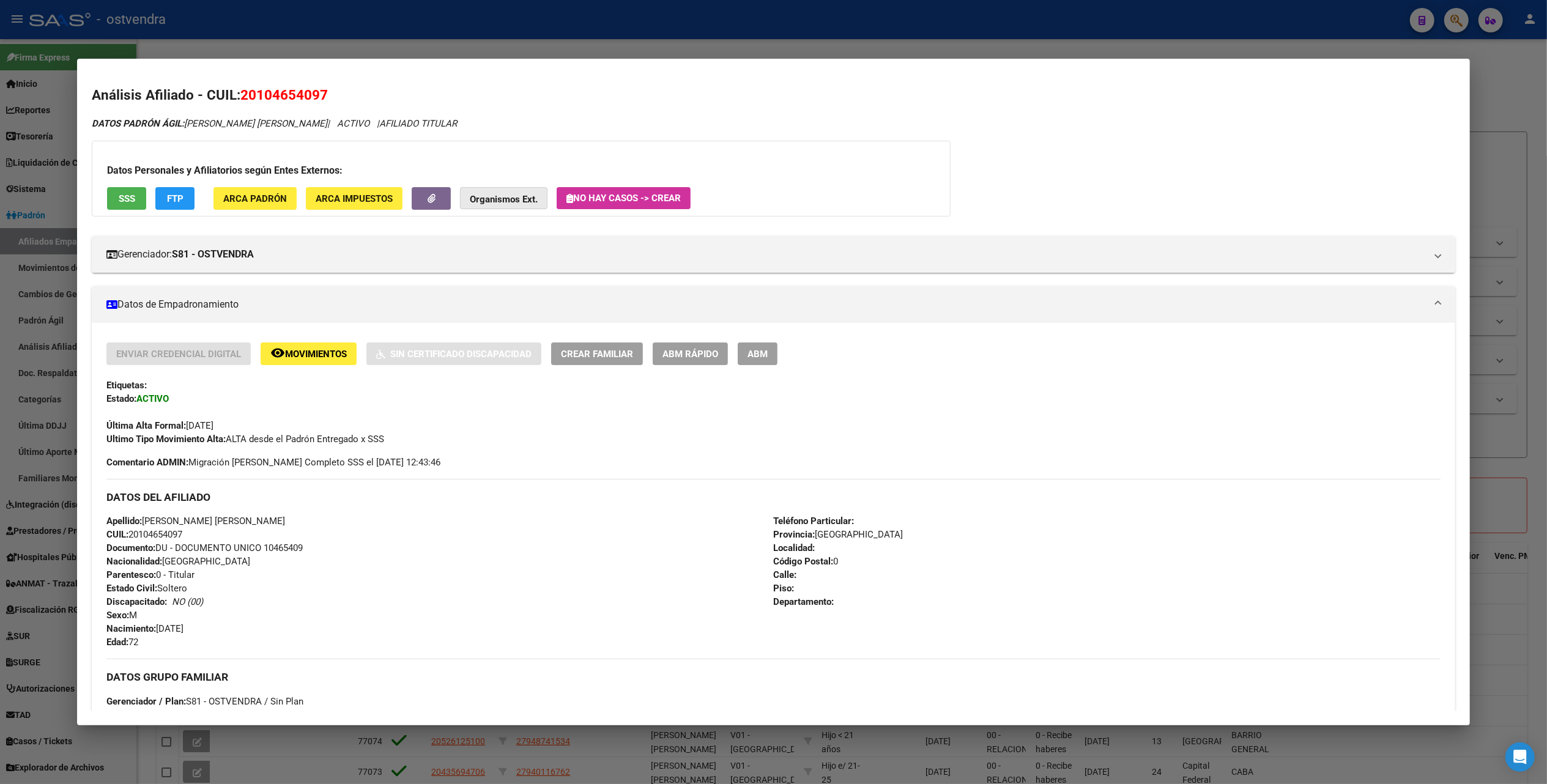
click at [507, 192] on button "Organismos Ext." at bounding box center [504, 198] width 87 height 23
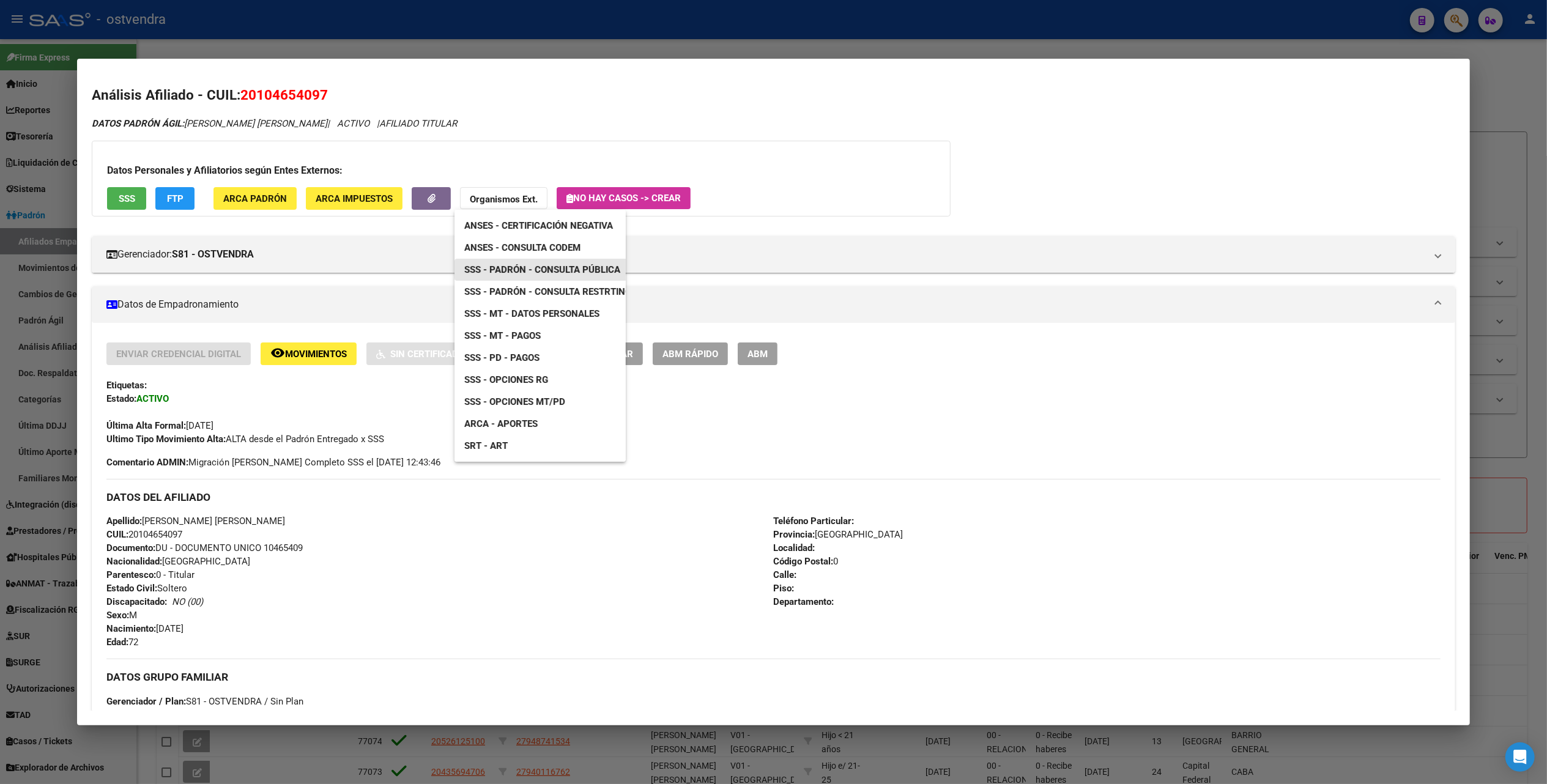
click at [549, 264] on span "SSS - Padrón - Consulta Pública" at bounding box center [542, 270] width 156 height 11
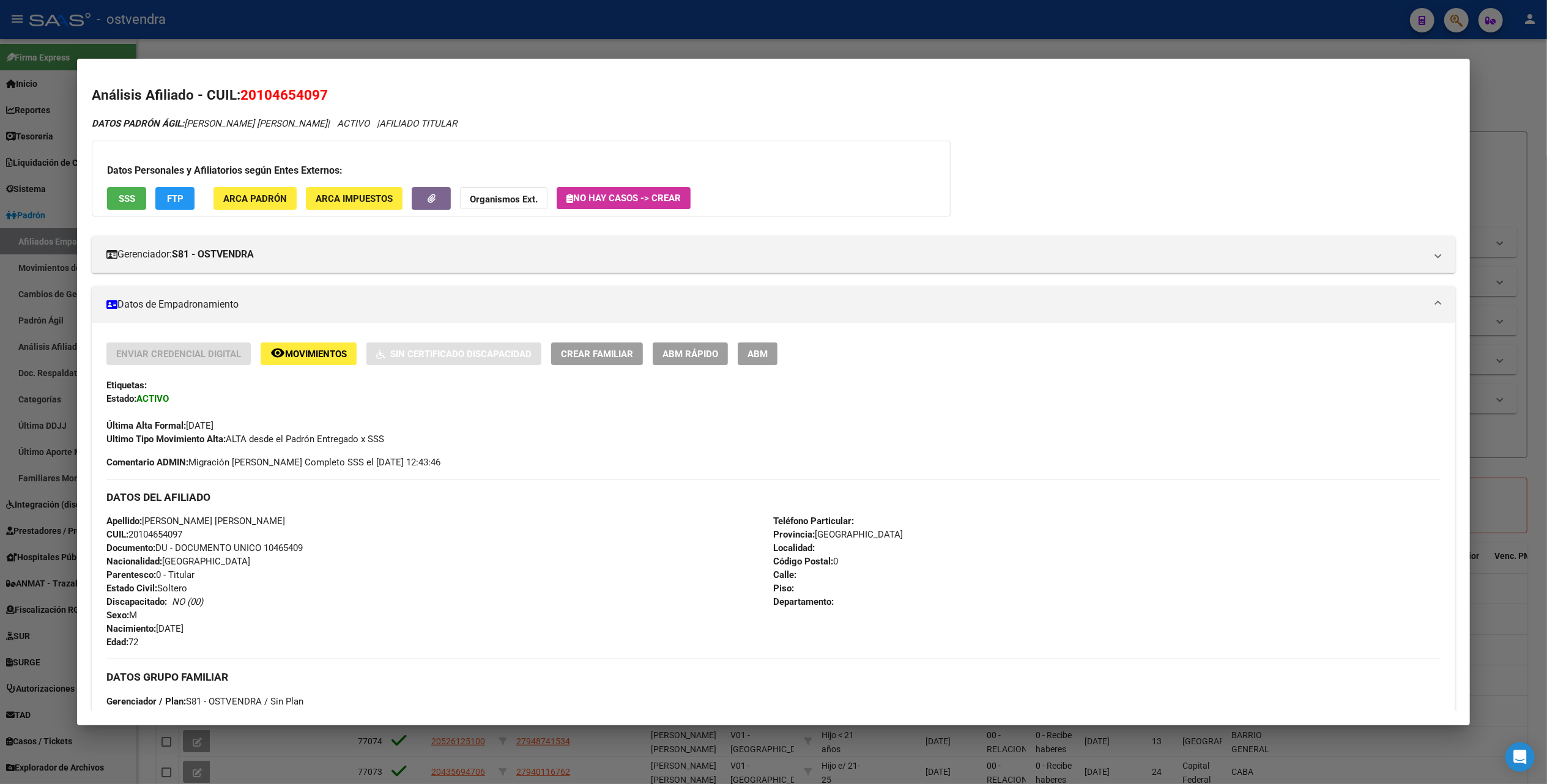
click at [1524, 83] on div at bounding box center [774, 392] width 1547 height 784
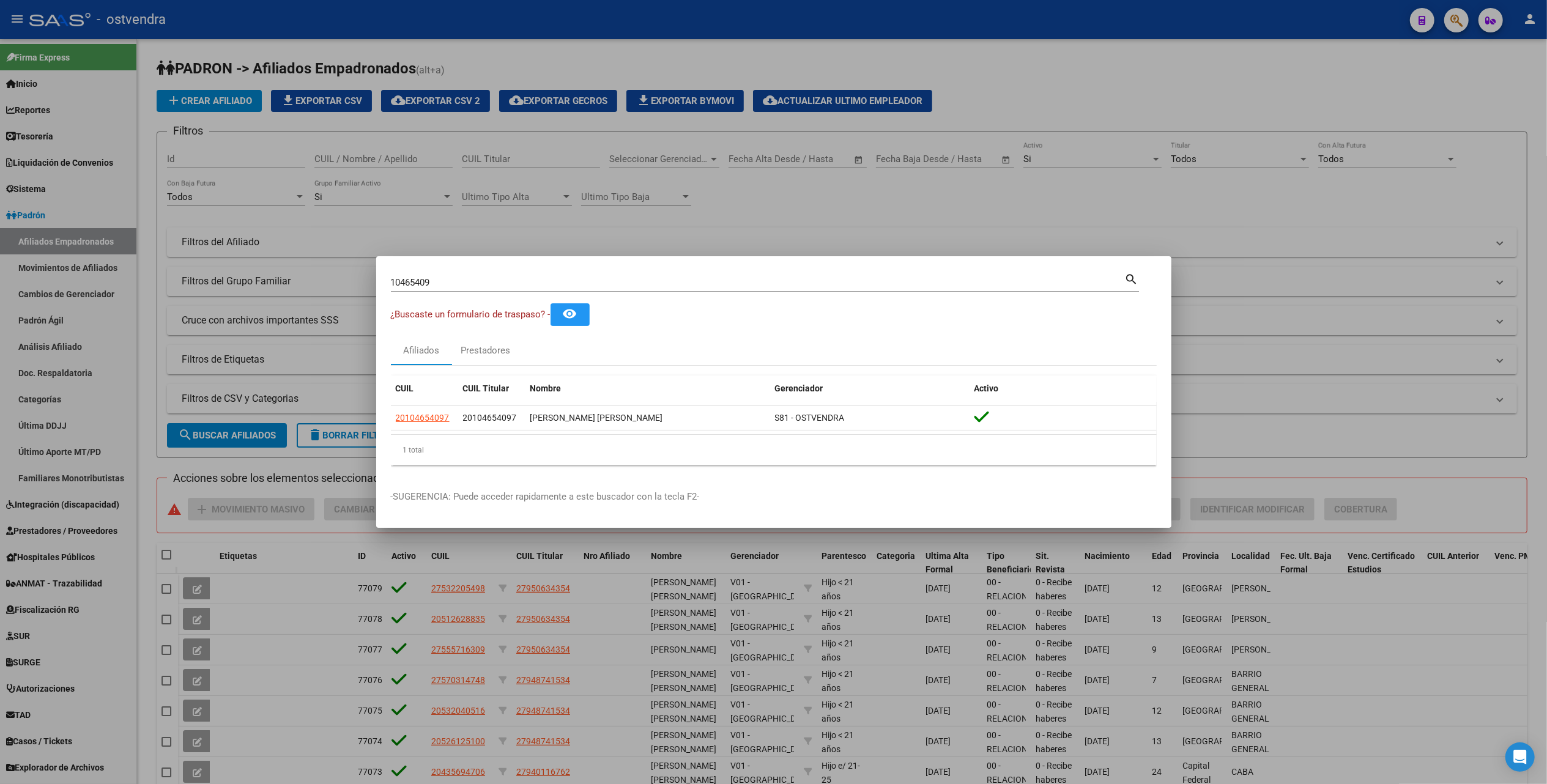
click at [1202, 59] on div at bounding box center [774, 392] width 1547 height 784
